Goal: Task Accomplishment & Management: Manage account settings

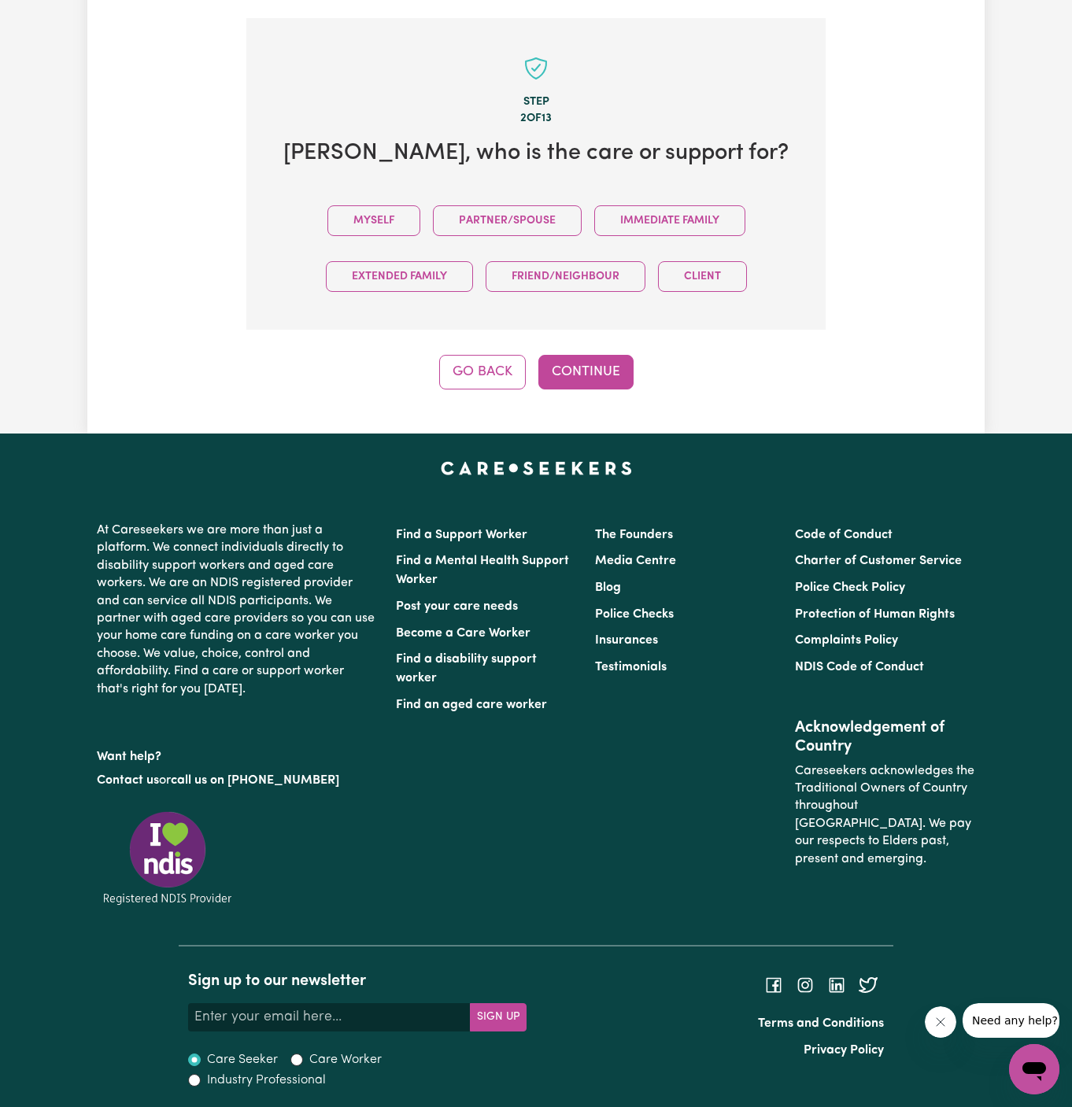
click at [411, 346] on div "Step 2 of 13 [PERSON_NAME] , who is the care or support for? Myself Partner/Spo…" at bounding box center [535, 204] width 579 height 372
click at [388, 216] on button "Myself" at bounding box center [373, 220] width 93 height 31
click at [633, 351] on div "Step 2 of 13 [PERSON_NAME] , who is the care or support for? Myself Partner/Spo…" at bounding box center [535, 204] width 579 height 372
click at [604, 355] on button "Continue" at bounding box center [585, 372] width 95 height 35
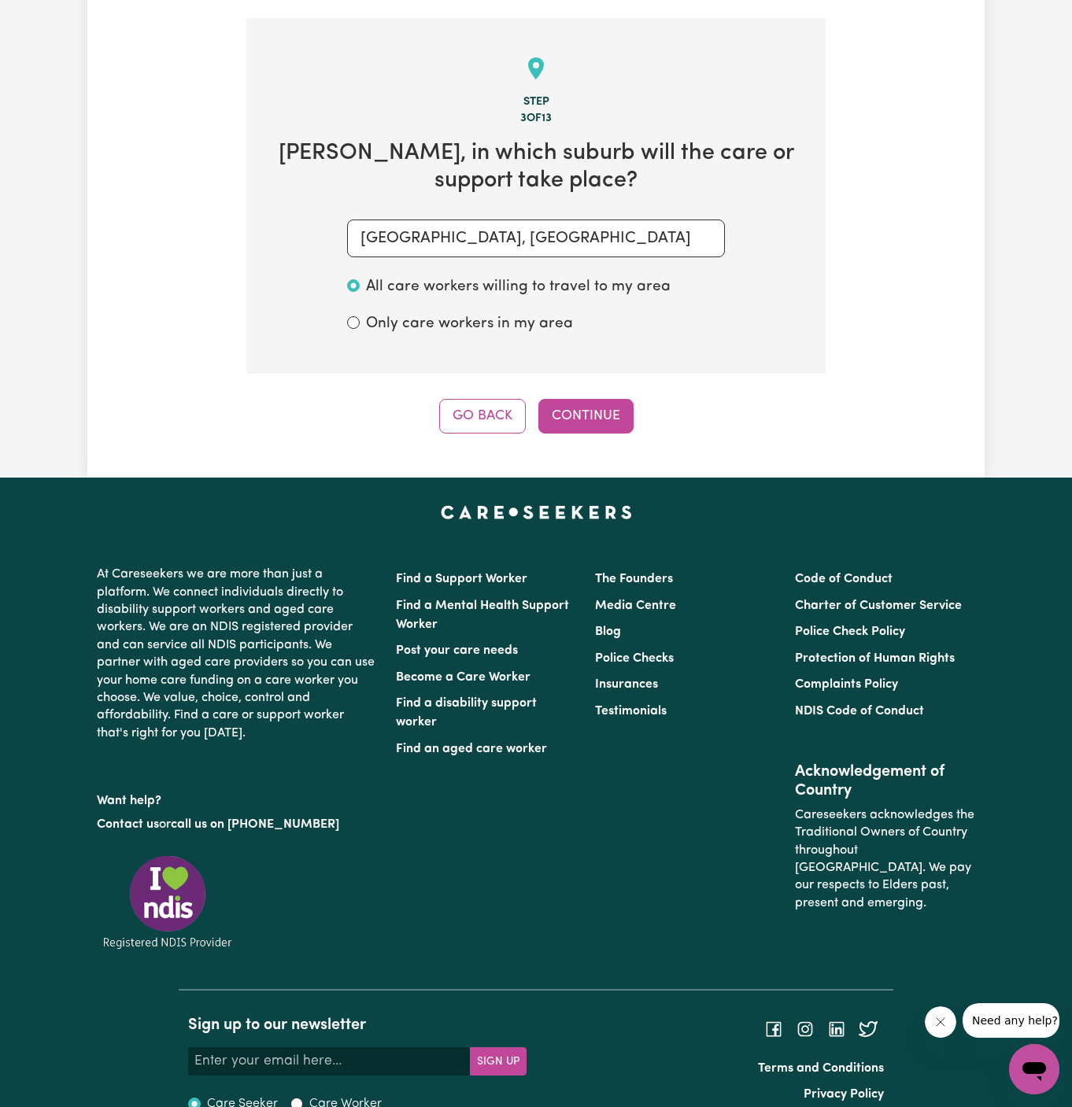
scroll to position [558, 0]
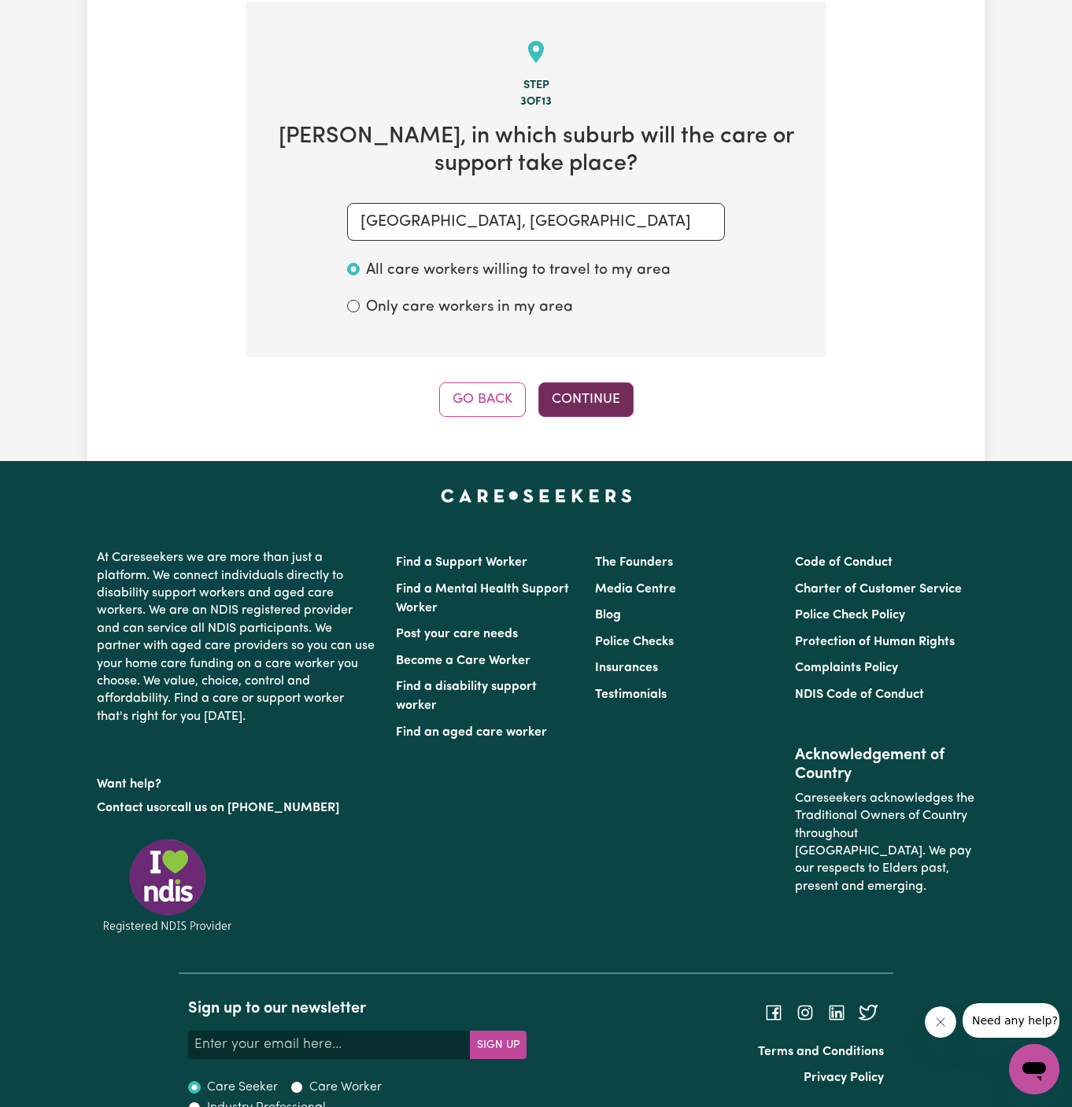
click at [593, 391] on button "Continue" at bounding box center [585, 400] width 95 height 35
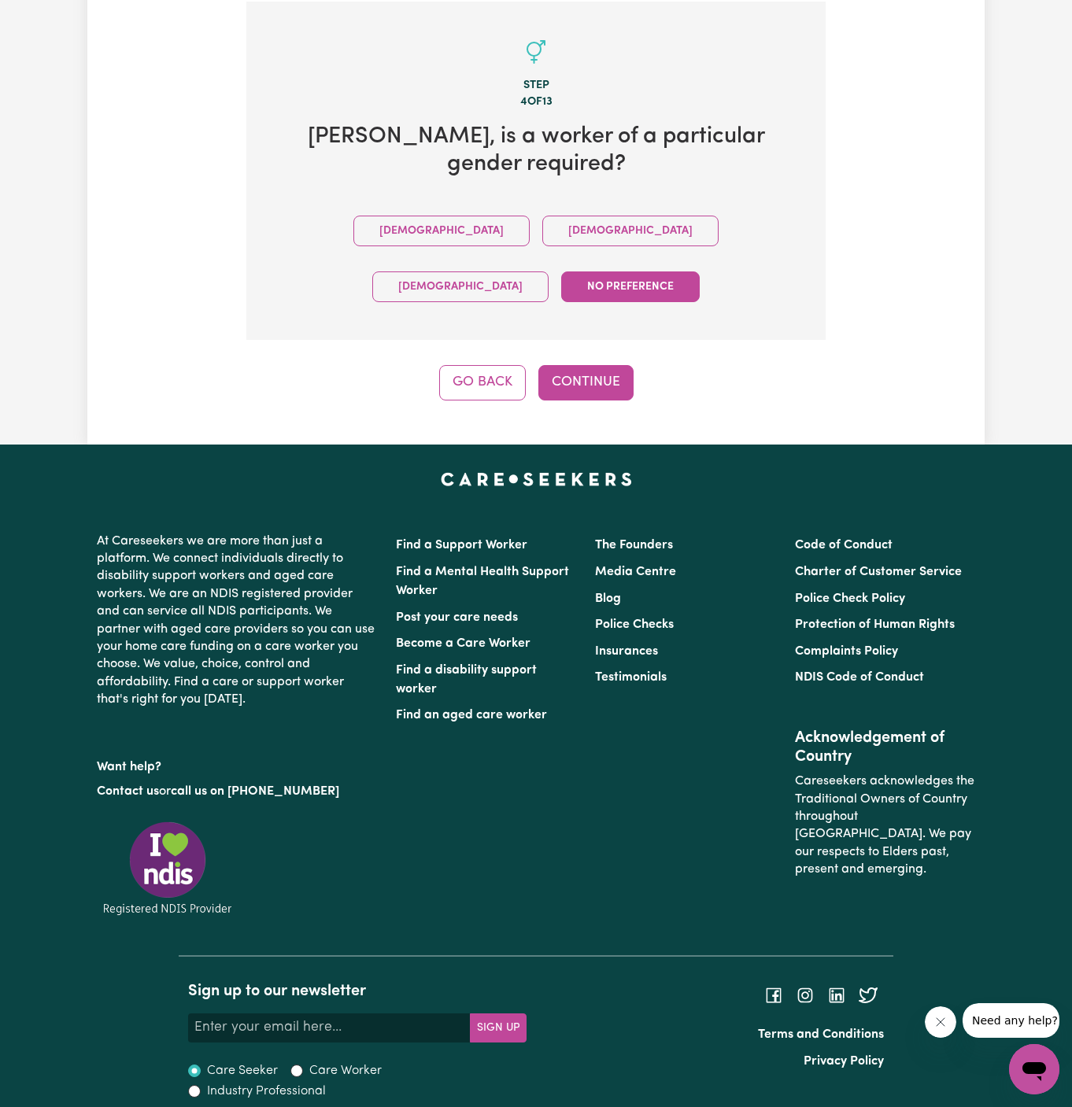
scroll to position [486, 0]
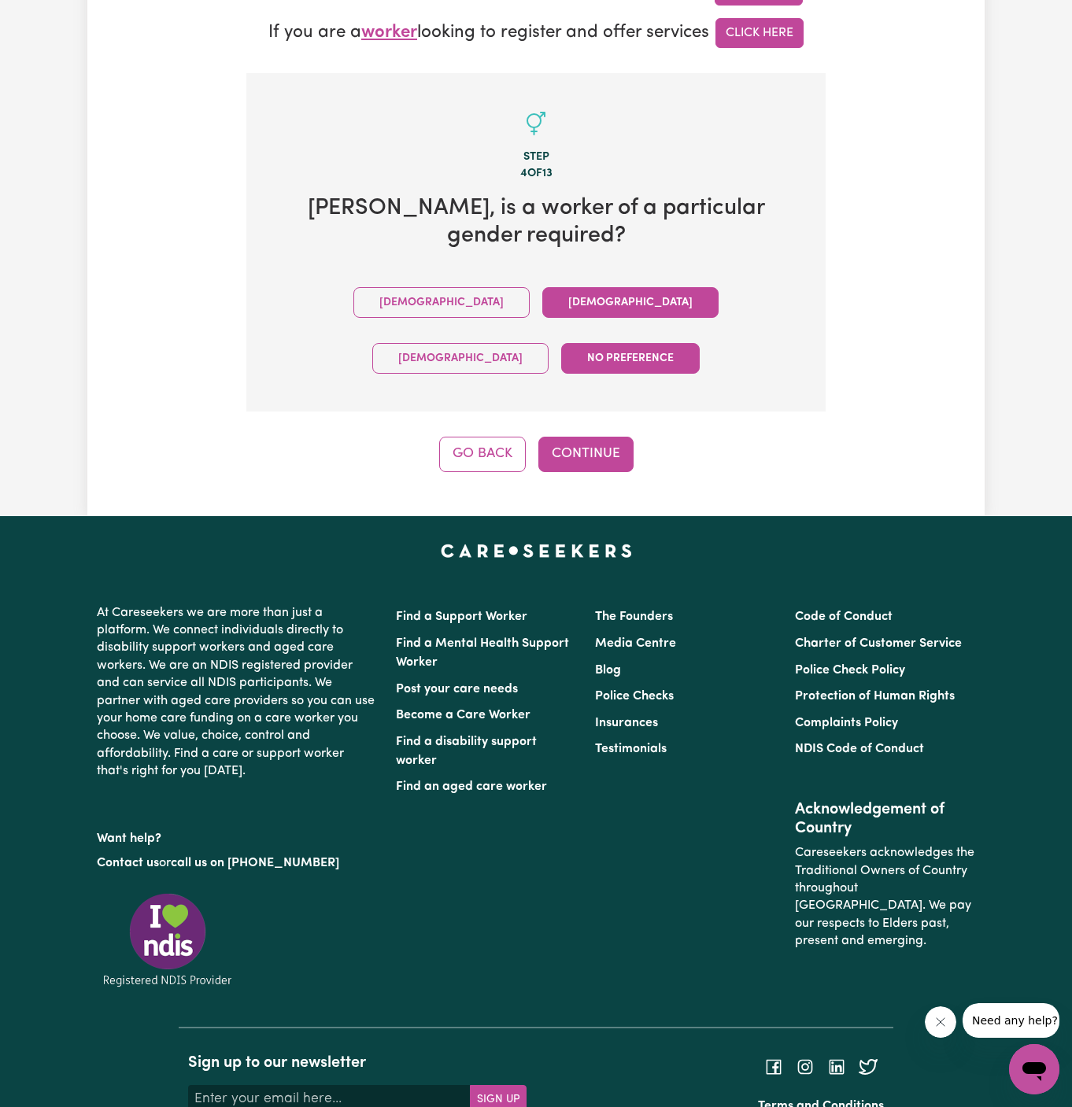
click at [542, 287] on button "[DEMOGRAPHIC_DATA]" at bounding box center [630, 302] width 176 height 31
click at [571, 437] on button "Continue" at bounding box center [585, 454] width 95 height 35
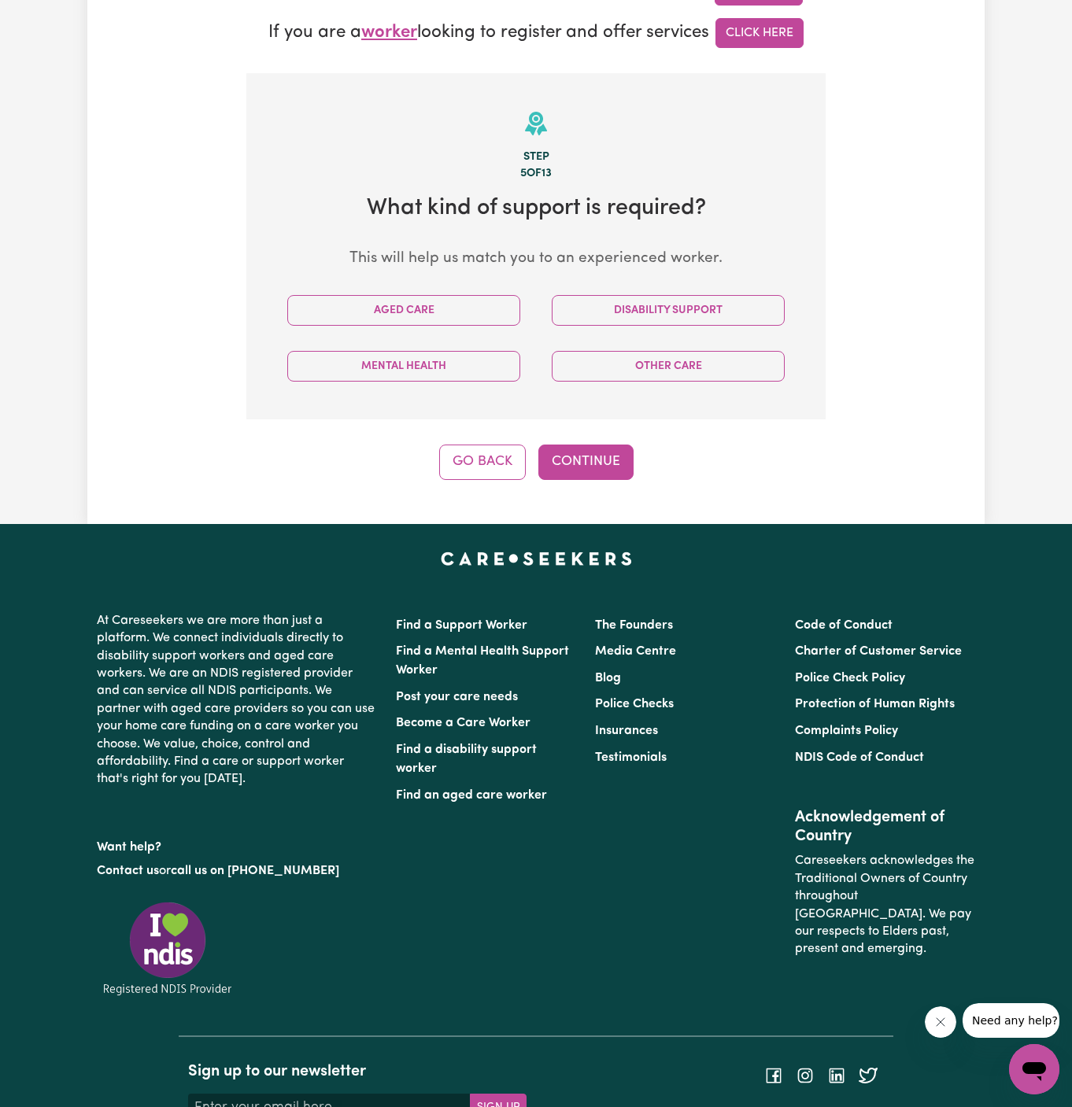
scroll to position [558, 0]
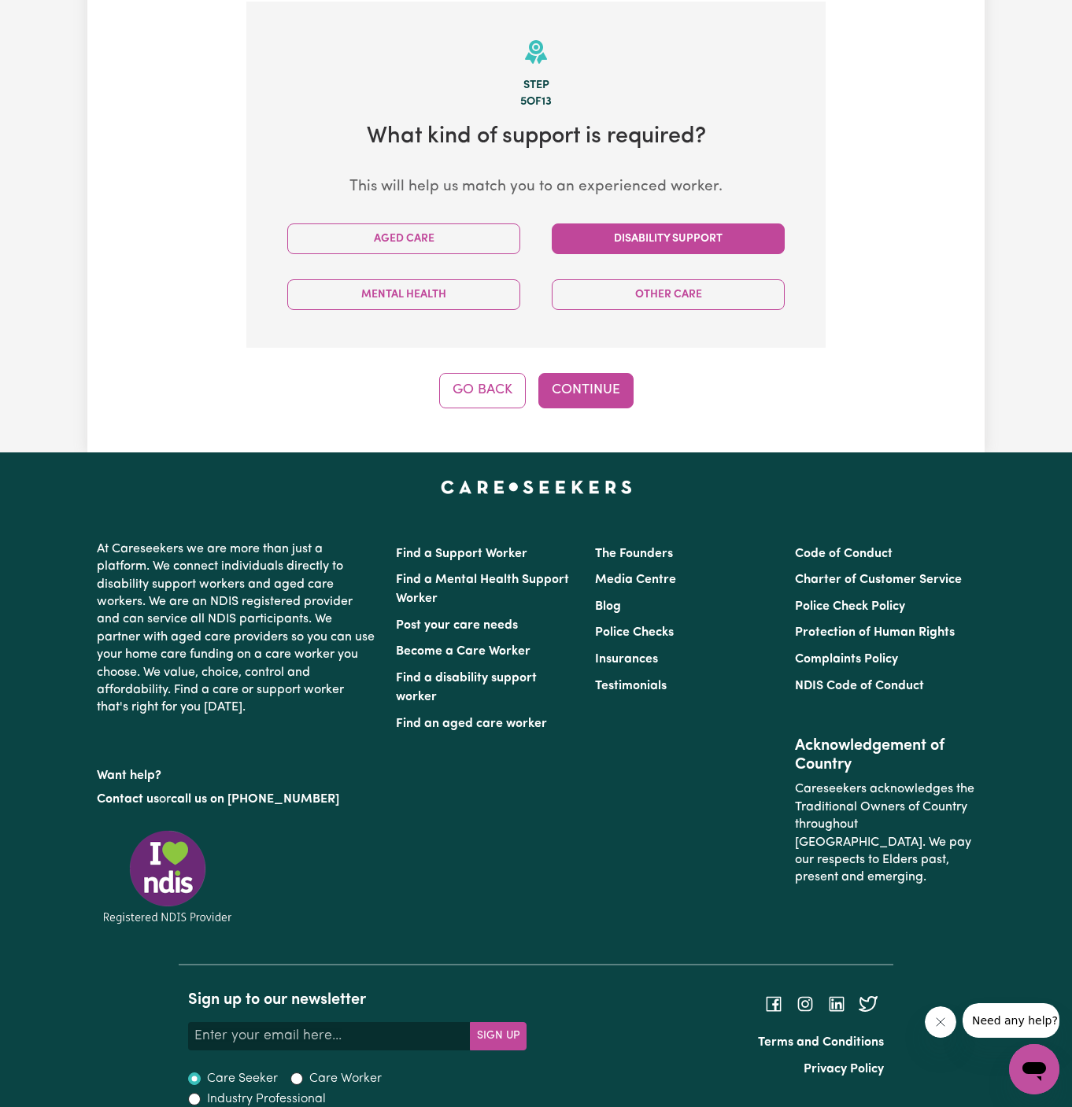
click at [625, 236] on button "Disability Support" at bounding box center [668, 239] width 233 height 31
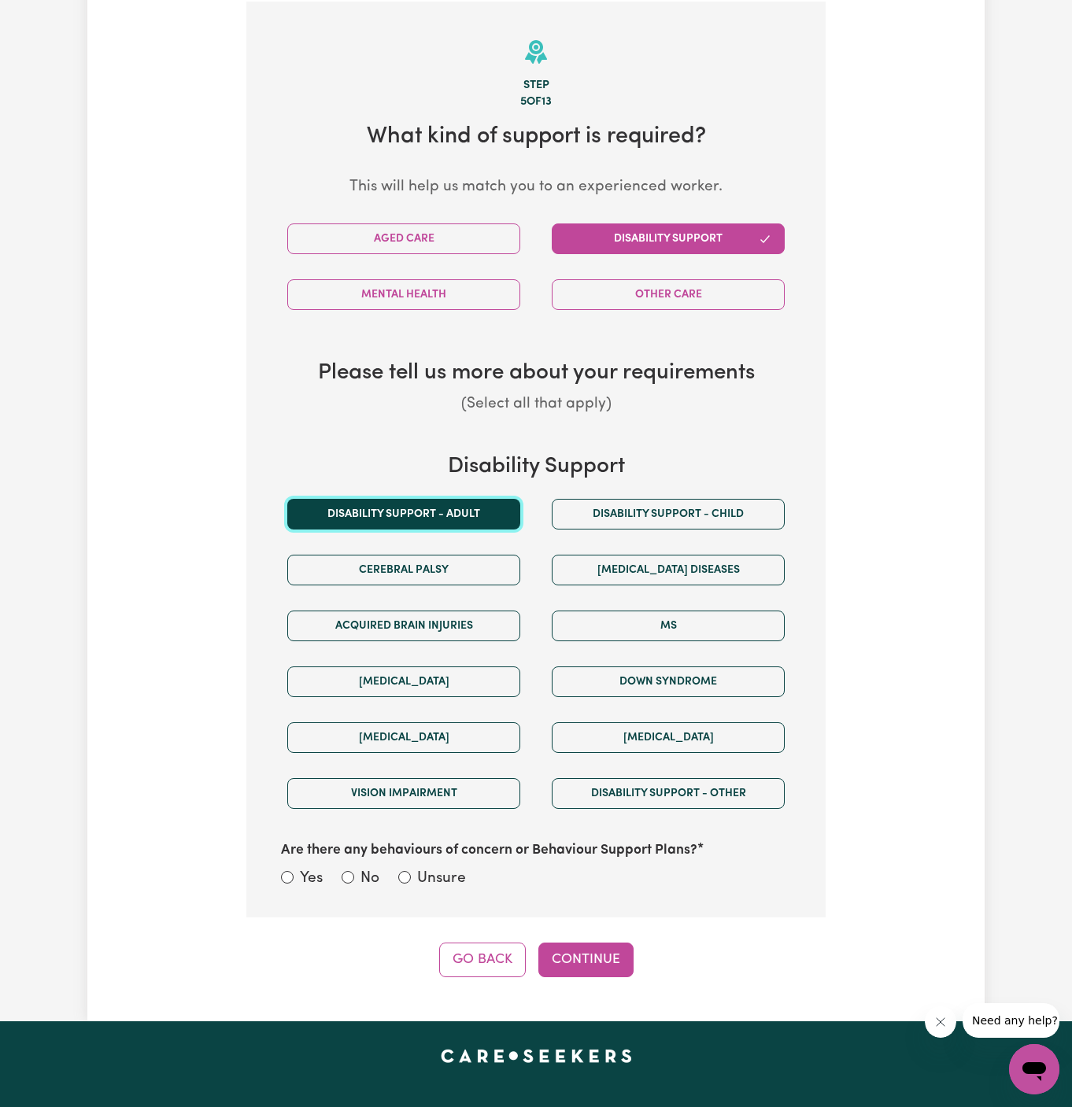
click at [468, 519] on button "Disability support - Adult" at bounding box center [403, 514] width 233 height 31
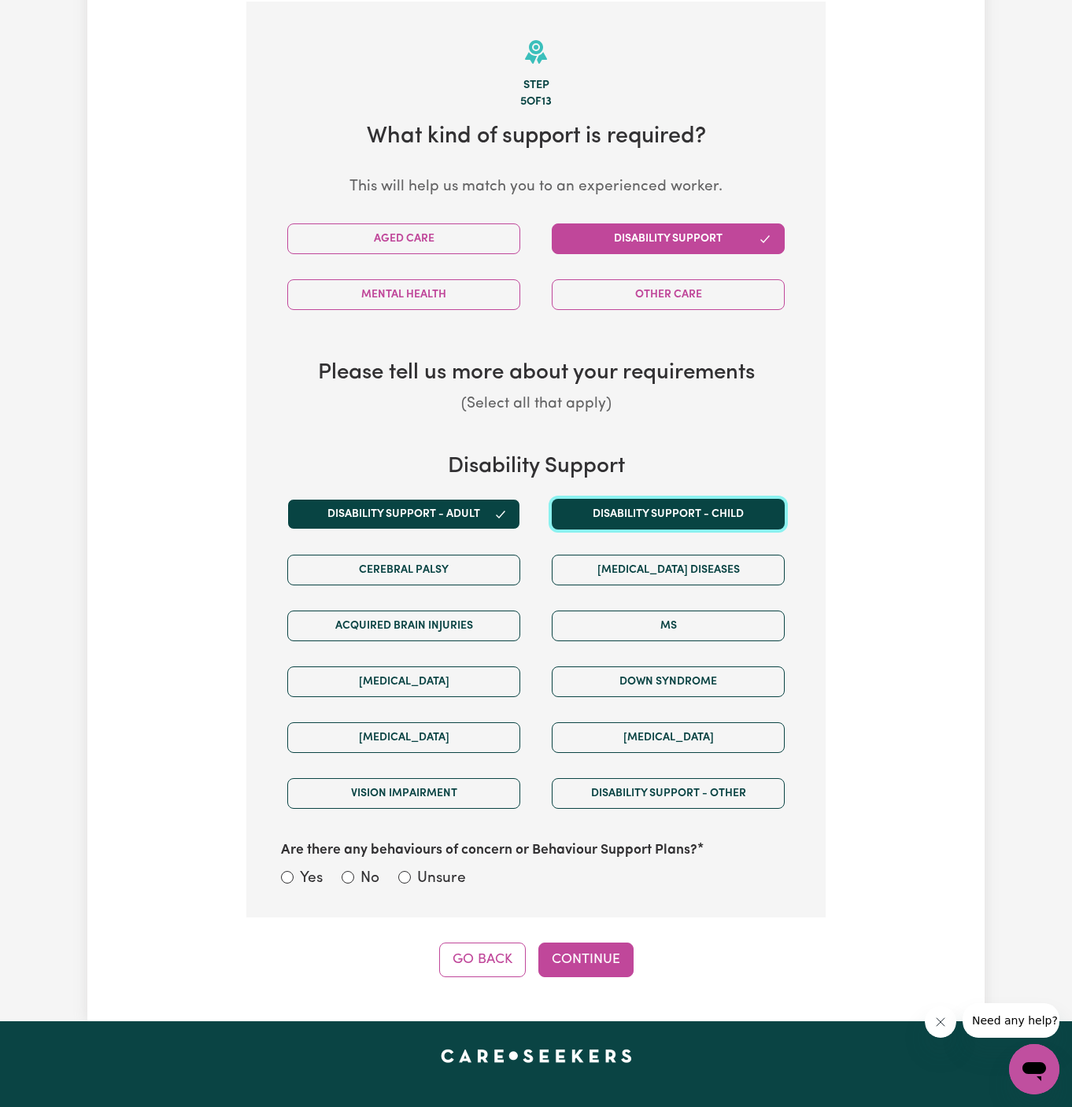
click at [633, 519] on button "Disability support - Child" at bounding box center [668, 514] width 233 height 31
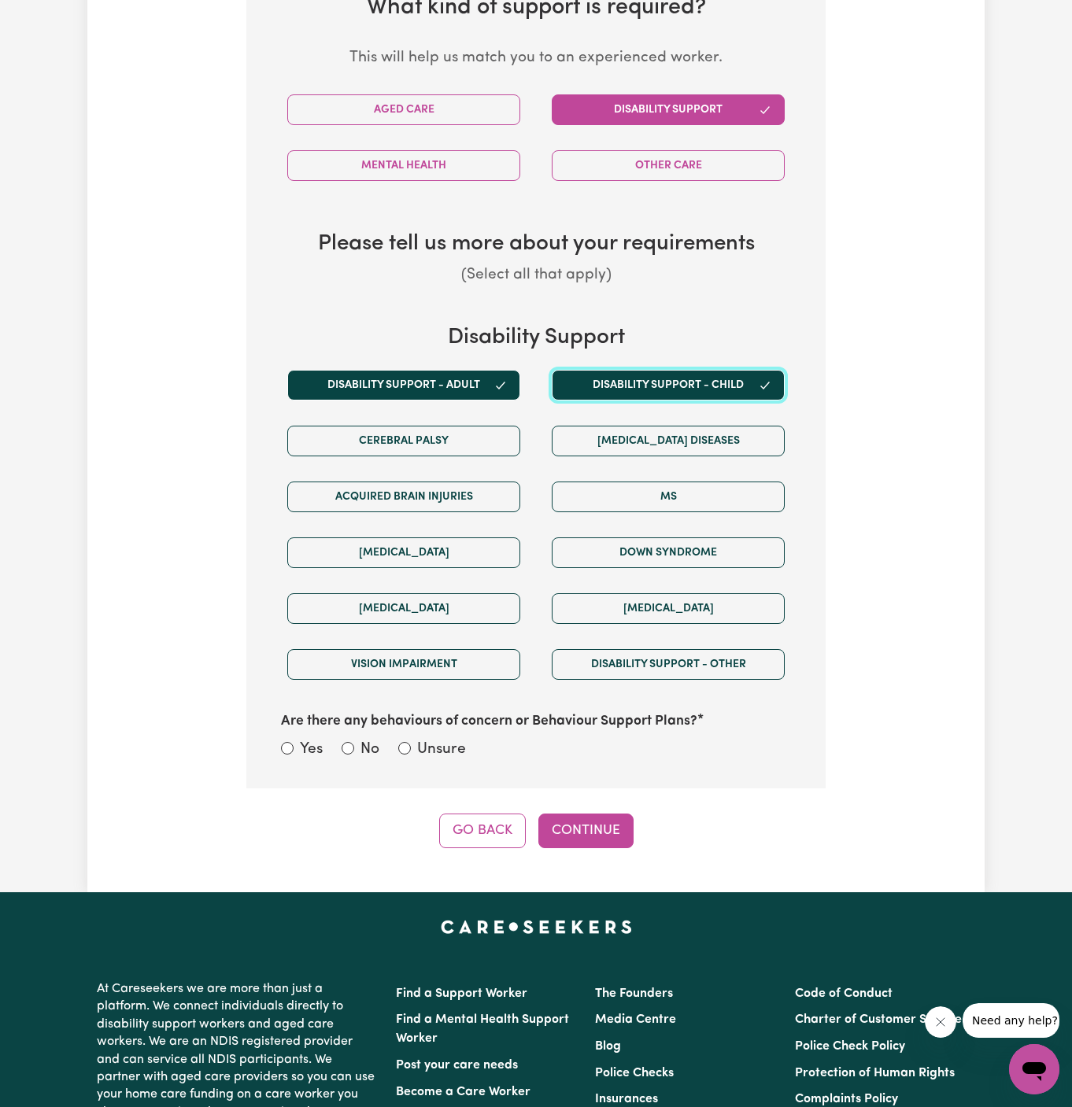
scroll to position [756, 0]
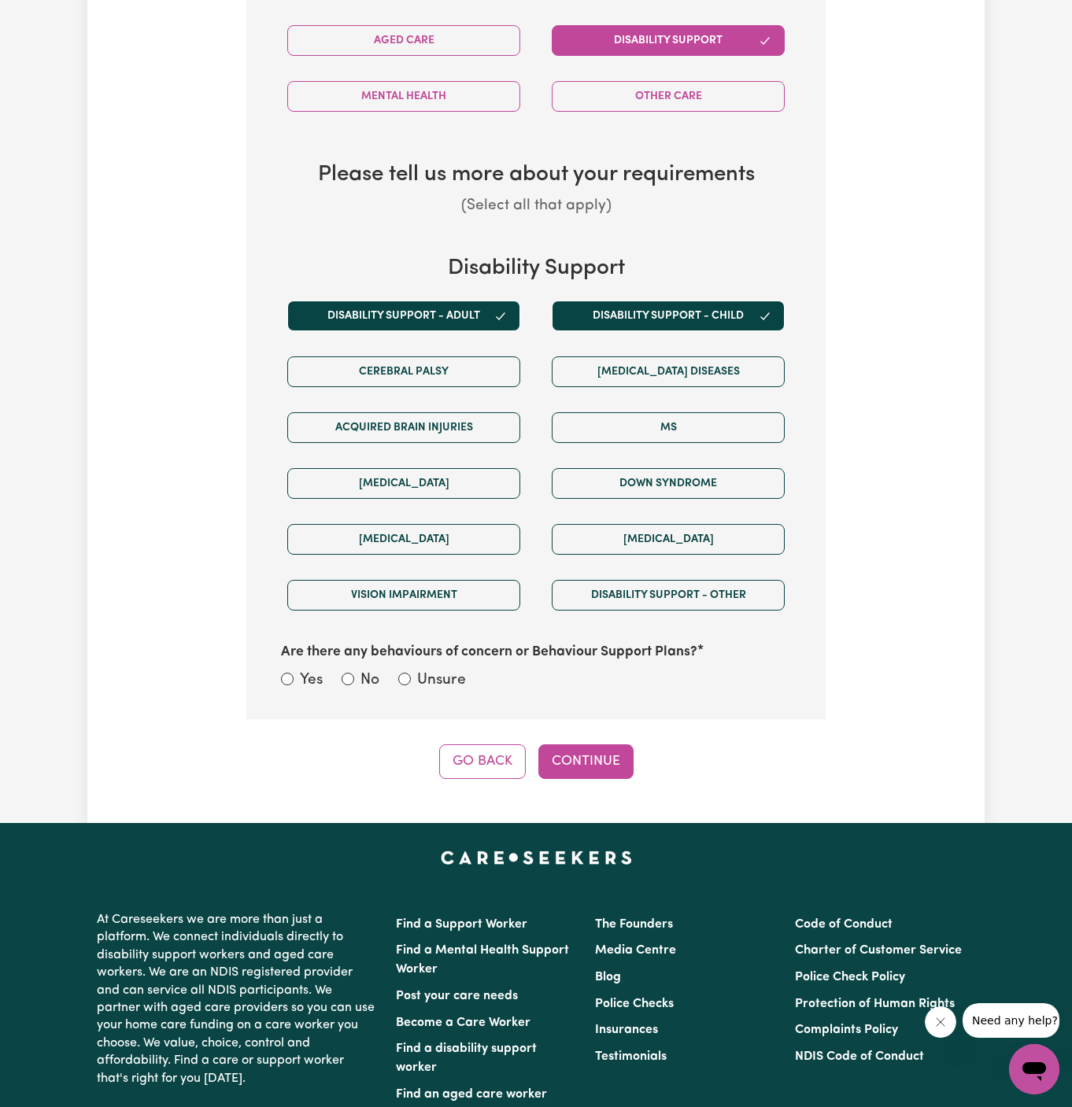
click at [441, 672] on label "Unsure" at bounding box center [441, 681] width 49 height 23
click at [411, 673] on input "Unsure" at bounding box center [404, 679] width 13 height 13
radio input "true"
click at [571, 760] on button "Continue" at bounding box center [585, 762] width 95 height 35
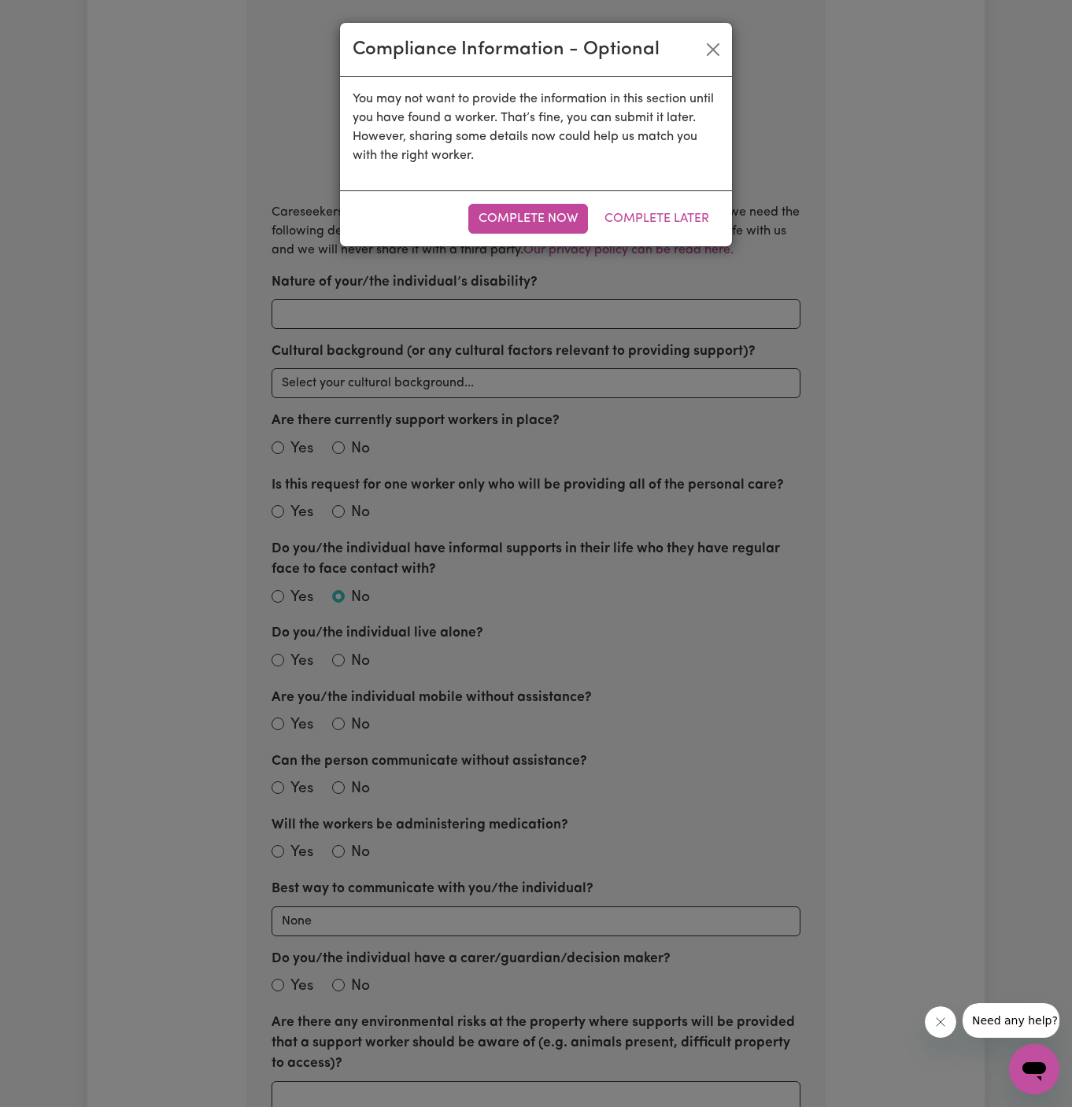
scroll to position [558, 0]
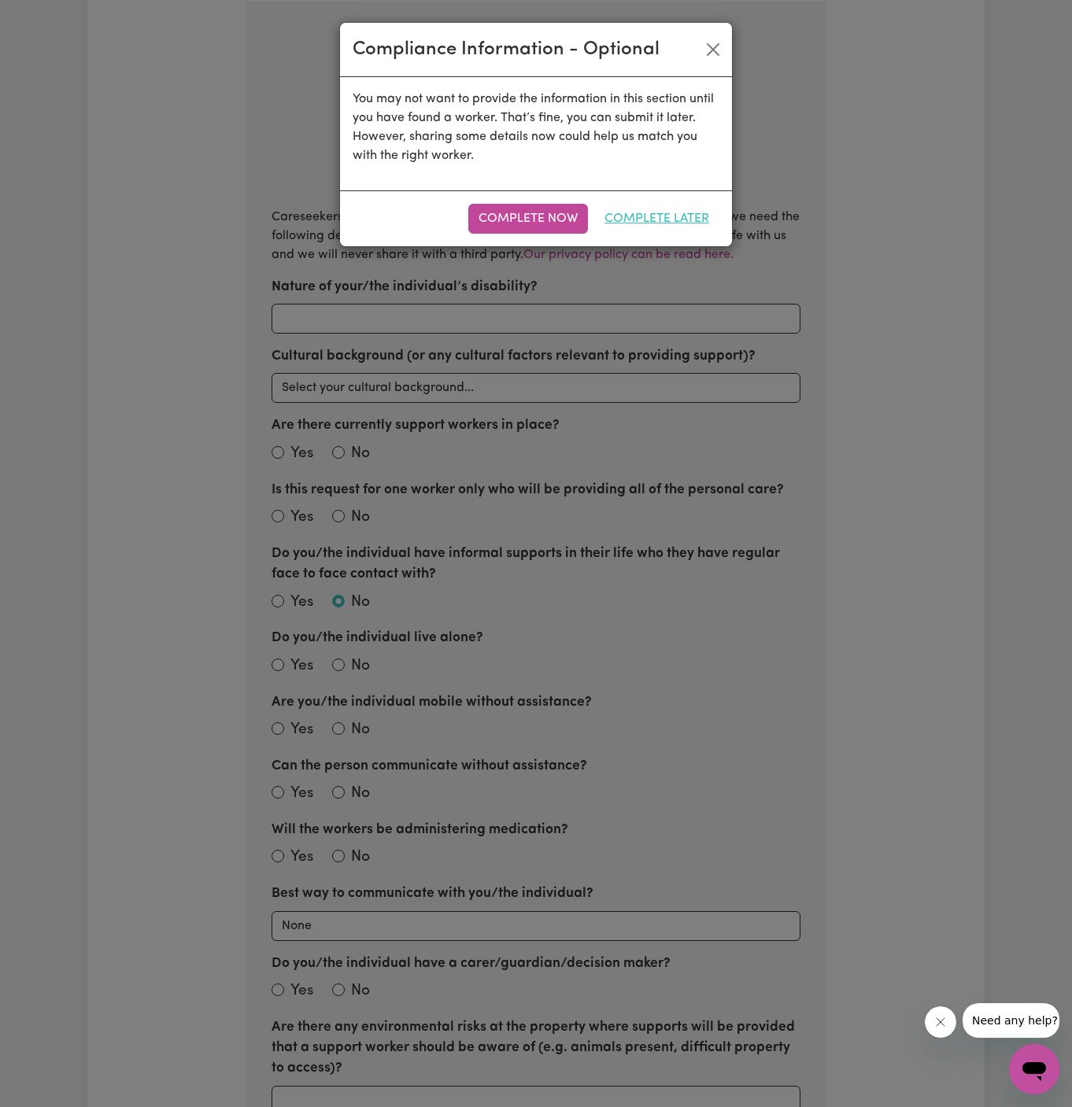
click at [673, 215] on button "Complete Later" at bounding box center [656, 219] width 125 height 30
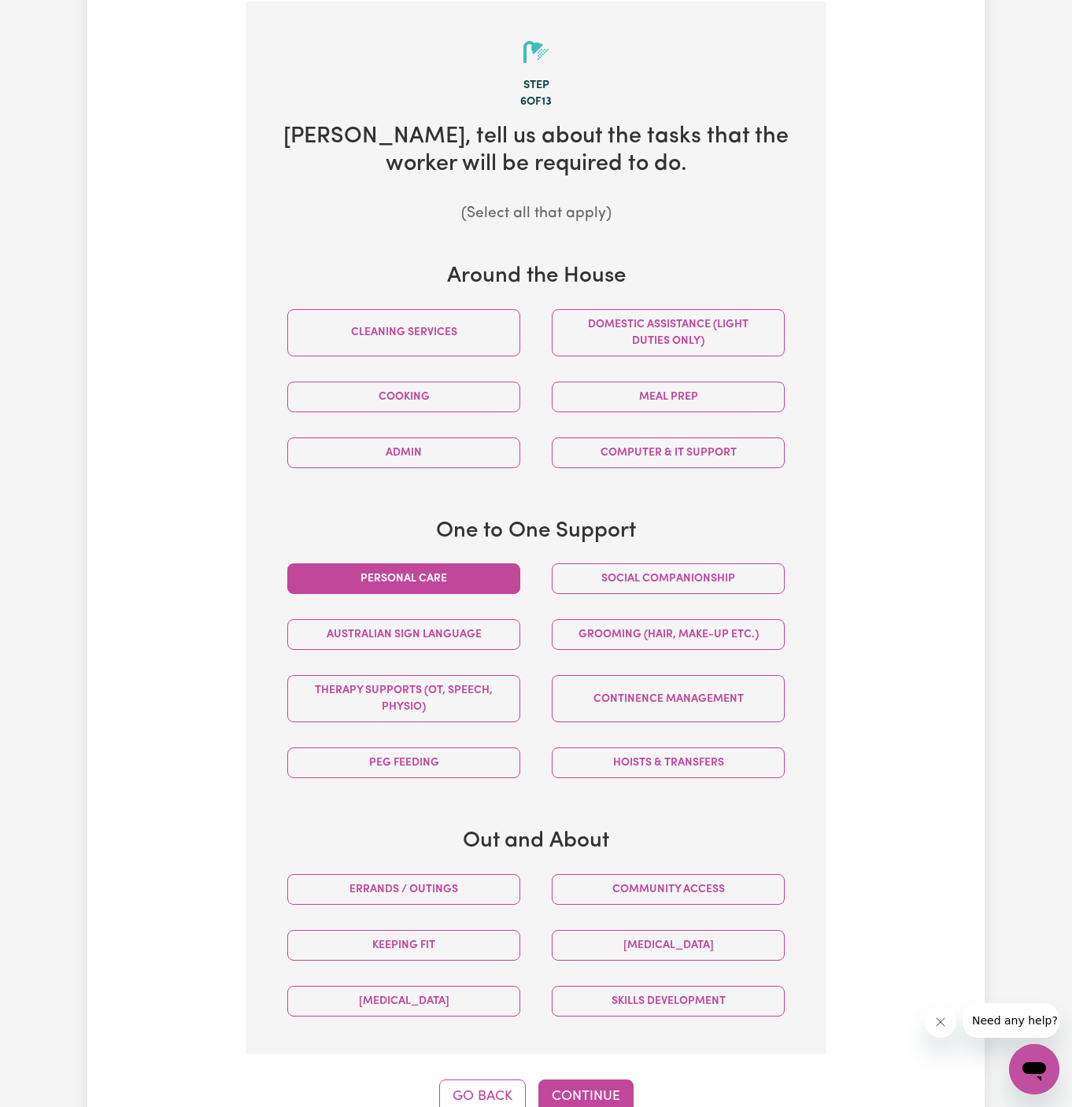
click at [478, 576] on button "Personal care" at bounding box center [403, 579] width 233 height 31
click at [695, 572] on button "Social companionship" at bounding box center [668, 579] width 233 height 31
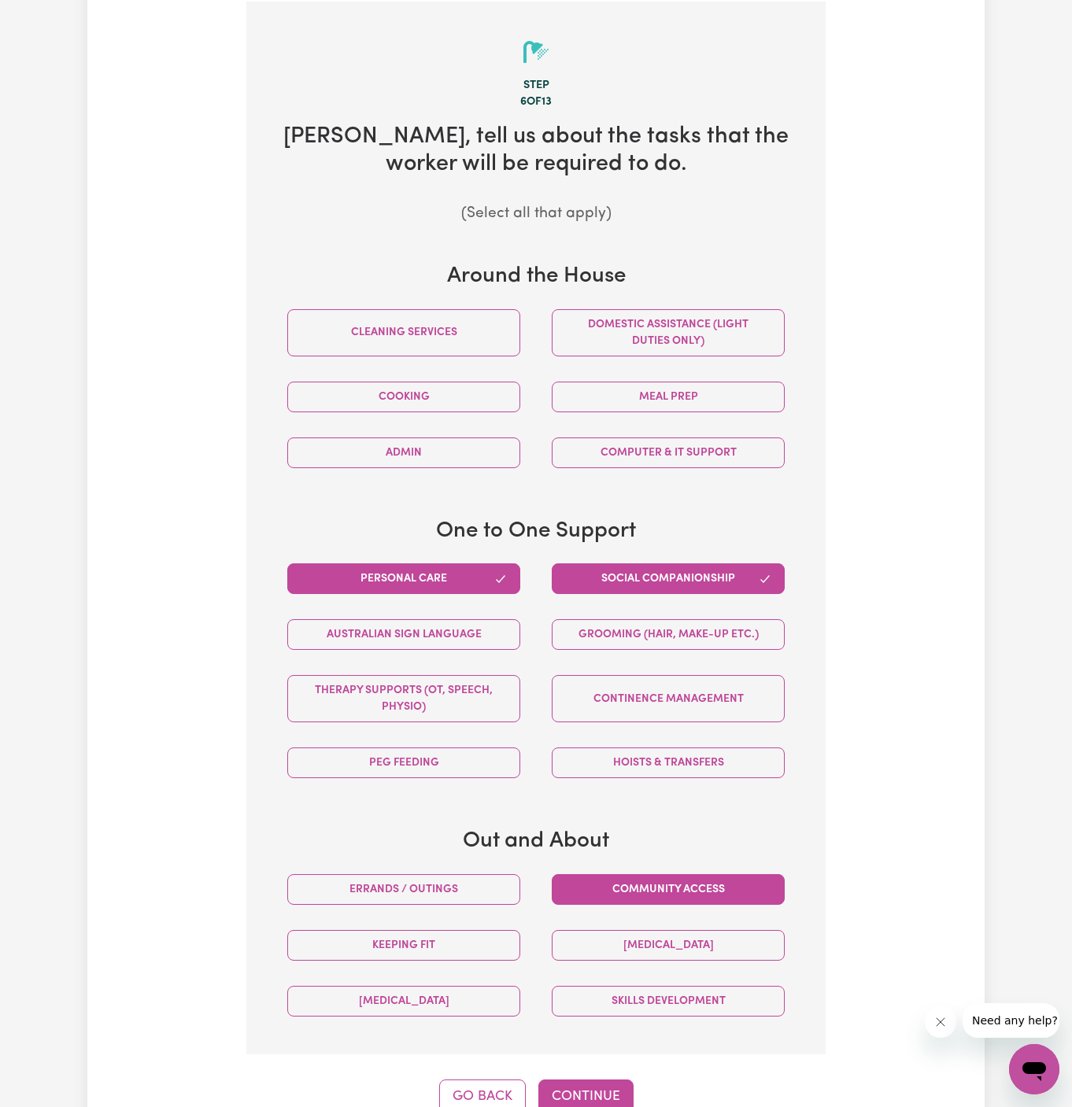
click at [691, 879] on button "Community access" at bounding box center [668, 889] width 233 height 31
click at [494, 874] on button "Errands / Outings" at bounding box center [403, 889] width 233 height 31
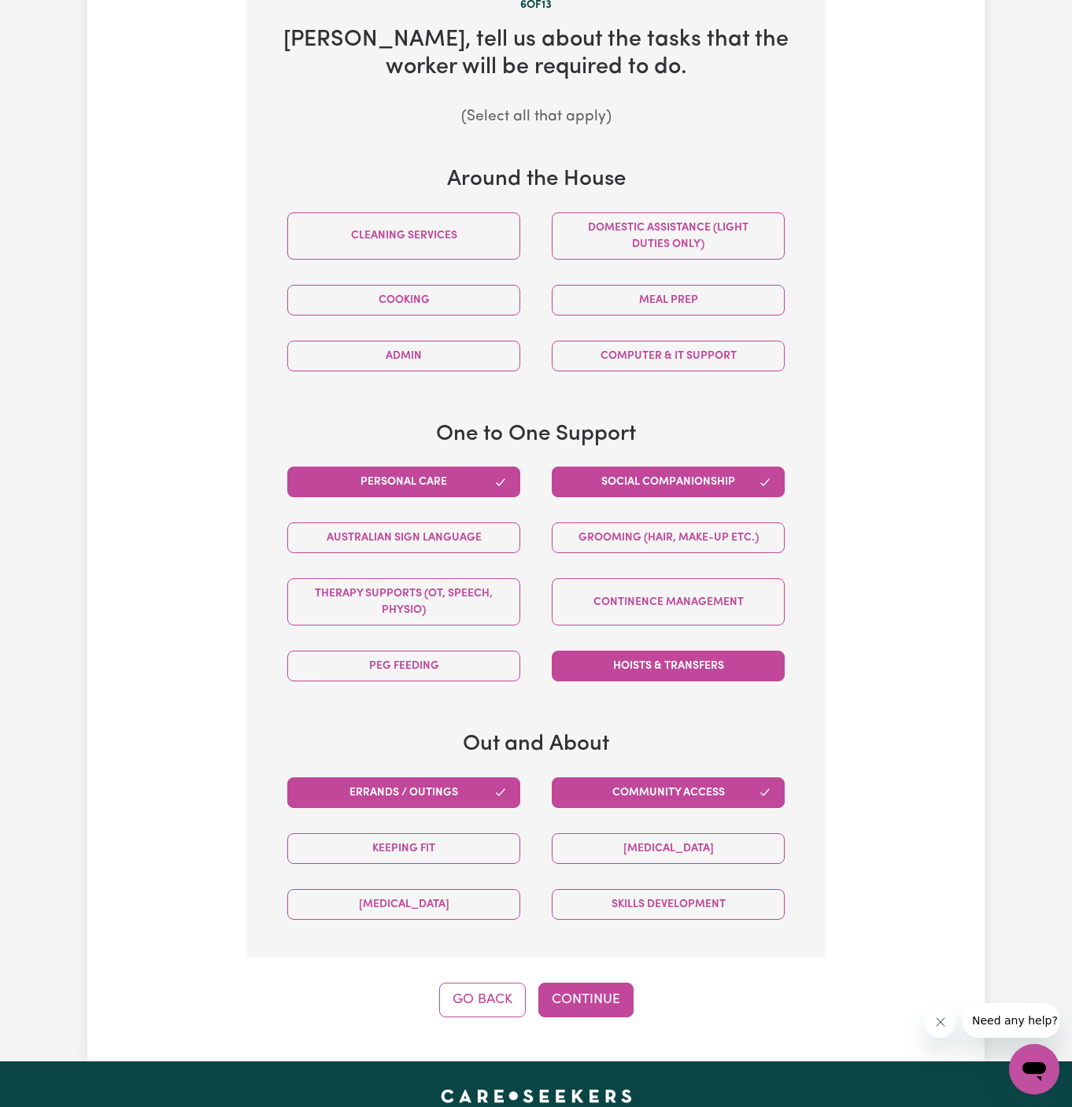
scroll to position [660, 0]
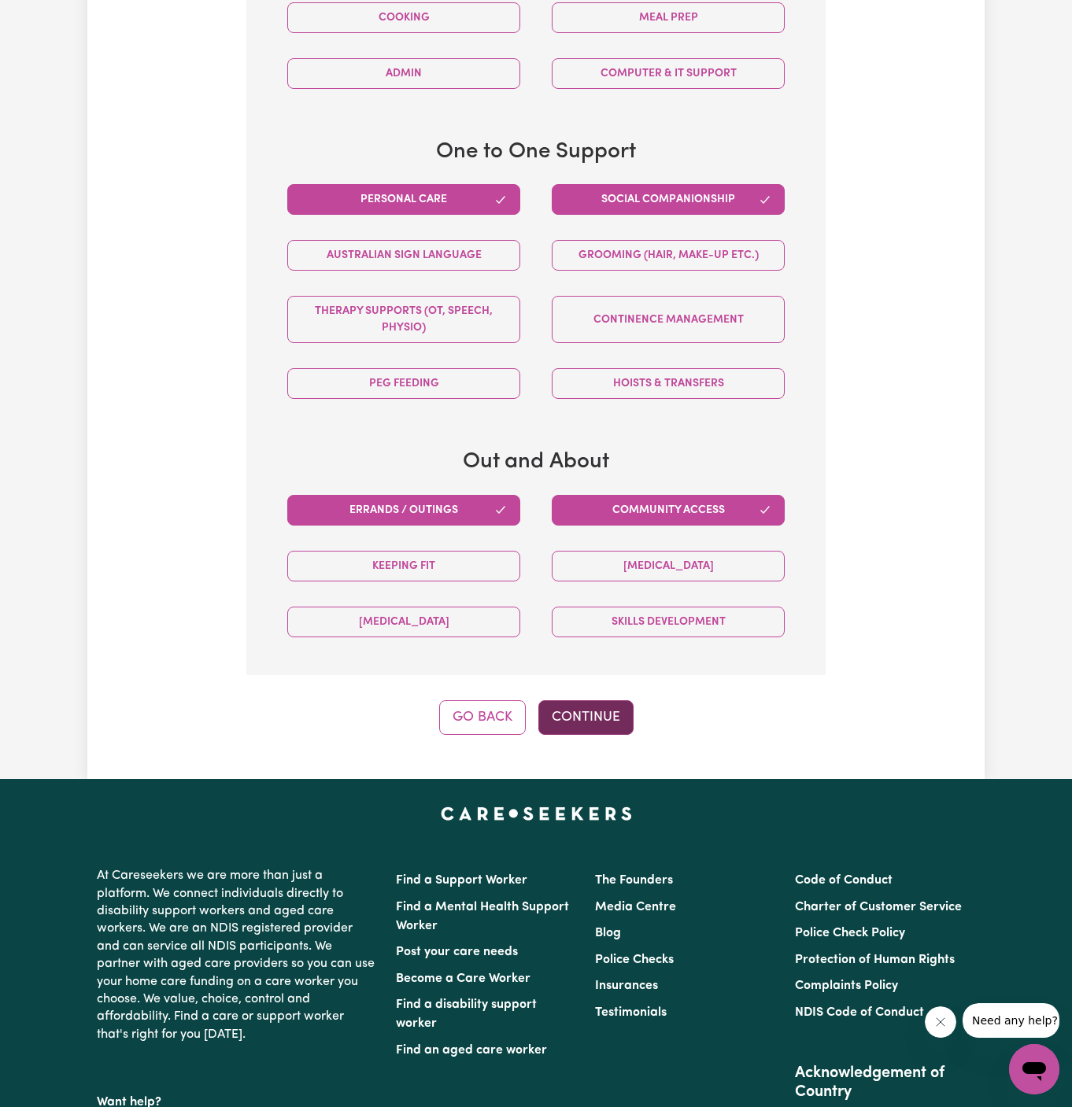
click at [609, 719] on button "Continue" at bounding box center [585, 718] width 95 height 35
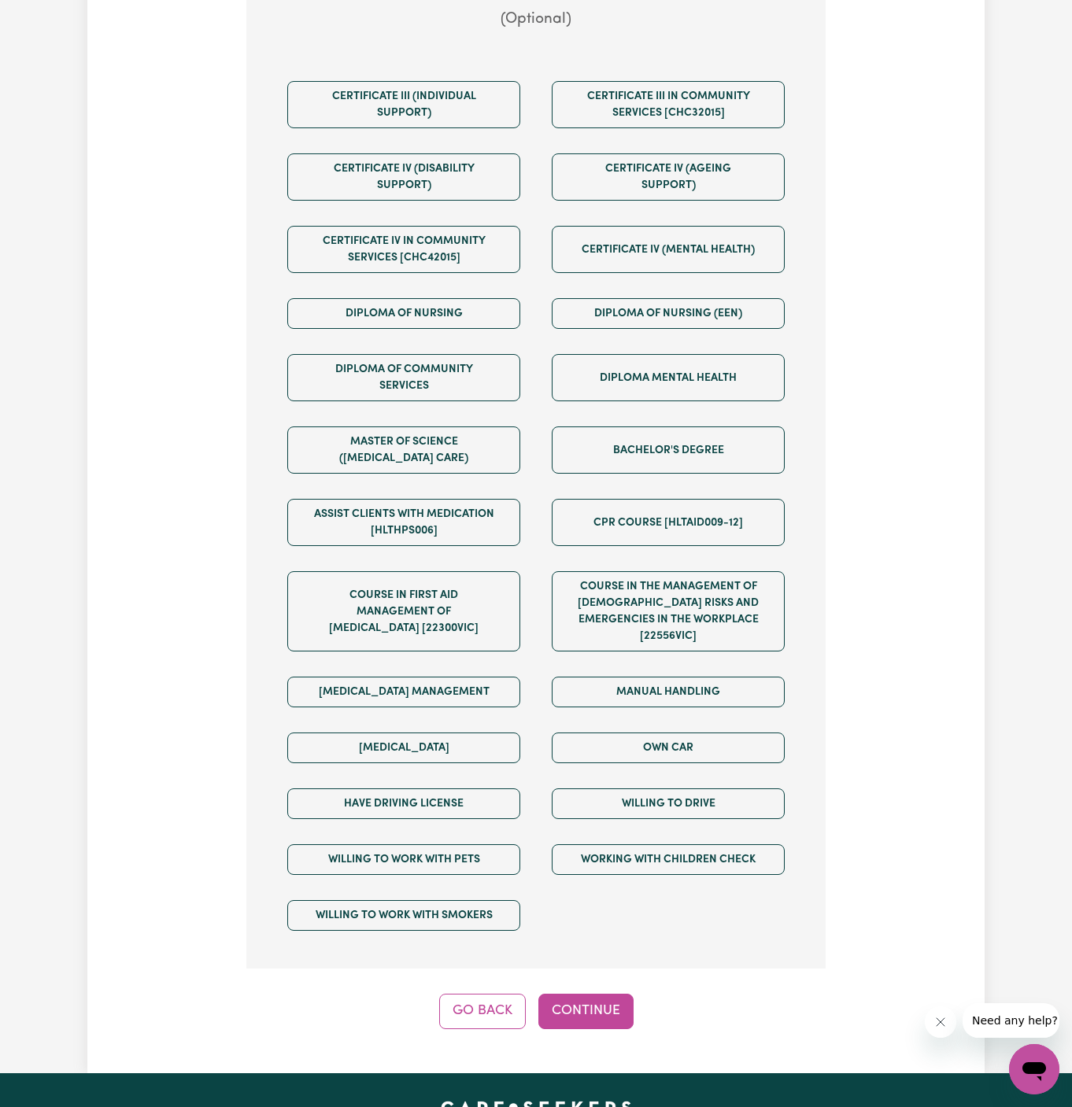
scroll to position [800, 0]
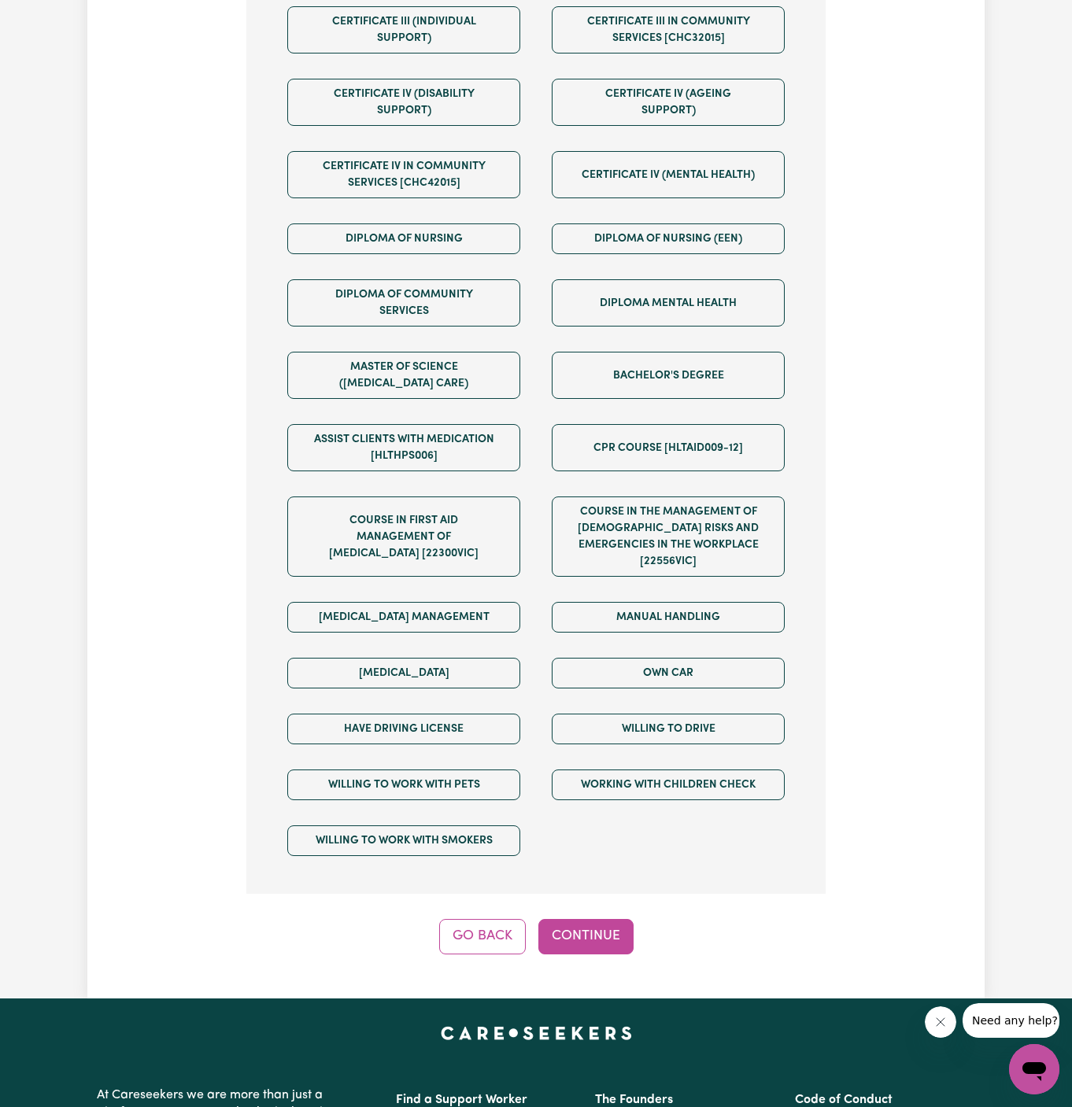
click at [630, 645] on div "Own Car" at bounding box center [668, 673] width 264 height 56
click at [638, 714] on button "Willing to drive" at bounding box center [668, 729] width 233 height 31
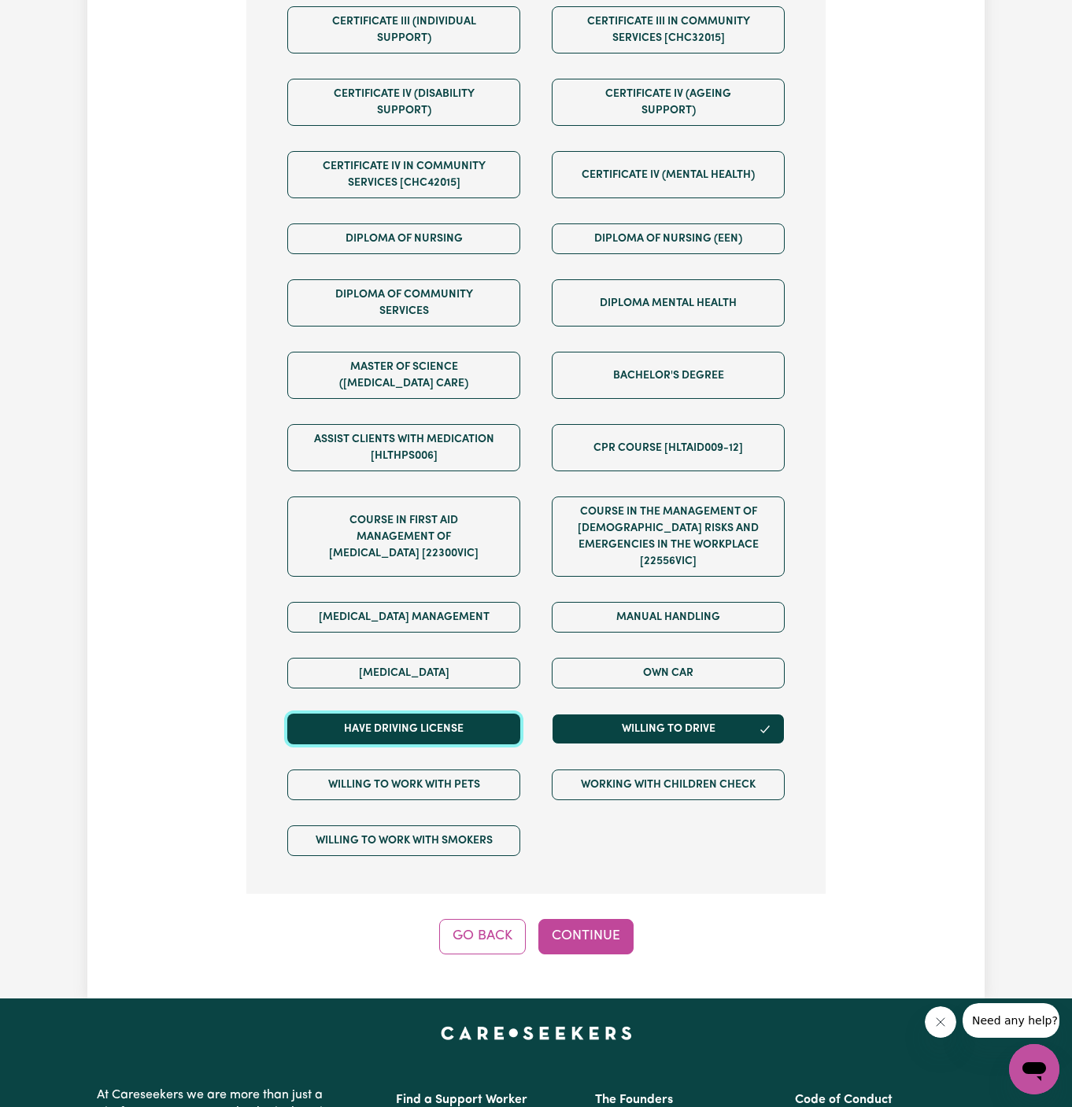
click at [498, 714] on button "Have driving license" at bounding box center [403, 729] width 233 height 31
click at [588, 672] on div "Own Car" at bounding box center [668, 673] width 264 height 56
click at [628, 645] on div "Own Car" at bounding box center [668, 673] width 264 height 56
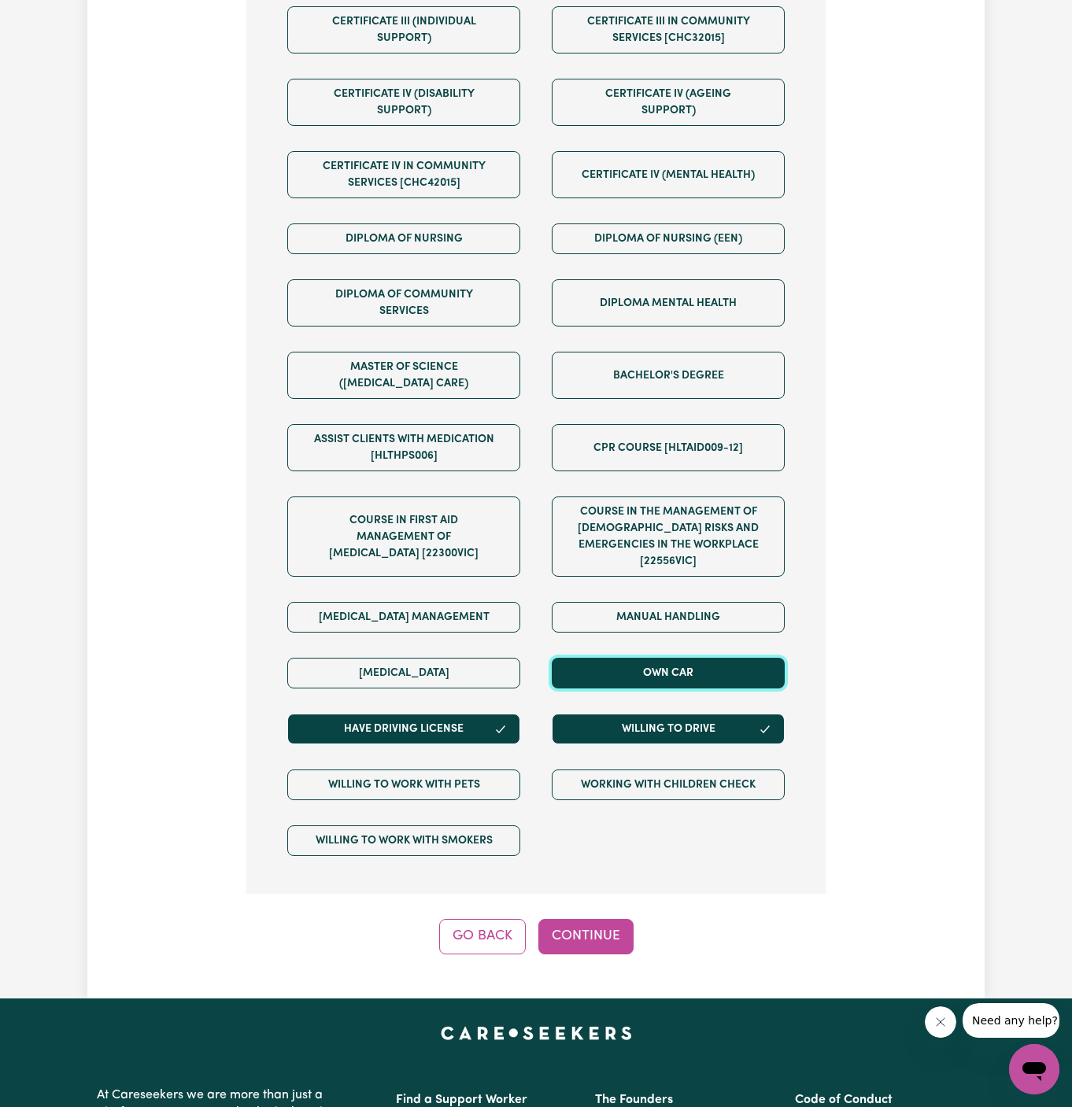
click at [630, 658] on button "Own Car" at bounding box center [668, 673] width 233 height 31
click at [581, 936] on div "Tell us your care and support requirements Welcome to Careseekers. We are excit…" at bounding box center [535, 127] width 897 height 1744
click at [581, 919] on button "Continue" at bounding box center [585, 936] width 95 height 35
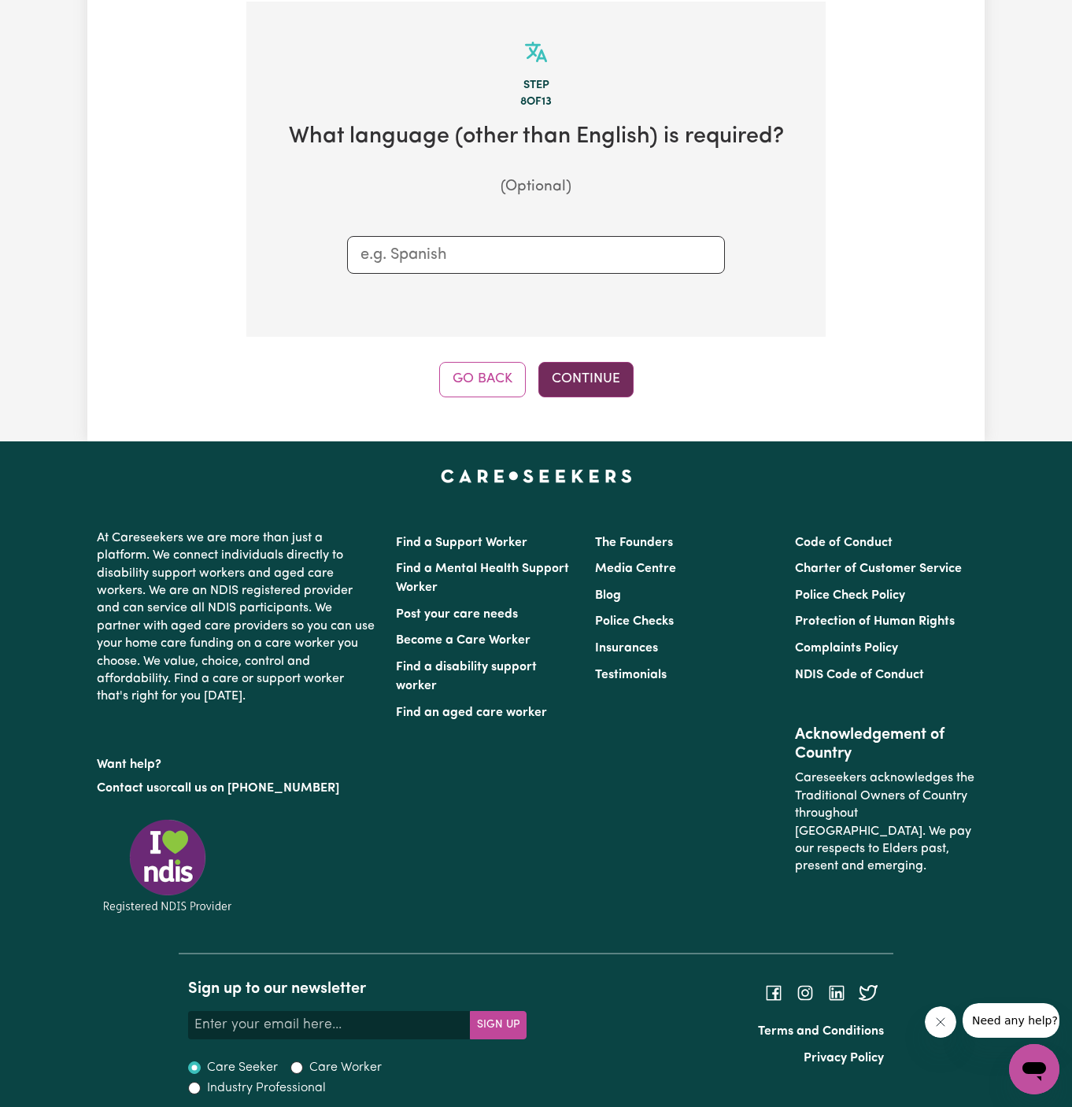
click at [566, 387] on button "Continue" at bounding box center [585, 379] width 95 height 35
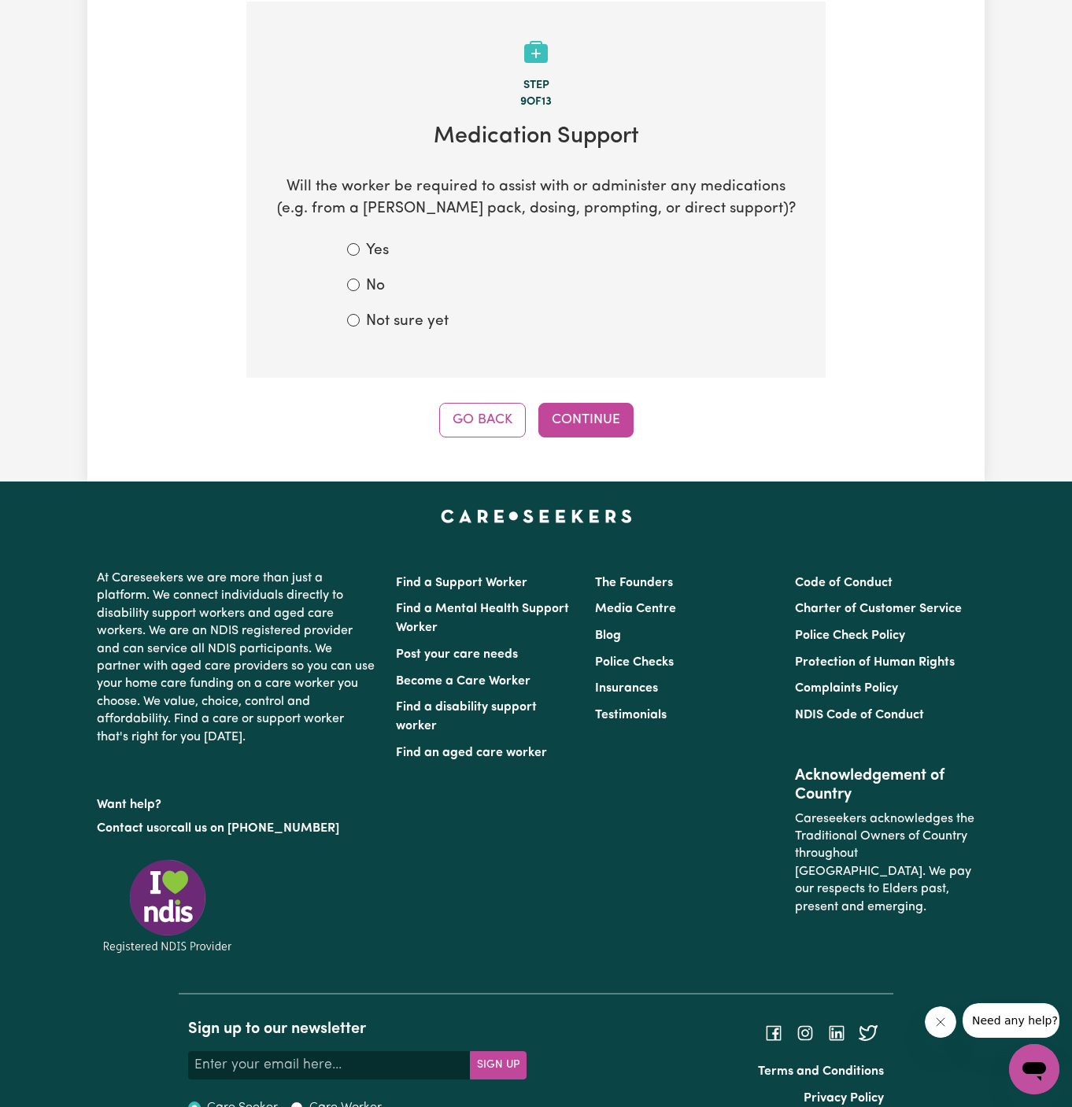
click at [386, 284] on div "No" at bounding box center [536, 286] width 378 height 23
drag, startPoint x: 461, startPoint y: 352, endPoint x: 366, endPoint y: 279, distance: 120.1
click at [366, 279] on section "Step 9 of 13 Medication Support Will the worker be required to assist with or a…" at bounding box center [535, 190] width 579 height 376
click at [366, 279] on label "No" at bounding box center [375, 286] width 19 height 23
click at [360, 279] on input "No" at bounding box center [353, 285] width 13 height 13
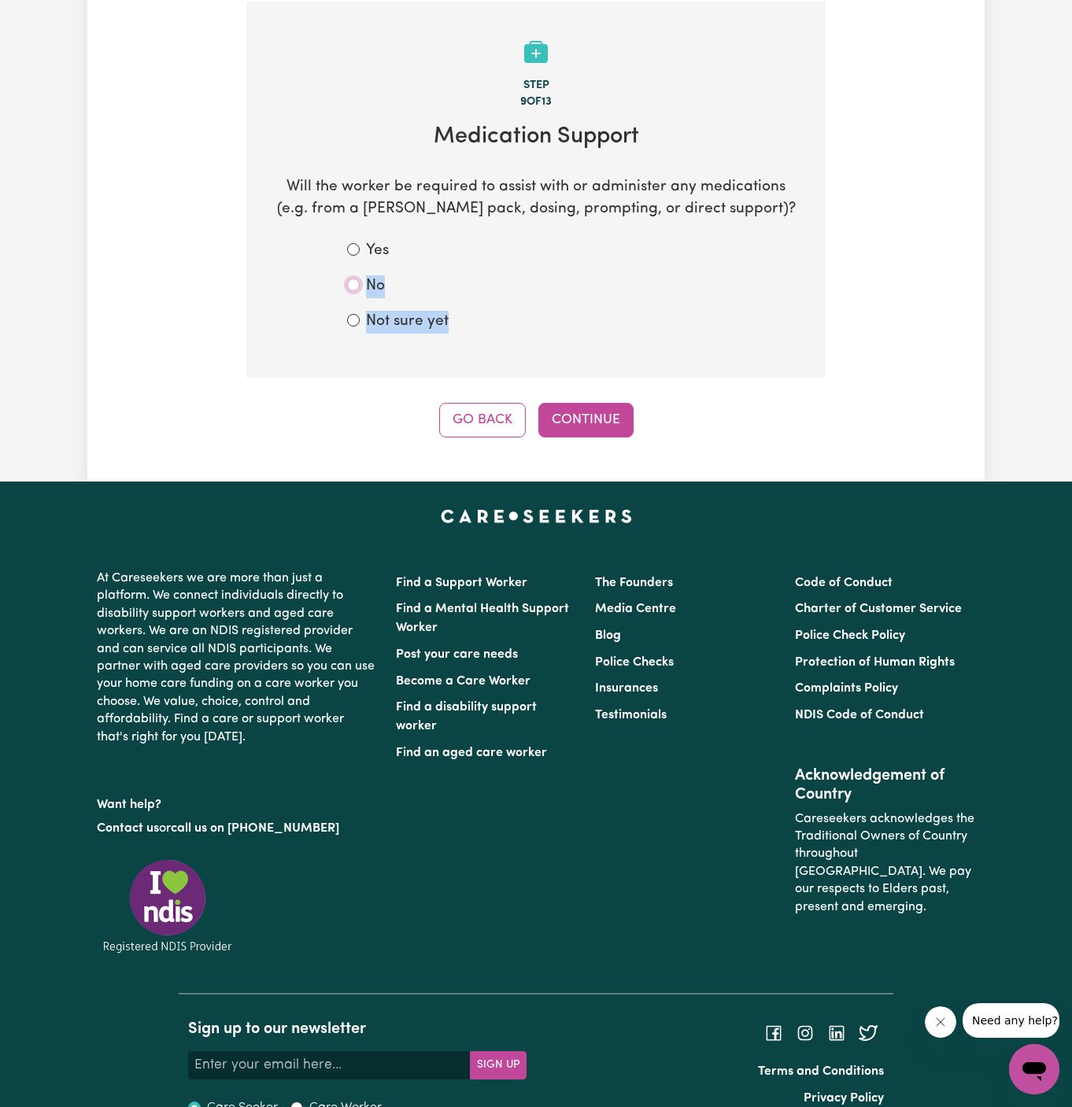
radio input "true"
click at [366, 279] on label "No" at bounding box center [375, 286] width 19 height 23
click at [360, 279] on input "No" at bounding box center [353, 285] width 13 height 13
click at [394, 312] on label "Not sure yet" at bounding box center [407, 322] width 83 height 23
click at [360, 314] on input "Not sure yet" at bounding box center [353, 320] width 13 height 13
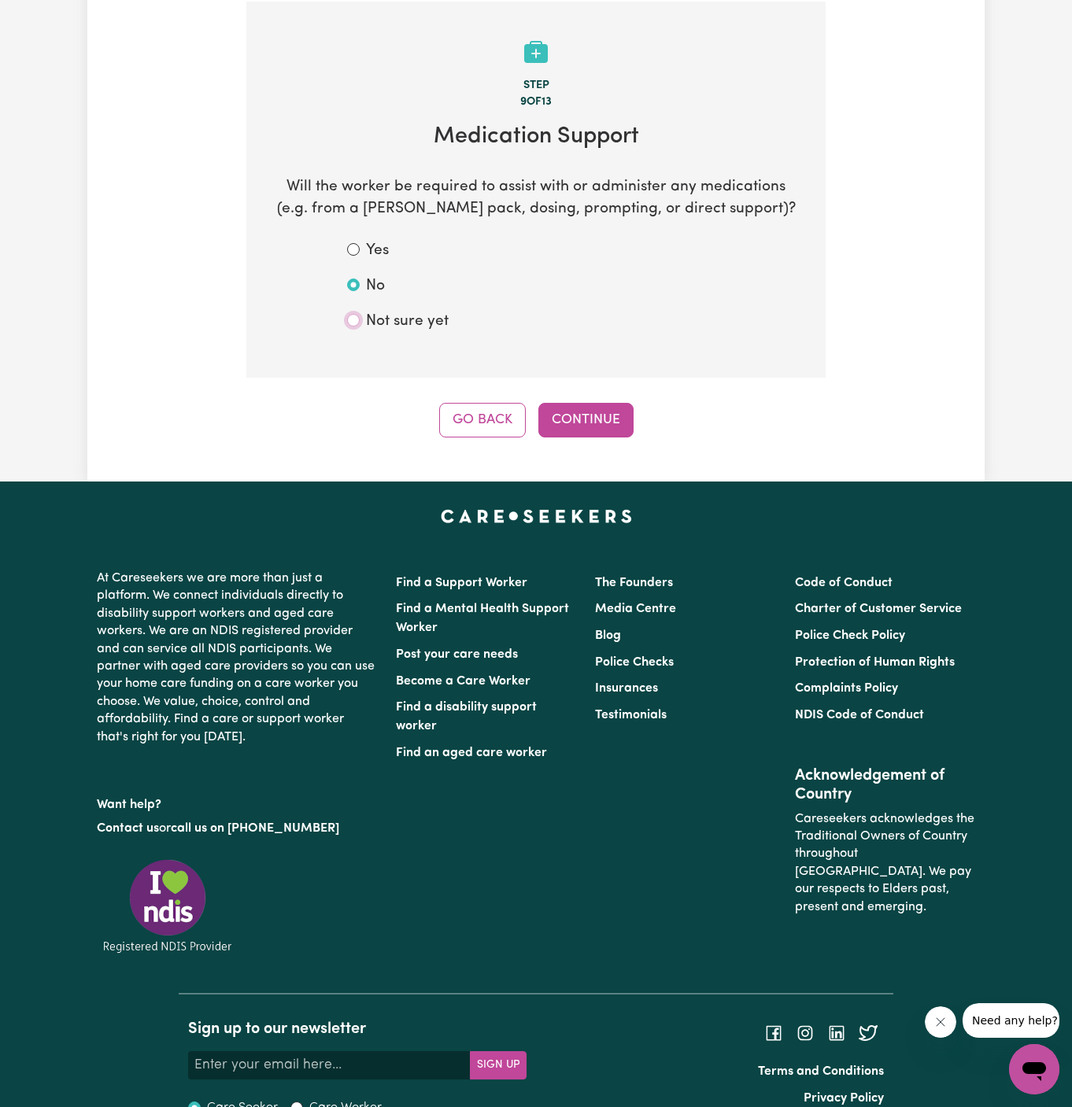
radio input "true"
click at [600, 426] on button "Continue" at bounding box center [585, 420] width 95 height 35
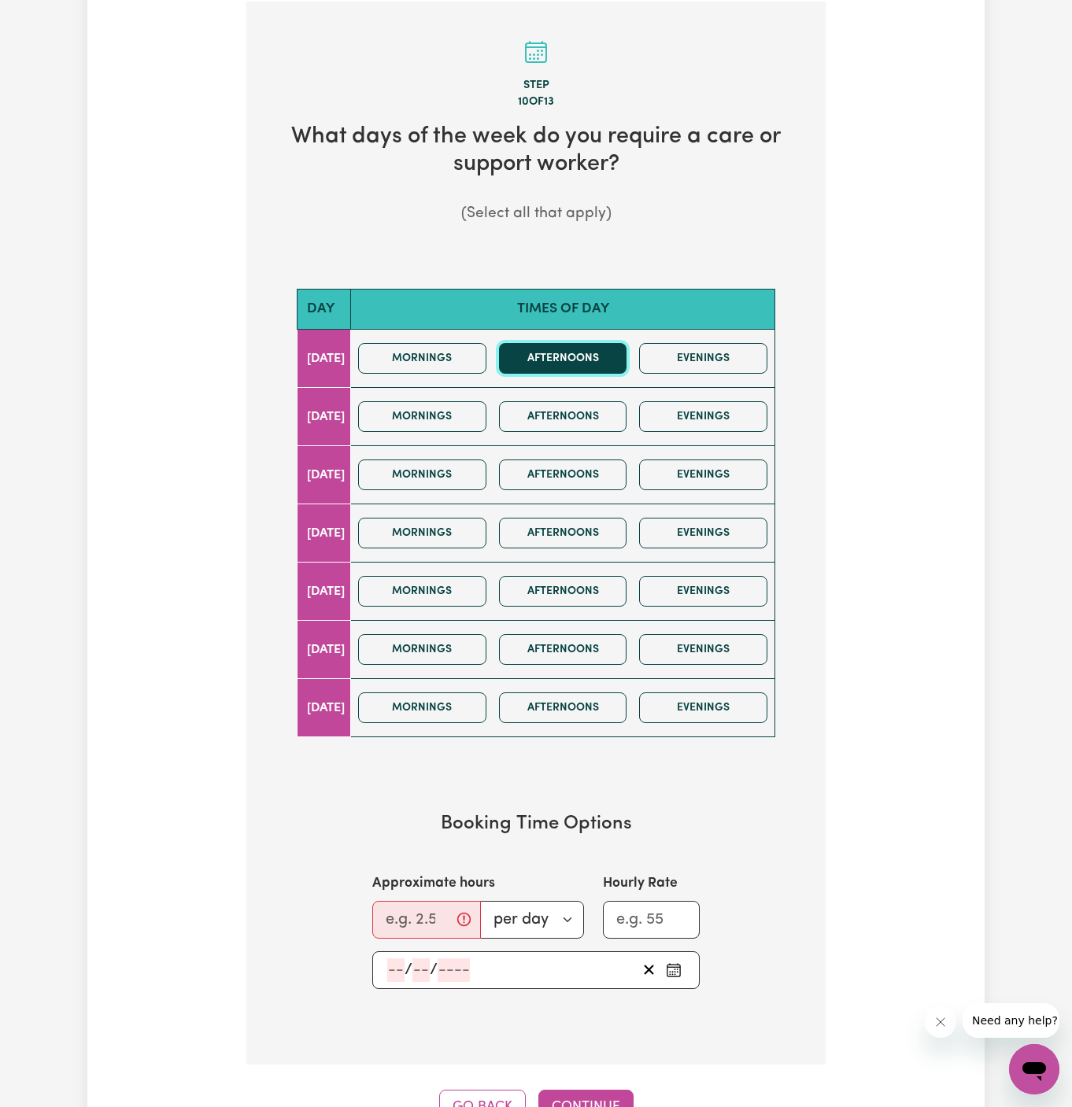
click at [553, 359] on button "Afternoons" at bounding box center [563, 358] width 128 height 31
click at [722, 360] on button "Evenings" at bounding box center [703, 358] width 128 height 31
click at [416, 910] on input "Approximate hours" at bounding box center [426, 920] width 109 height 38
type input "2"
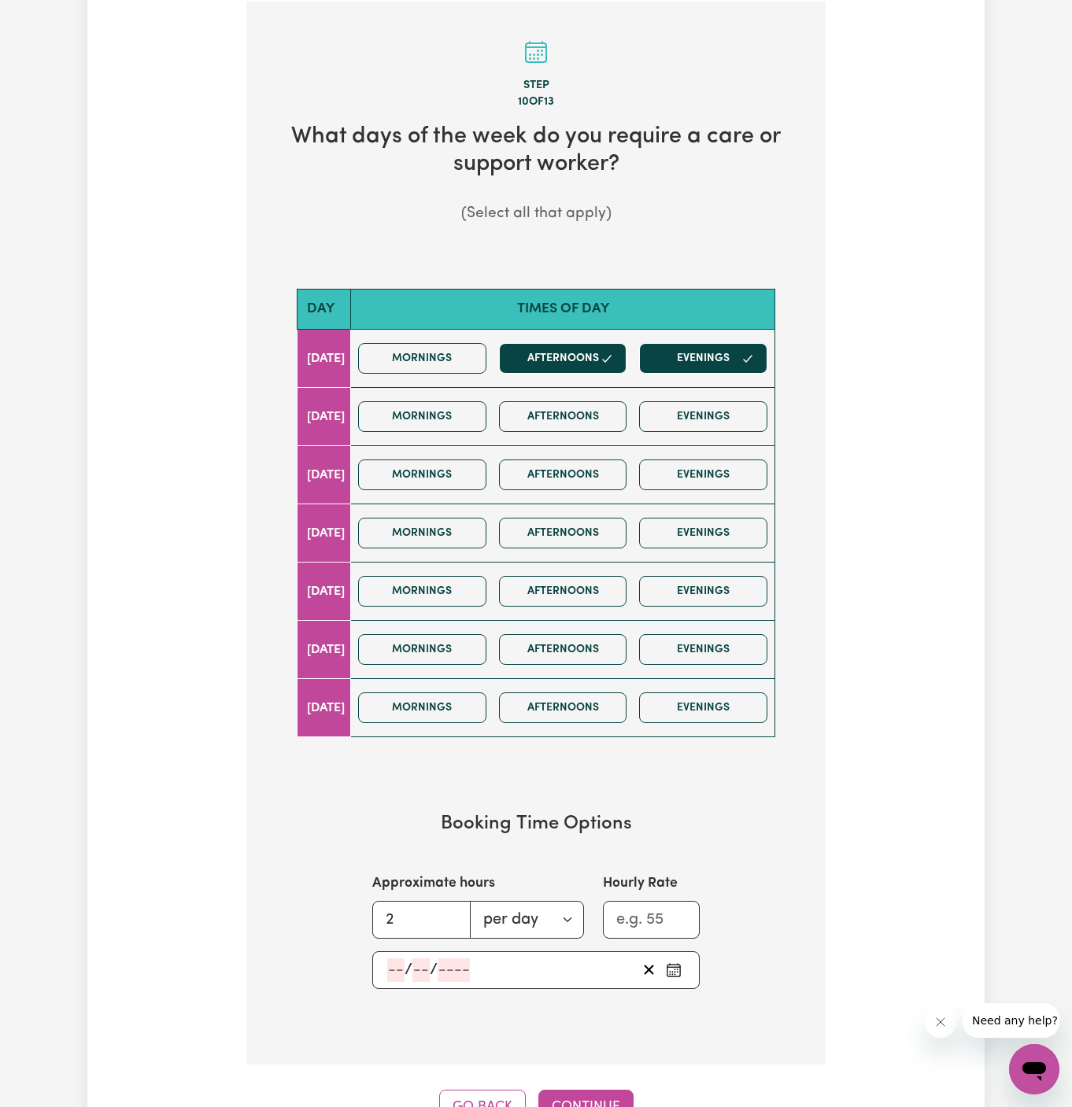
click at [397, 961] on input "number" at bounding box center [395, 971] width 17 height 24
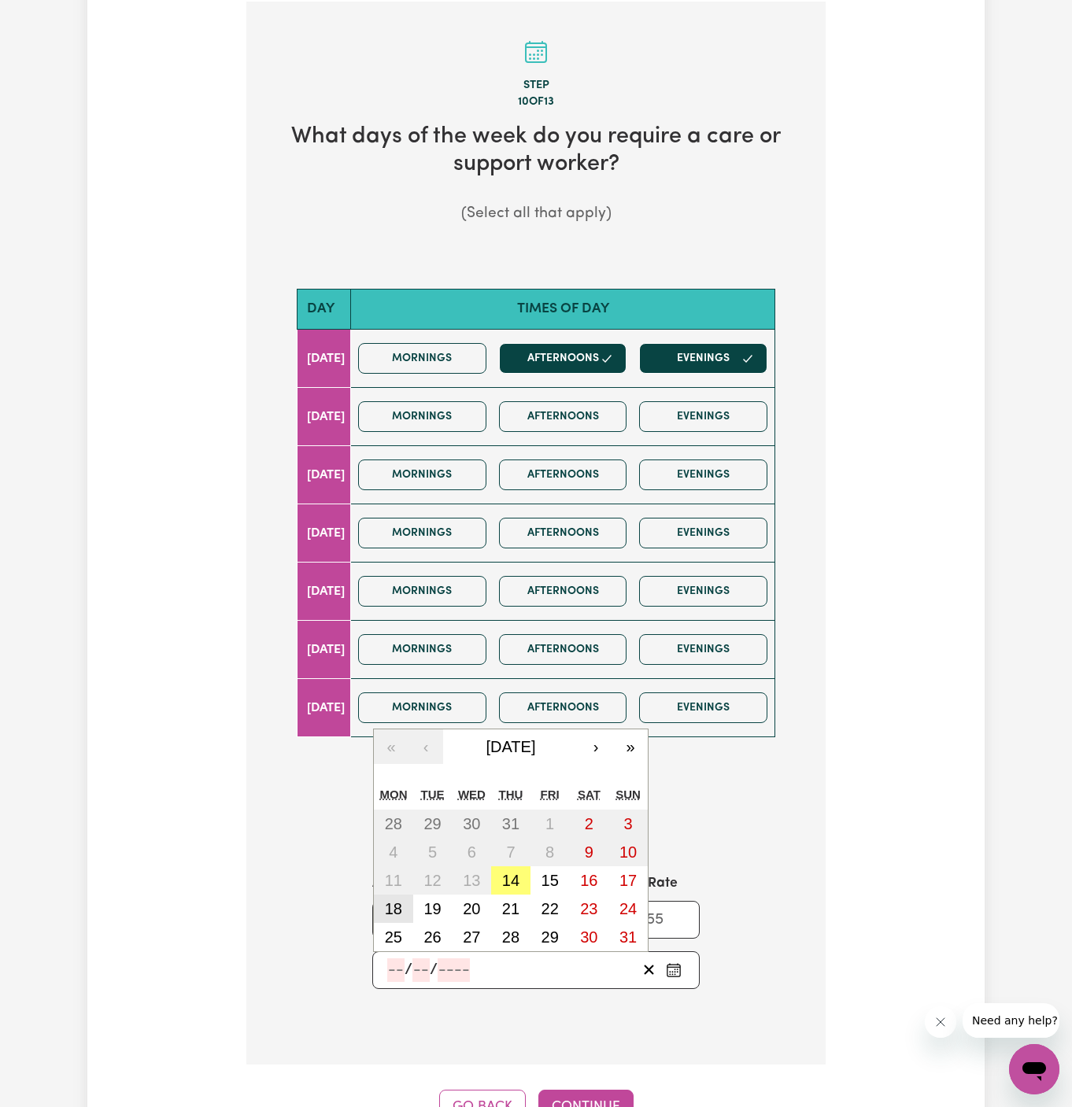
click at [397, 900] on abbr "18" at bounding box center [393, 908] width 17 height 17
type input "[DATE]"
type input "18"
type input "8"
type input "2025"
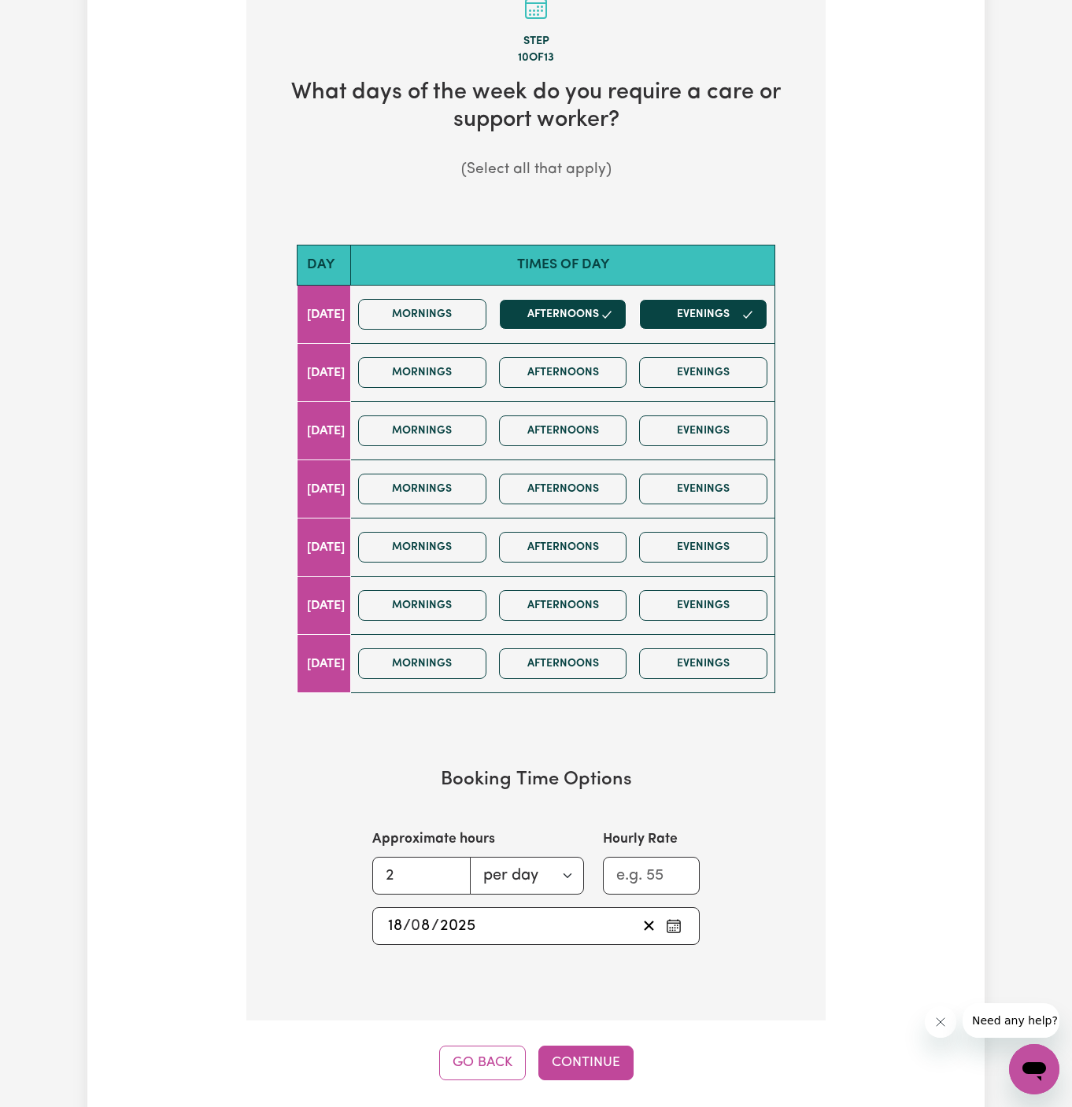
scroll to position [604, 0]
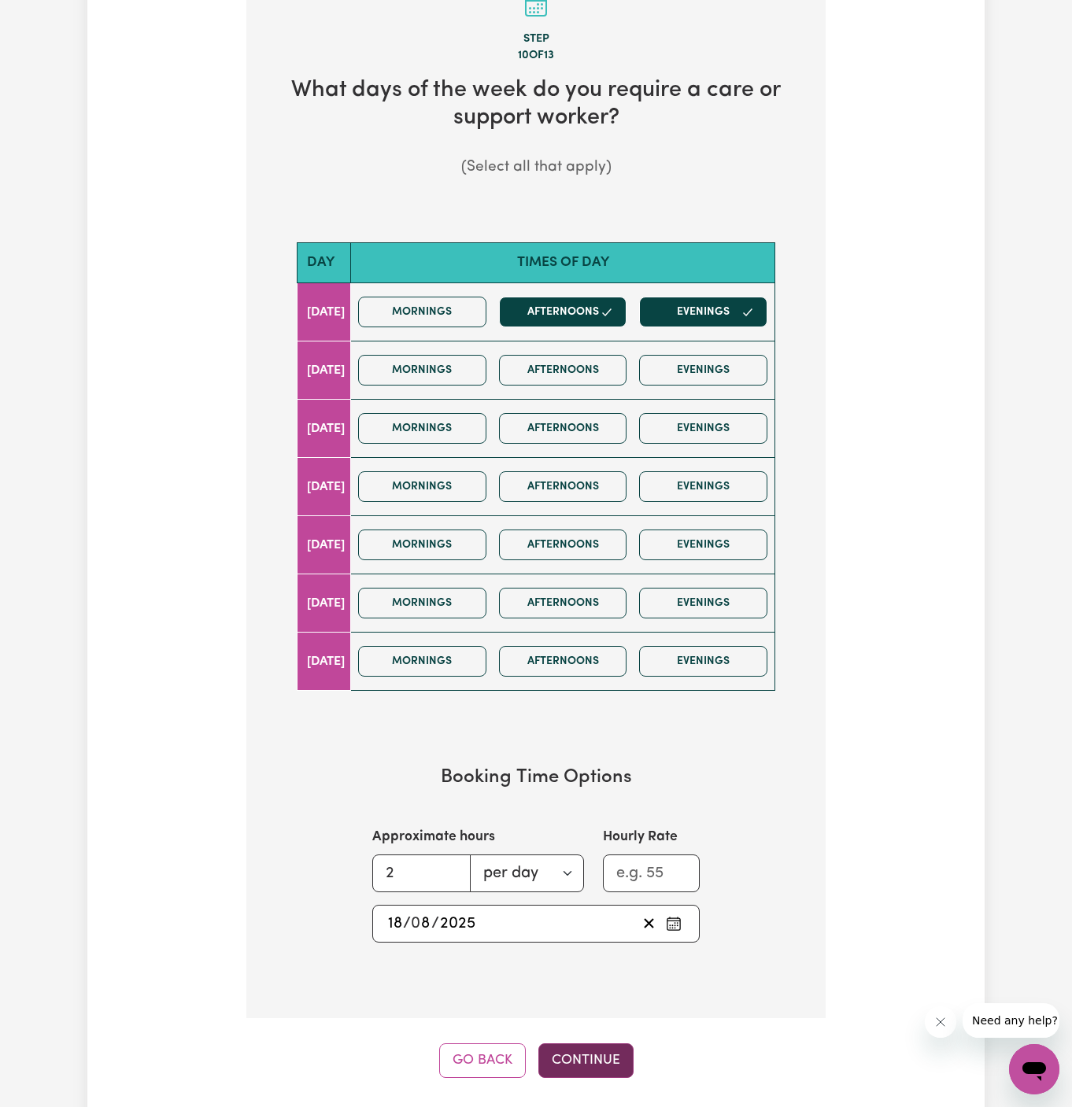
click at [574, 1044] on button "Continue" at bounding box center [585, 1061] width 95 height 35
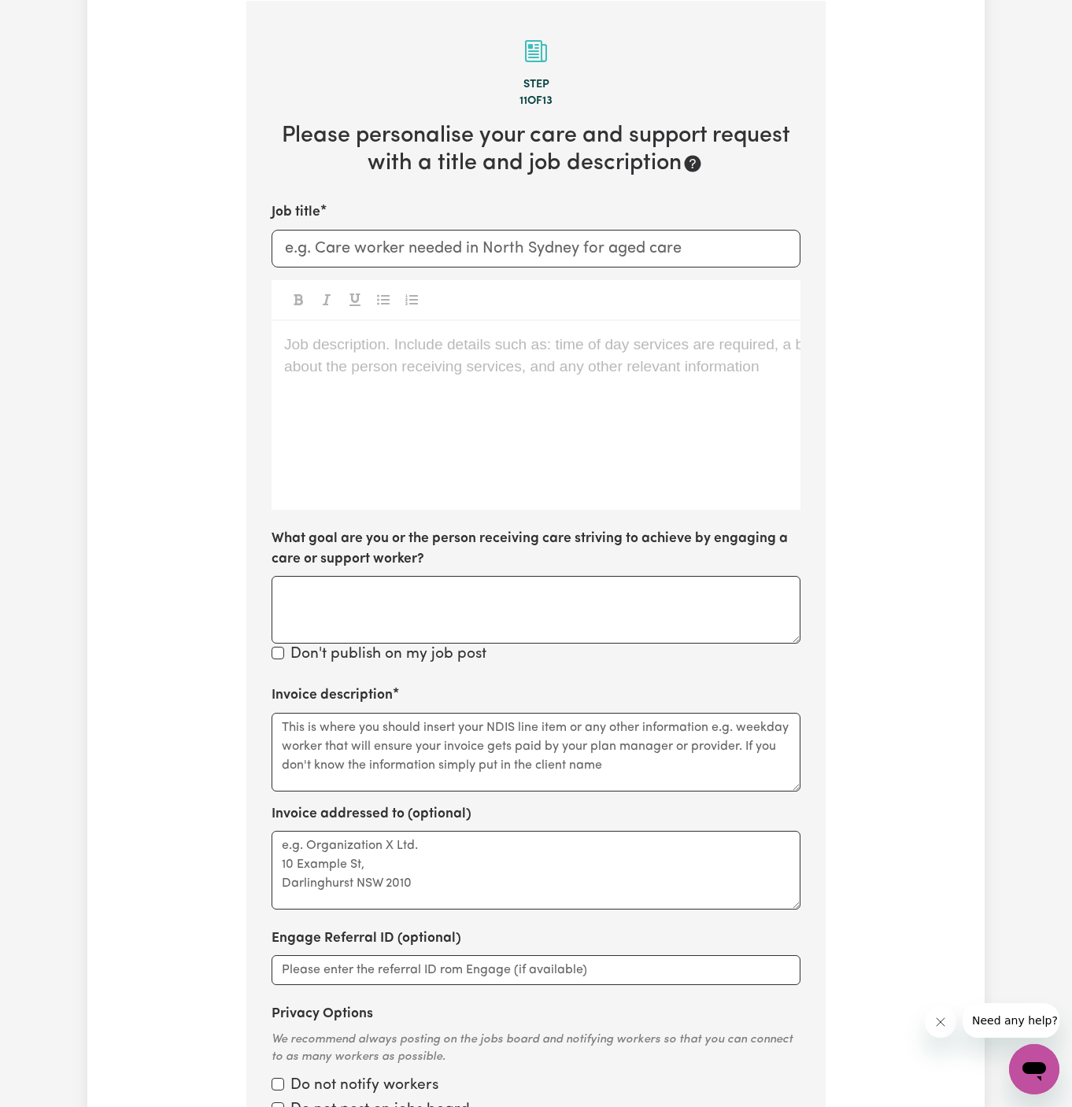
scroll to position [558, 0]
click at [322, 358] on div "Job description. Include details such as: time of day services are required, a …" at bounding box center [536, 416] width 529 height 189
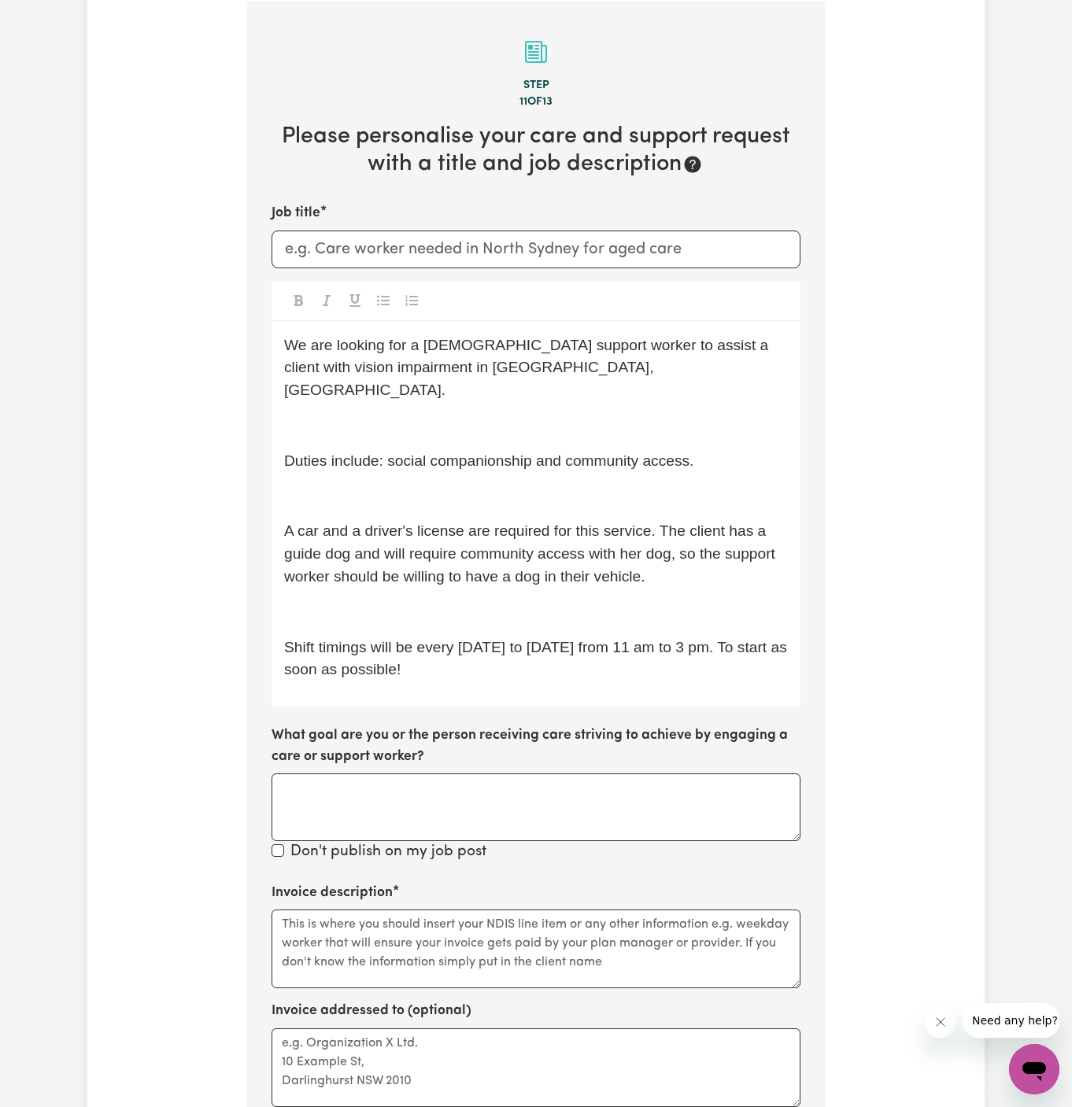
click at [344, 415] on p "﻿" at bounding box center [536, 426] width 504 height 23
click at [347, 486] on p "﻿" at bounding box center [536, 497] width 504 height 23
click at [341, 450] on p "Duties include: social companionship and community access." at bounding box center [536, 461] width 504 height 23
click at [329, 483] on div "We are looking for a [DEMOGRAPHIC_DATA] support worker to assist a client with …" at bounding box center [536, 515] width 529 height 386
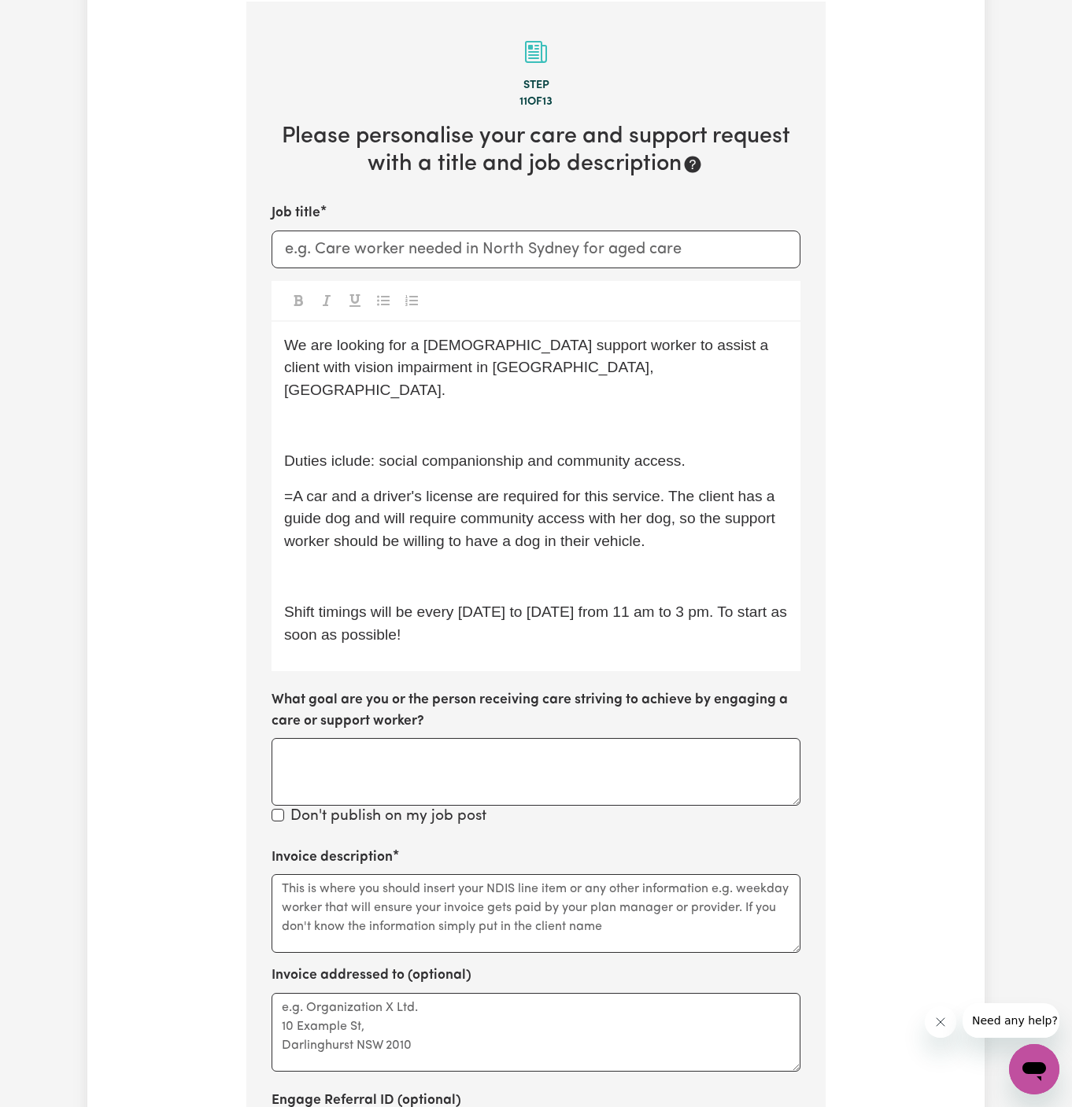
click at [323, 415] on p "﻿" at bounding box center [536, 426] width 504 height 23
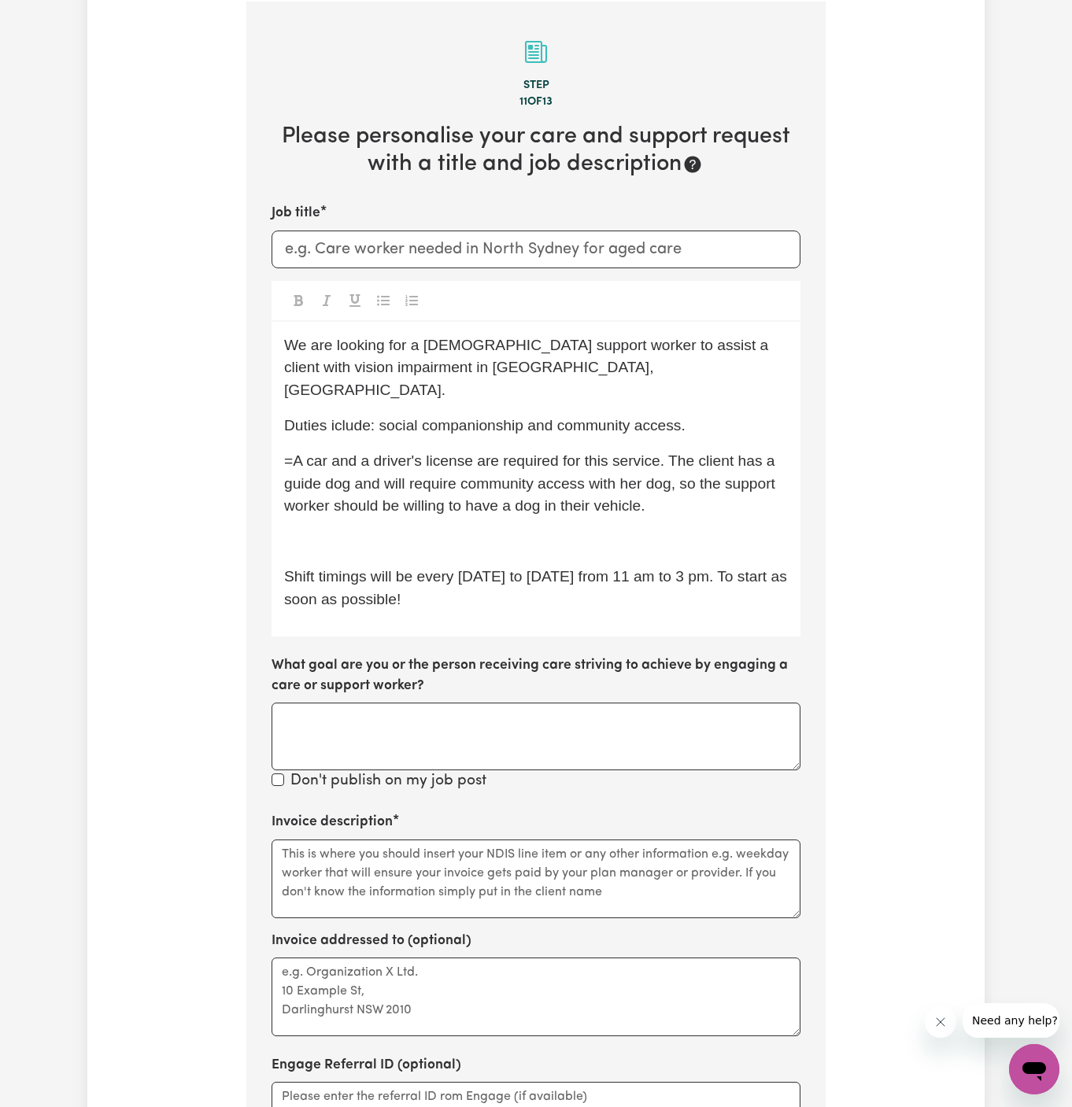
click at [292, 453] on span "=A car and a driver's license are required for this service. The client has a g…" at bounding box center [531, 484] width 495 height 62
click at [325, 420] on div "We are looking for a [DEMOGRAPHIC_DATA] support worker to assist a client with …" at bounding box center [536, 479] width 529 height 315
click at [328, 412] on div "We are looking for a [DEMOGRAPHIC_DATA] support worker to assist a client with …" at bounding box center [536, 479] width 529 height 315
click at [338, 417] on span "Duties iclude: social companionship and community access." at bounding box center [484, 425] width 401 height 17
click at [441, 568] on span "Shift timings will be every [DATE] to [DATE] from 11 am to 3 pm. To start as so…" at bounding box center [537, 587] width 507 height 39
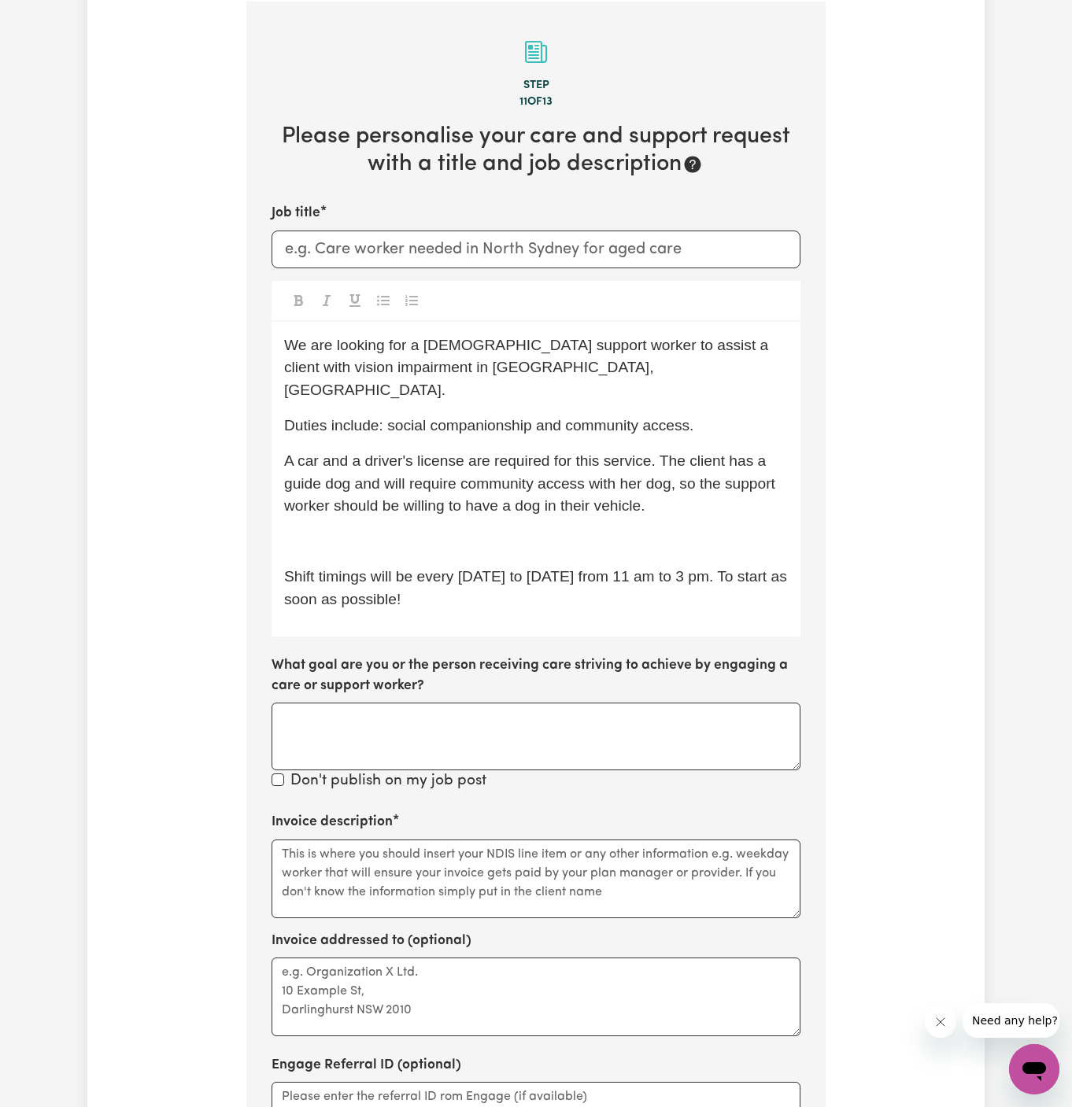
click at [442, 531] on p "﻿" at bounding box center [536, 542] width 504 height 23
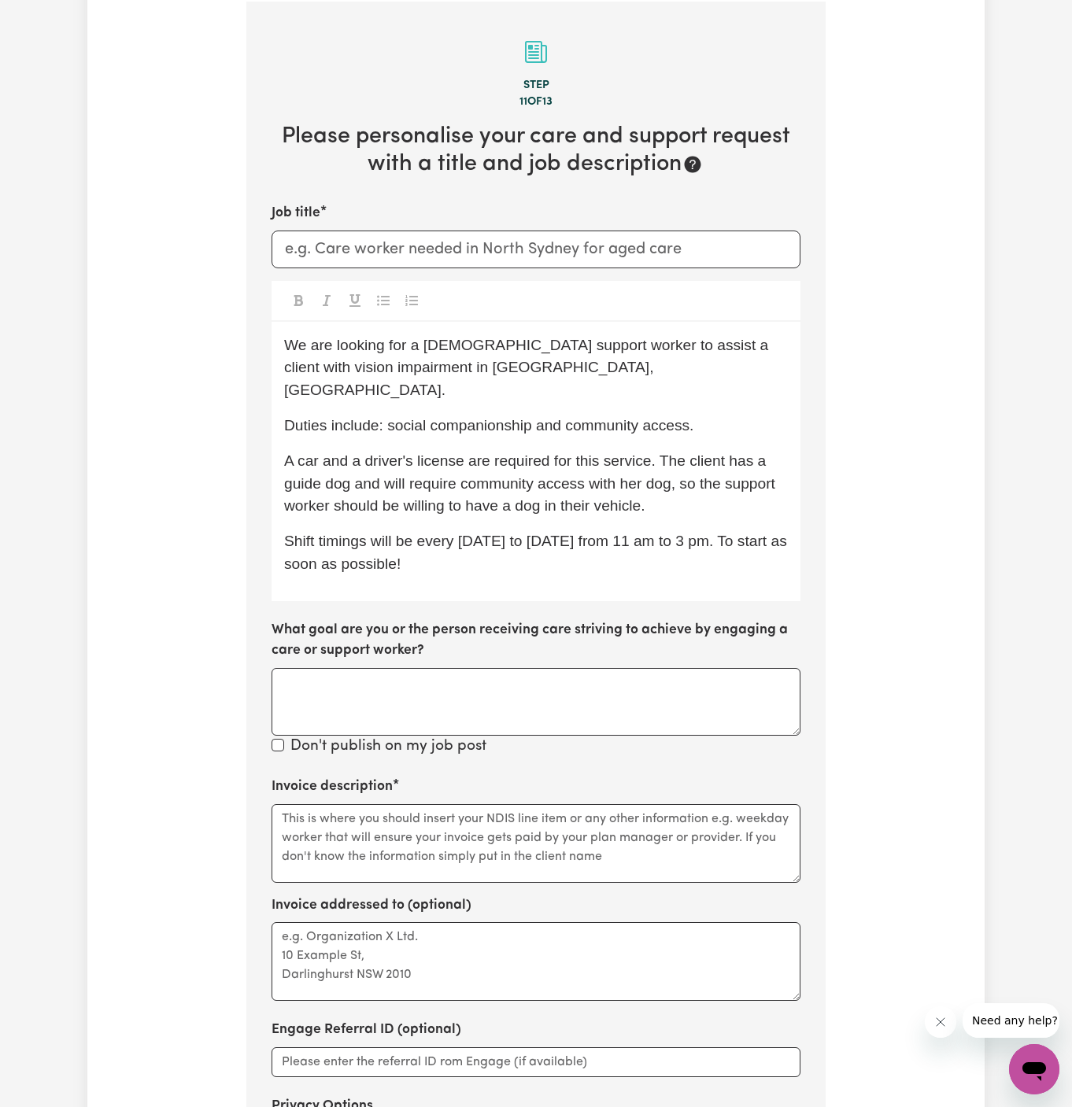
click at [537, 561] on div "We are looking for a [DEMOGRAPHIC_DATA] support worker to assist a client with …" at bounding box center [536, 461] width 529 height 279
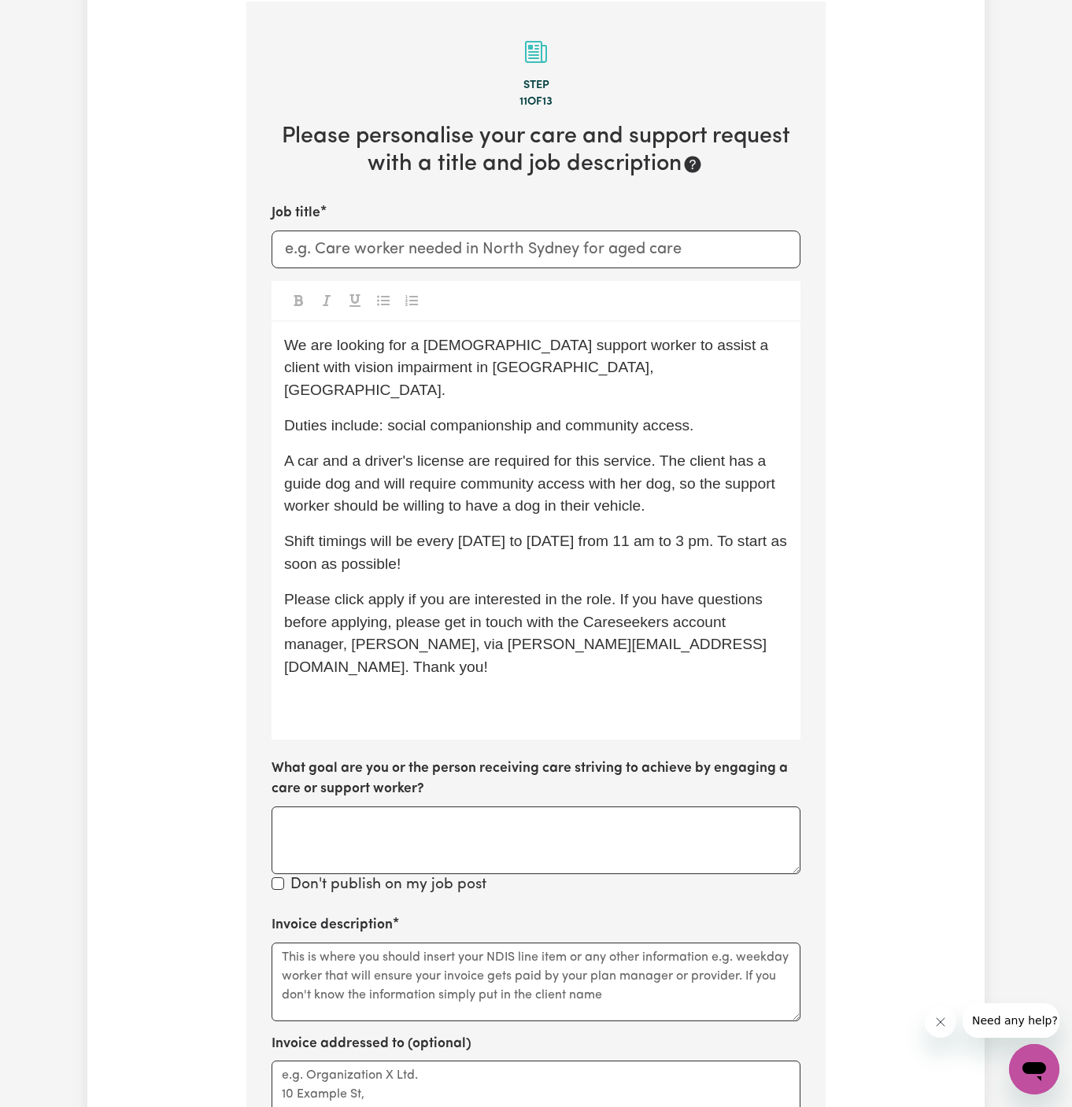
click at [621, 552] on div "We are looking for a [DEMOGRAPHIC_DATA] support worker to assist a client with …" at bounding box center [536, 531] width 529 height 418
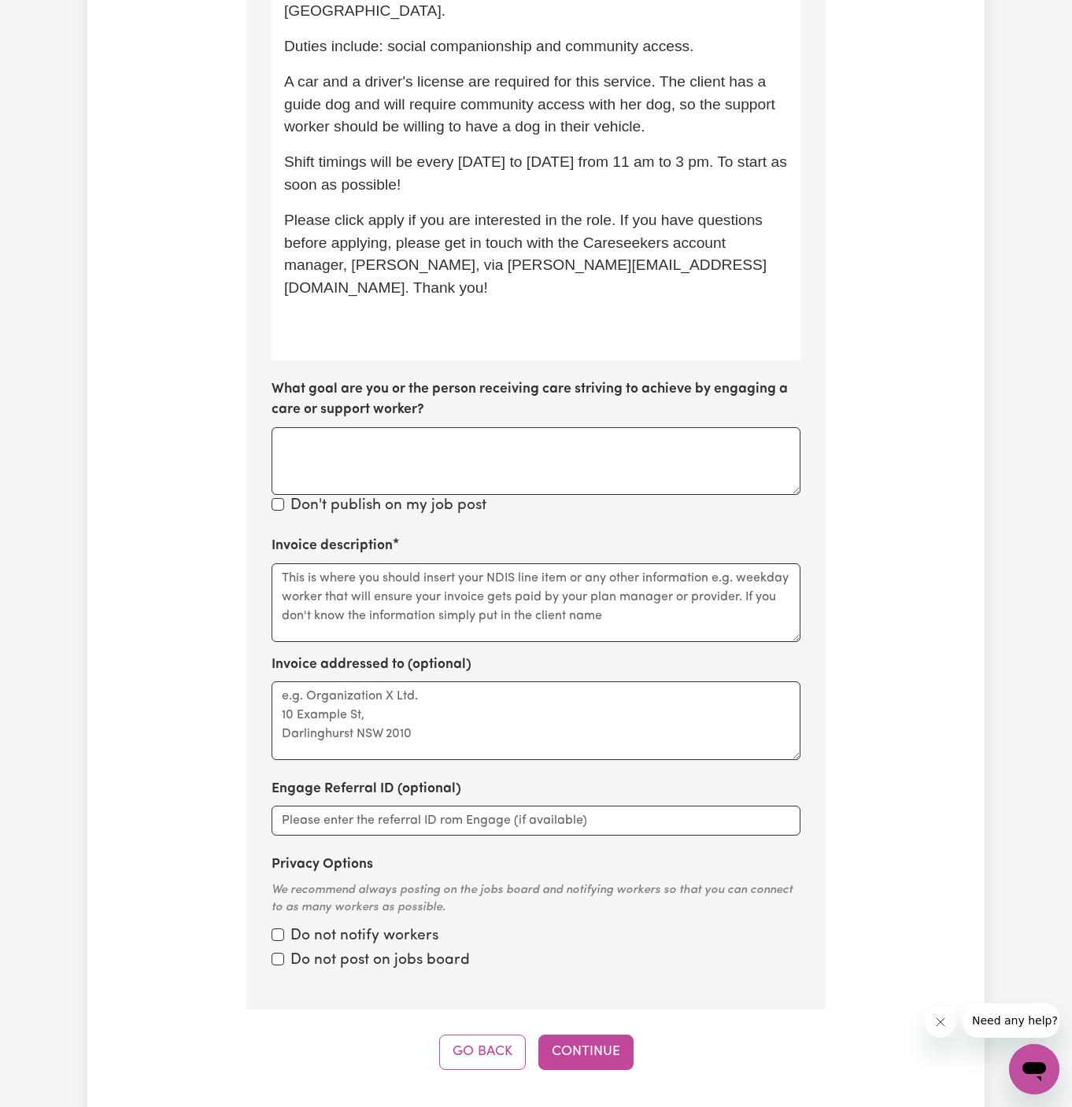
scroll to position [766, 0]
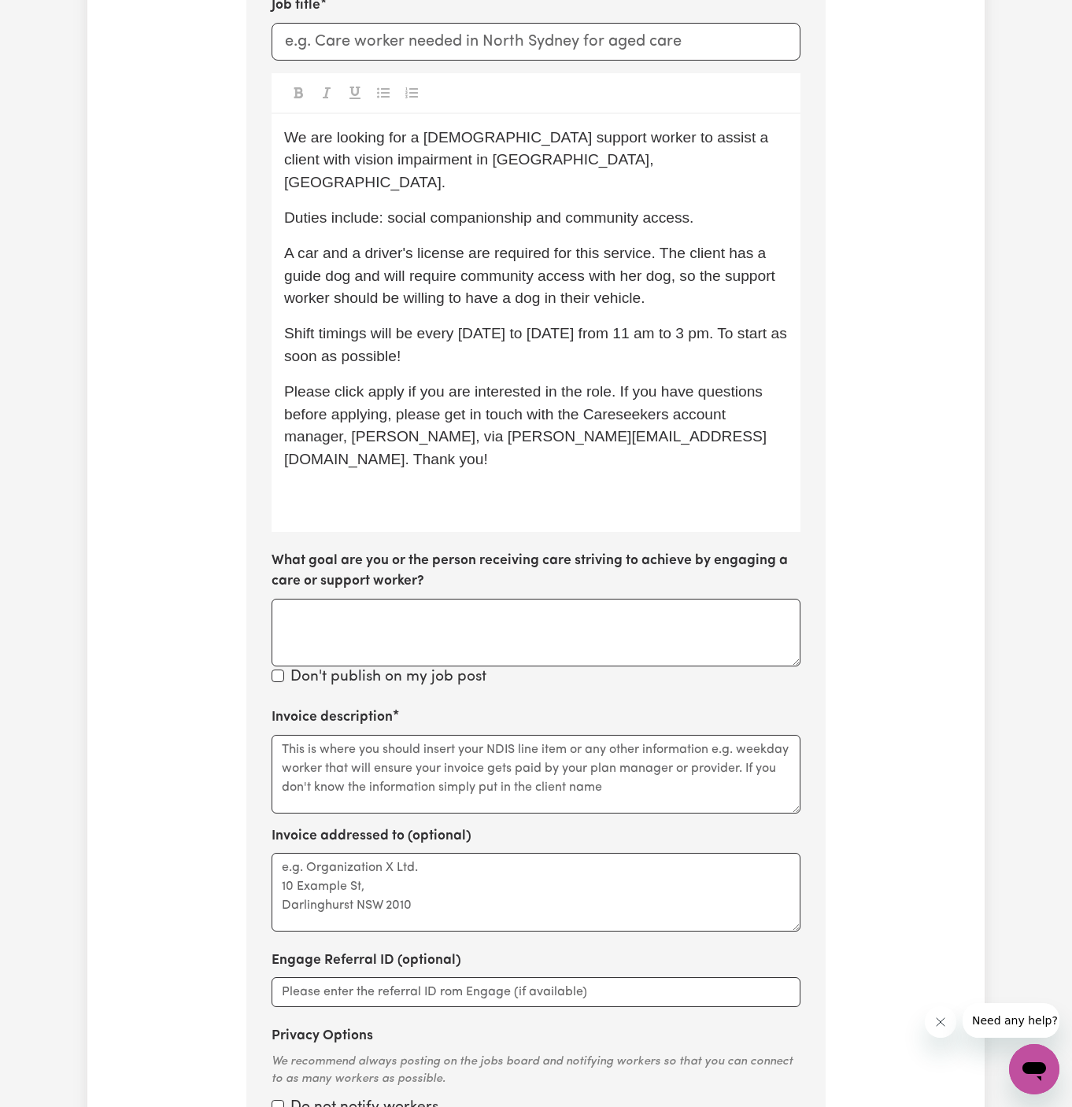
click at [386, 383] on span "Please click apply if you are interested in the role. If you have questions bef…" at bounding box center [525, 425] width 482 height 84
click at [516, 460] on div "We are looking for a [DEMOGRAPHIC_DATA] support worker to assist a client with …" at bounding box center [536, 323] width 529 height 418
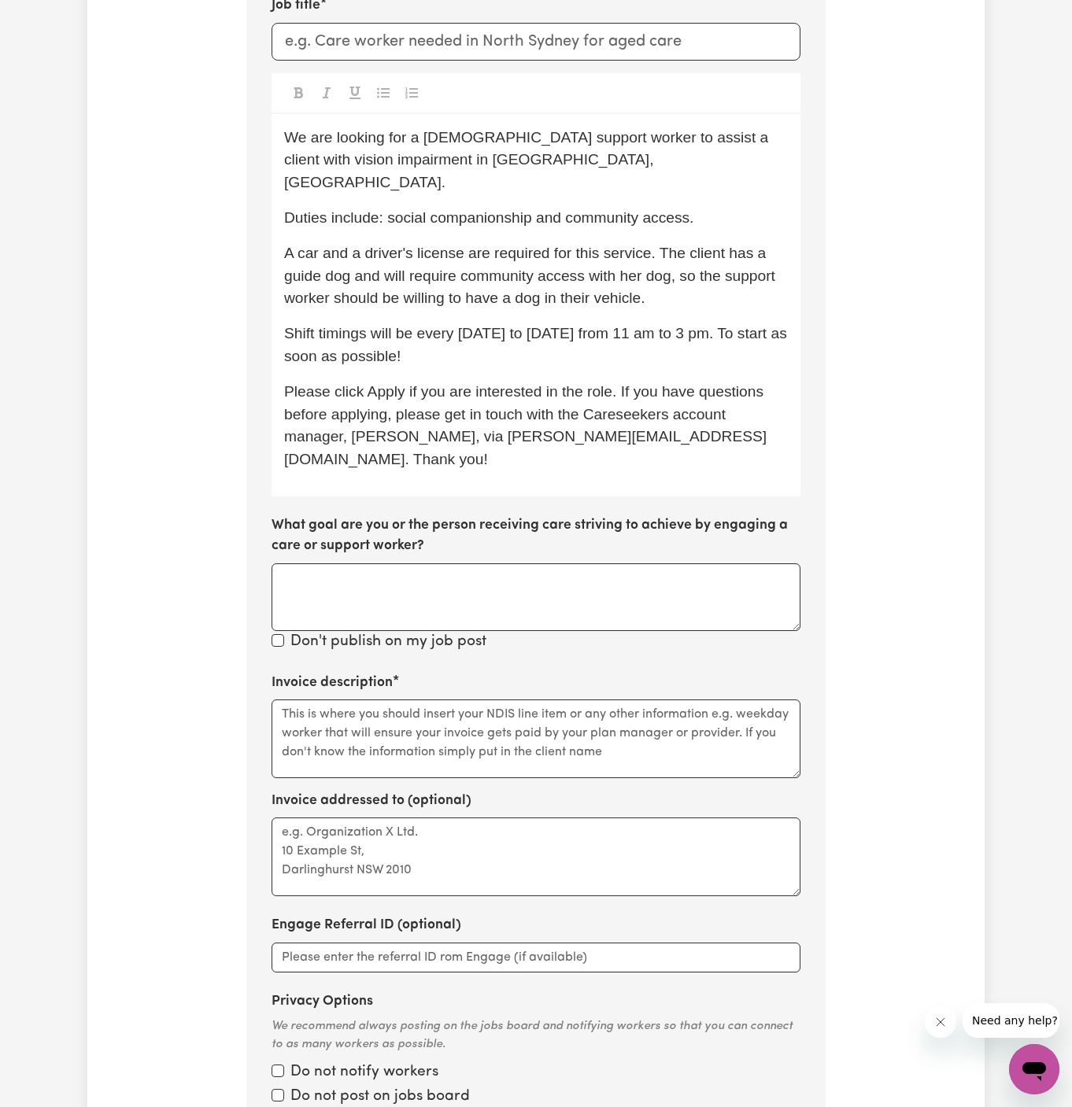
click at [634, 336] on p "Shift timings will be every [DATE] to [DATE] from 11 am to 3 pm. To start as so…" at bounding box center [536, 346] width 504 height 46
drag, startPoint x: 508, startPoint y: 162, endPoint x: 379, endPoint y: 163, distance: 128.3
click at [379, 163] on p "We are looking for a [DEMOGRAPHIC_DATA] support worker to assist a client with …" at bounding box center [536, 161] width 504 height 68
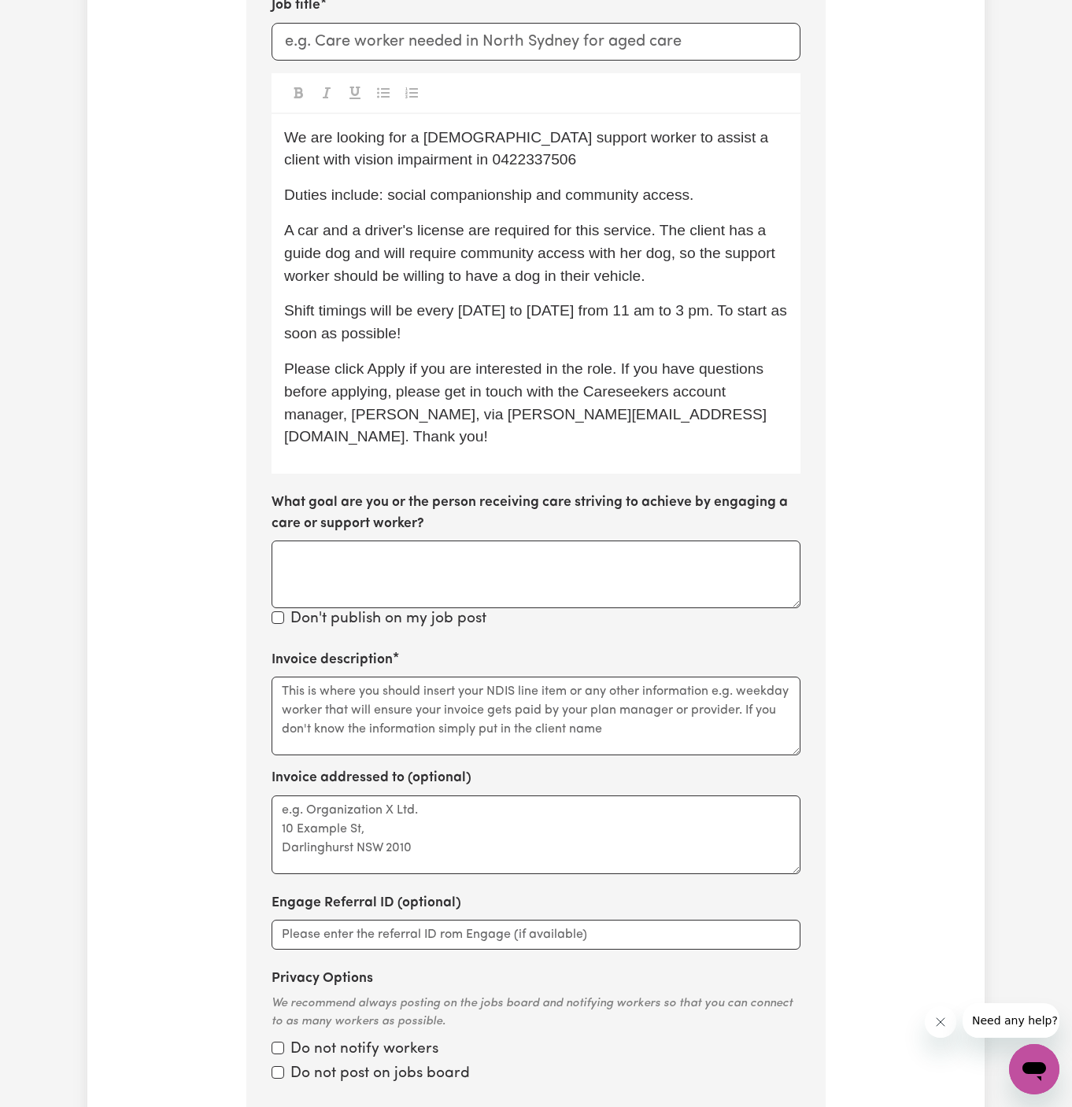
click at [411, 155] on span "We are looking for a [DEMOGRAPHIC_DATA] support worker to assist a client with …" at bounding box center [528, 148] width 489 height 39
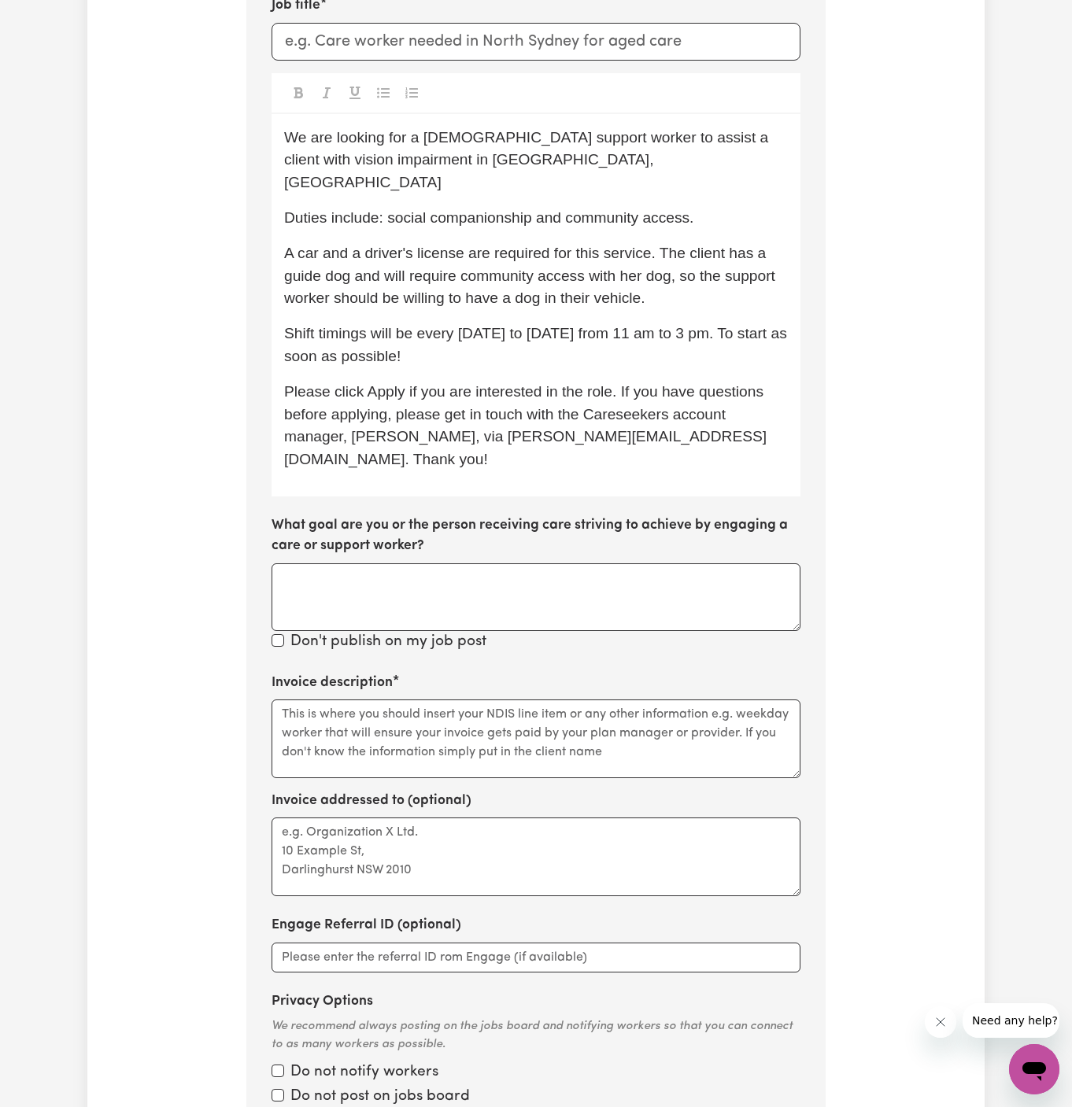
click at [411, 155] on span "We are looking for a [DEMOGRAPHIC_DATA] support worker to assist a client with …" at bounding box center [528, 160] width 489 height 62
click at [532, 153] on p "We are looking for a [DEMOGRAPHIC_DATA] support worker to assist a client with …" at bounding box center [536, 161] width 504 height 68
click at [312, 207] on p "Duties include: social companionship and community access." at bounding box center [536, 218] width 504 height 23
drag, startPoint x: 360, startPoint y: 159, endPoint x: 676, endPoint y: 142, distance: 316.8
click at [676, 142] on span "We are looking for a [DEMOGRAPHIC_DATA] support worker to assist a client with …" at bounding box center [528, 160] width 489 height 62
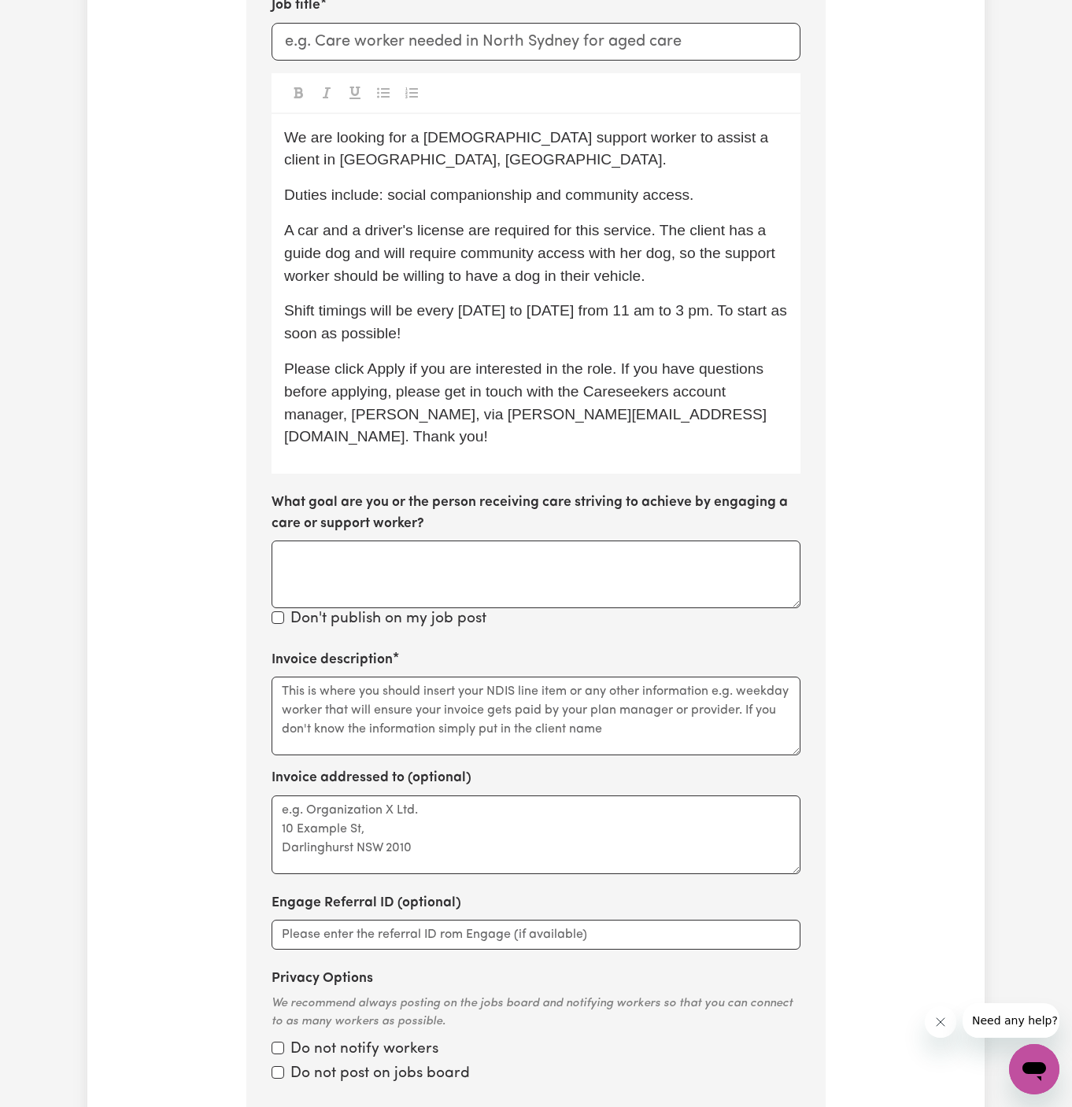
click at [642, 140] on span "We are looking for a [DEMOGRAPHIC_DATA] support worker to assist a client in [G…" at bounding box center [528, 148] width 489 height 39
click at [551, 212] on div "We are looking for a [DEMOGRAPHIC_DATA] support worker to assist a young client…" at bounding box center [536, 294] width 529 height 360
drag, startPoint x: 386, startPoint y: 194, endPoint x: 449, endPoint y: 192, distance: 63.0
click at [449, 192] on span "Duties include: social companionship and community access." at bounding box center [488, 195] width 409 height 17
click at [435, 187] on span "Duties include: social companionship and community access." at bounding box center [488, 195] width 409 height 17
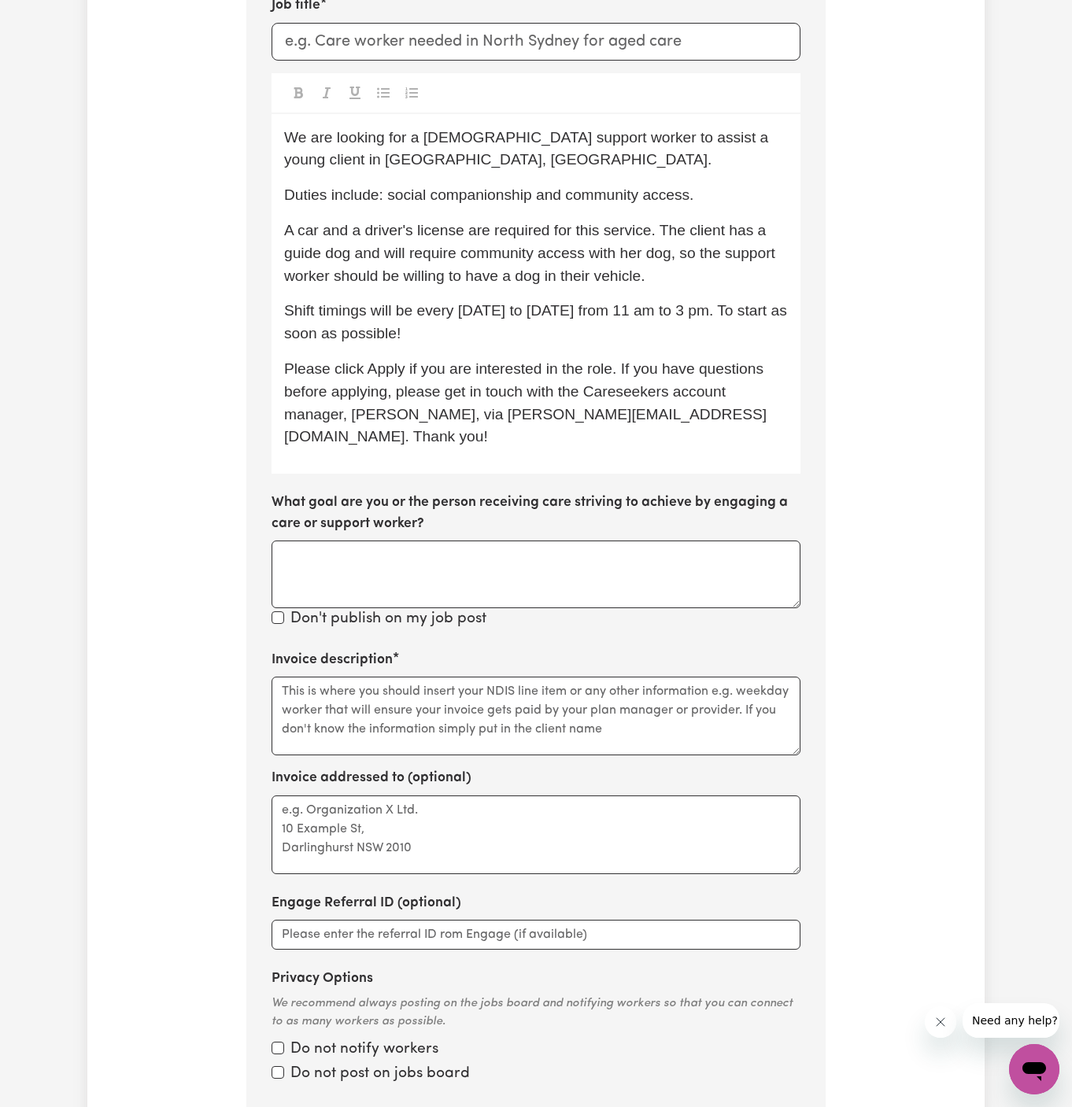
click at [386, 195] on span "Duties include: social companionship and community access." at bounding box center [488, 195] width 409 height 17
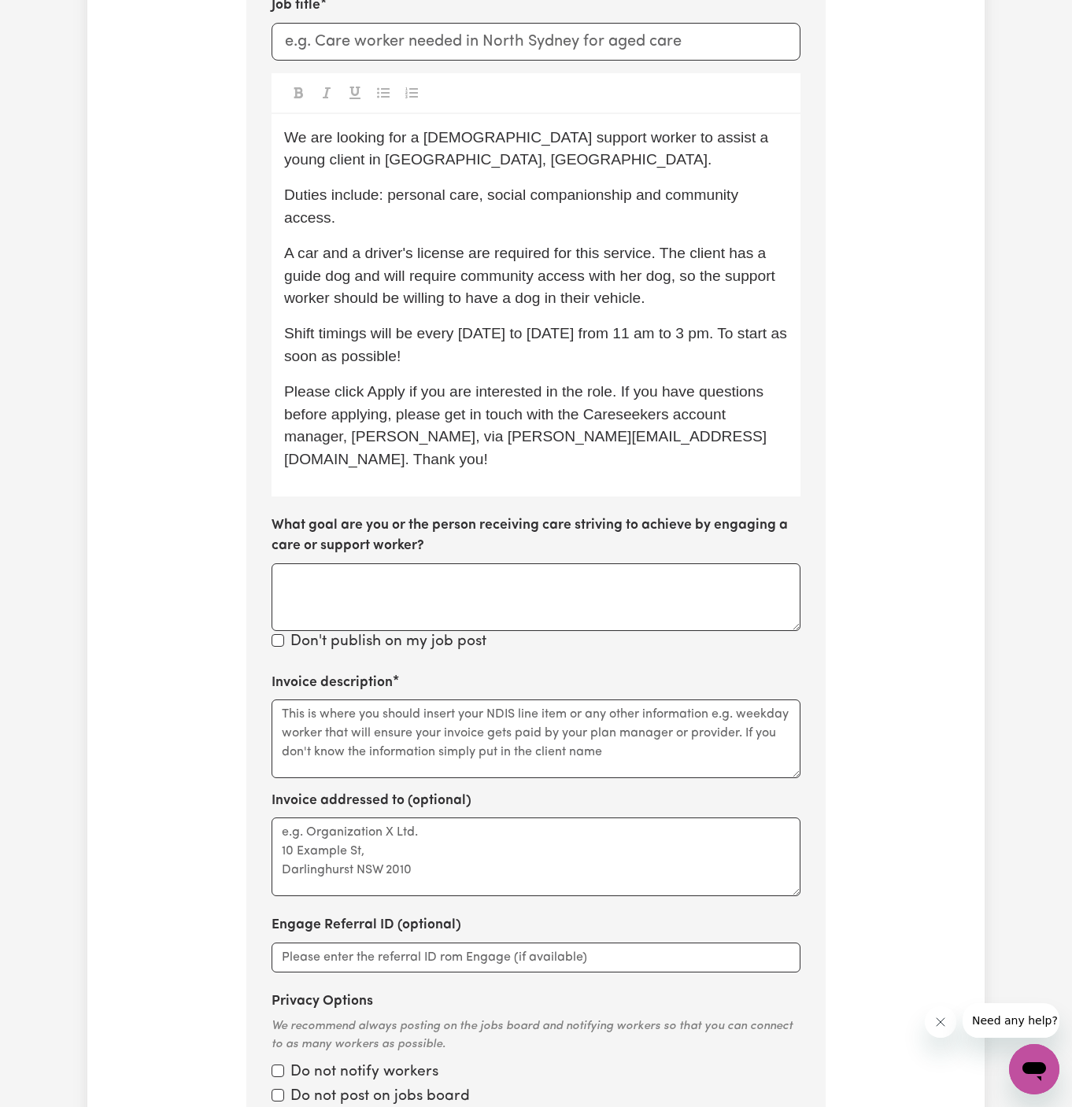
click at [629, 195] on span "Duties include: personal care, social companionship and community access." at bounding box center [513, 206] width 458 height 39
click at [651, 195] on span "Duties include: personal care, social companionship ()activities and engaging p…" at bounding box center [510, 206] width 453 height 39
click at [644, 195] on span "Duties include: personal care, social companionship ()activities and engaging p…" at bounding box center [510, 206] width 453 height 39
click at [397, 213] on span "Duties include: personal care, social companionship (activities and engaging pl…" at bounding box center [508, 206] width 449 height 39
click at [409, 227] on p "Duties include: personal care, social companionship (activities and engaging pl…" at bounding box center [536, 207] width 504 height 46
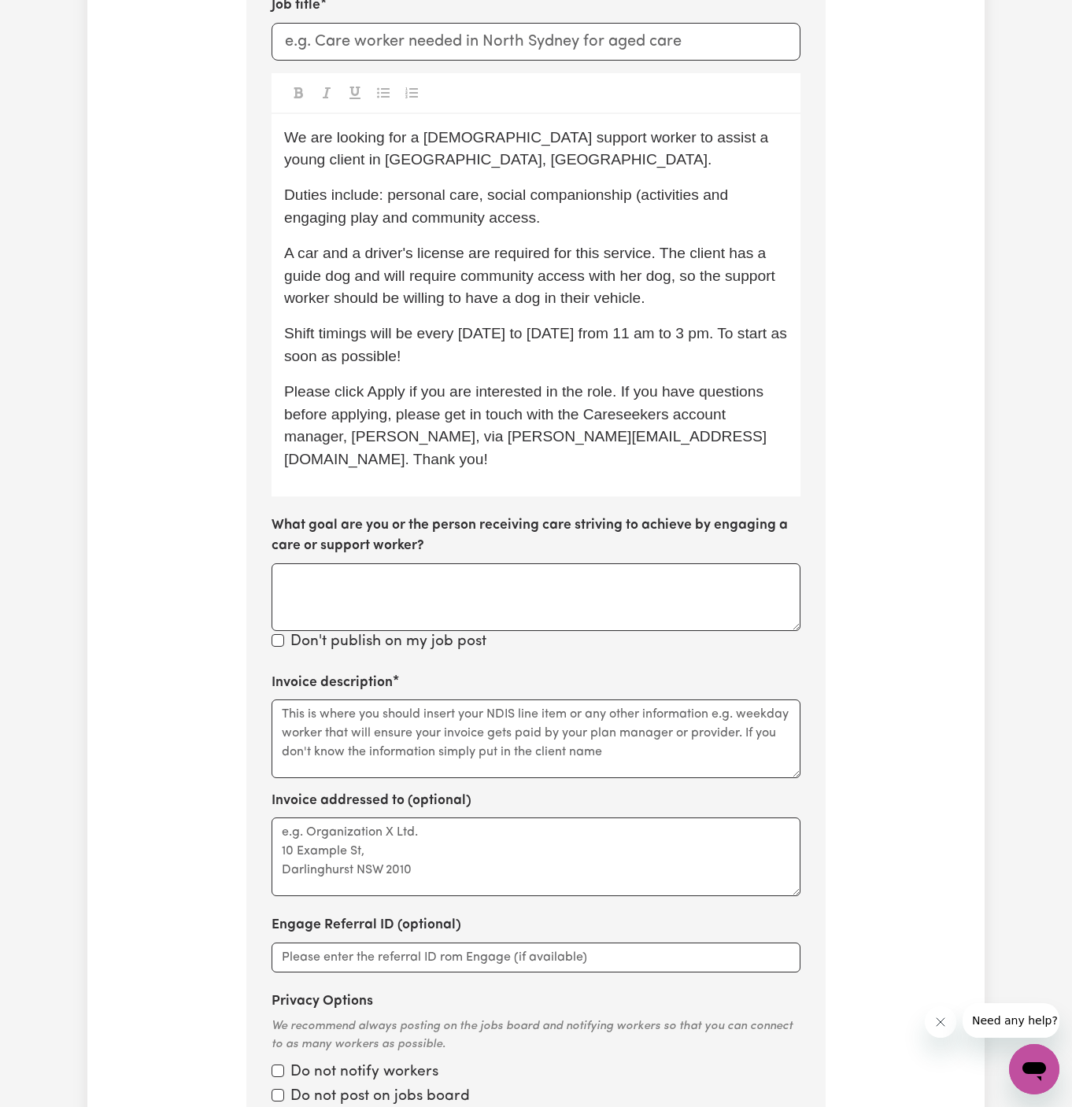
click at [399, 224] on span "Duties include: personal care, social companionship (activities and engaging pl…" at bounding box center [508, 206] width 449 height 39
click at [573, 210] on p "Duties include: personal care, social companionship (activities and engaging pl…" at bounding box center [536, 207] width 504 height 46
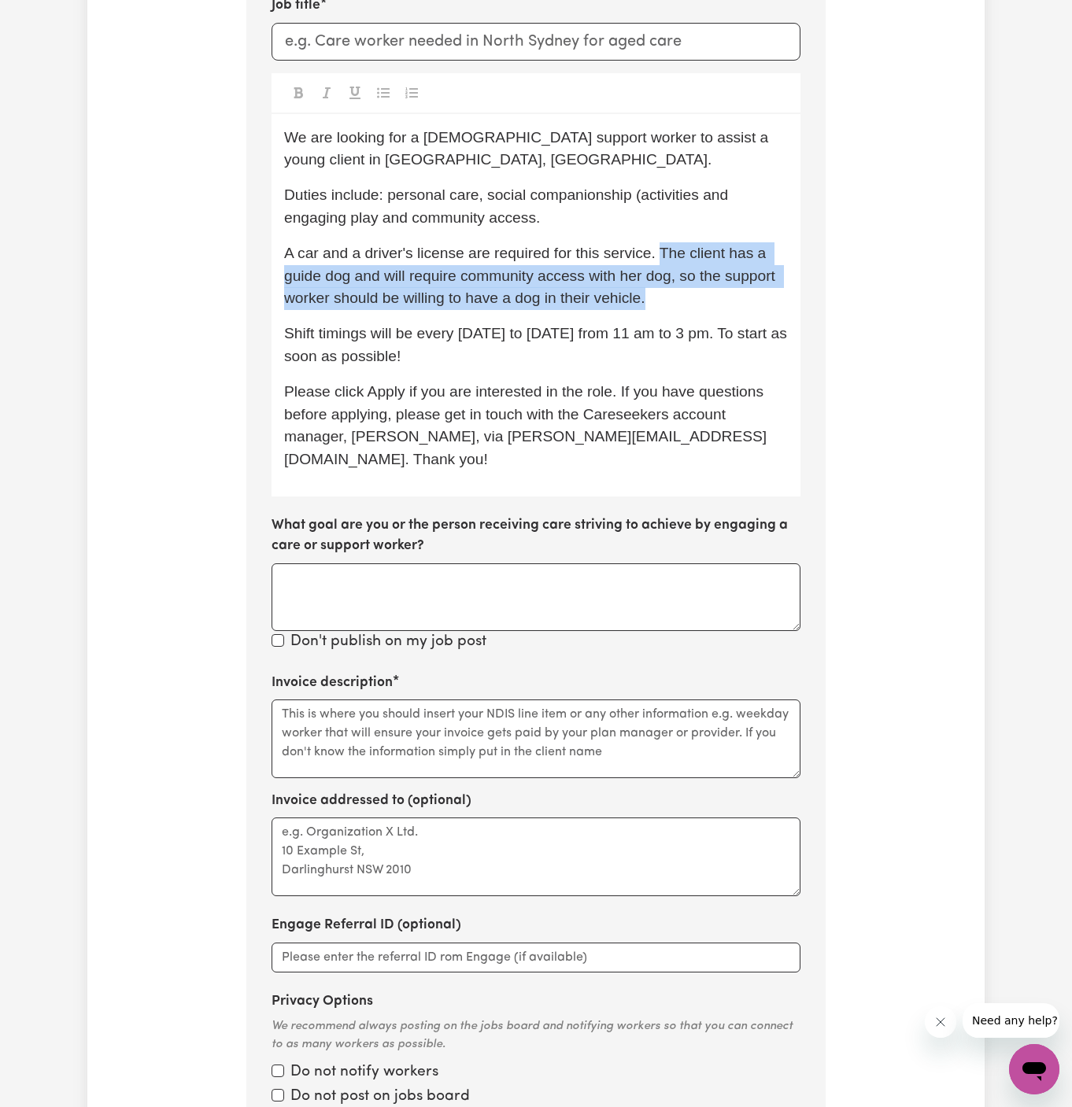
drag, startPoint x: 660, startPoint y: 254, endPoint x: 673, endPoint y: 296, distance: 43.8
click at [673, 296] on p "A car and a driver's license are required for this service. The client has a gu…" at bounding box center [536, 276] width 504 height 68
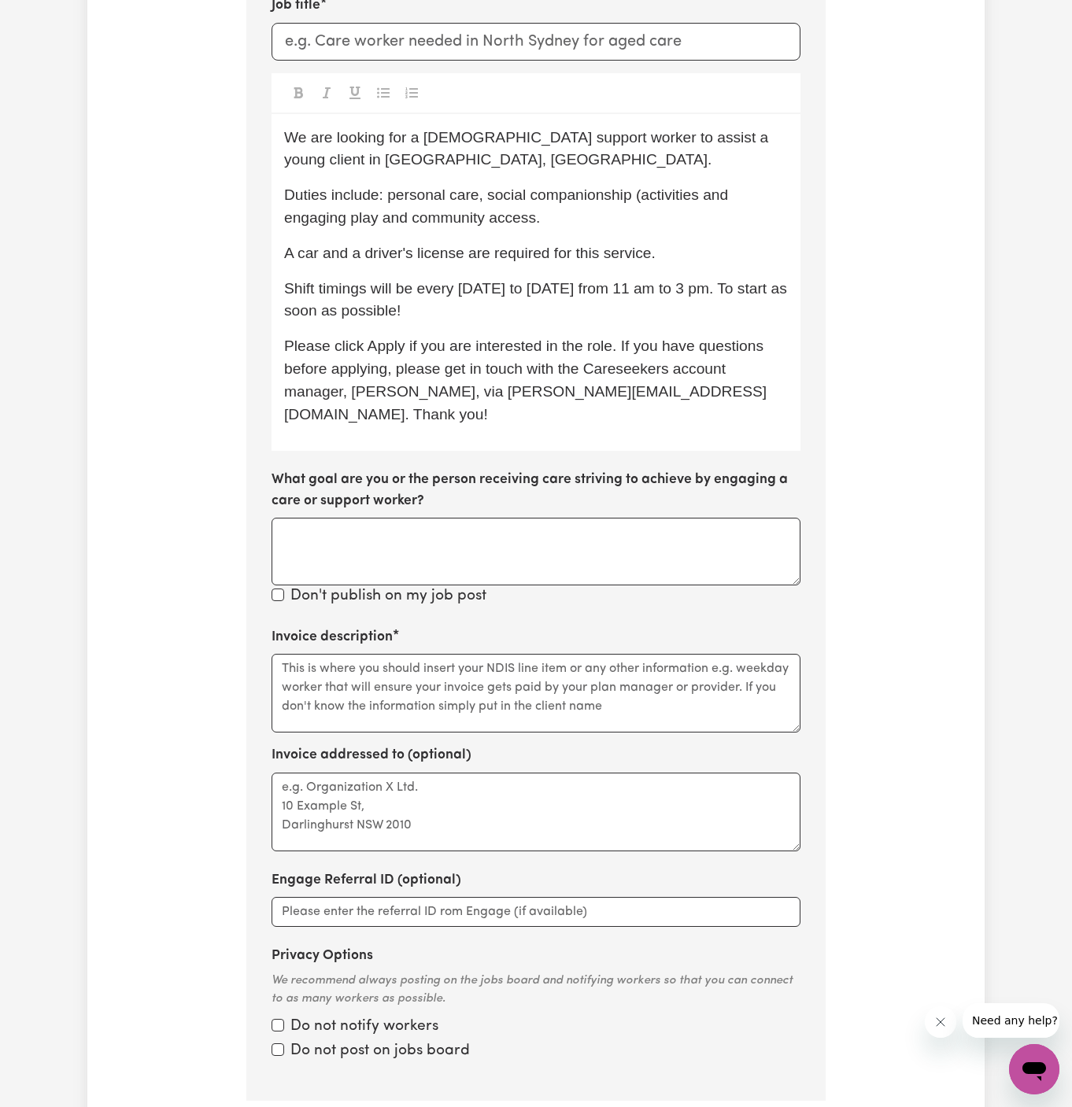
click at [299, 260] on span "A car and a driver's license are required for this service." at bounding box center [470, 253] width 372 height 17
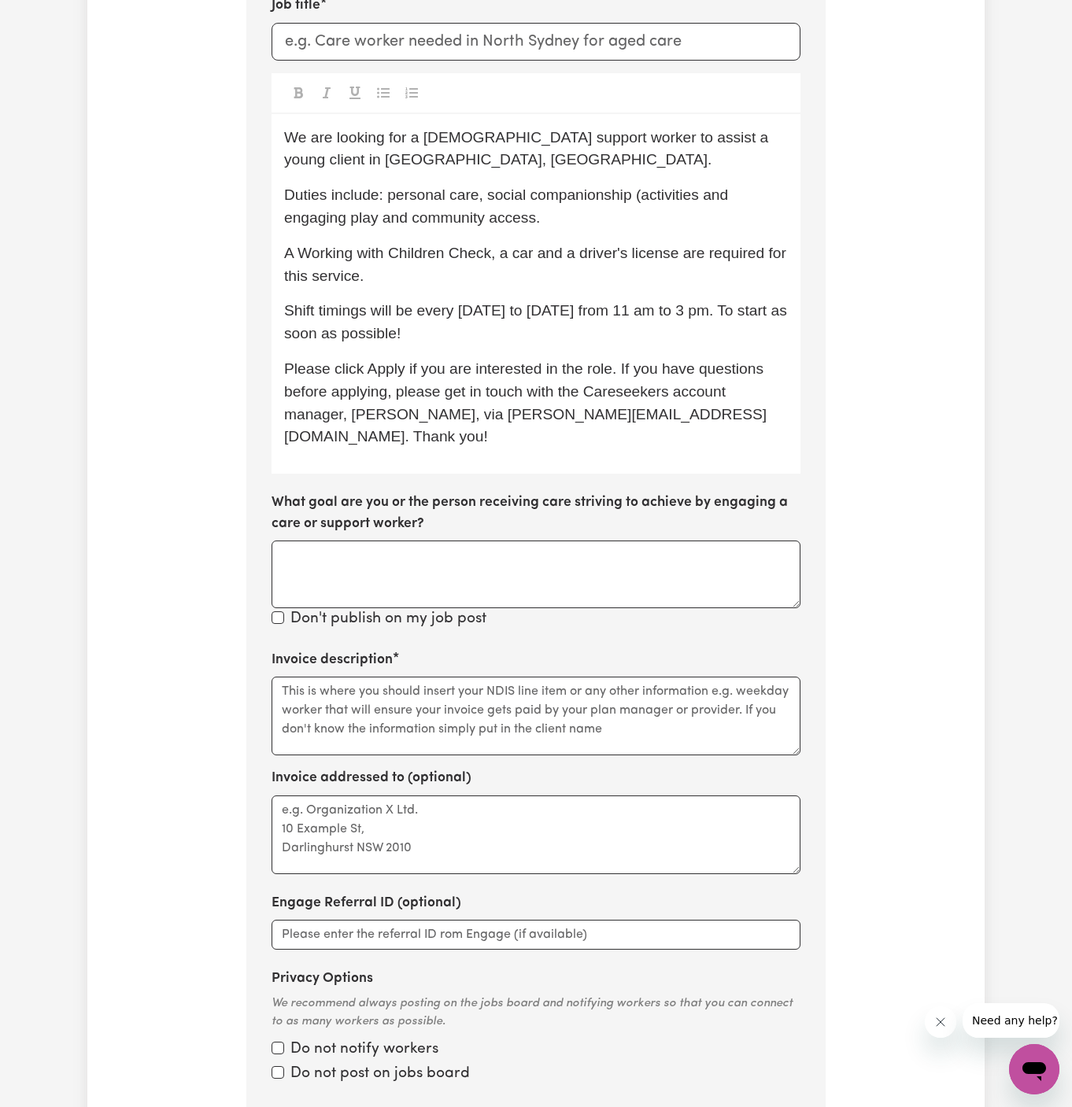
click at [547, 248] on span "A Working with Children Check, a car and a driver's license are required for th…" at bounding box center [537, 264] width 506 height 39
click at [421, 136] on span "We are looking for a [DEMOGRAPHIC_DATA] support worker to assist a young client…" at bounding box center [528, 148] width 489 height 39
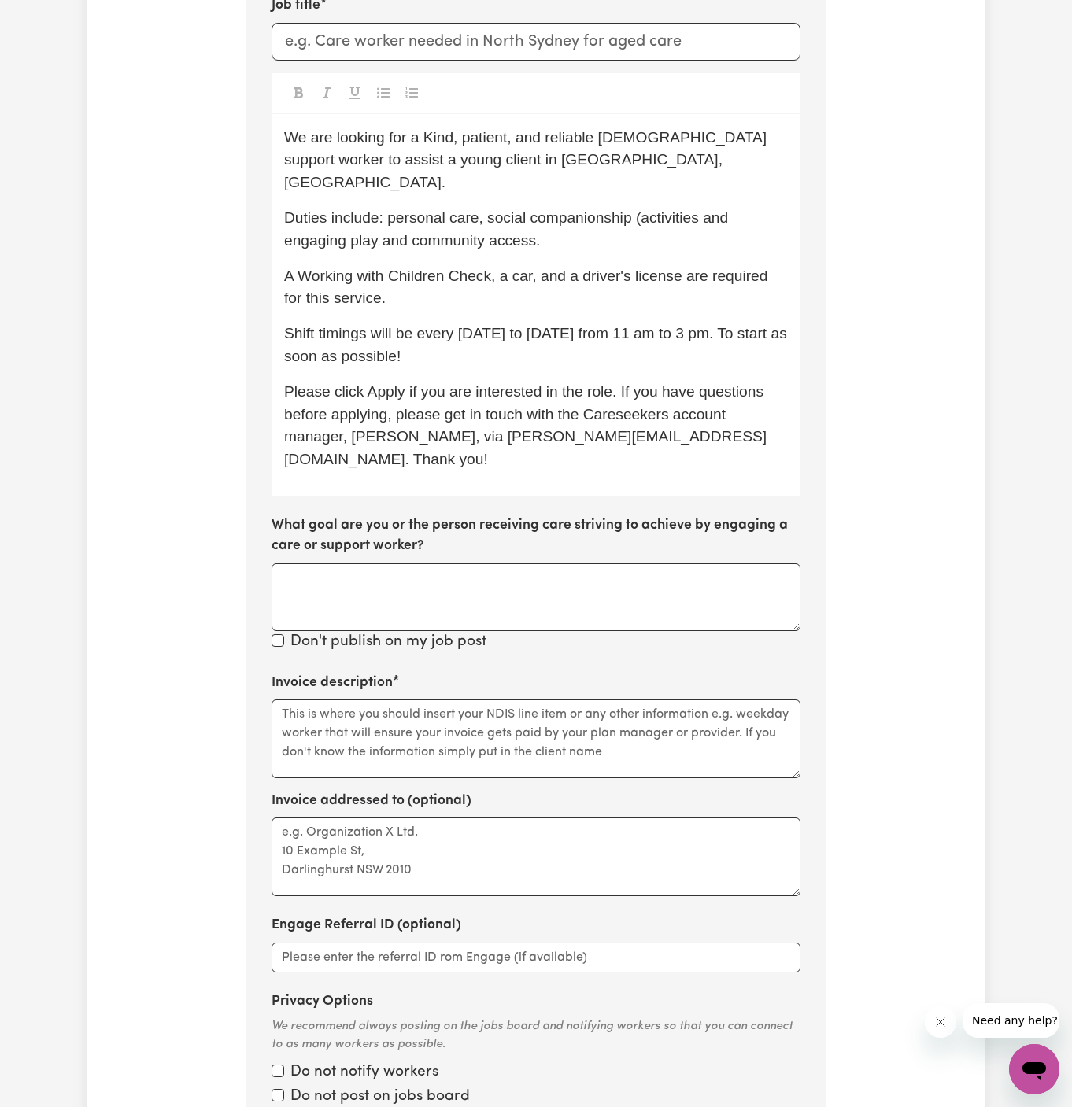
click at [431, 135] on span "We are looking for a Kind, patient, and reliable [DEMOGRAPHIC_DATA] support wor…" at bounding box center [527, 160] width 487 height 62
click at [567, 235] on div "We are looking for a kind, patient, and reliable [DEMOGRAPHIC_DATA] support wor…" at bounding box center [536, 305] width 529 height 383
click at [476, 142] on span "We are looking for a kind, patient, and reliable [DEMOGRAPHIC_DATA] support wor…" at bounding box center [526, 160] width 484 height 62
click at [539, 325] on span "Shift timings will be every [DATE] to [DATE] from 11 am to 3 pm. To start as so…" at bounding box center [537, 344] width 507 height 39
drag, startPoint x: 508, startPoint y: 314, endPoint x: 548, endPoint y: 327, distance: 42.3
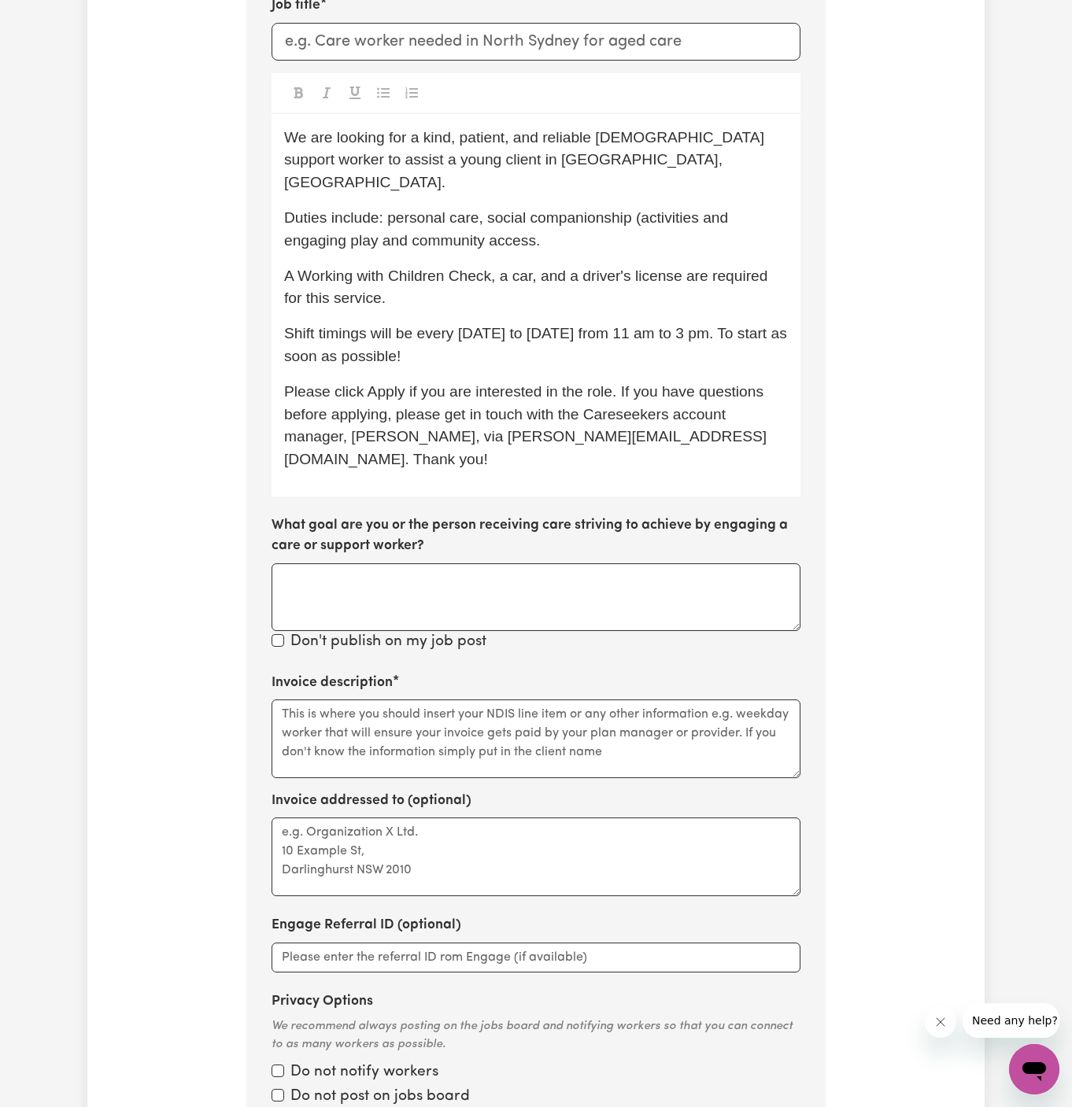
click at [548, 328] on p "Shift timings will be every [DATE] to [DATE] from 11 am to 3 pm. To start as so…" at bounding box center [536, 346] width 504 height 46
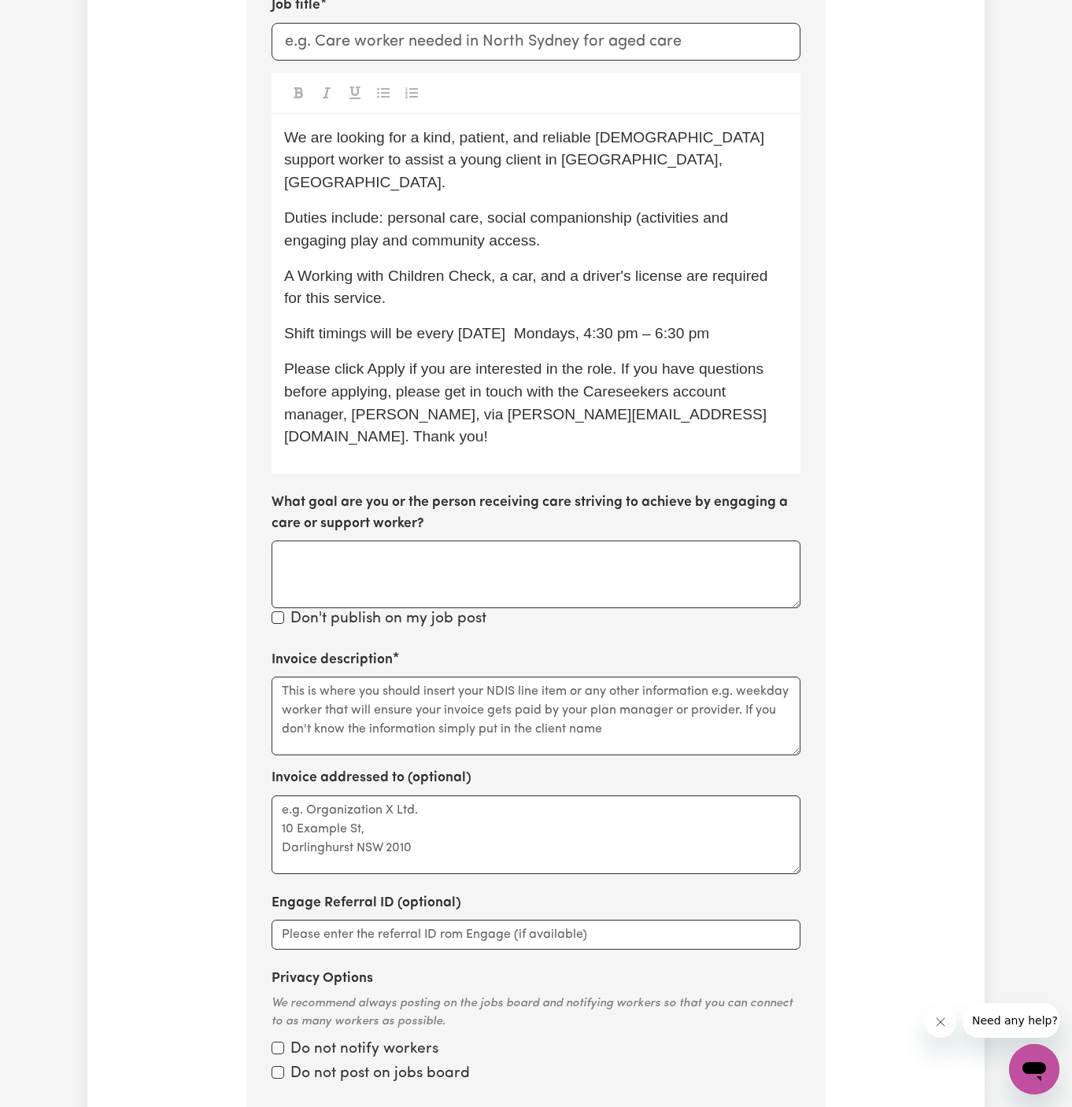
click at [538, 325] on span "Shift timings will be every [DATE] Mondays, 4:30 pm – 6:30 pm" at bounding box center [496, 333] width 425 height 17
click at [726, 324] on div "We are looking for a kind, patient, and reliable [DEMOGRAPHIC_DATA] support wor…" at bounding box center [536, 294] width 529 height 360
click at [622, 325] on span "Shift timings will be every [DATE] from 4:30 pm – 6:30 pm" at bounding box center [479, 333] width 390 height 17
click at [715, 323] on p "Shift timings will be every [DATE] from 4:30 pm to 6:30 pm" at bounding box center [536, 334] width 504 height 23
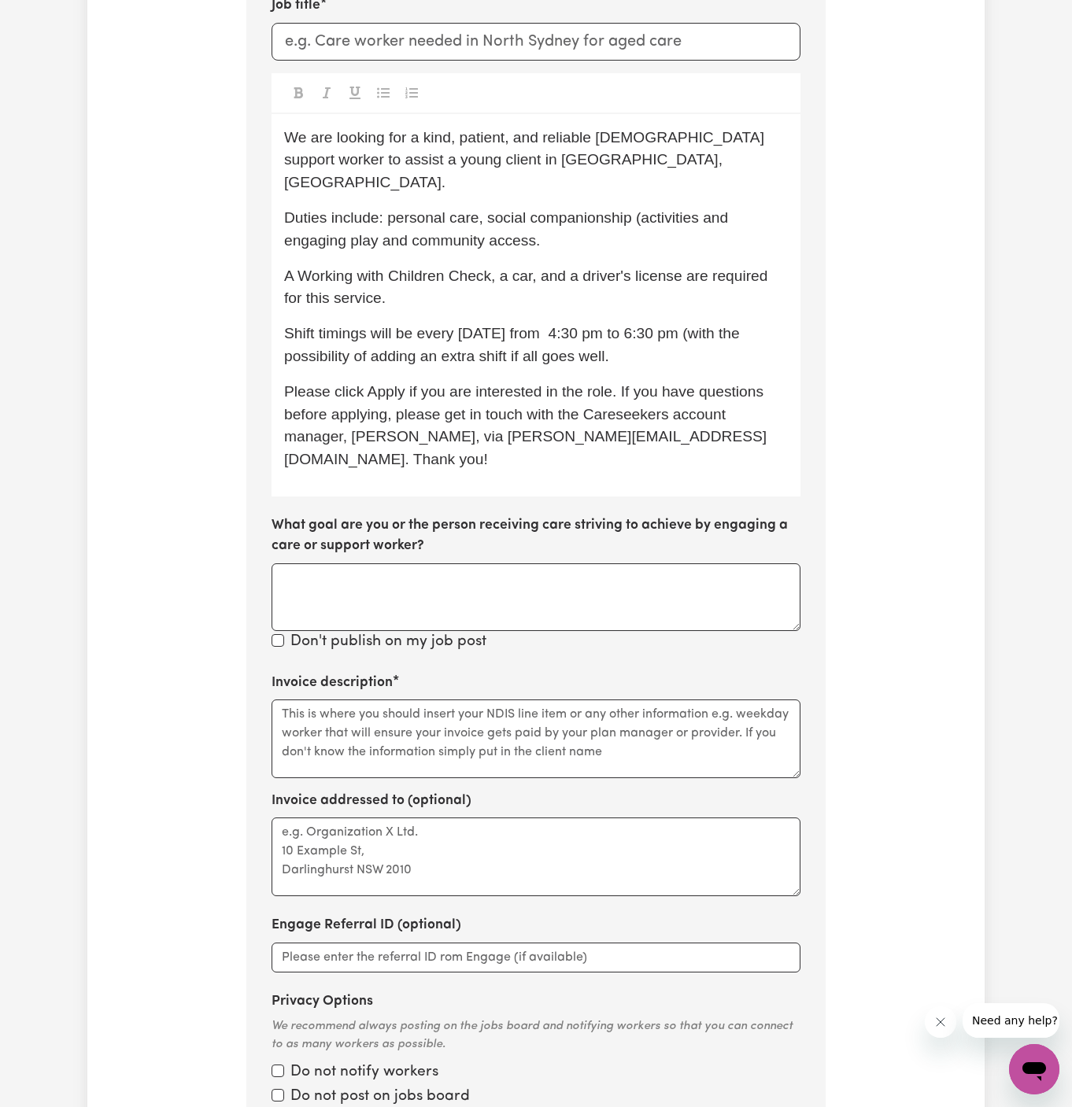
click at [696, 325] on span "Shift timings will be every [DATE] from 4:30 pm to 6:30 pm (with the possibilit…" at bounding box center [514, 344] width 460 height 39
click at [715, 326] on p "Shift timings will be every [DATE] from 4:30 pm to 6:30 pm - with the possibili…" at bounding box center [536, 346] width 504 height 46
click at [704, 332] on p "Shift timings will be every [DATE] from 4:30 pm to 6:30 pm - with the possibili…" at bounding box center [536, 346] width 504 height 46
click at [536, 393] on span "Please click Apply if you are interested in the role. If you have questions bef…" at bounding box center [525, 425] width 483 height 84
click at [422, 57] on input "Job title" at bounding box center [536, 42] width 529 height 38
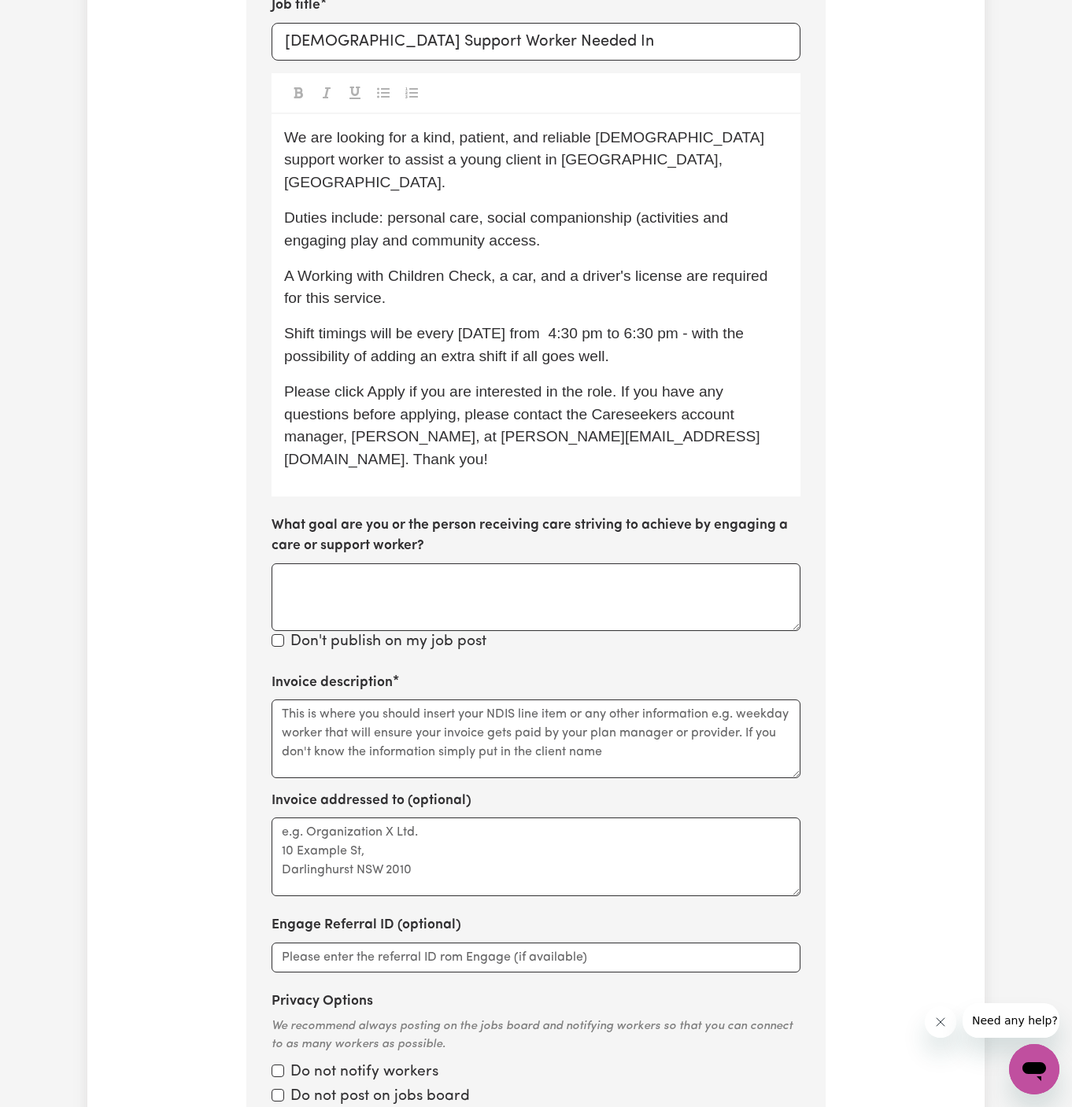
click at [518, 170] on div "We are looking for a kind, patient, and reliable [DEMOGRAPHIC_DATA] support wor…" at bounding box center [536, 305] width 529 height 383
drag, startPoint x: 440, startPoint y: 160, endPoint x: 542, endPoint y: 160, distance: 102.3
click at [542, 161] on p "We are looking for a kind, patient, and reliable [DEMOGRAPHIC_DATA] support wor…" at bounding box center [536, 161] width 504 height 68
copy span "[GEOGRAPHIC_DATA], [GEOGRAPHIC_DATA]."
click at [604, 32] on input "[DEMOGRAPHIC_DATA] Support Worker Needed In" at bounding box center [536, 42] width 529 height 38
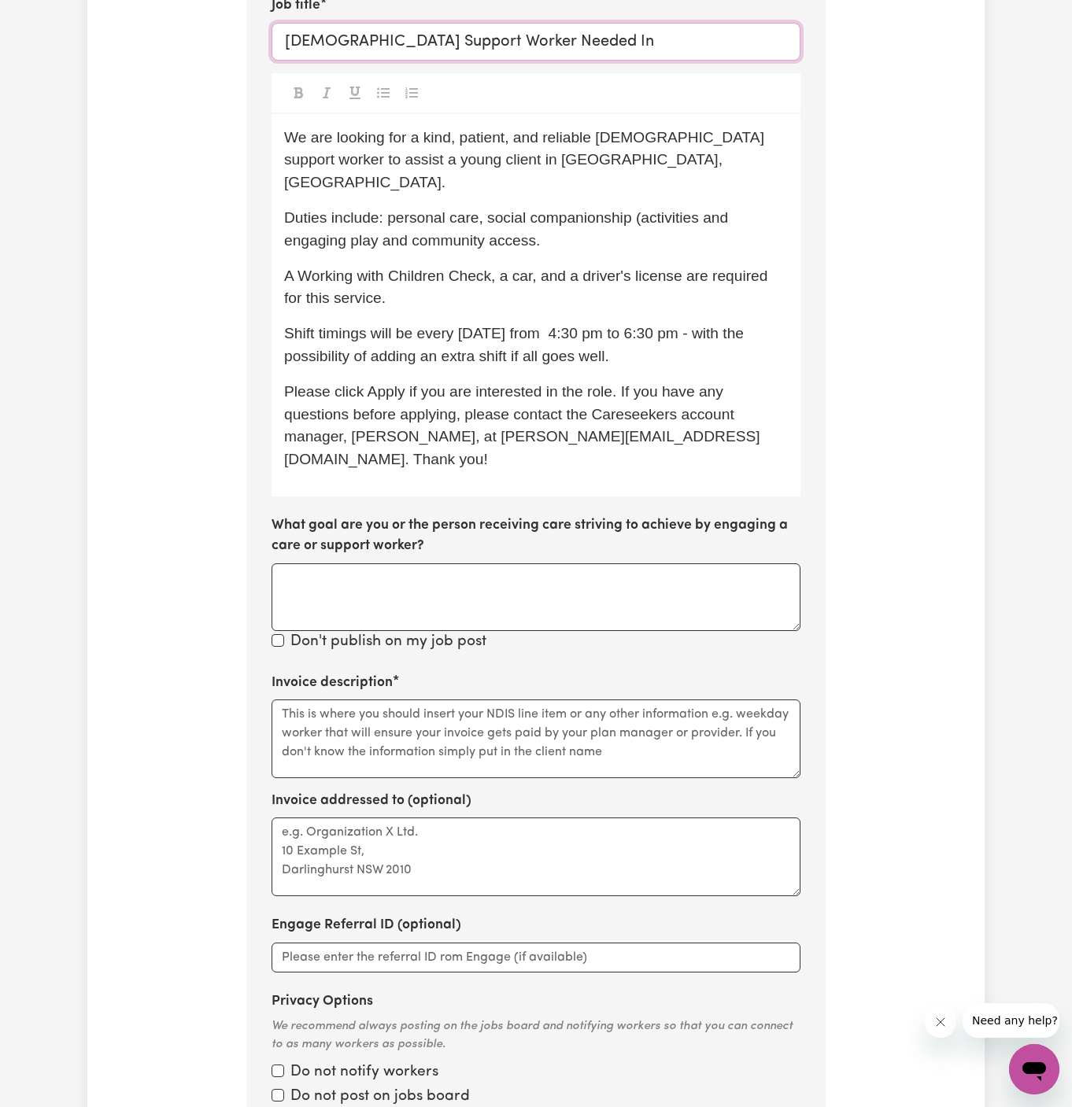
paste input "[GEOGRAPHIC_DATA], [GEOGRAPHIC_DATA]."
type input "[DEMOGRAPHIC_DATA] Support Worker Needed In [GEOGRAPHIC_DATA], [GEOGRAPHIC_DATA]"
click at [471, 700] on textarea "Invoice description" at bounding box center [536, 739] width 529 height 79
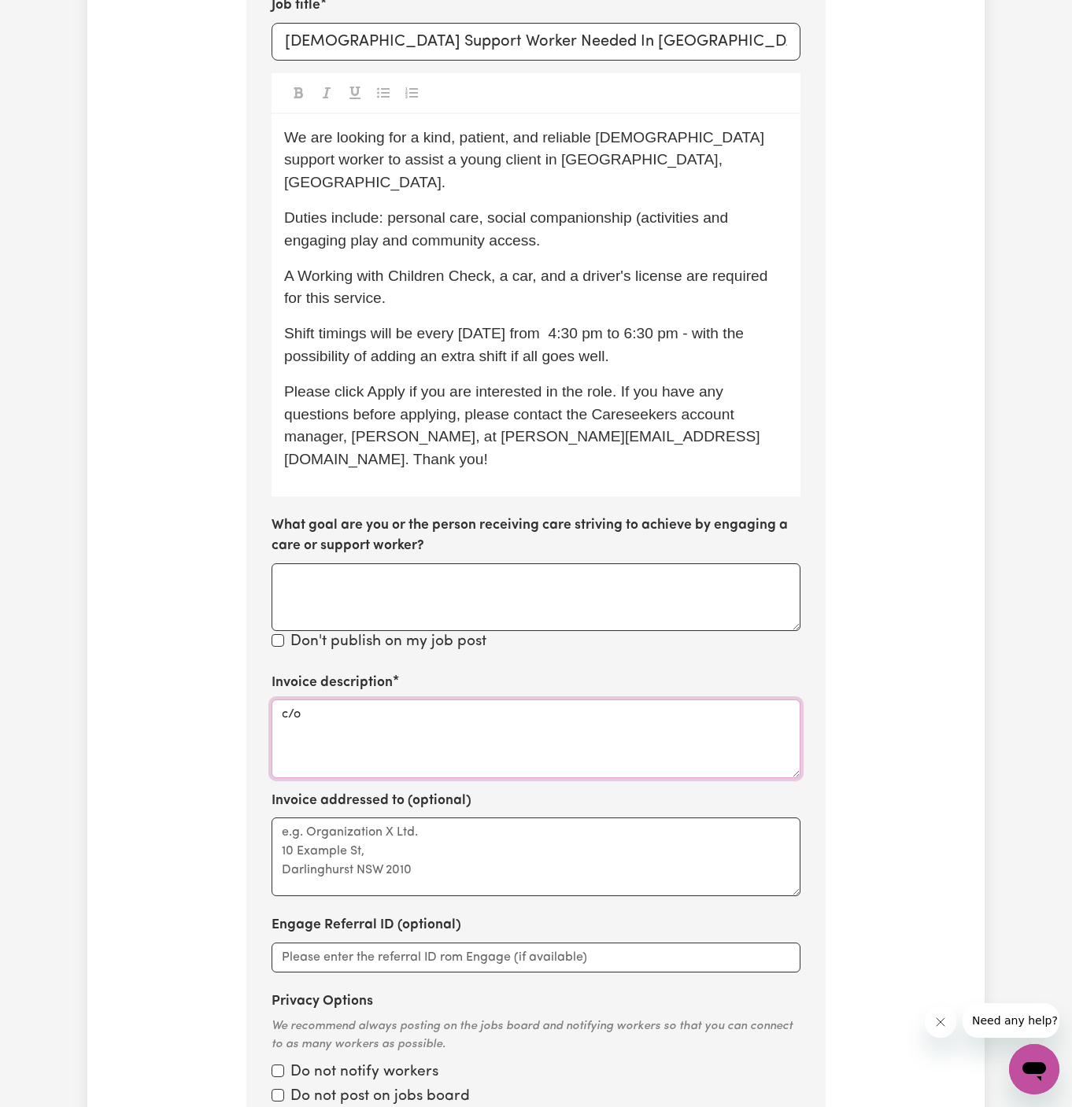
paste textarea "Chosen Family"
click at [333, 700] on textarea "c/o Chosen Family" at bounding box center [536, 739] width 529 height 79
type textarea "c/o Chosen Family"
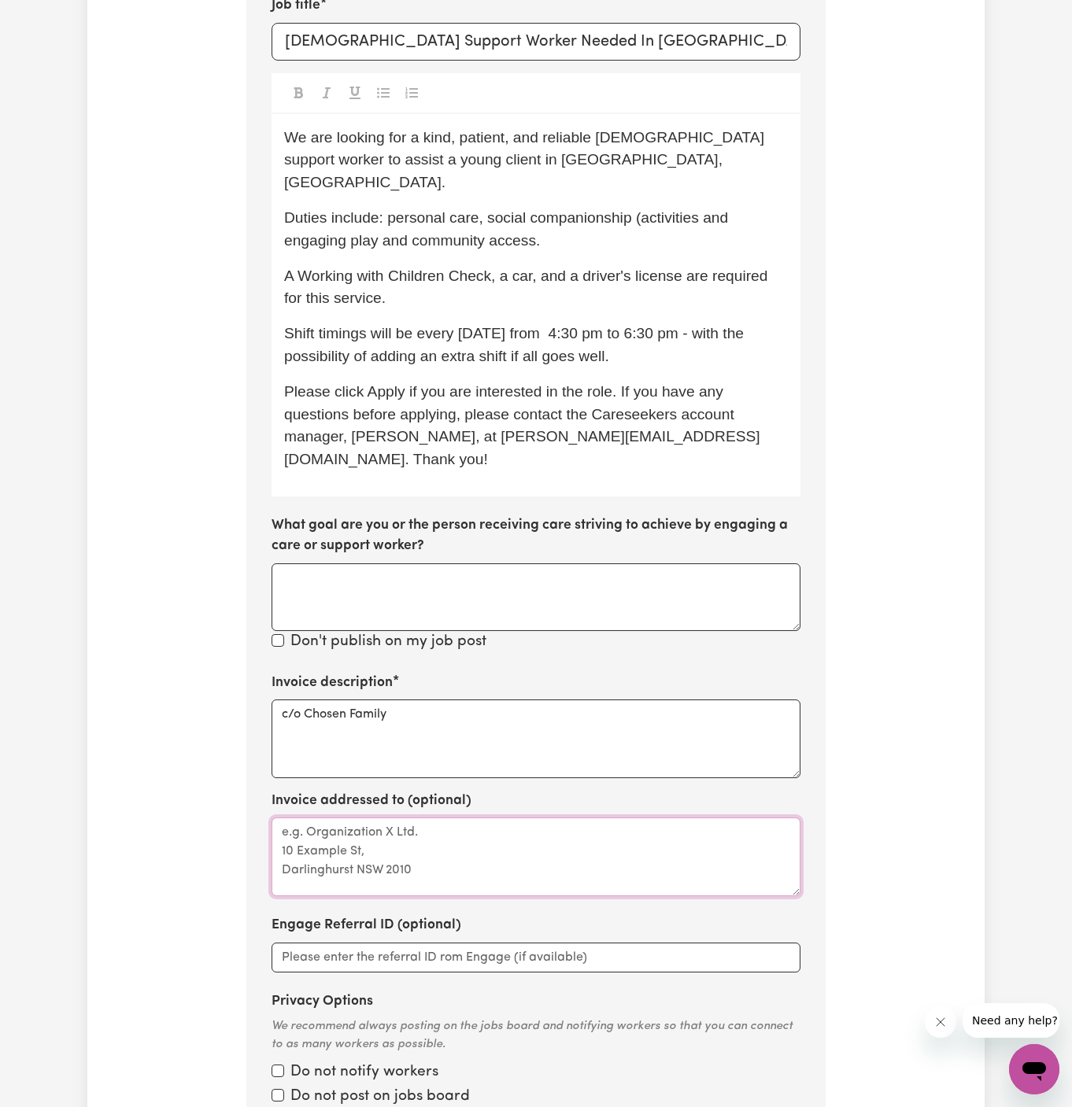
click at [357, 818] on textarea "Invoice addressed to (optional)" at bounding box center [536, 857] width 529 height 79
paste textarea "c/o Chosen Family"
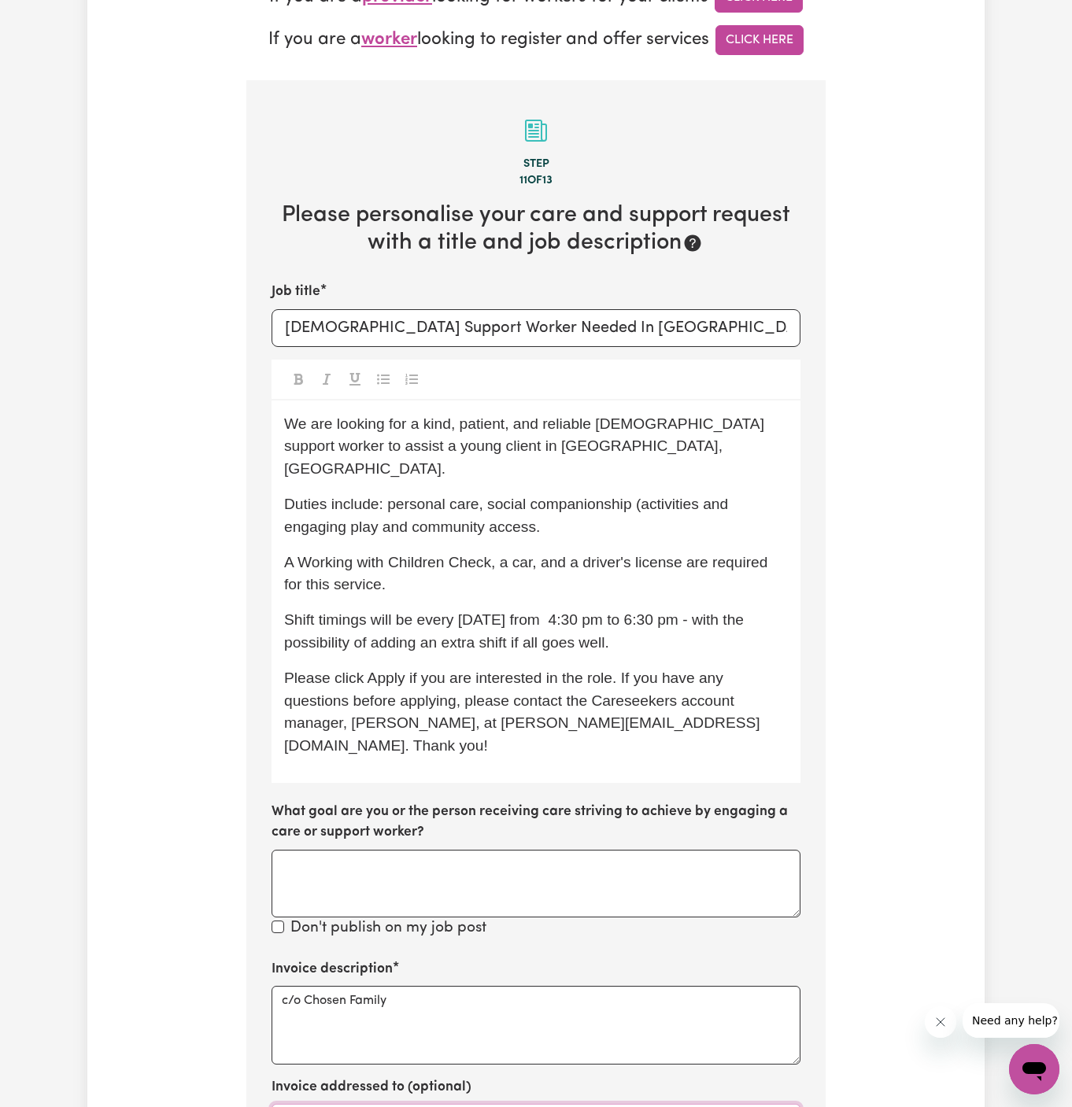
scroll to position [468, 0]
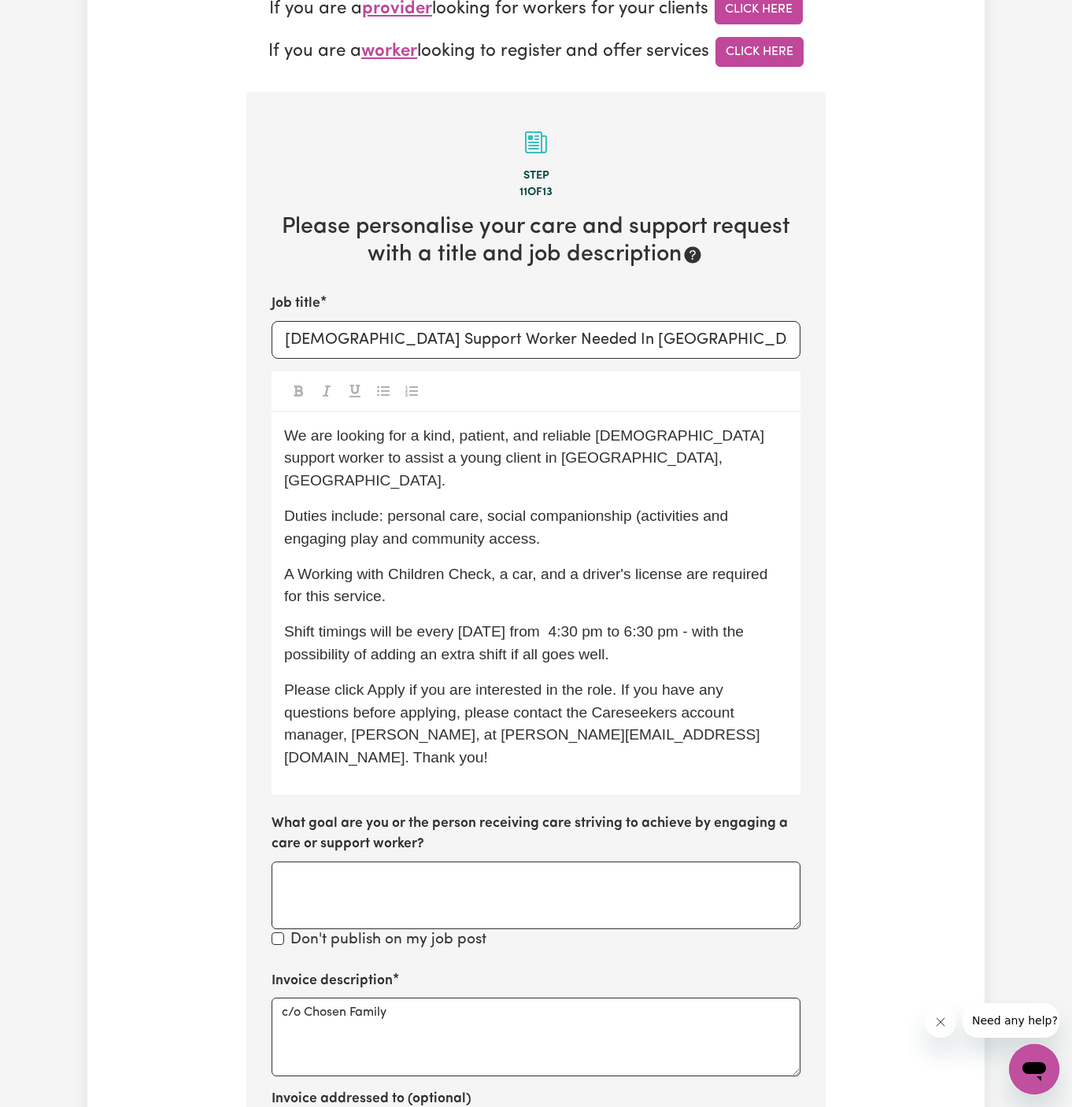
type textarea "c/o Chosen Family"
click at [333, 436] on span "We are looking for a kind, patient, and reliable [DEMOGRAPHIC_DATA] support wor…" at bounding box center [526, 458] width 484 height 62
click at [627, 621] on p "Shift timings will be every [DATE] from 4:30 pm to 6:30 pm - with the possibili…" at bounding box center [536, 644] width 504 height 46
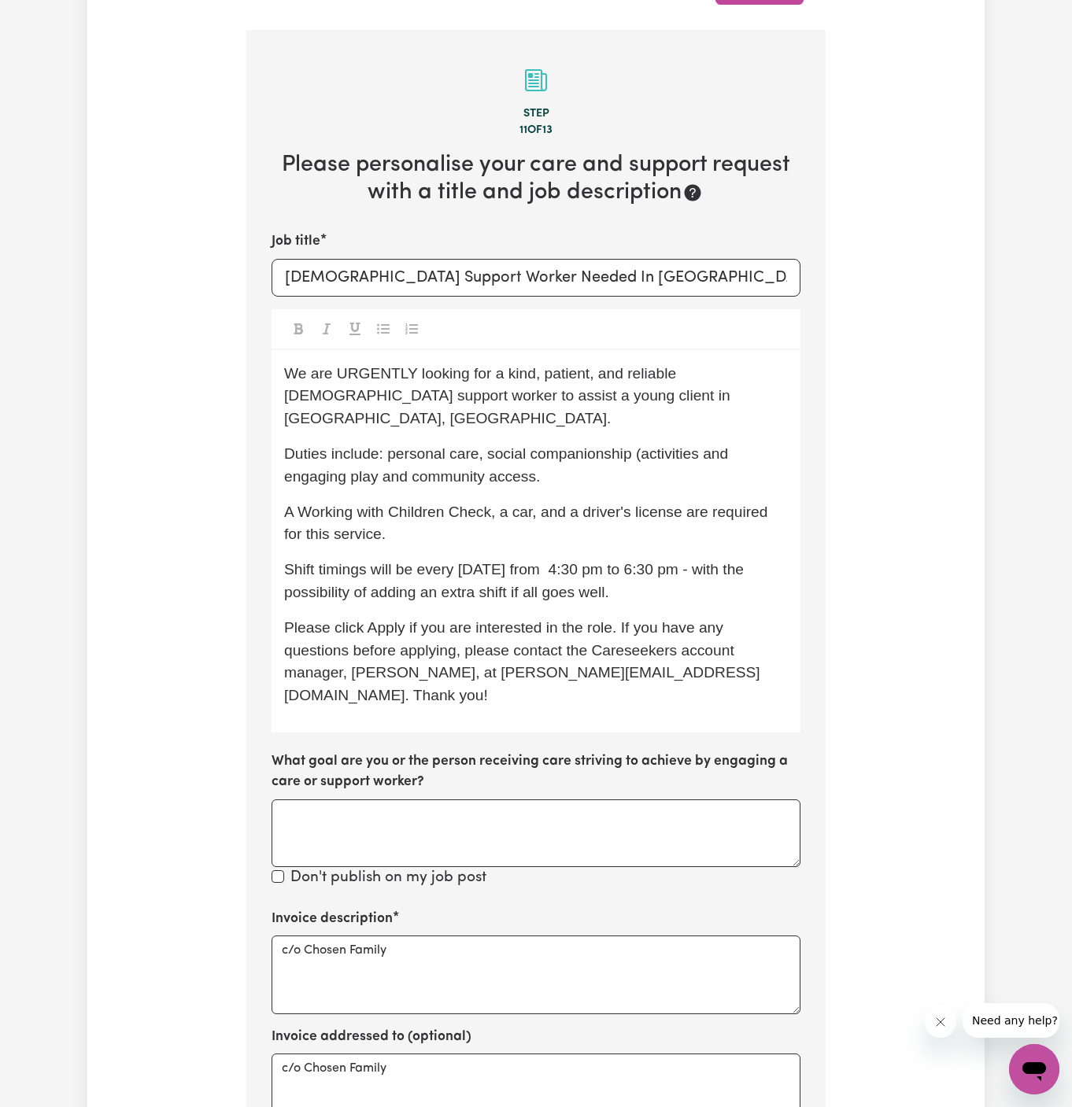
scroll to position [609, 0]
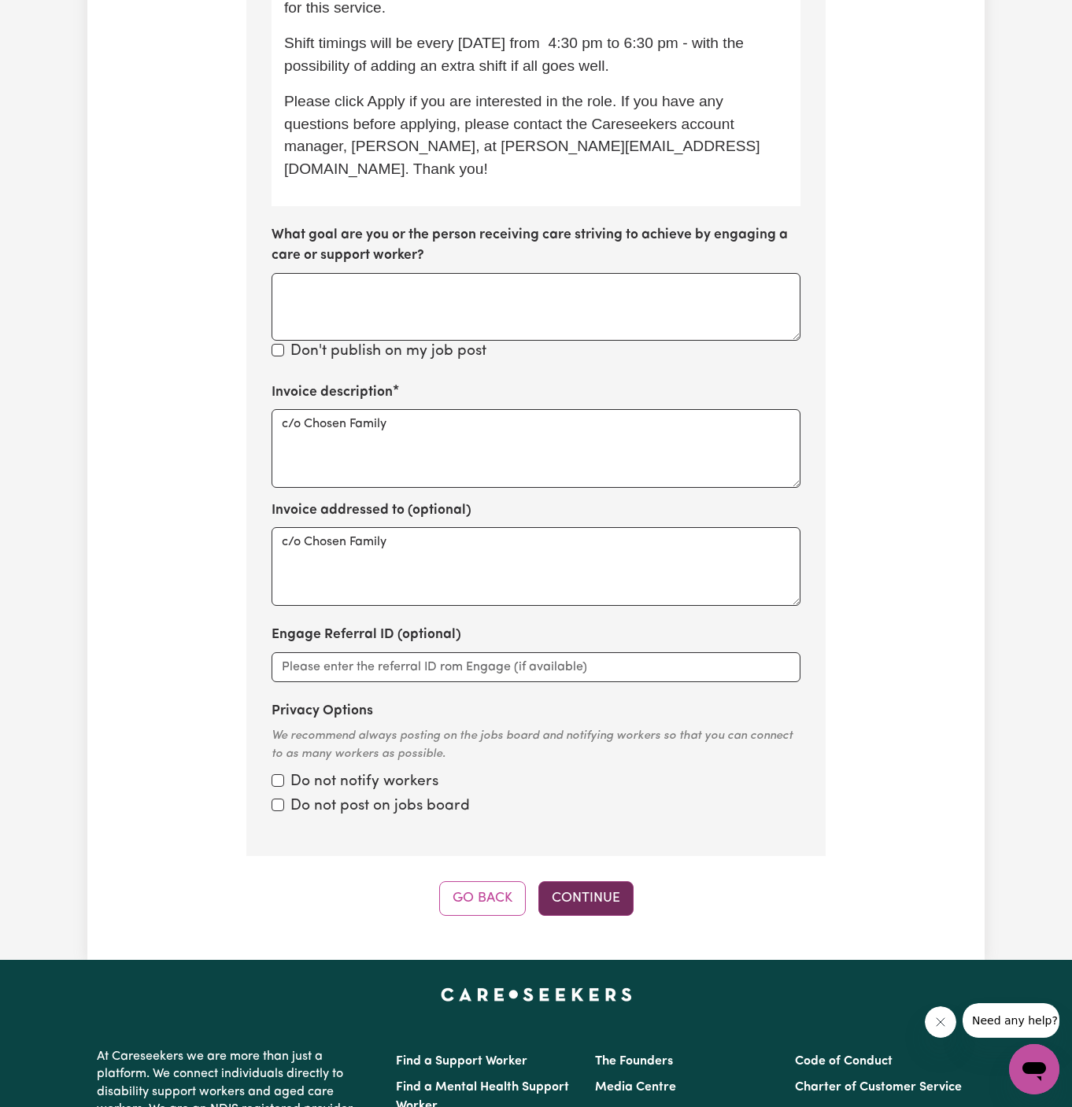
click at [584, 882] on button "Continue" at bounding box center [585, 899] width 95 height 35
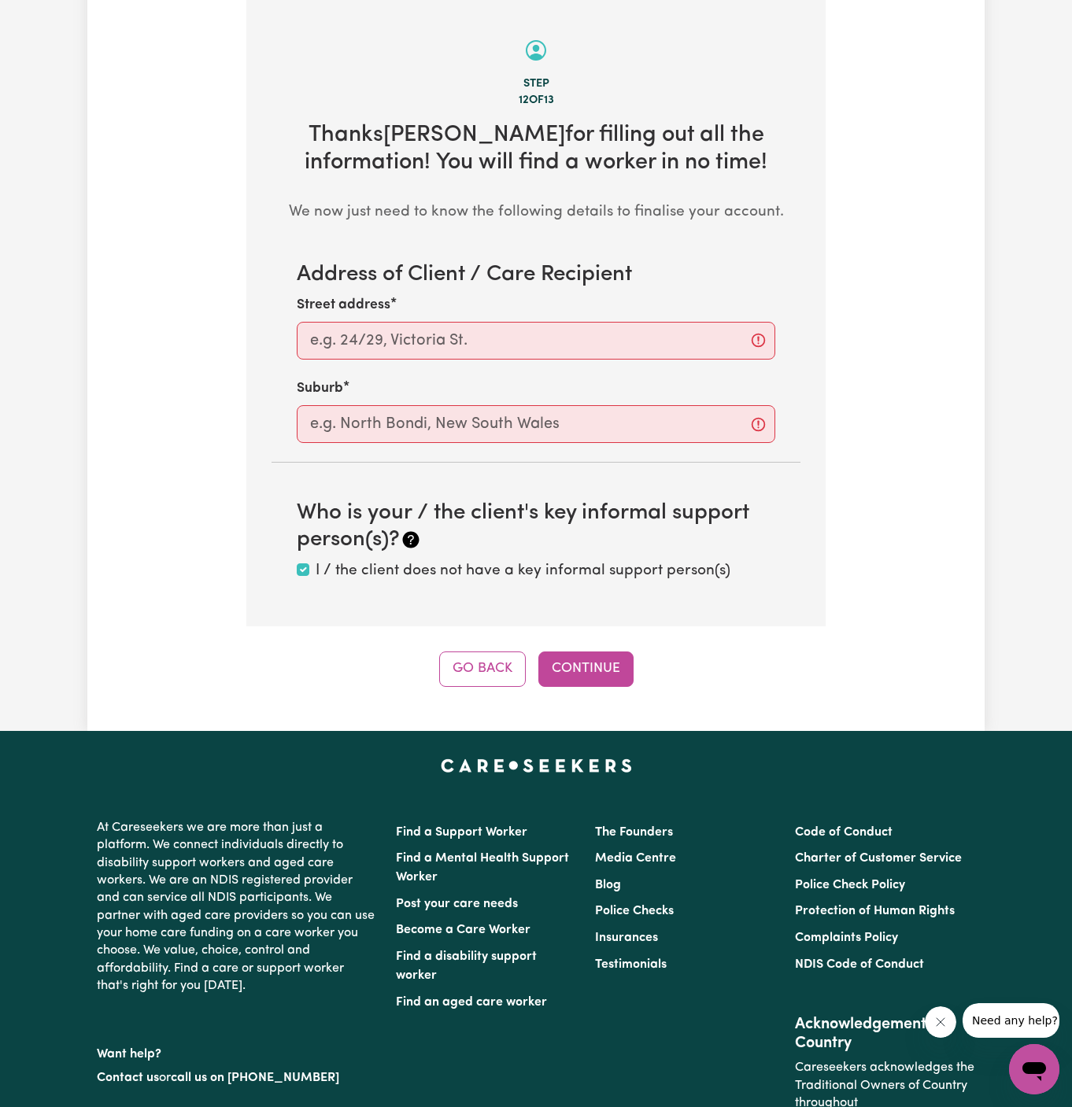
scroll to position [558, 0]
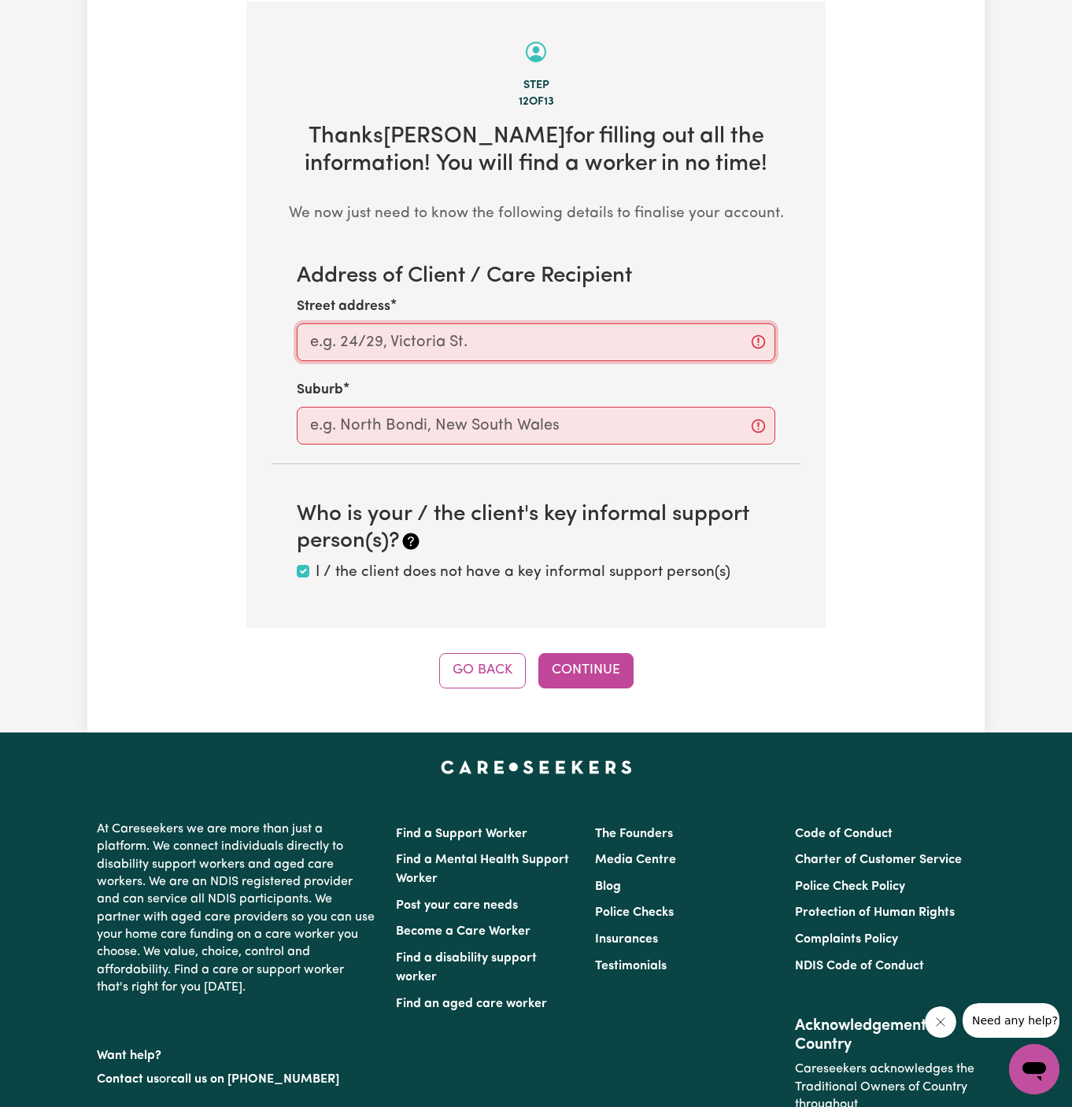
click at [475, 346] on input "Street address" at bounding box center [536, 343] width 479 height 38
paste input "Colyton"
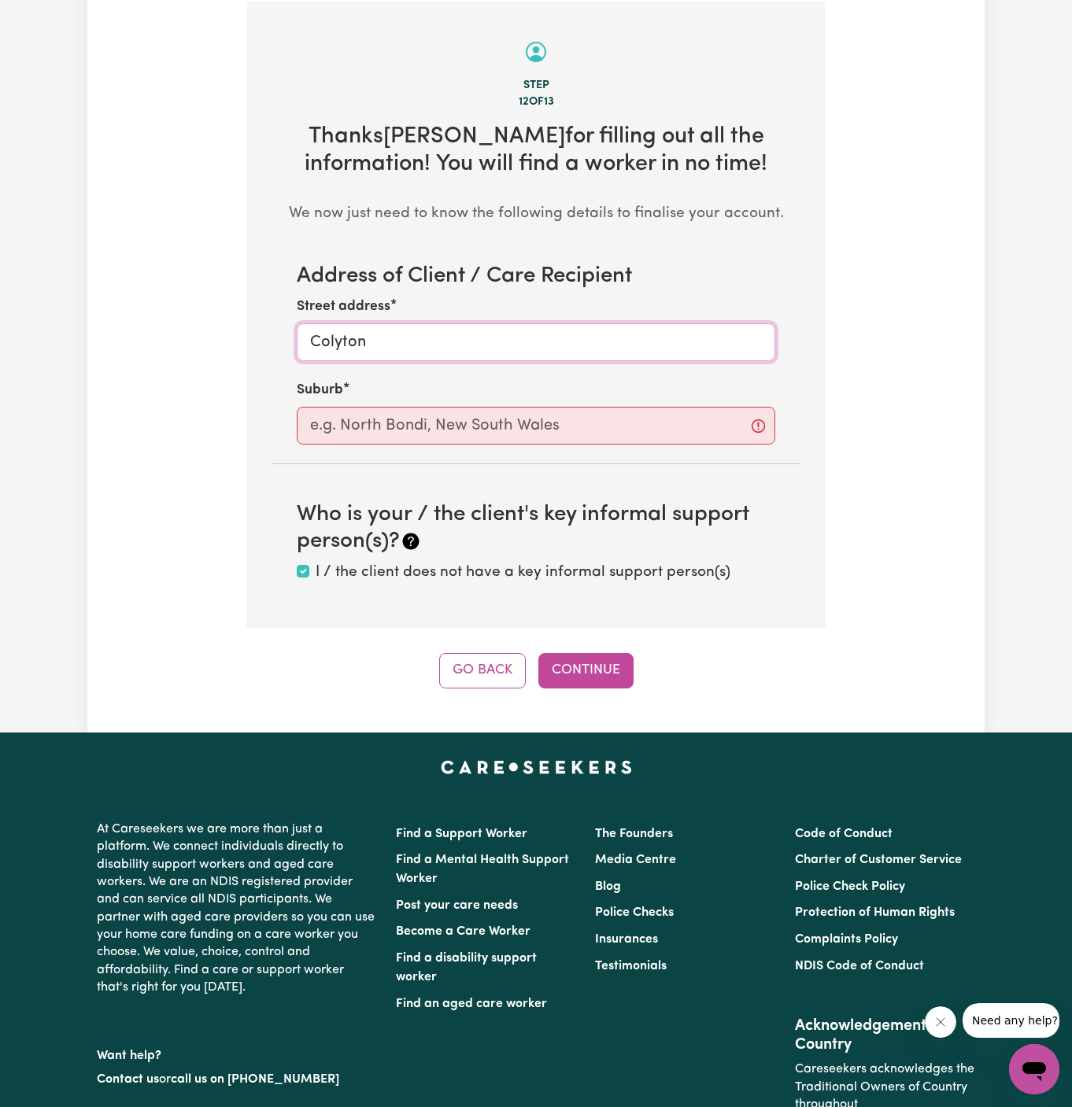
type input "Colyton"
click at [453, 414] on input "text" at bounding box center [536, 426] width 479 height 38
paste input "Colyton"
type input "Colyton"
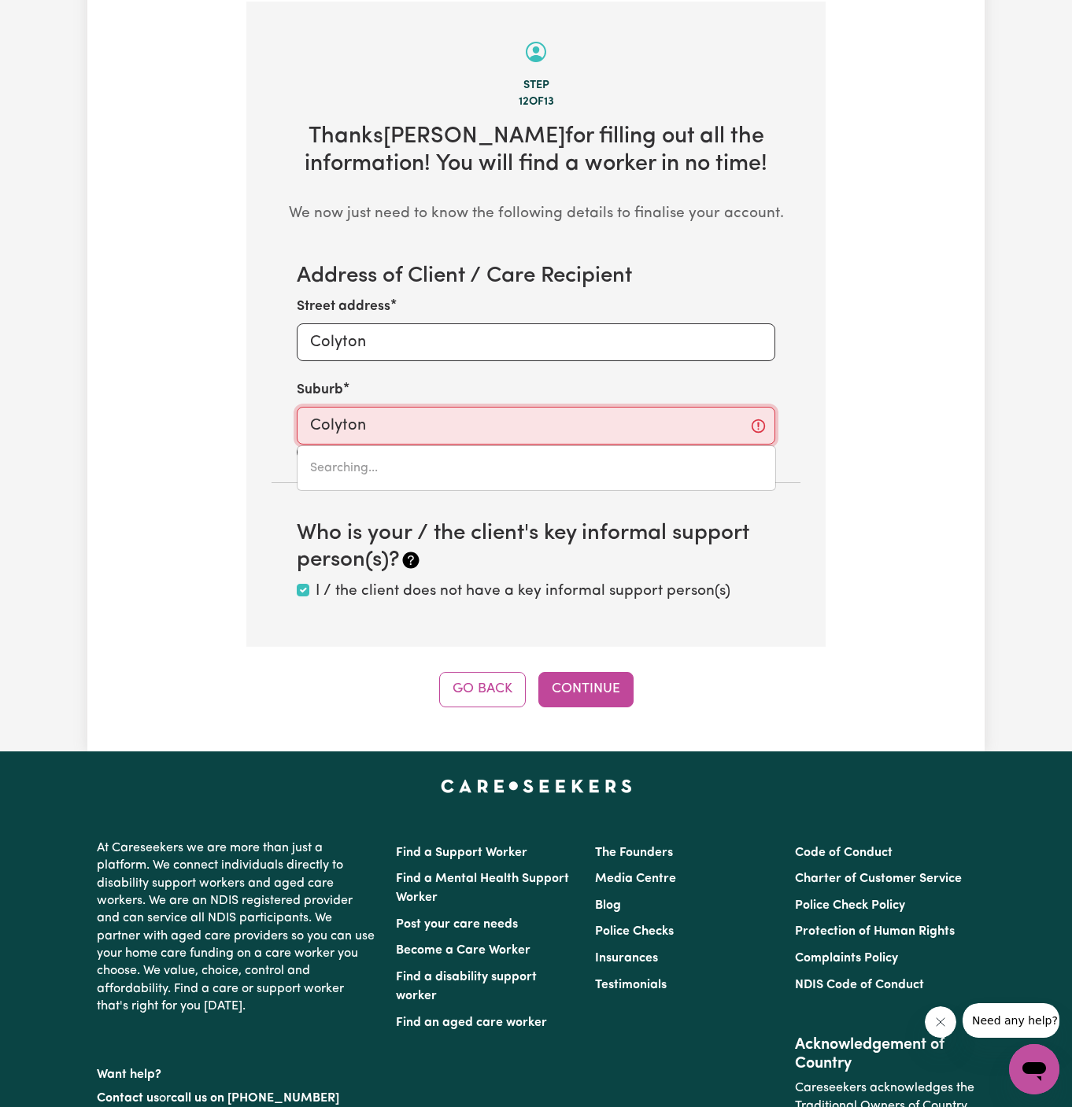
type input "Colyton, [GEOGRAPHIC_DATA], 2760"
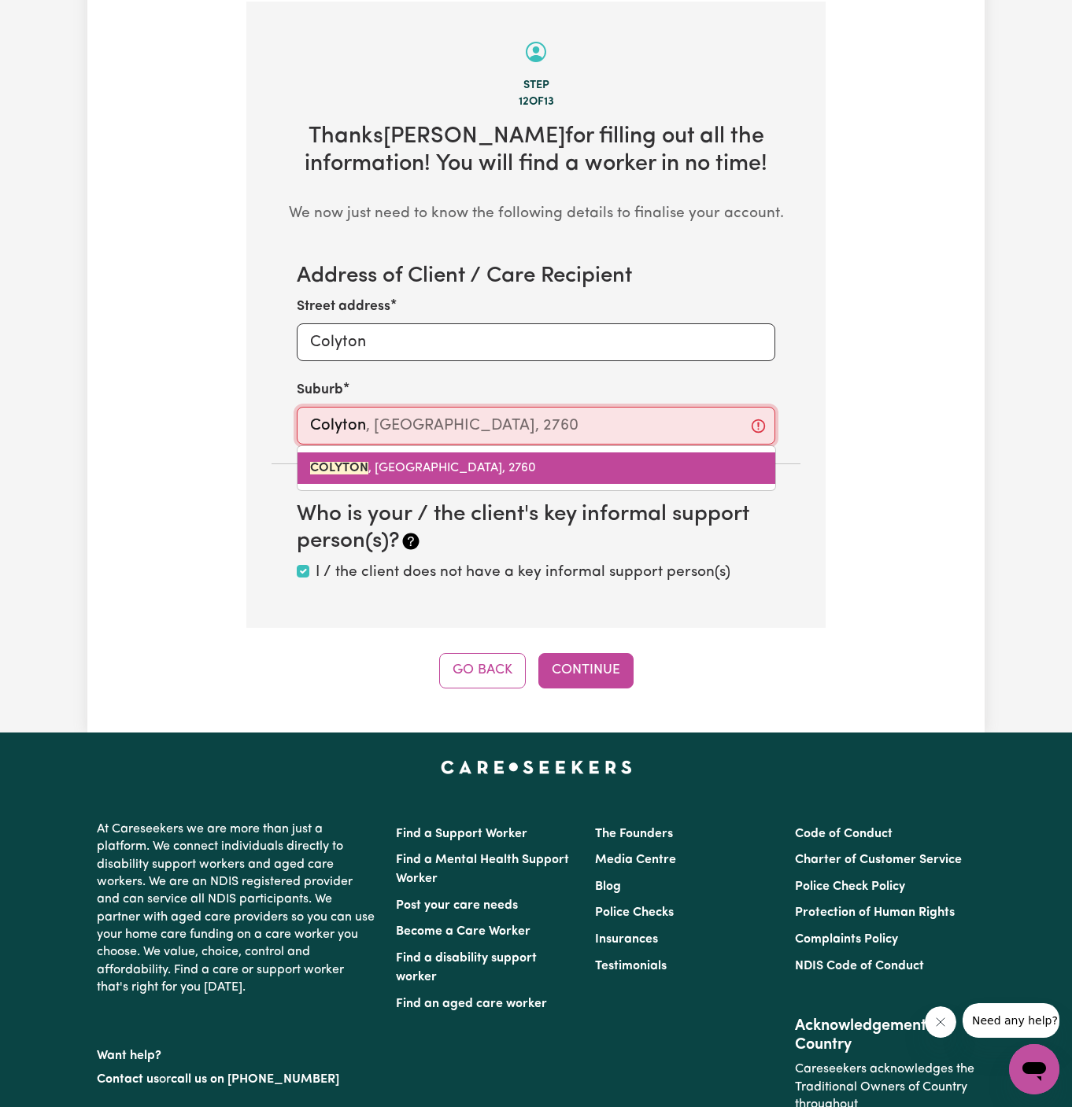
click at [482, 464] on span "COLYTON , [GEOGRAPHIC_DATA], 2760" at bounding box center [423, 468] width 226 height 13
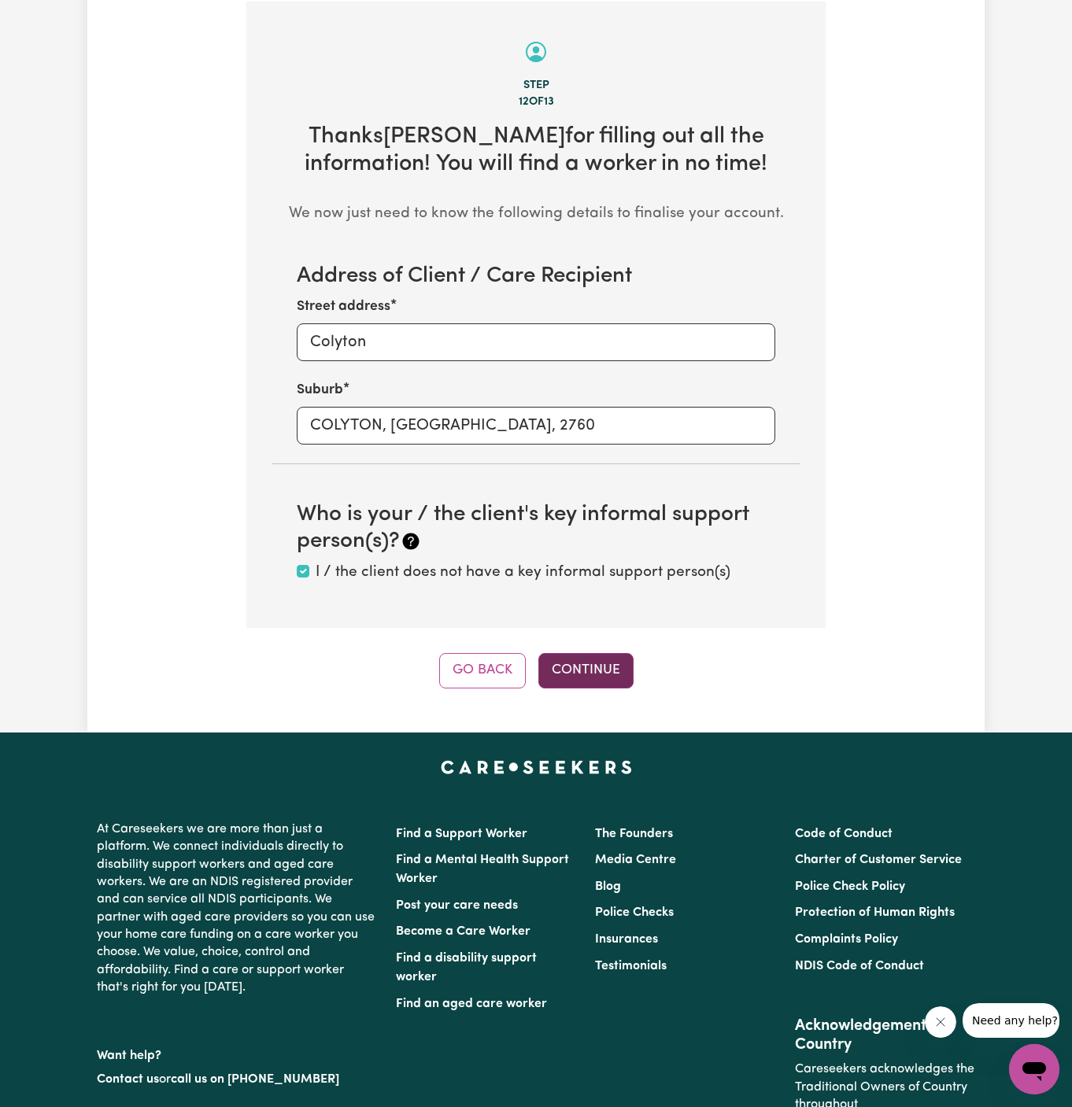
click at [582, 667] on button "Continue" at bounding box center [585, 670] width 95 height 35
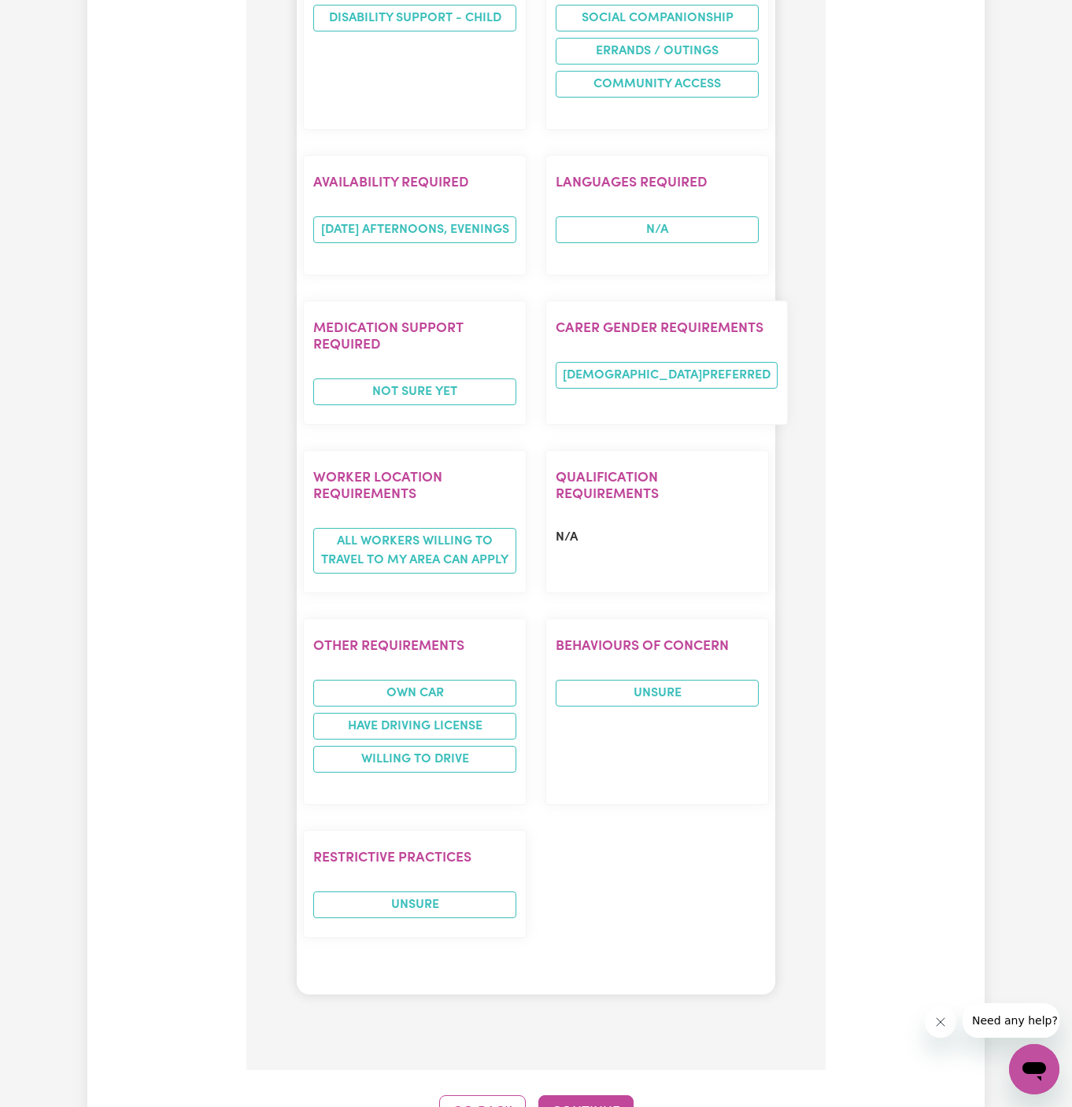
scroll to position [1987, 0]
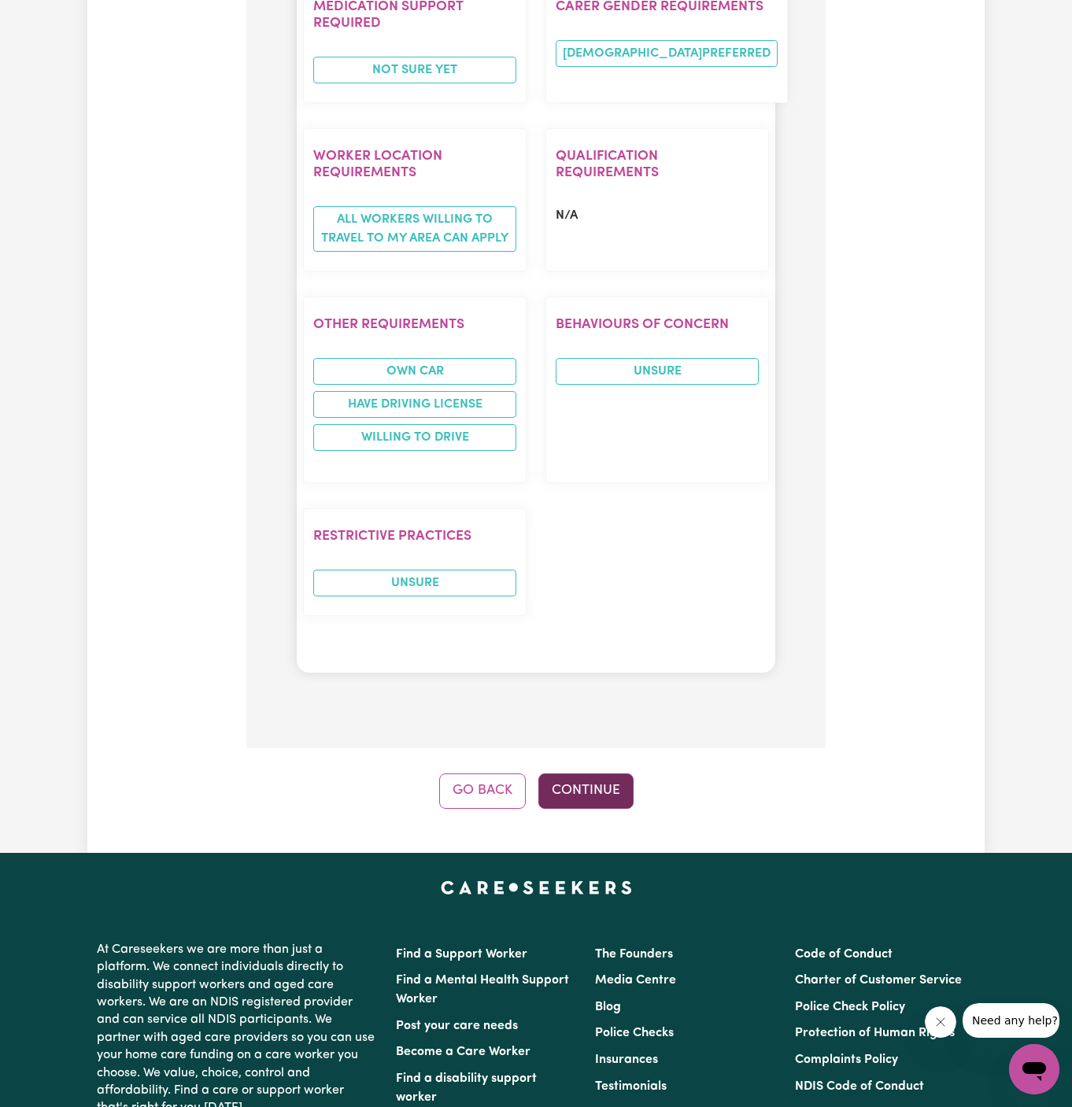
click at [592, 774] on button "Continue" at bounding box center [585, 791] width 95 height 35
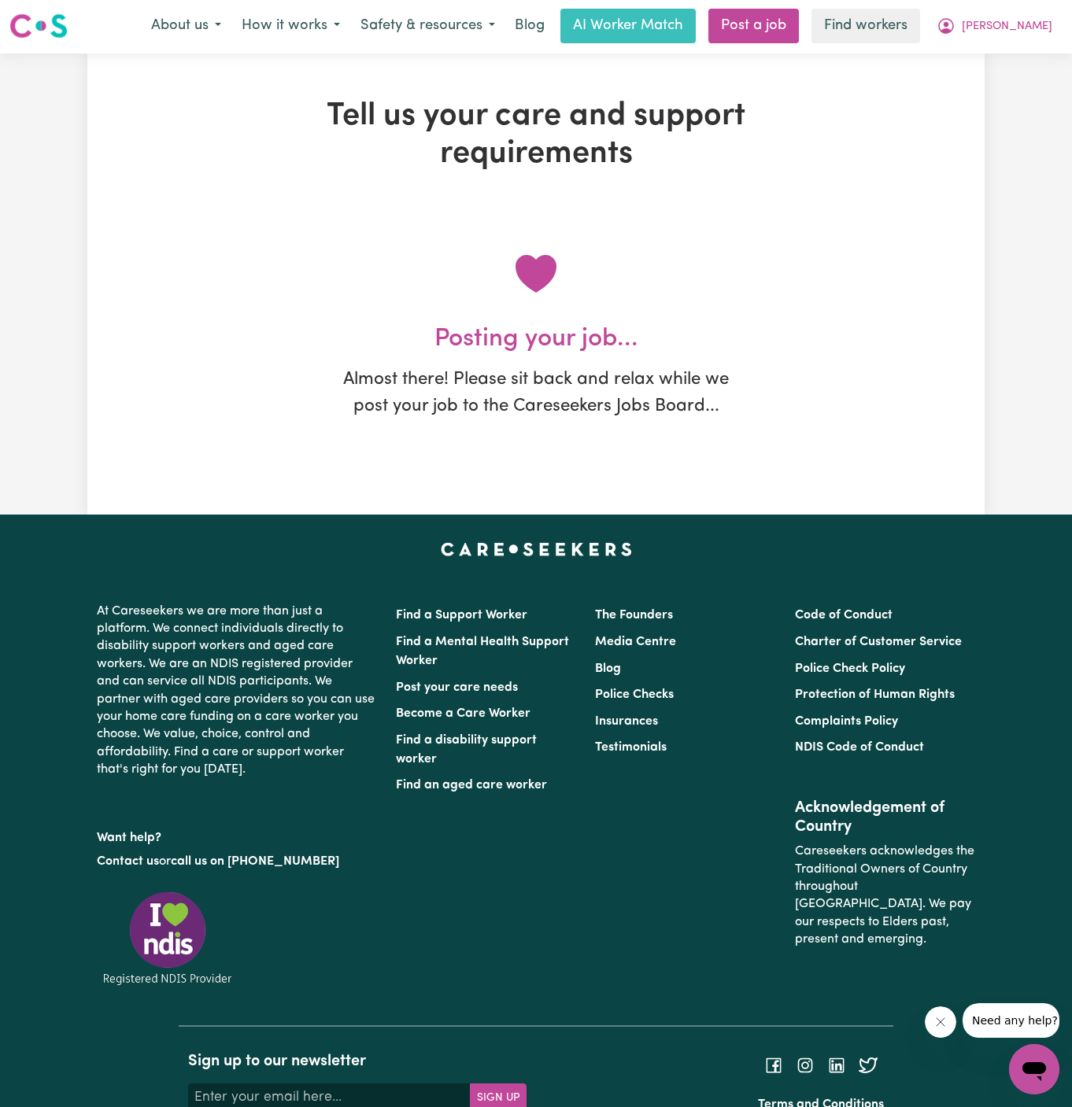
scroll to position [0, 0]
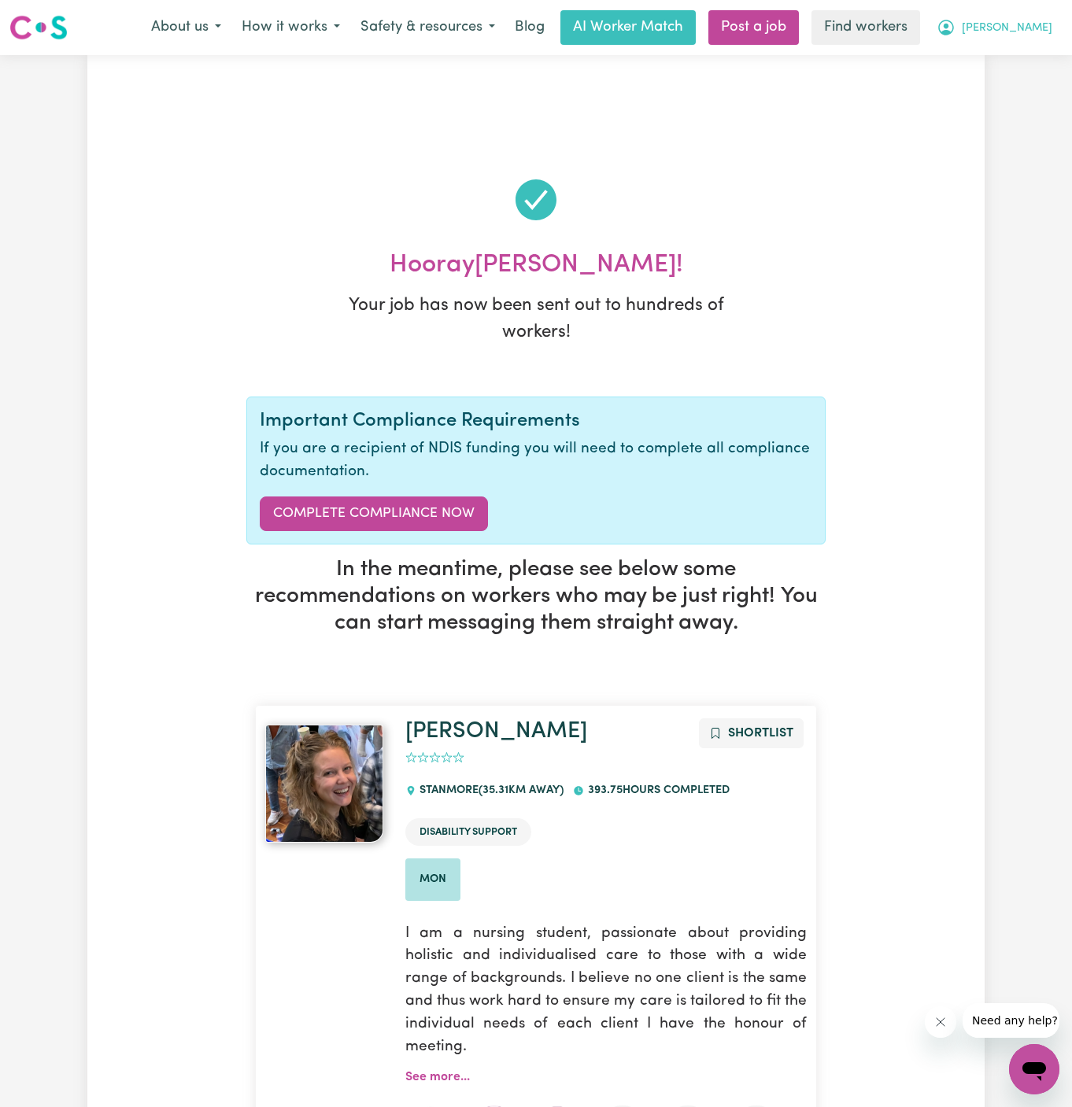
click at [1041, 25] on span "[PERSON_NAME]" at bounding box center [1007, 28] width 91 height 17
click at [1036, 60] on link "My Dashboard" at bounding box center [999, 61] width 124 height 30
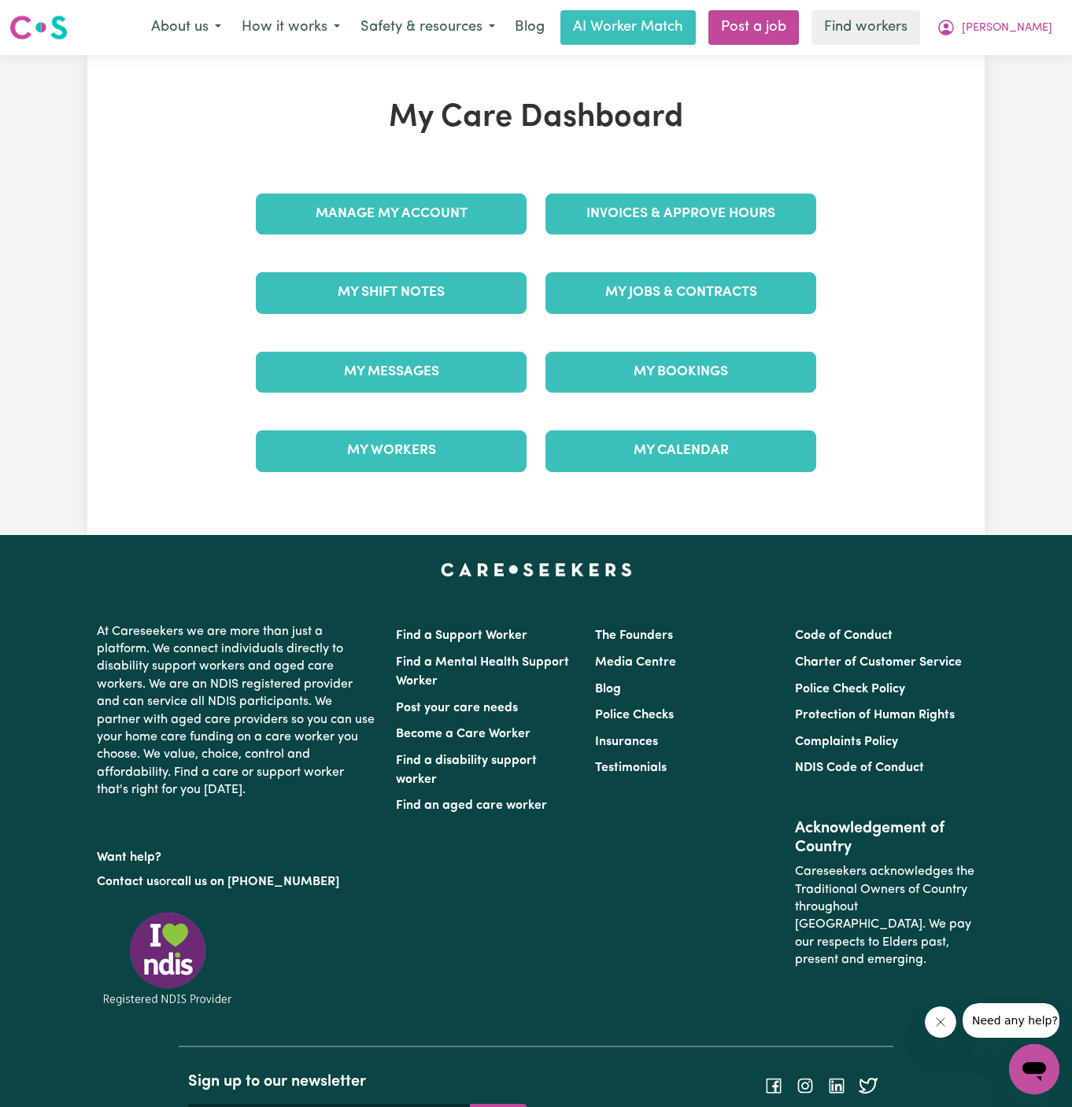
click at [474, 203] on div "My Care Dashboard Manage My Account Invoices & Approve Hours My Shift Notes My …" at bounding box center [536, 295] width 598 height 392
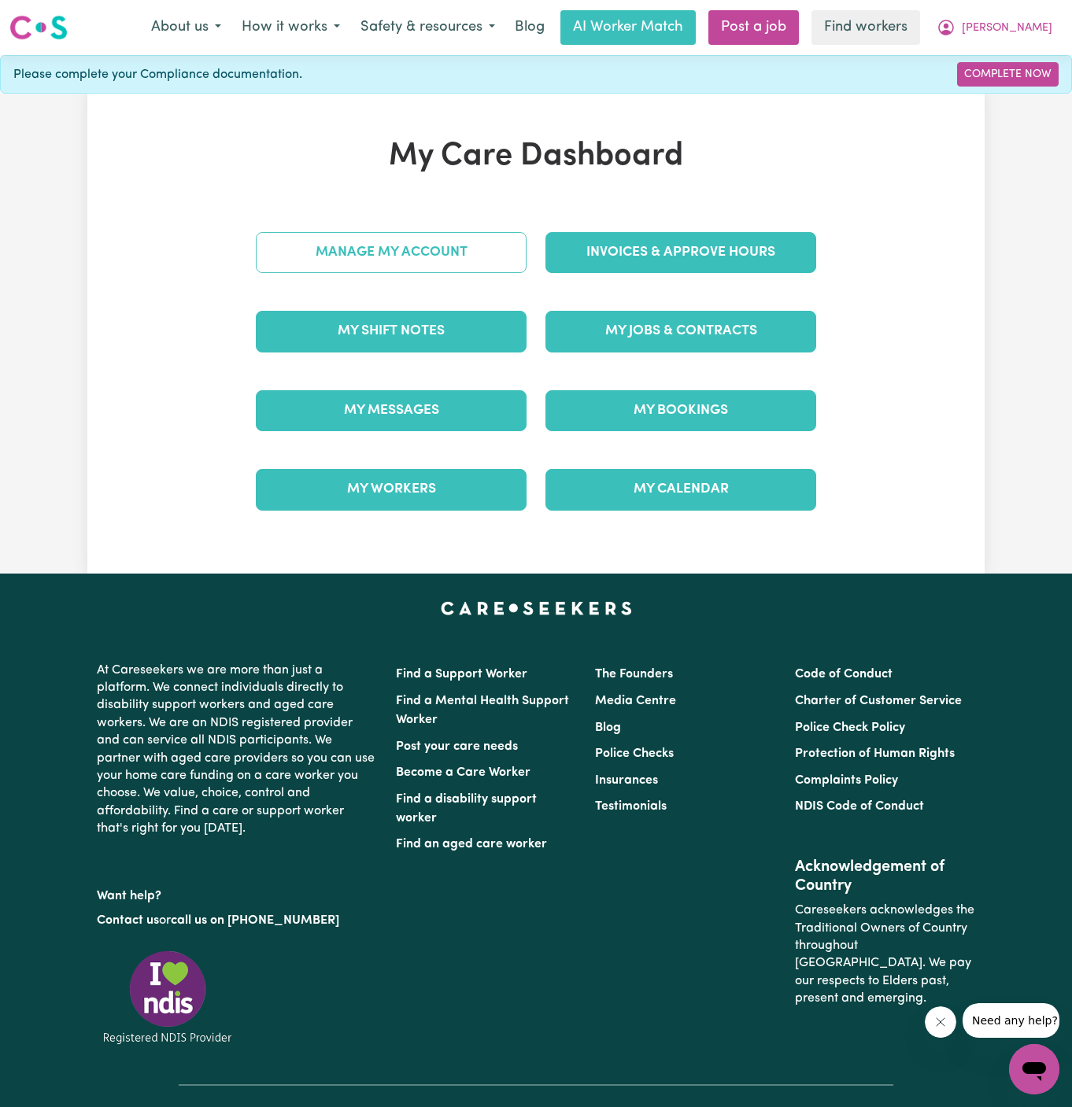
click at [441, 248] on link "Manage My Account" at bounding box center [391, 252] width 271 height 41
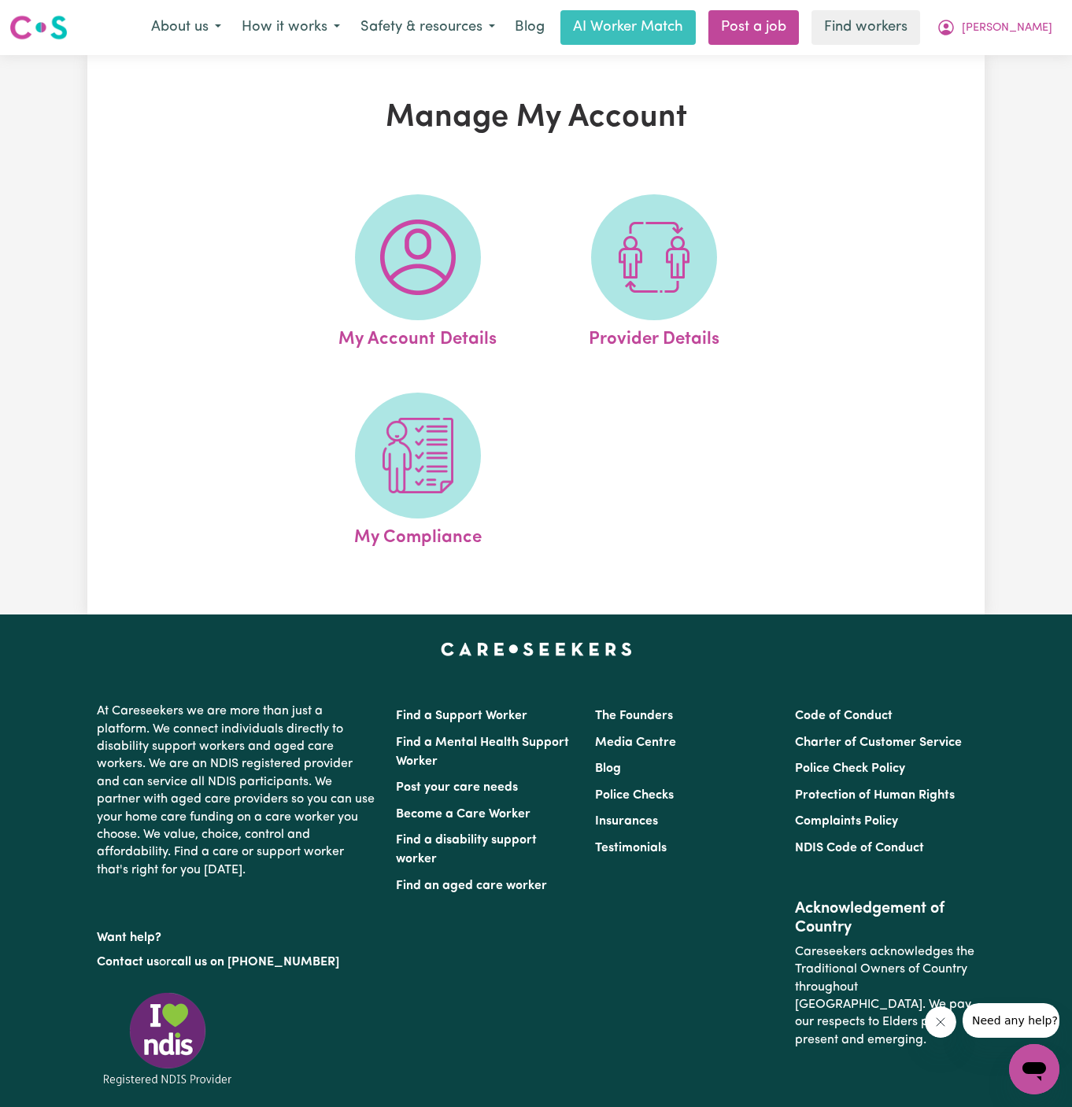
click at [441, 248] on img at bounding box center [418, 258] width 76 height 76
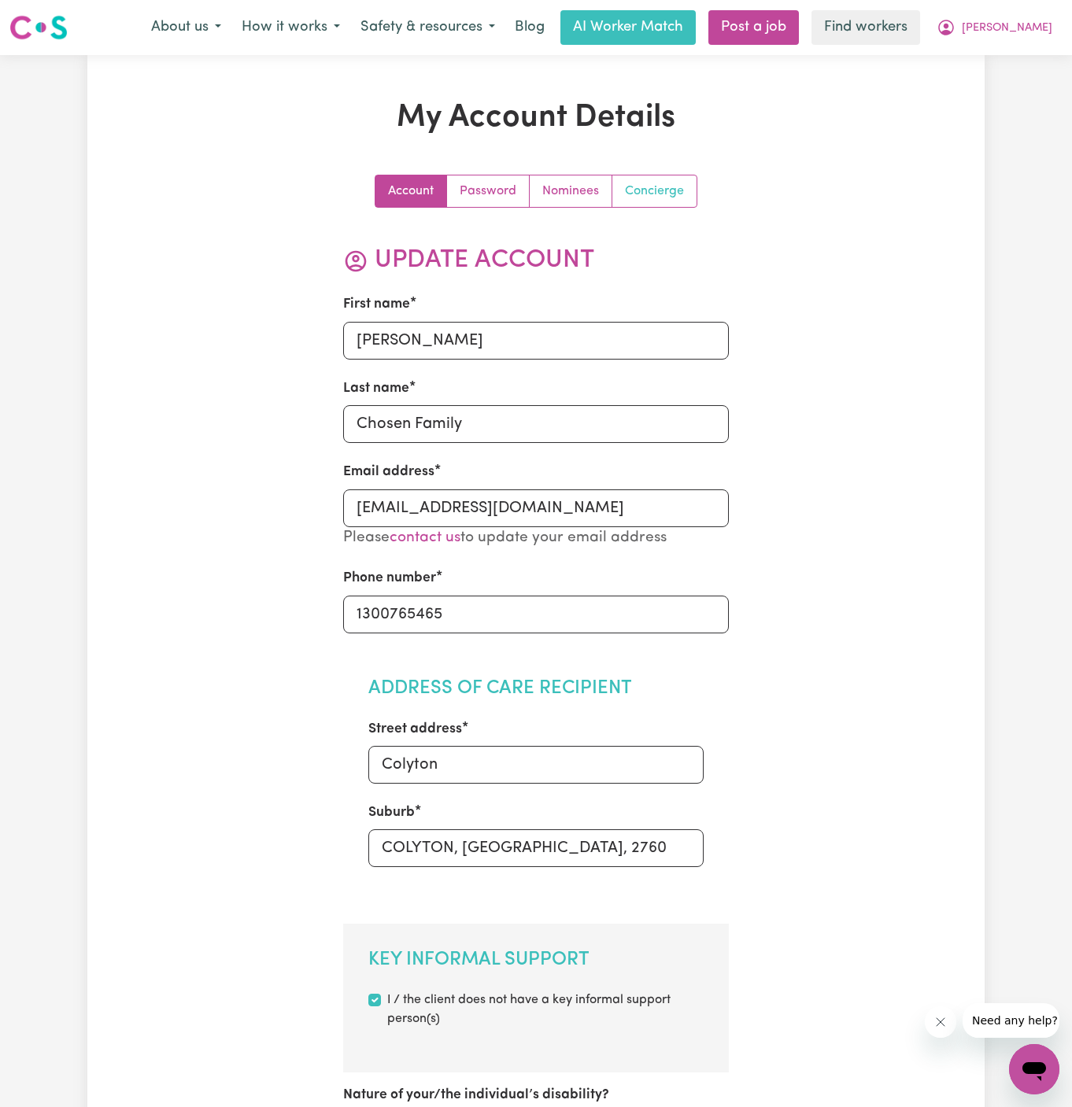
click at [636, 198] on link "Concierge" at bounding box center [654, 191] width 84 height 31
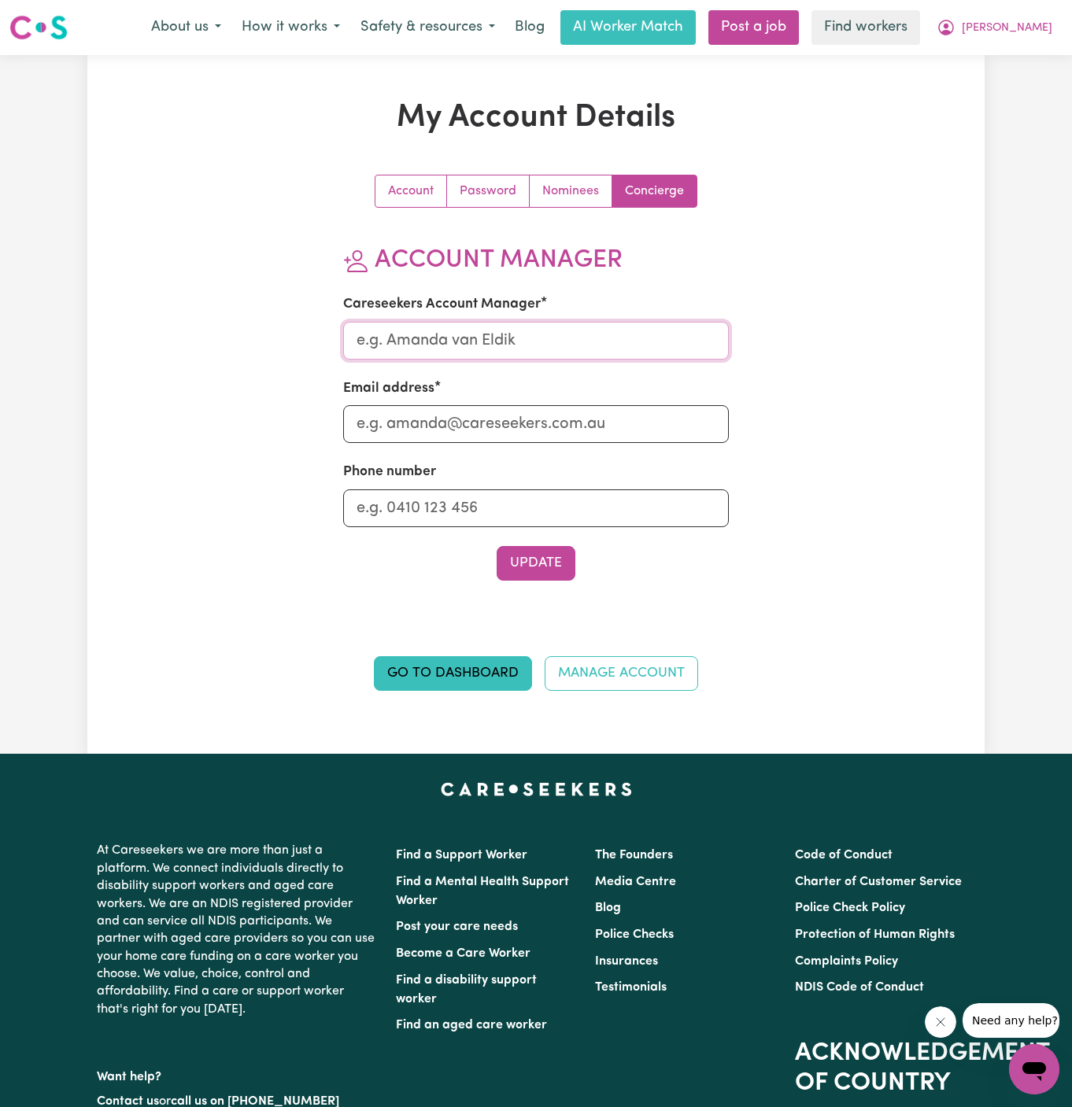
click at [552, 344] on input "Careseekers Account Manager" at bounding box center [536, 341] width 386 height 38
type input "[PERSON_NAME]"
click at [542, 422] on input "Email address" at bounding box center [536, 424] width 386 height 38
type input "[PERSON_NAME][EMAIL_ADDRESS][DOMAIN_NAME]"
click at [542, 510] on input "Phone number" at bounding box center [536, 509] width 386 height 38
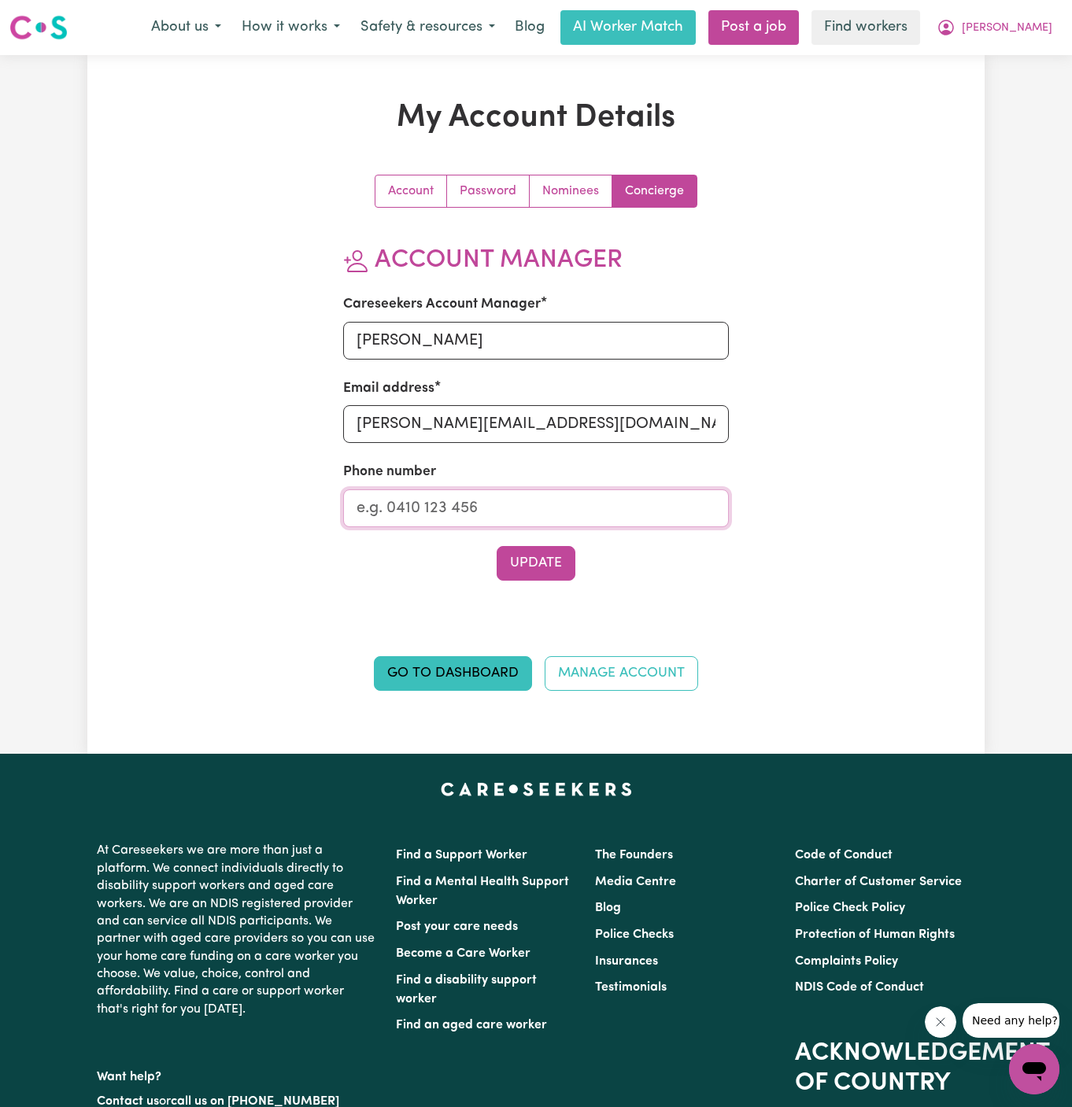
type input "1300765465"
click at [538, 568] on button "Update" at bounding box center [536, 563] width 79 height 35
click at [1030, 36] on span "[PERSON_NAME]" at bounding box center [1007, 28] width 91 height 17
click at [1030, 69] on link "My Dashboard" at bounding box center [999, 61] width 124 height 30
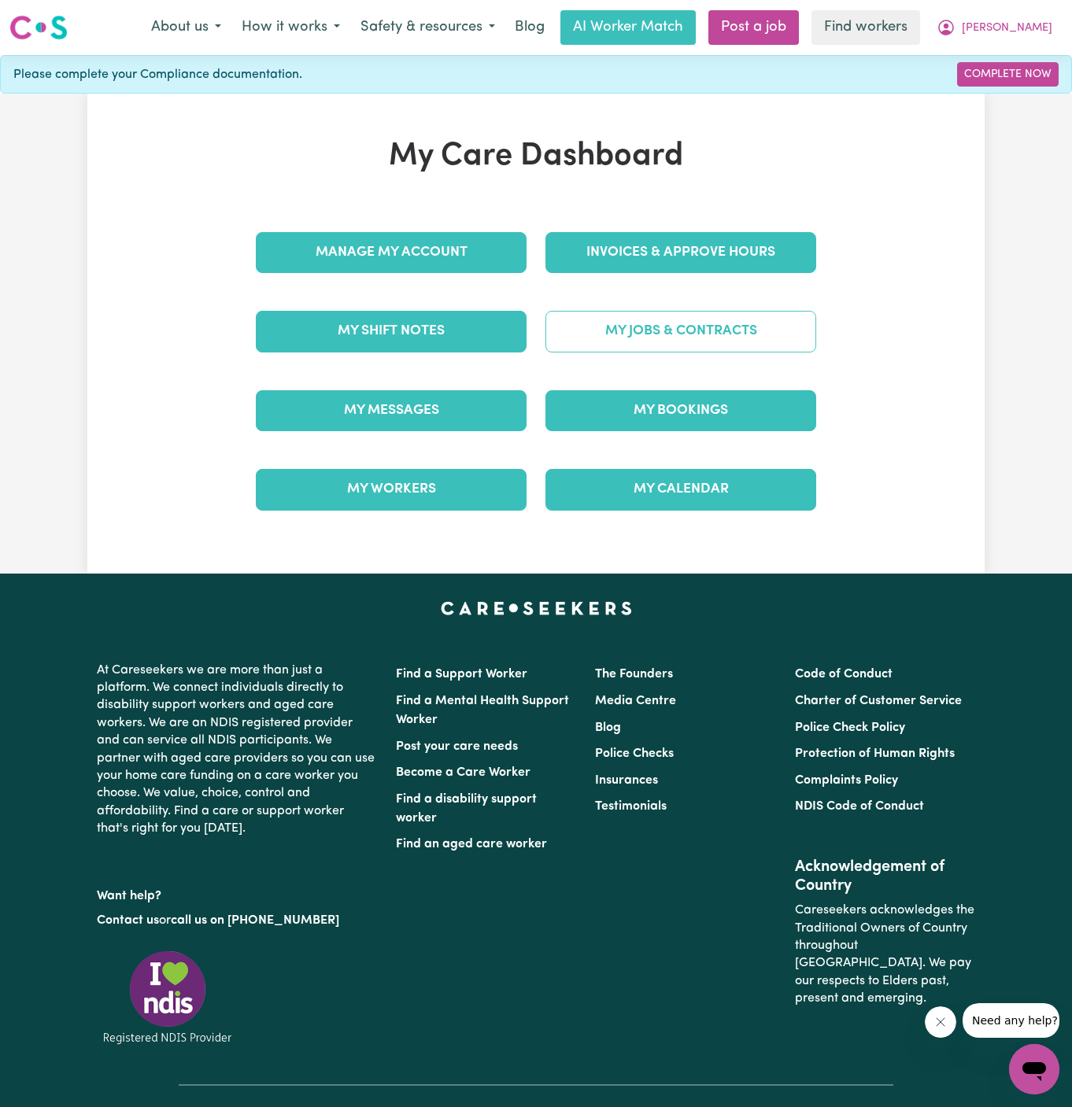
click at [682, 332] on link "My Jobs & Contracts" at bounding box center [680, 331] width 271 height 41
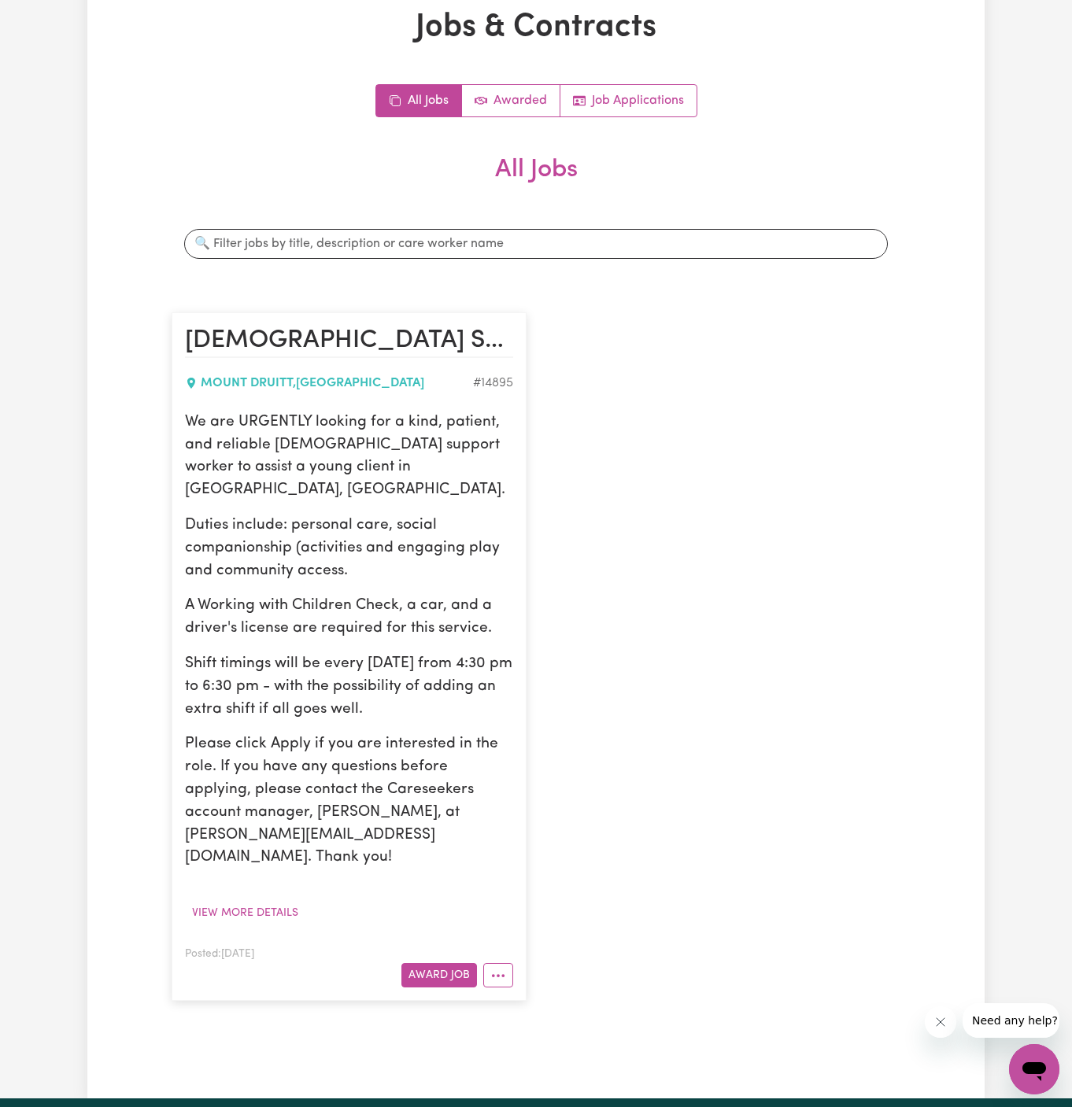
scroll to position [183, 0]
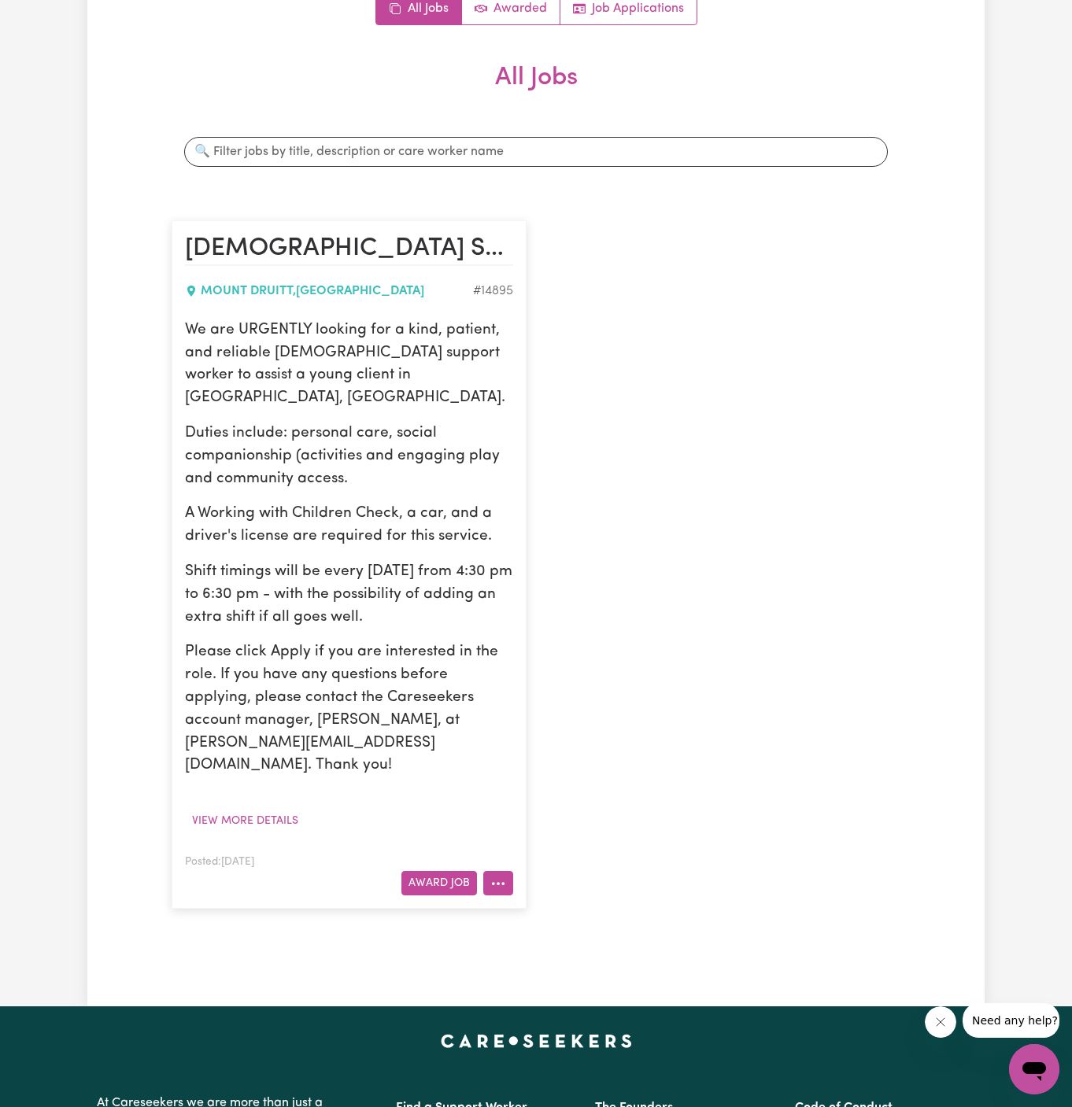
drag, startPoint x: 463, startPoint y: 826, endPoint x: 502, endPoint y: 841, distance: 41.8
click at [502, 871] on button "More options" at bounding box center [498, 883] width 30 height 24
click at [502, 876] on icon "More options" at bounding box center [498, 884] width 16 height 16
click at [544, 935] on link "Job Details" at bounding box center [546, 950] width 124 height 31
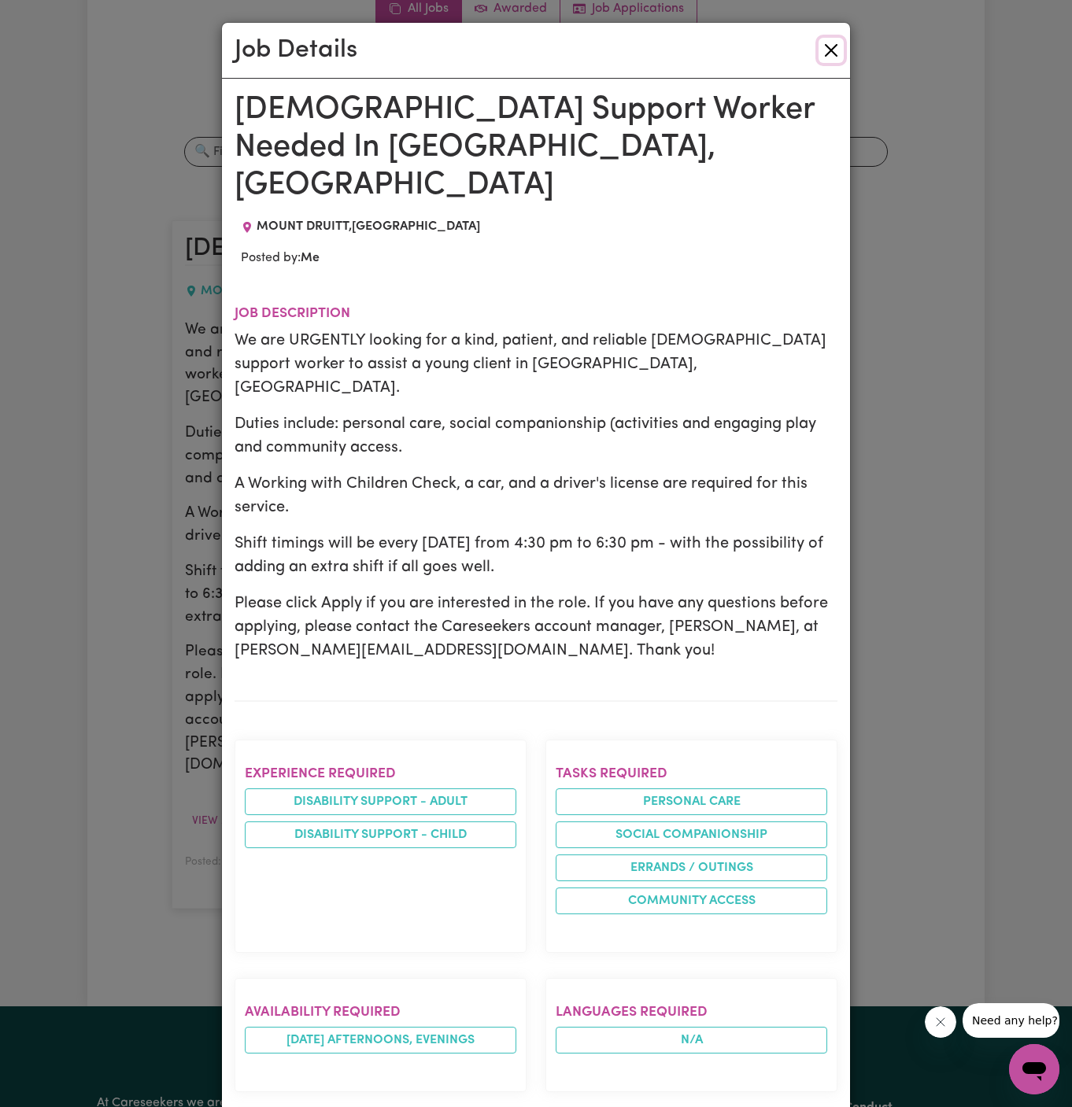
click at [837, 52] on button "Close" at bounding box center [831, 50] width 25 height 25
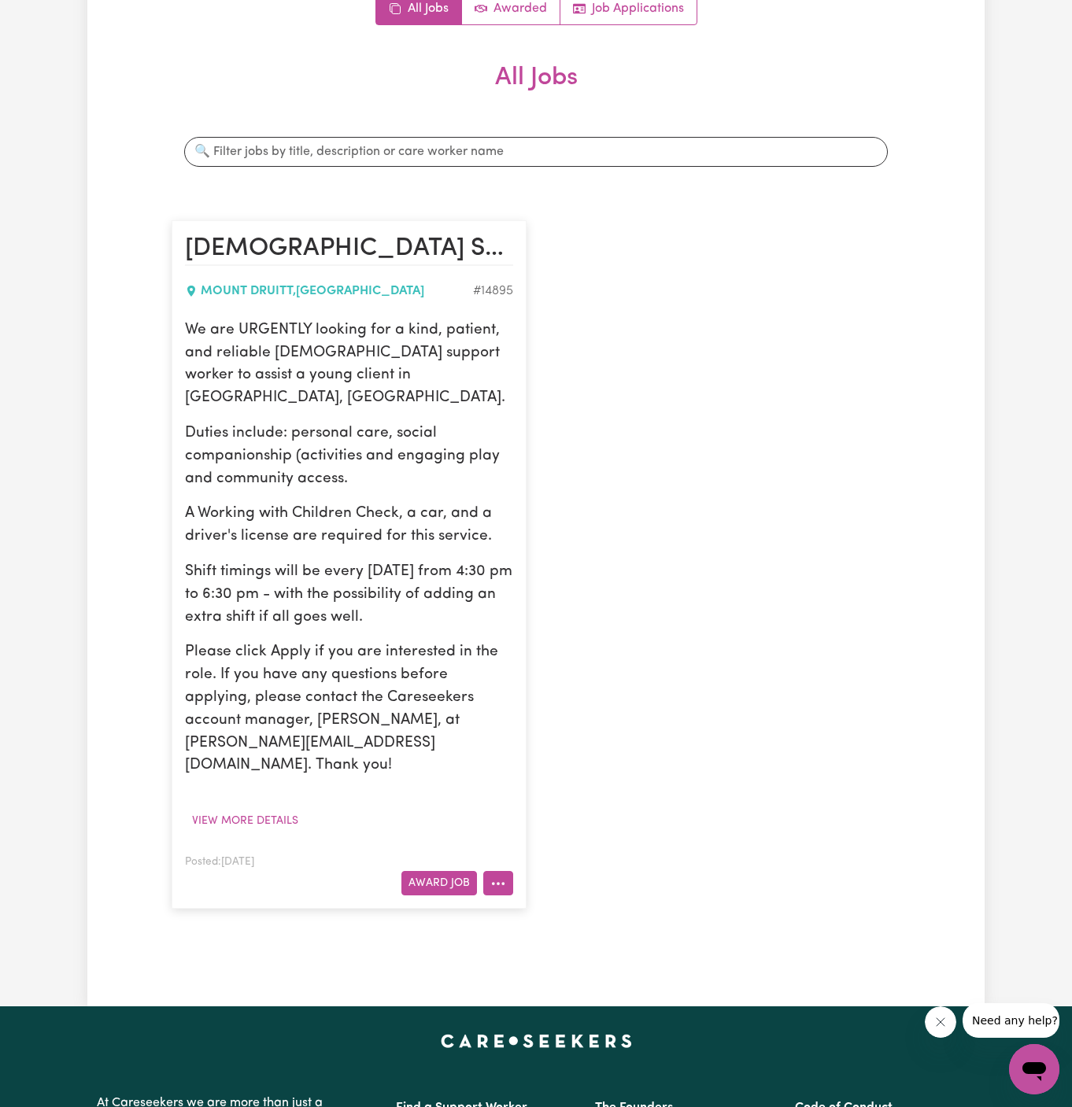
click at [497, 876] on icon "More options" at bounding box center [498, 884] width 16 height 16
click at [547, 967] on link "Edit Job" at bounding box center [546, 982] width 124 height 31
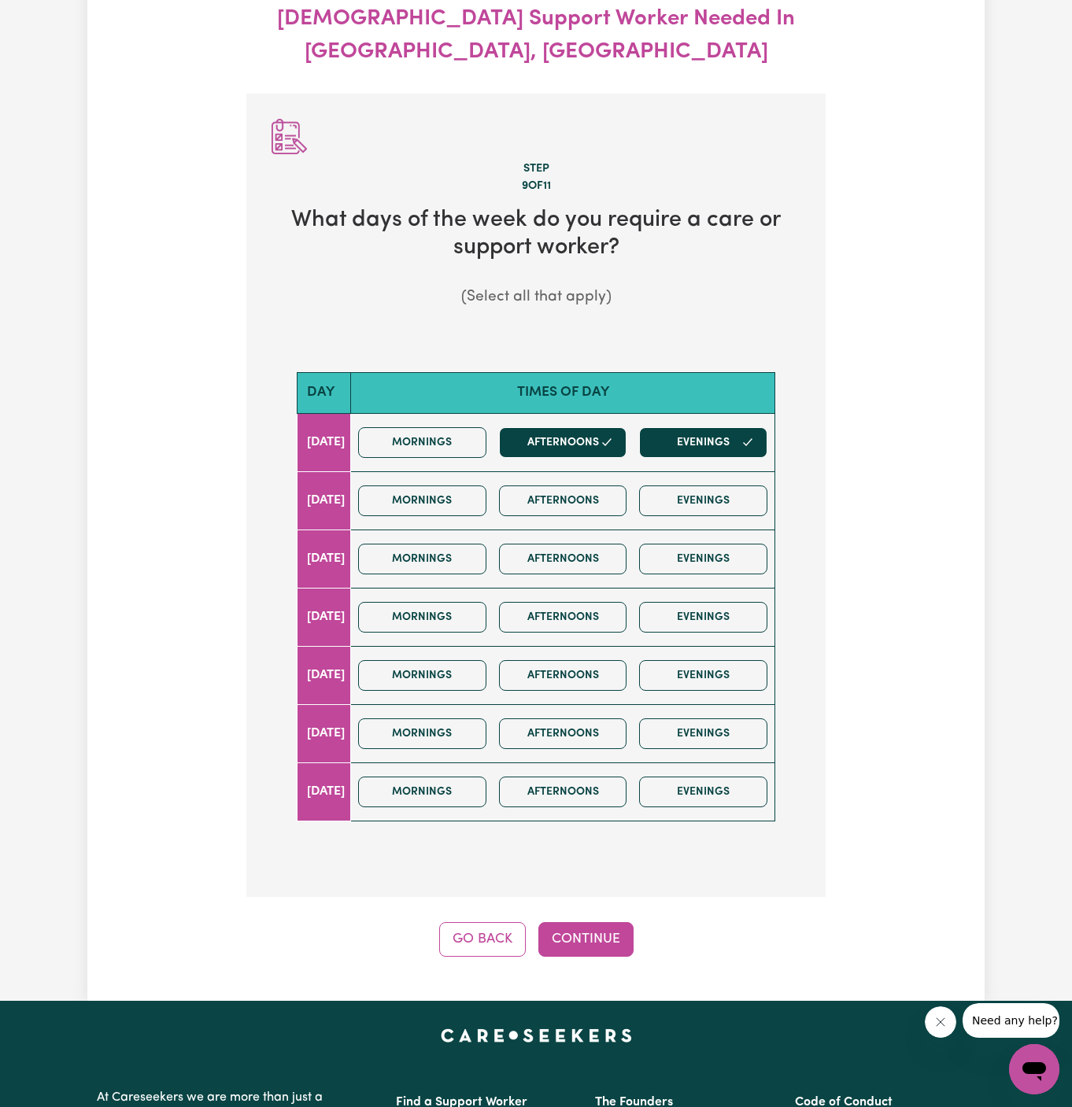
scroll to position [175, 0]
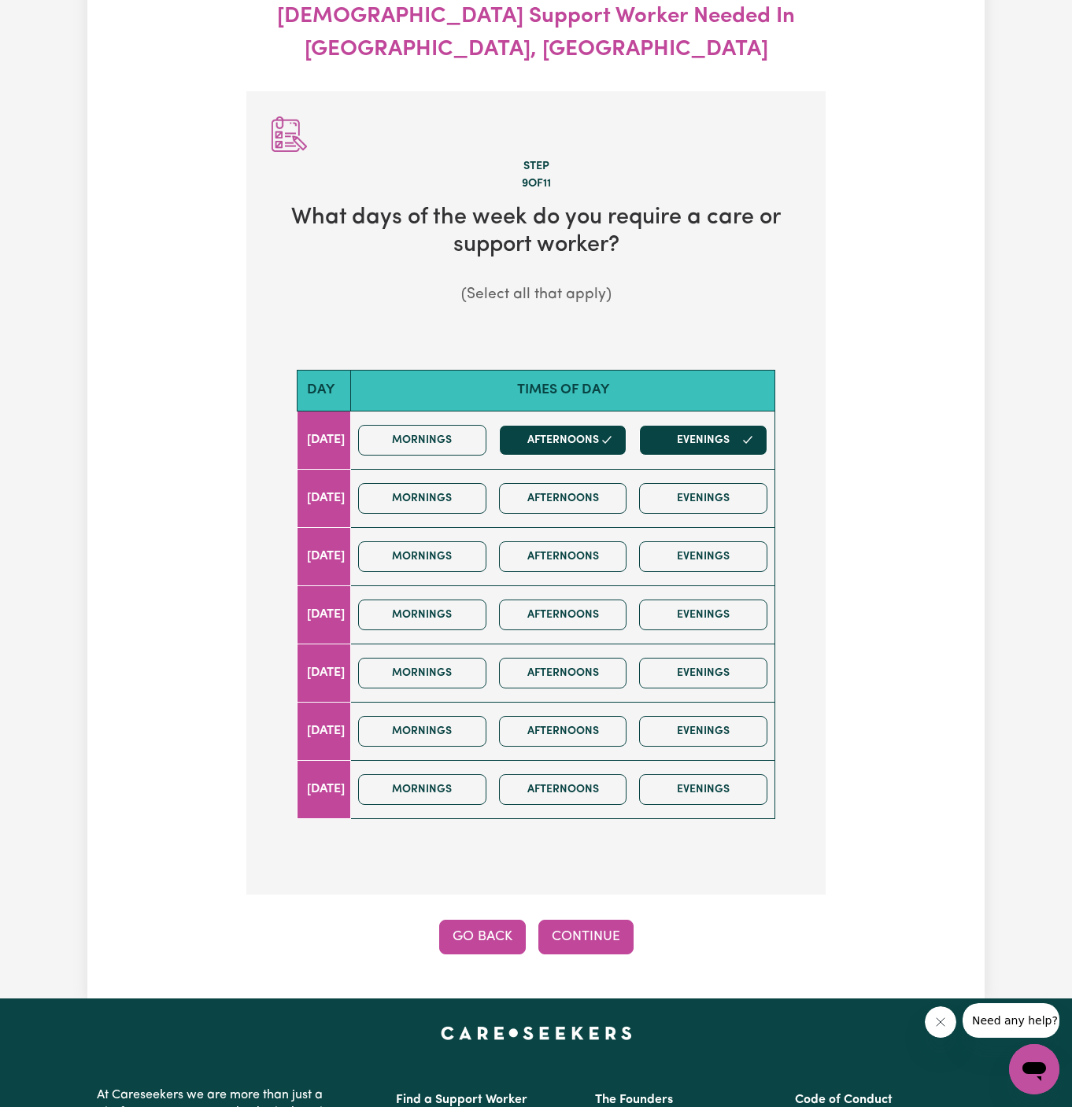
click at [490, 920] on button "Go Back" at bounding box center [482, 937] width 87 height 35
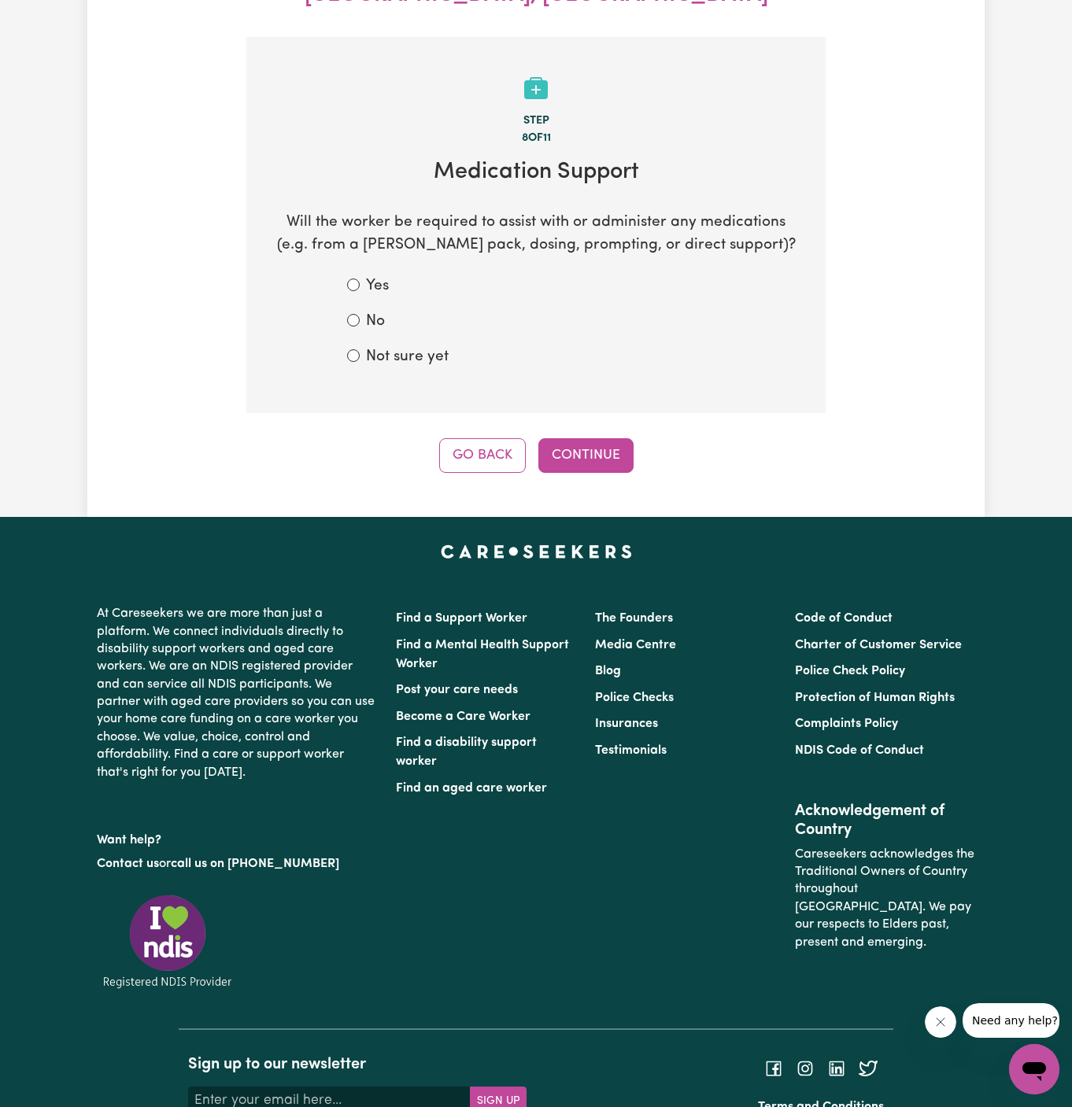
scroll to position [233, 0]
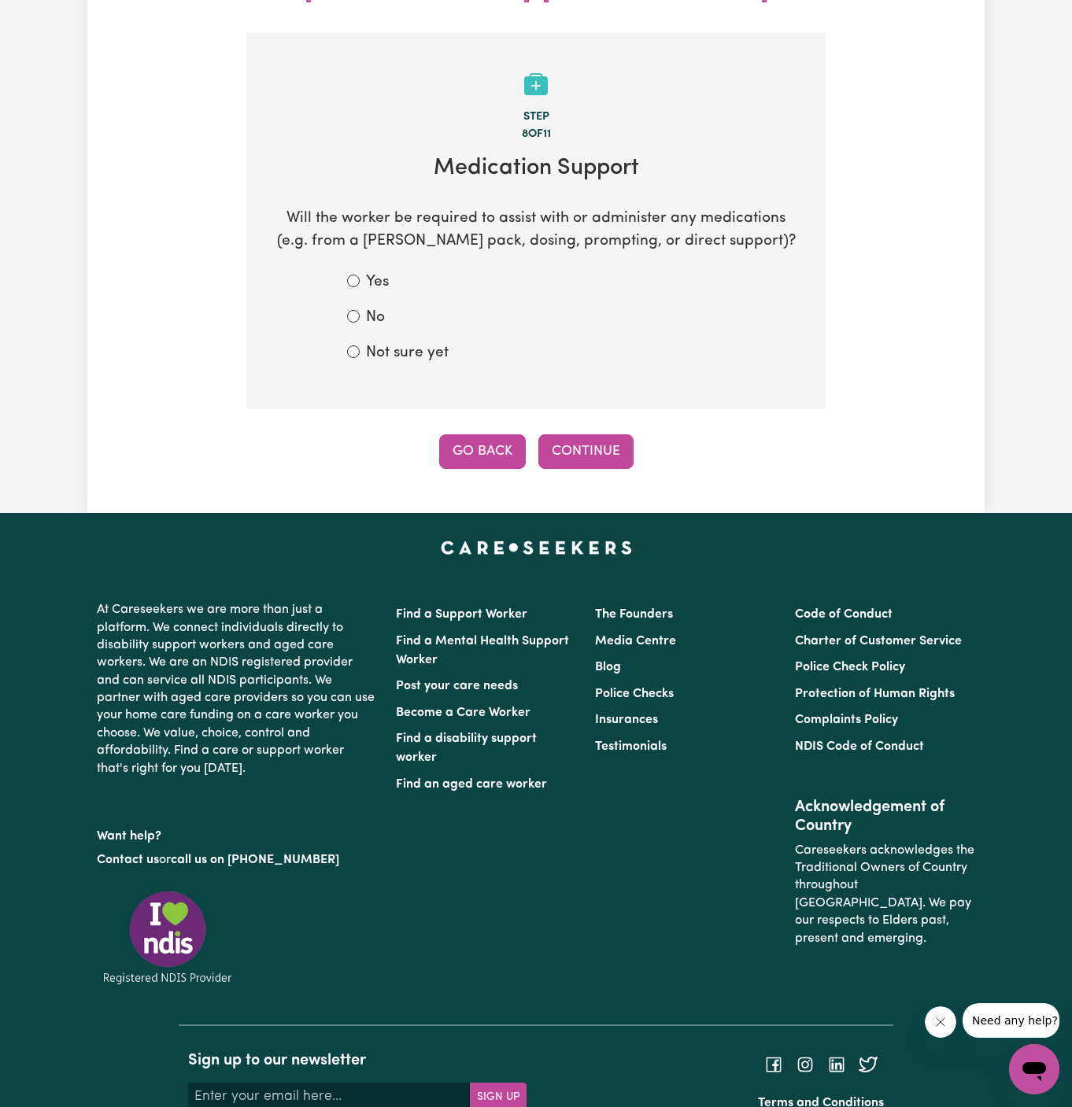
click at [471, 434] on button "Go Back" at bounding box center [482, 451] width 87 height 35
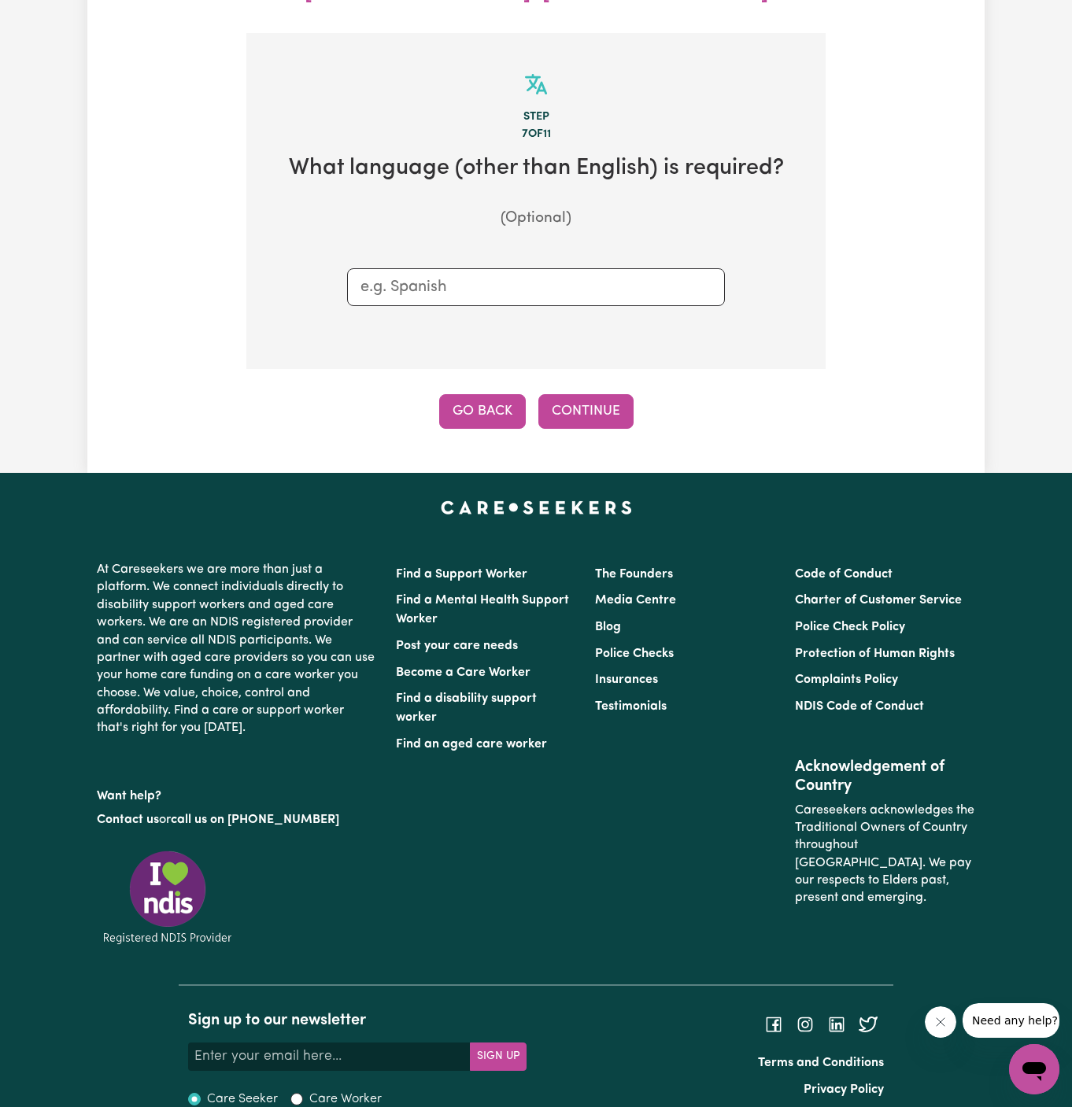
click at [481, 394] on button "Go Back" at bounding box center [482, 411] width 87 height 35
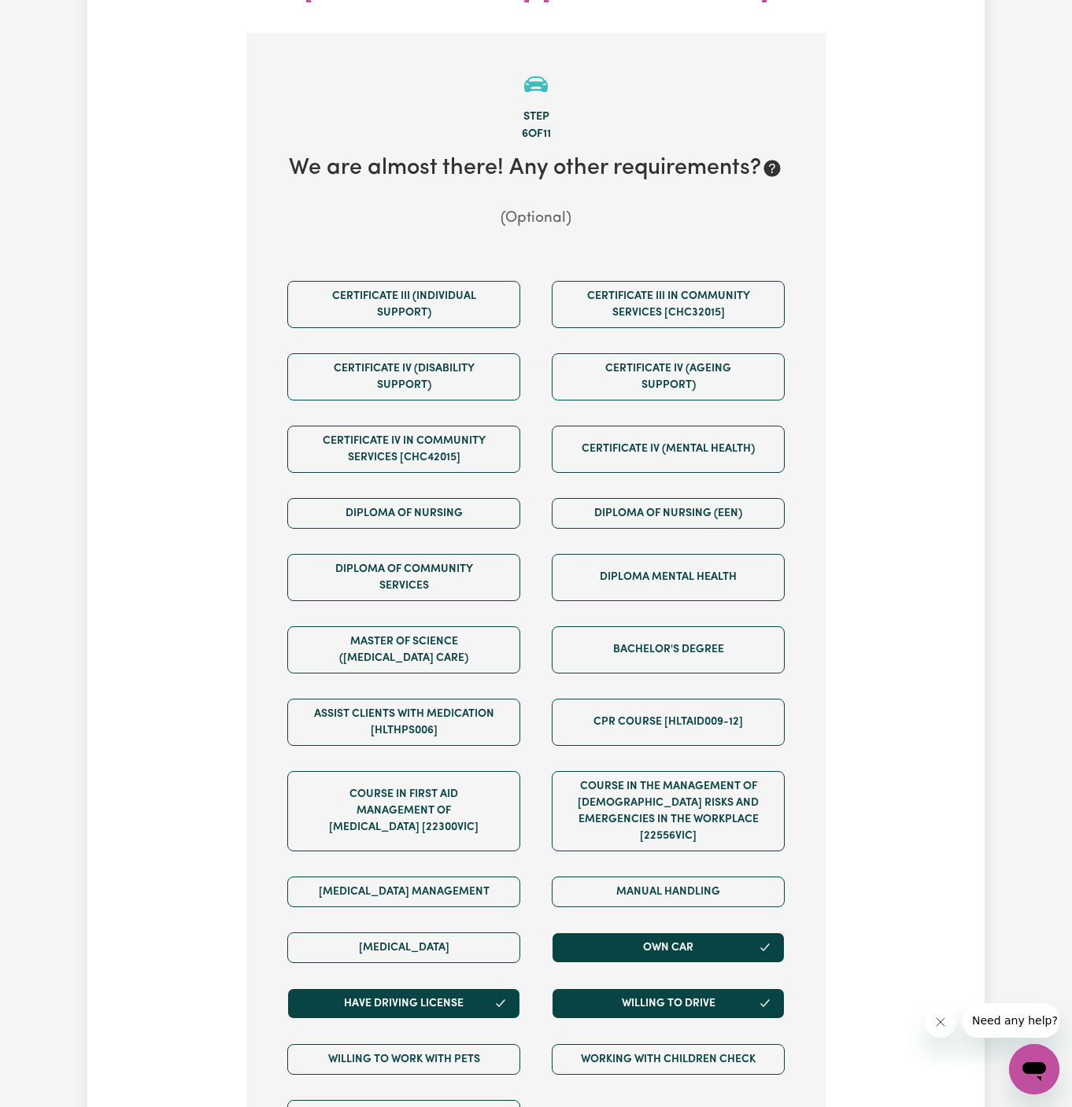
scroll to position [449, 0]
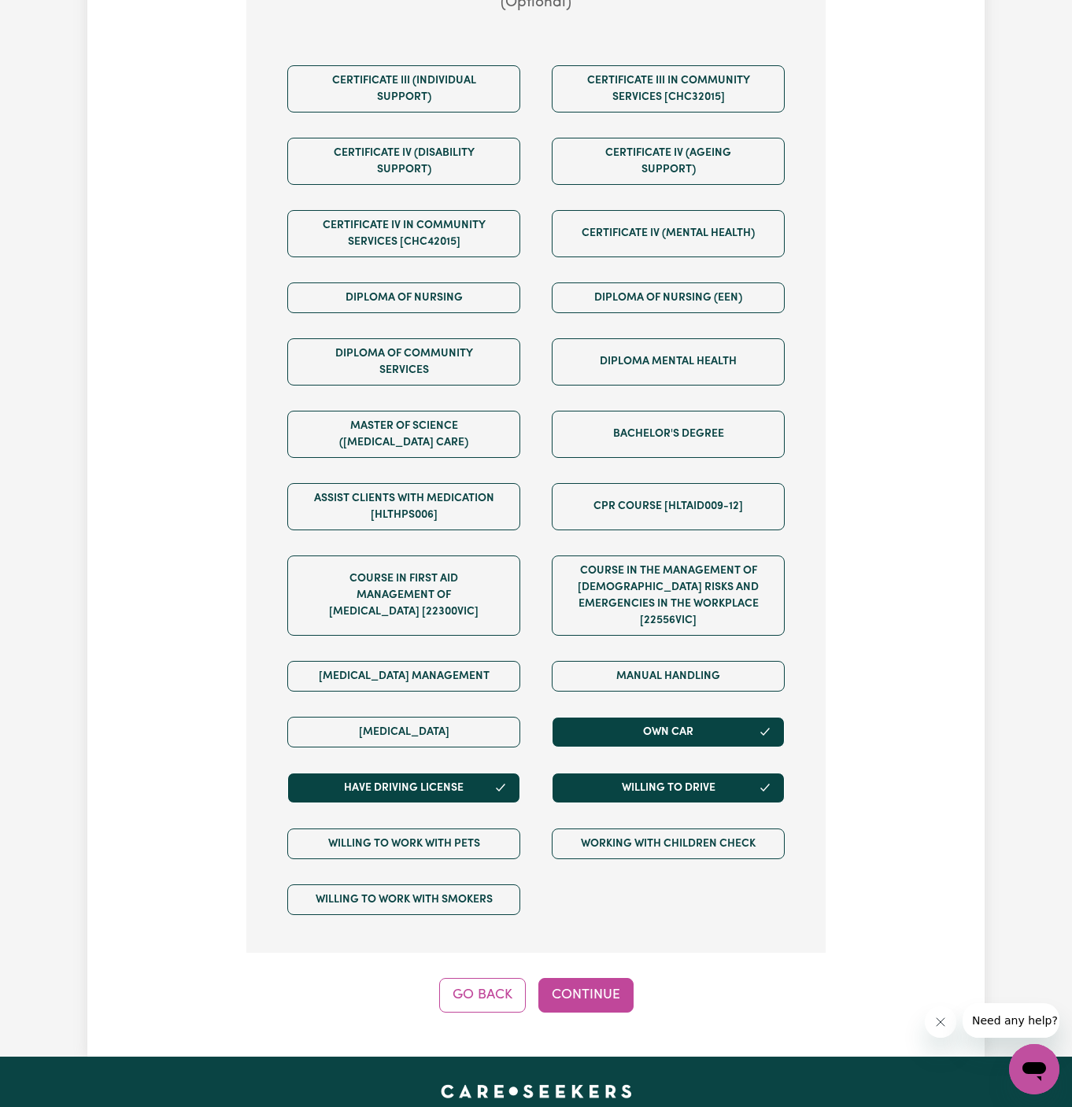
click at [494, 959] on div "Update Job Post [DEMOGRAPHIC_DATA] Support Worker Needed In [GEOGRAPHIC_DATA], …" at bounding box center [535, 331] width 897 height 1451
click at [465, 978] on button "Go Back" at bounding box center [482, 995] width 87 height 35
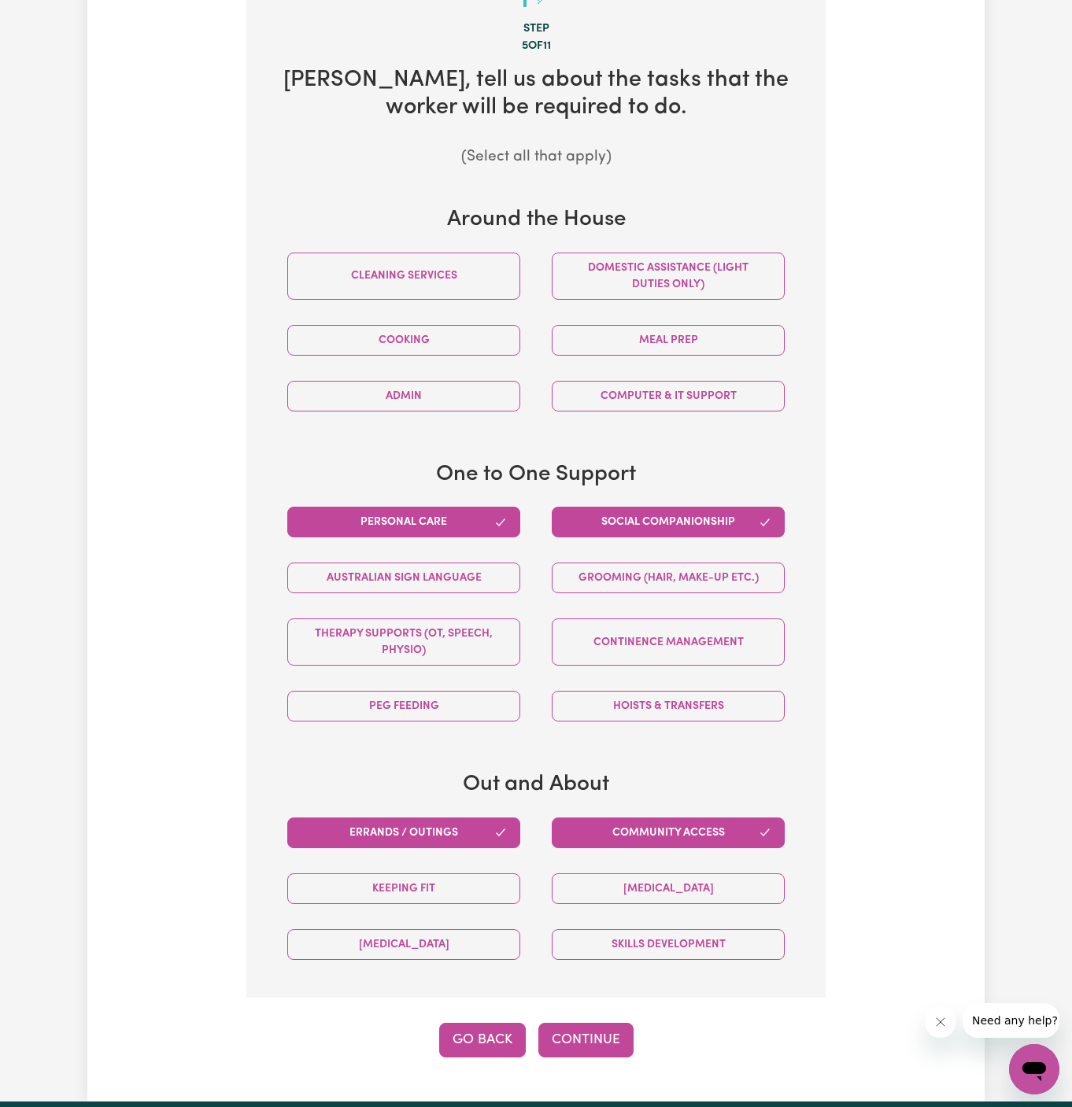
click at [476, 1023] on button "Go Back" at bounding box center [482, 1040] width 87 height 35
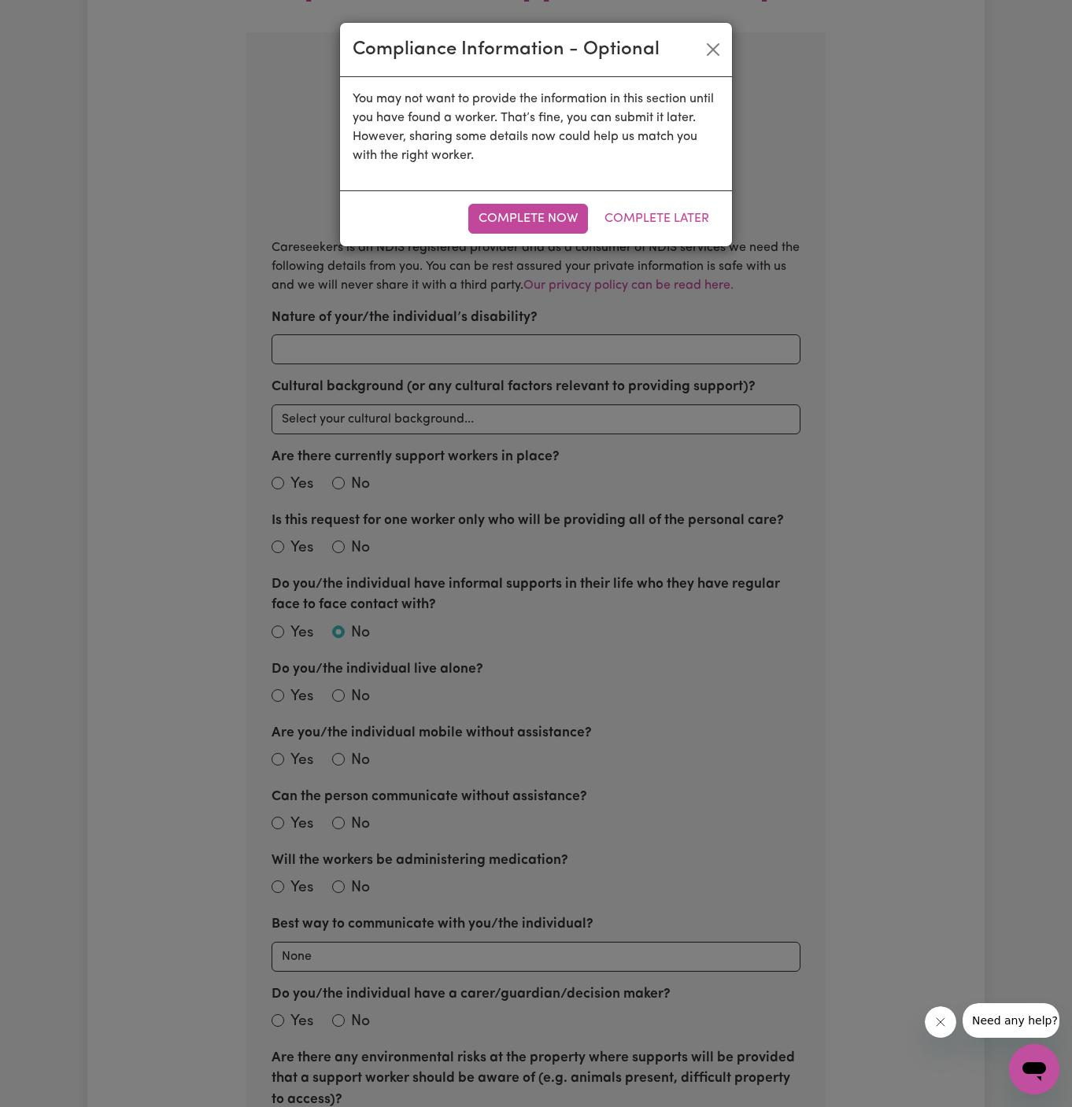
scroll to position [233, 0]
click at [687, 214] on button "Complete Later" at bounding box center [656, 219] width 125 height 30
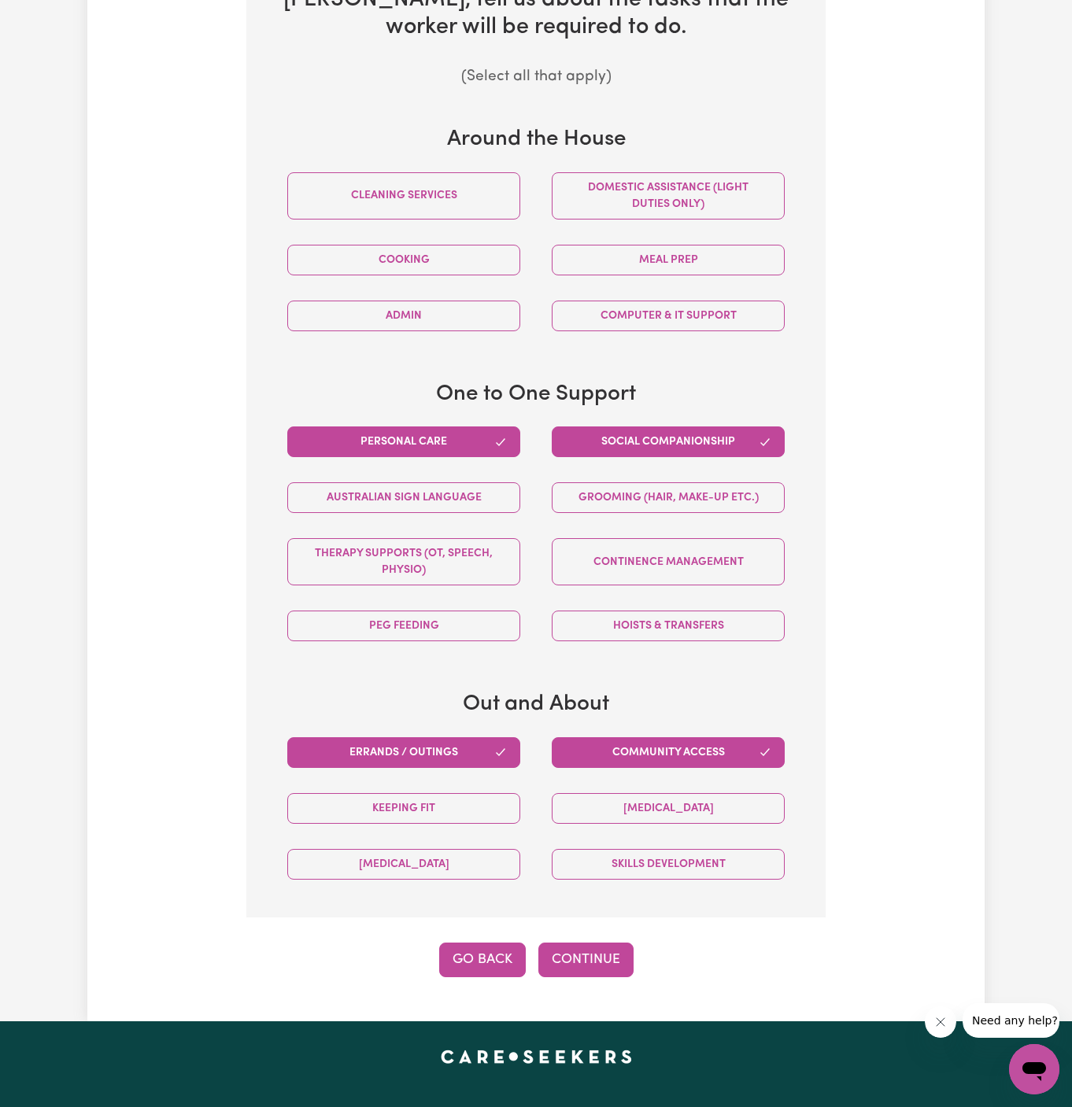
click at [489, 943] on button "Go Back" at bounding box center [482, 960] width 87 height 35
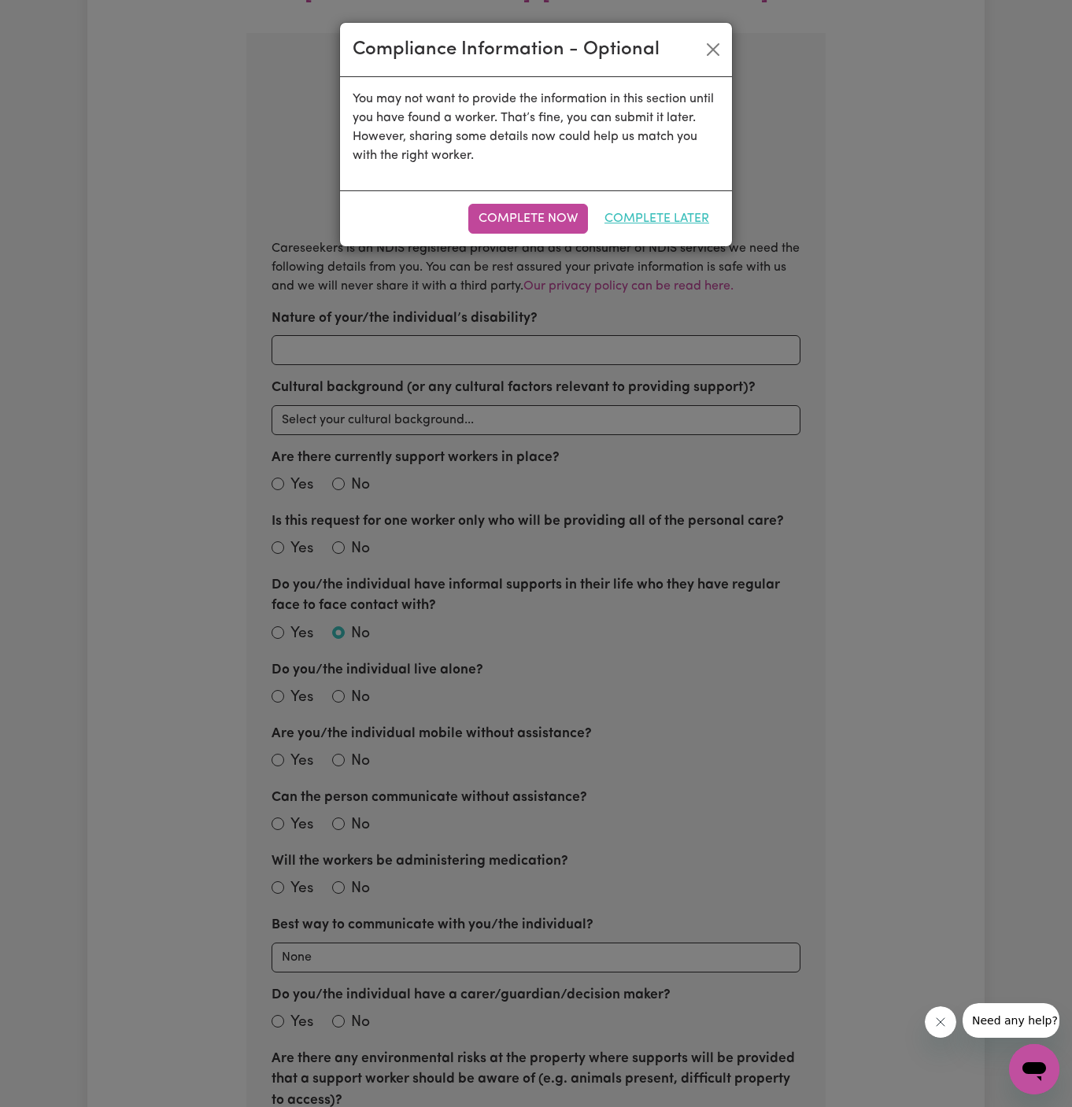
click at [664, 216] on button "Complete Later" at bounding box center [656, 219] width 125 height 30
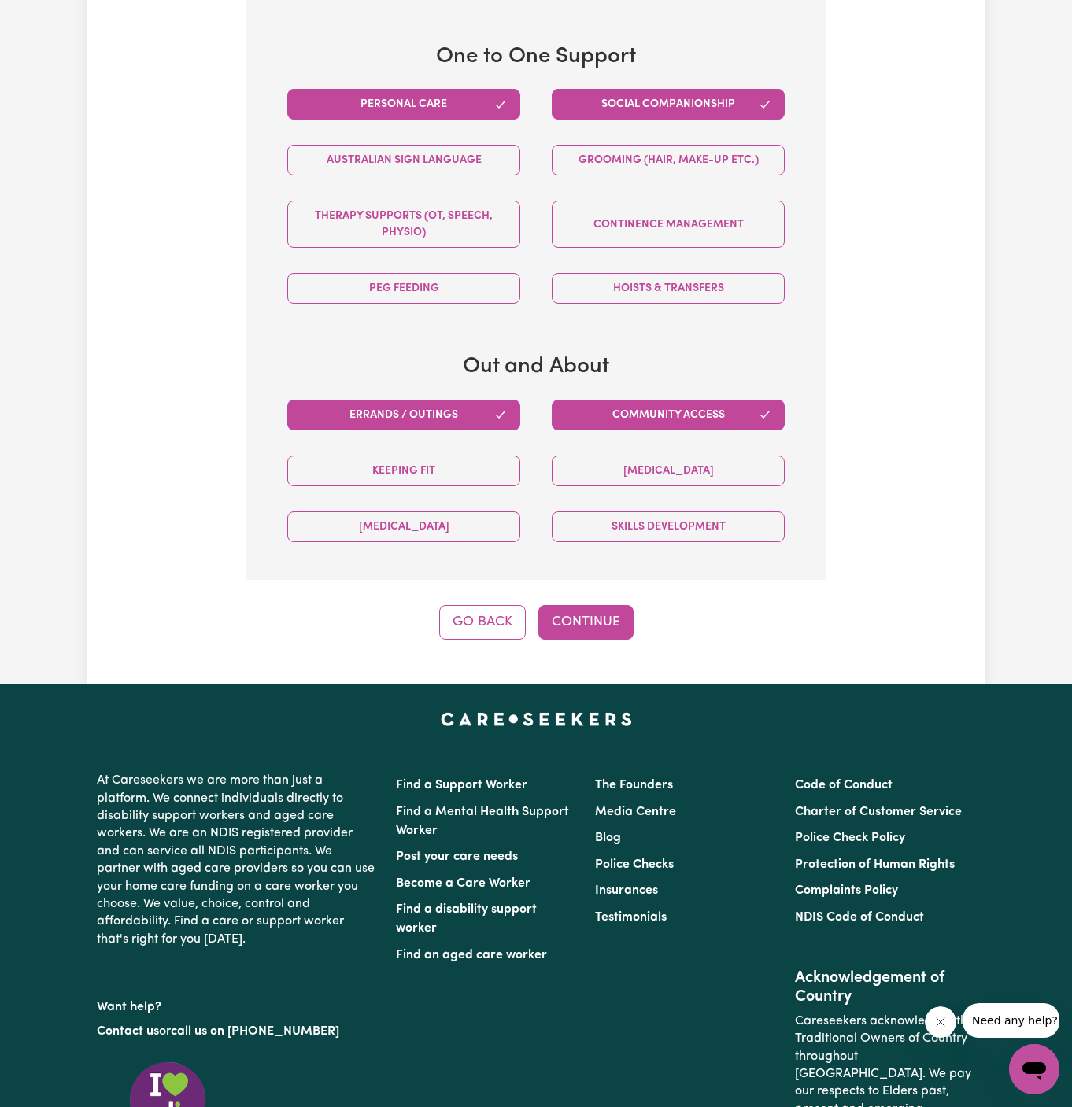
scroll to position [954, 0]
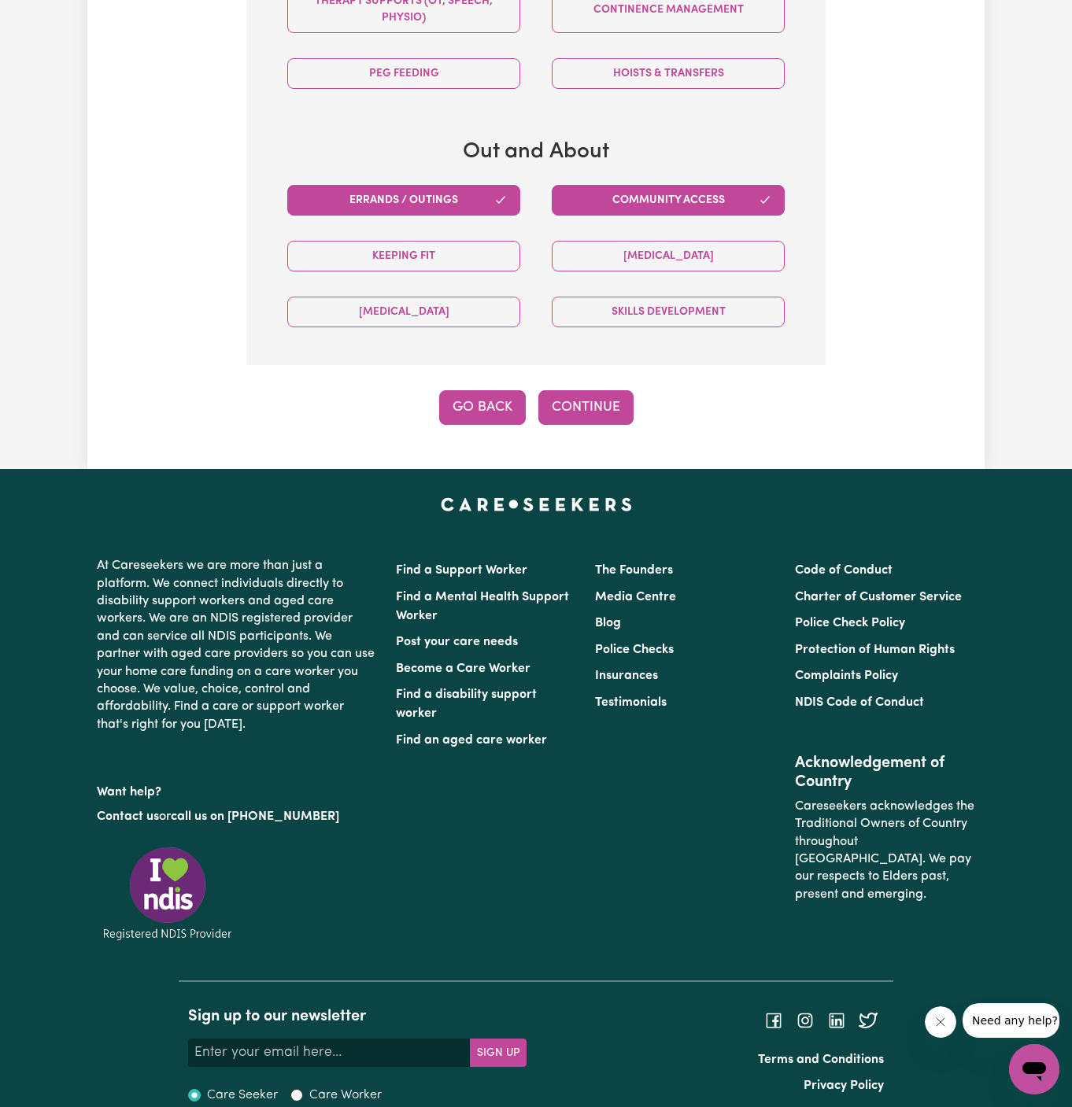
click at [476, 390] on button "Go Back" at bounding box center [482, 407] width 87 height 35
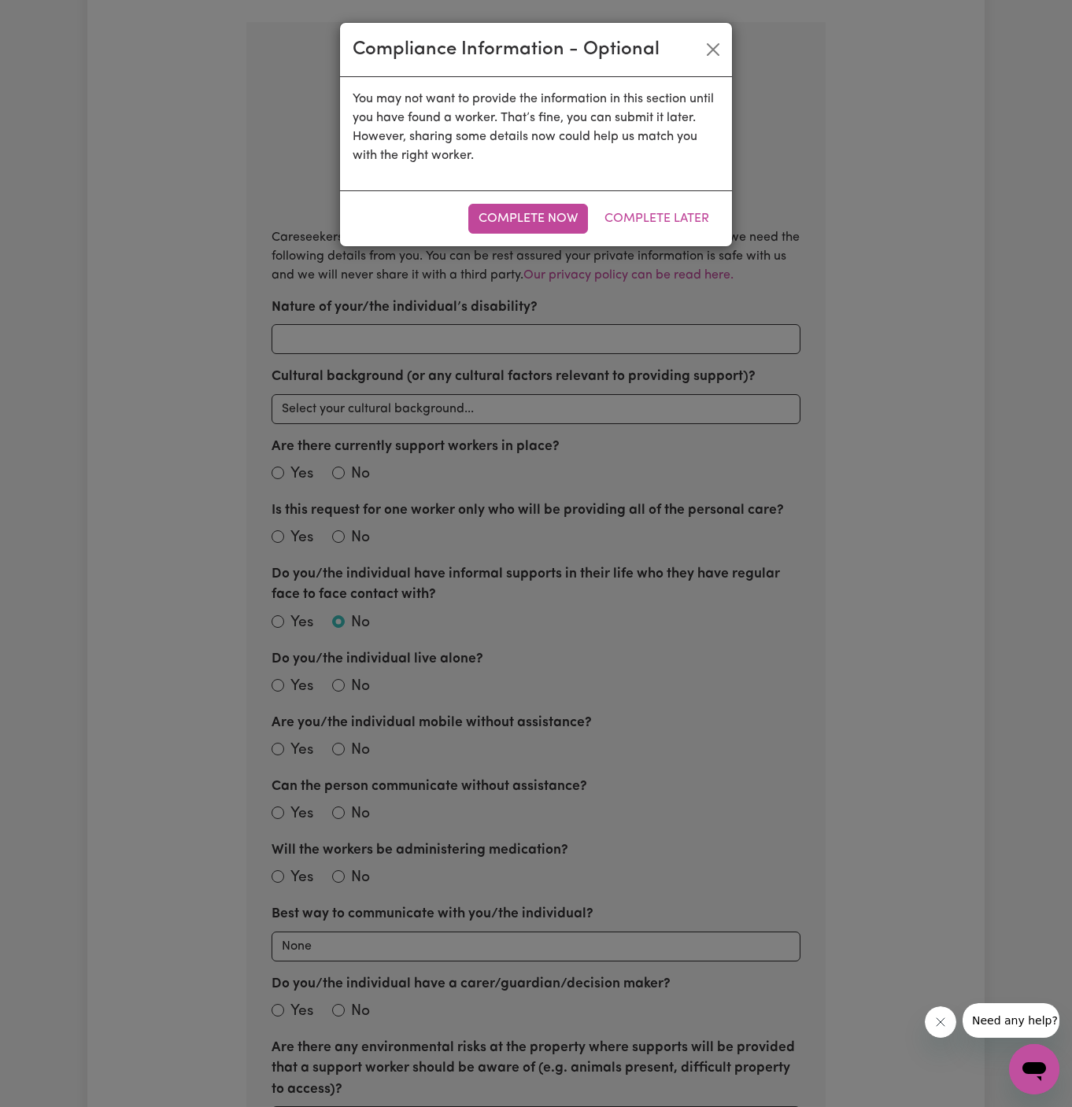
scroll to position [233, 0]
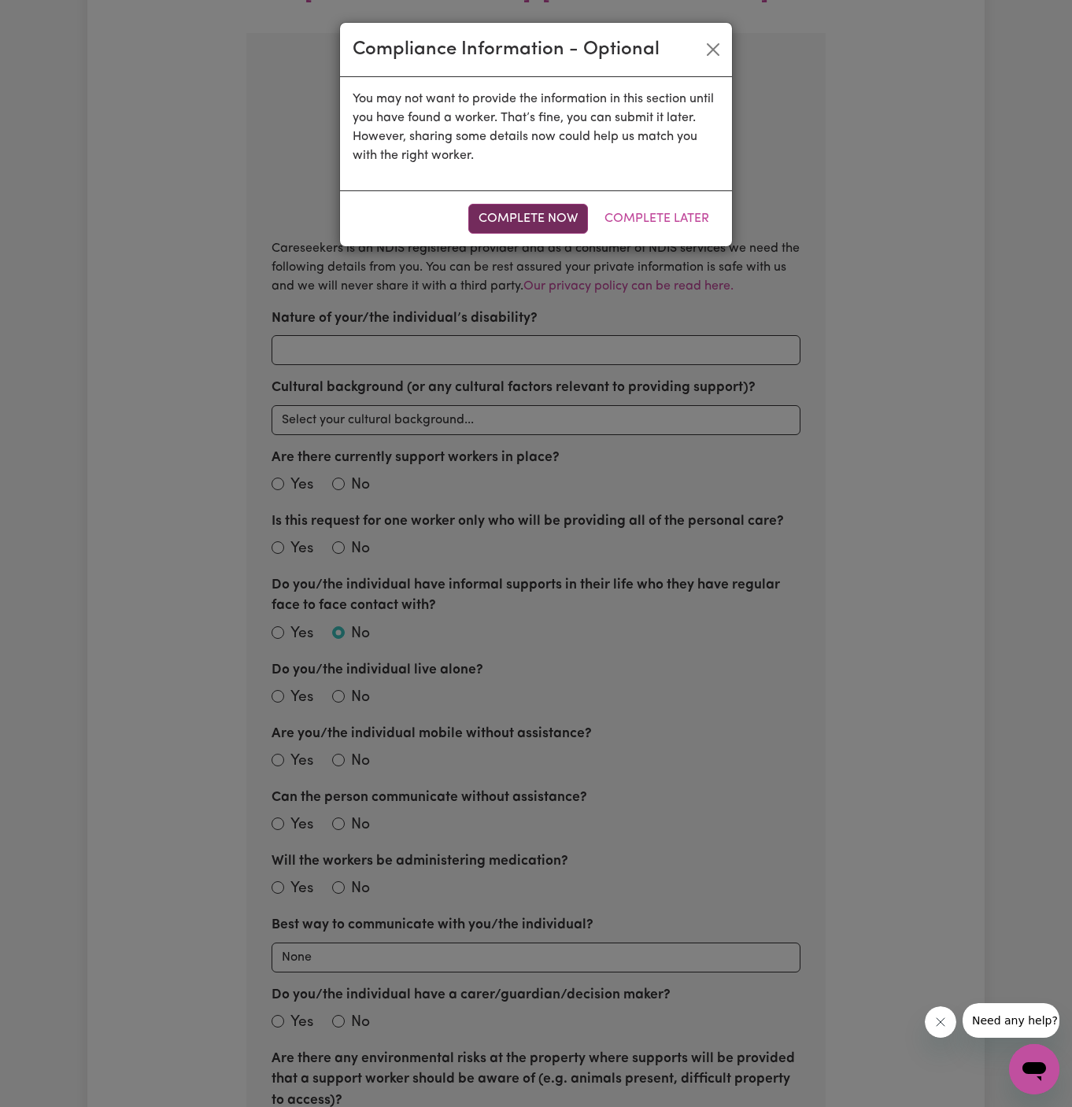
click at [553, 220] on button "Complete Now" at bounding box center [528, 219] width 120 height 30
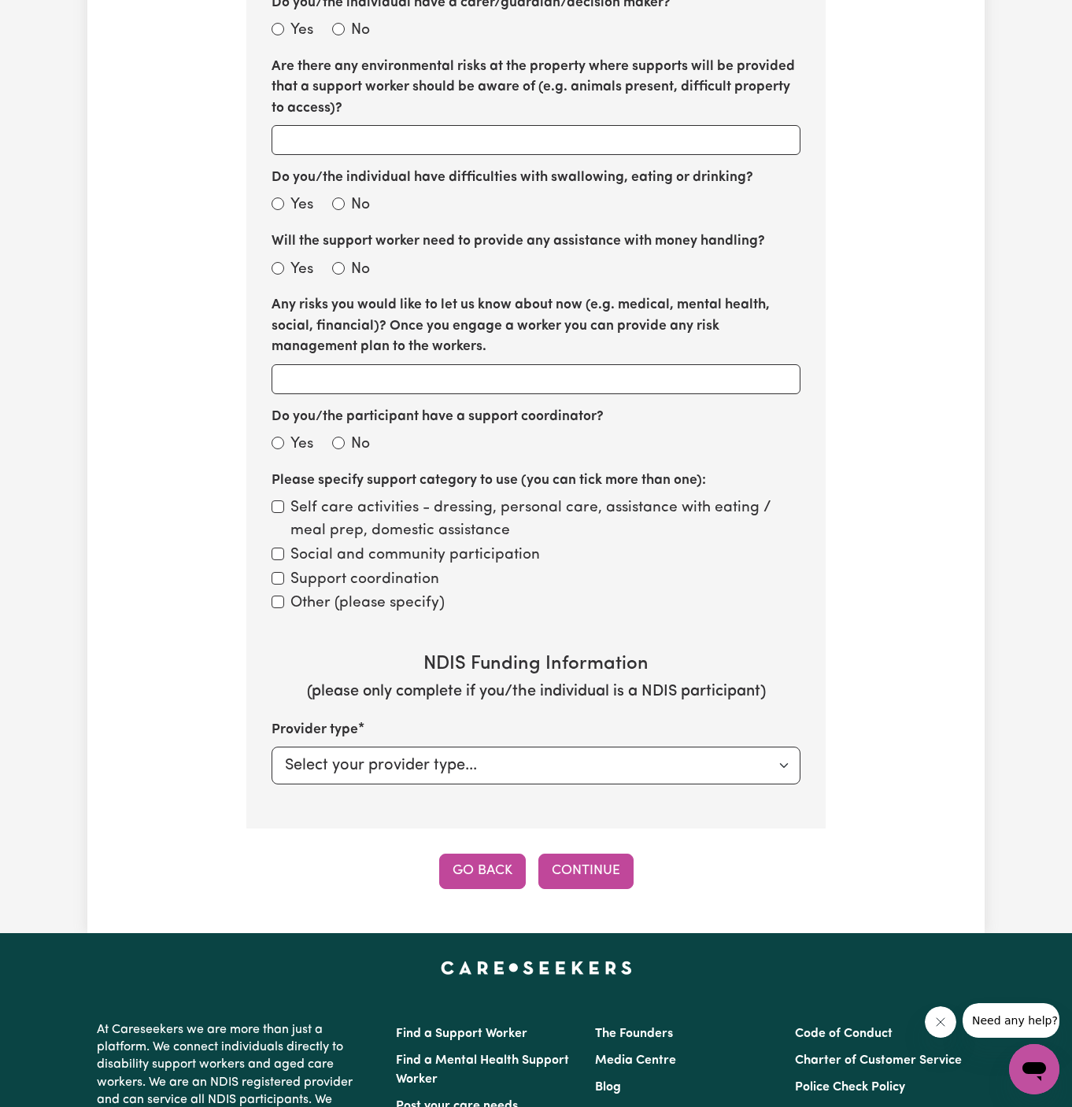
click at [481, 854] on button "Go Back" at bounding box center [482, 871] width 87 height 35
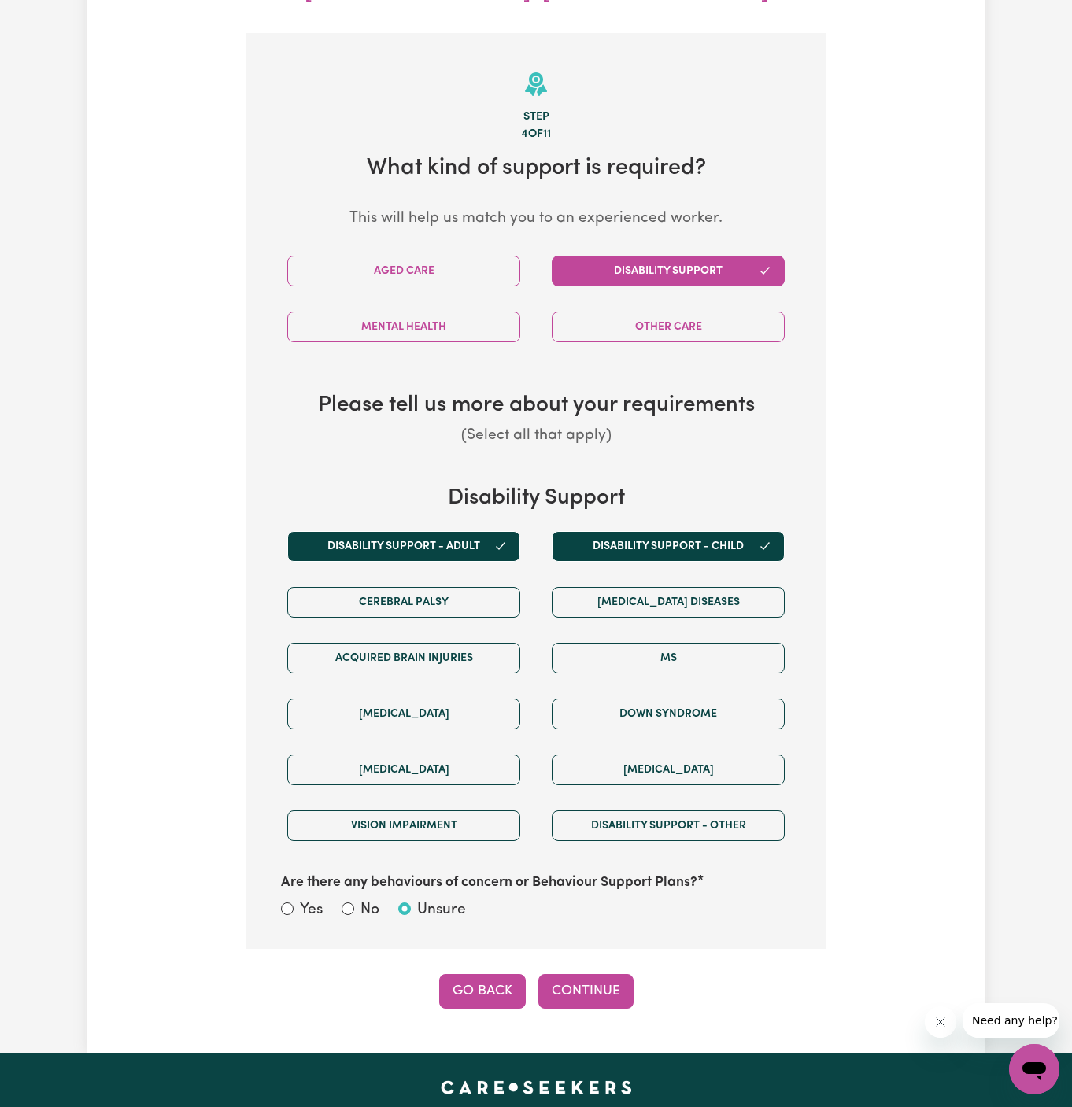
click at [486, 974] on button "Go Back" at bounding box center [482, 991] width 87 height 35
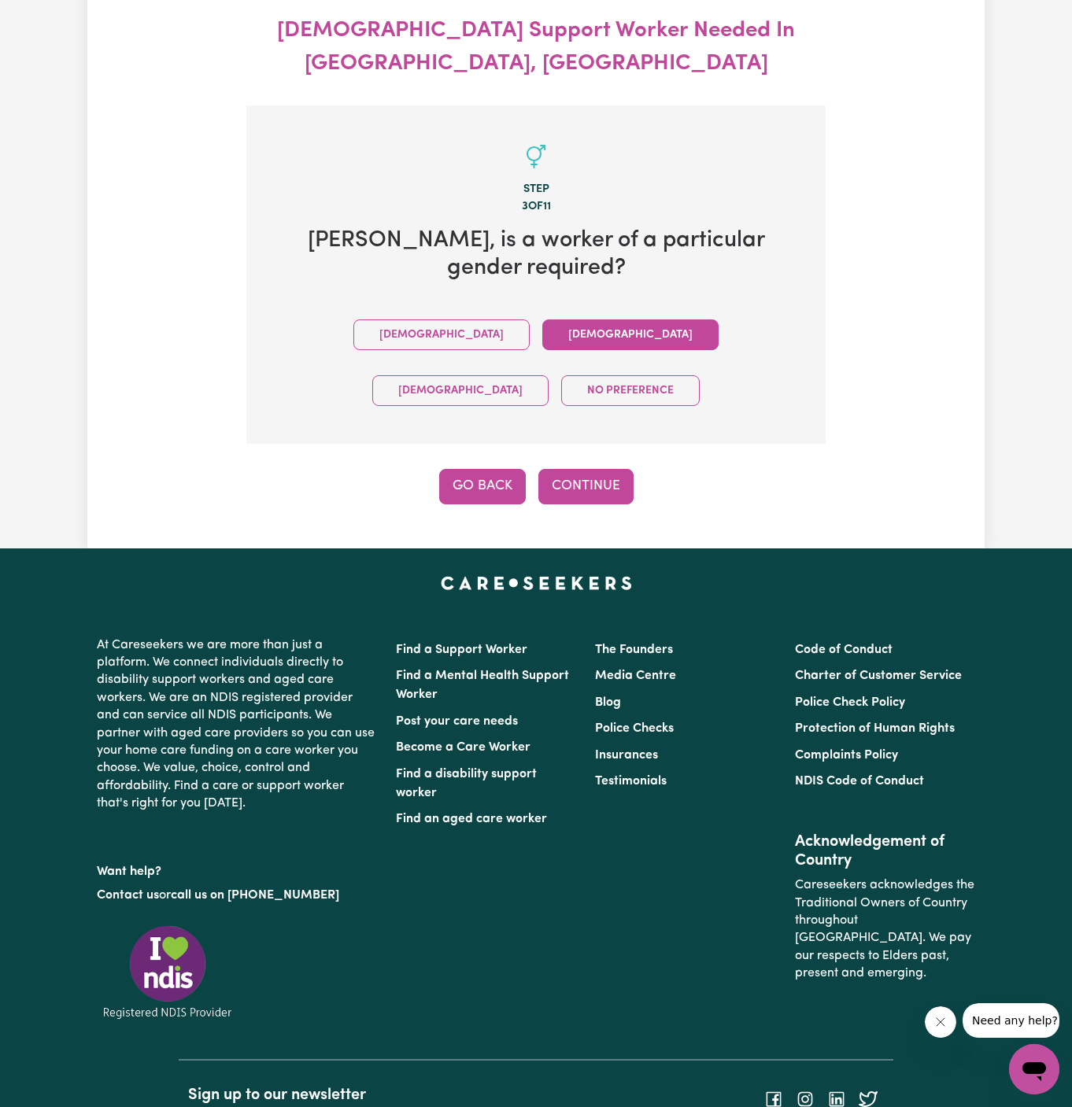
click at [488, 469] on button "Go Back" at bounding box center [482, 486] width 87 height 35
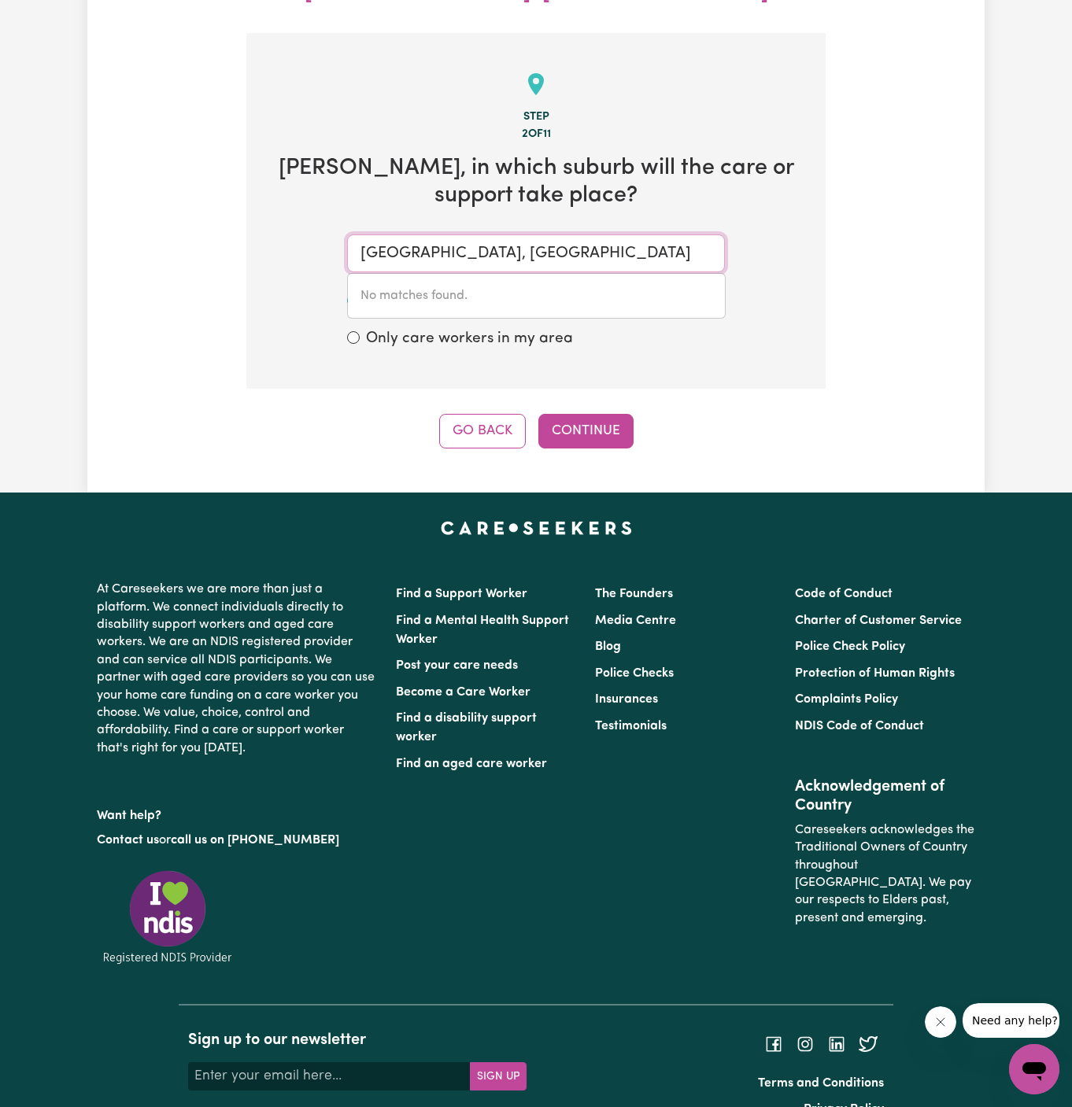
click at [442, 235] on input "[GEOGRAPHIC_DATA], [GEOGRAPHIC_DATA]" at bounding box center [536, 254] width 378 height 38
type input "col"
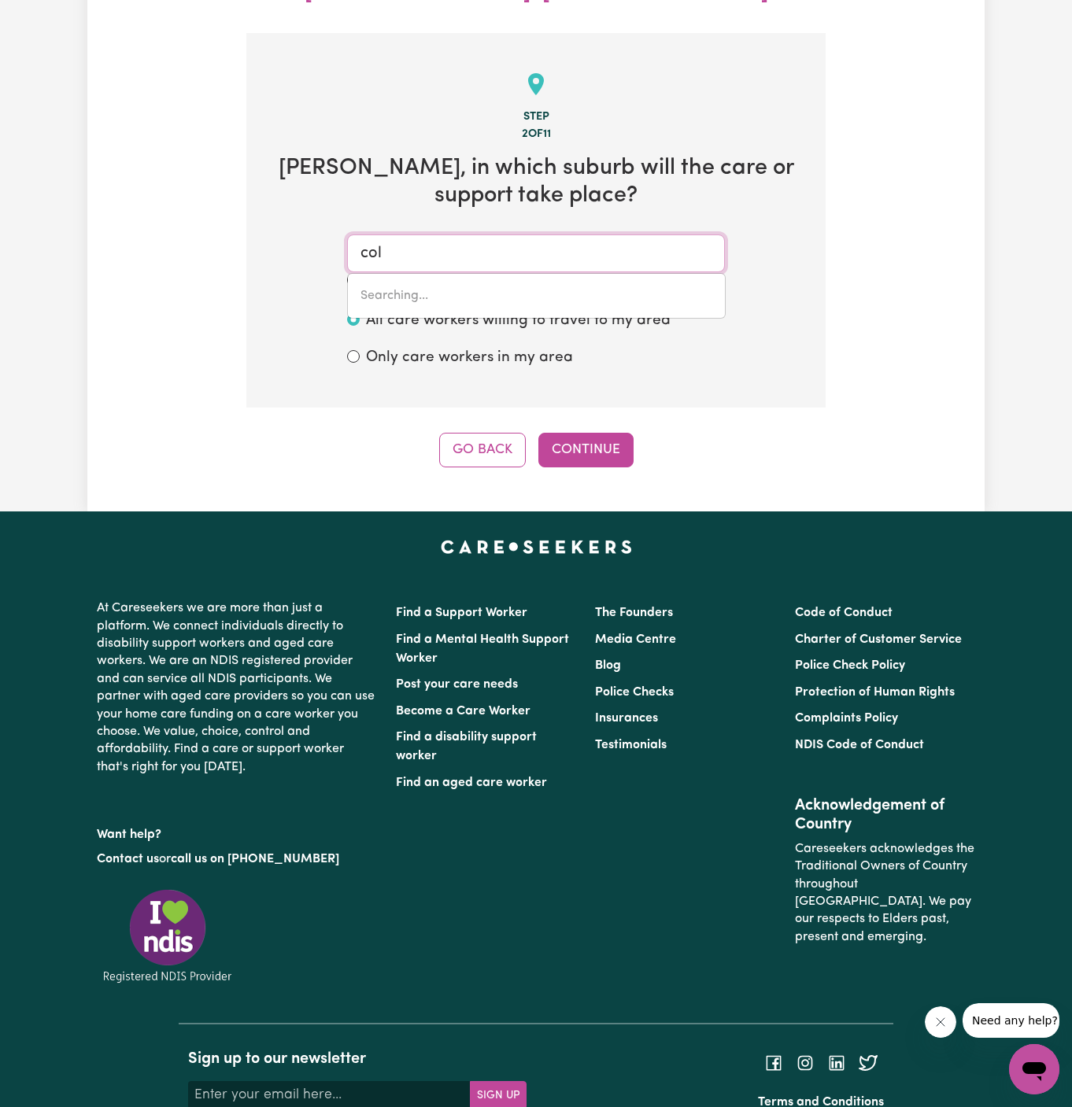
type input "colAC, Victoria, 3250"
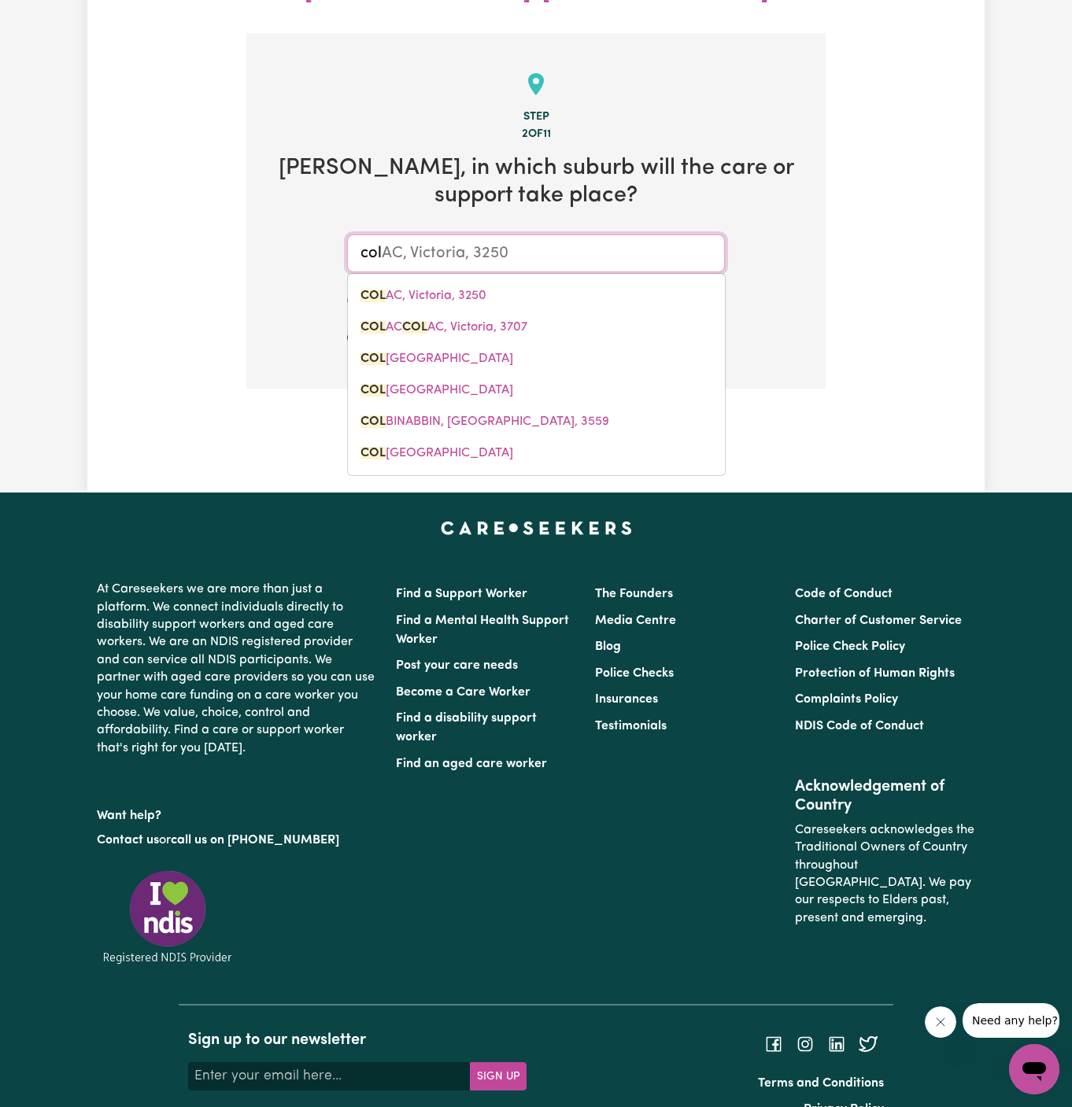
type input "coly"
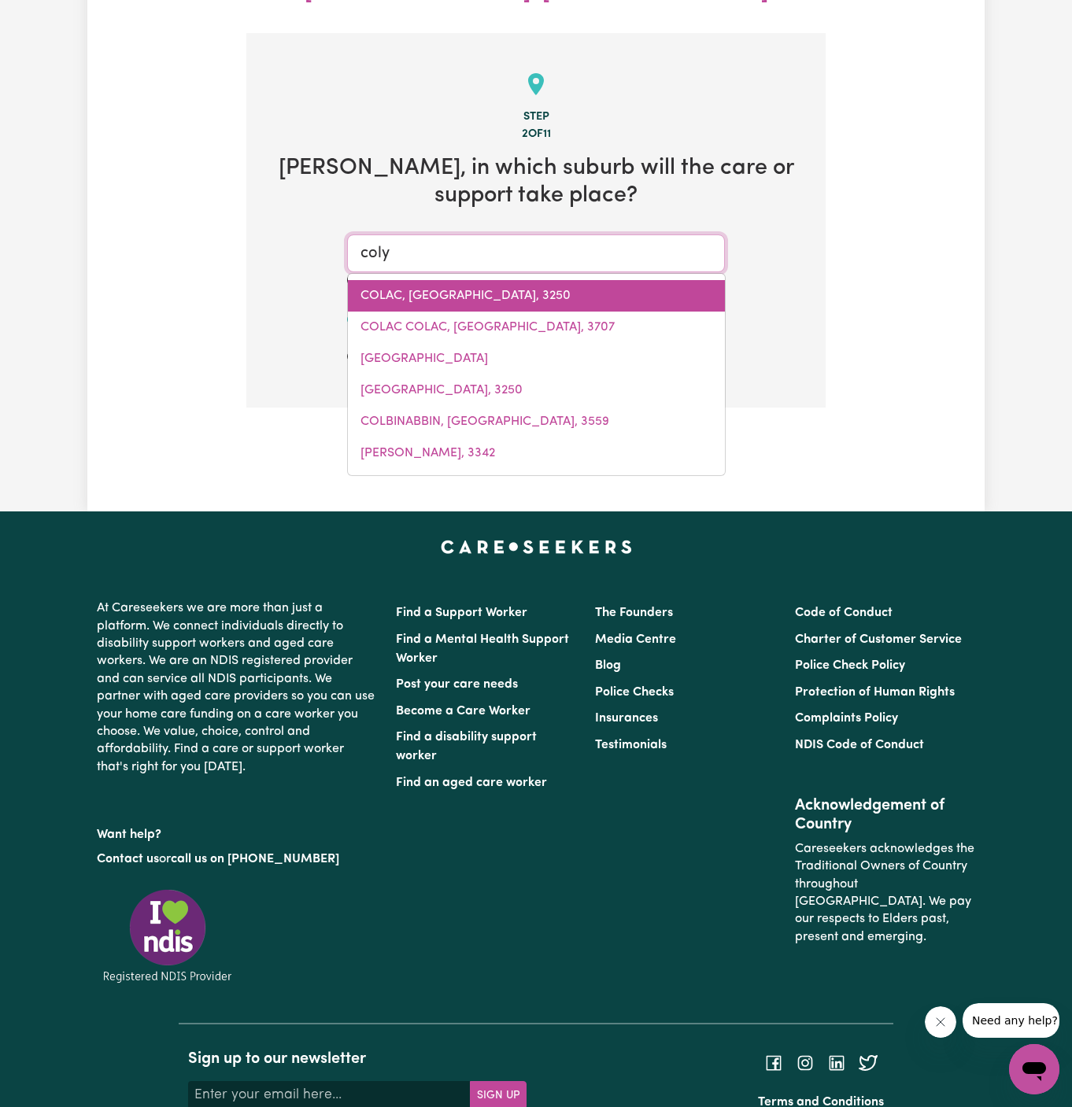
type input "colyTON, [GEOGRAPHIC_DATA], 2760"
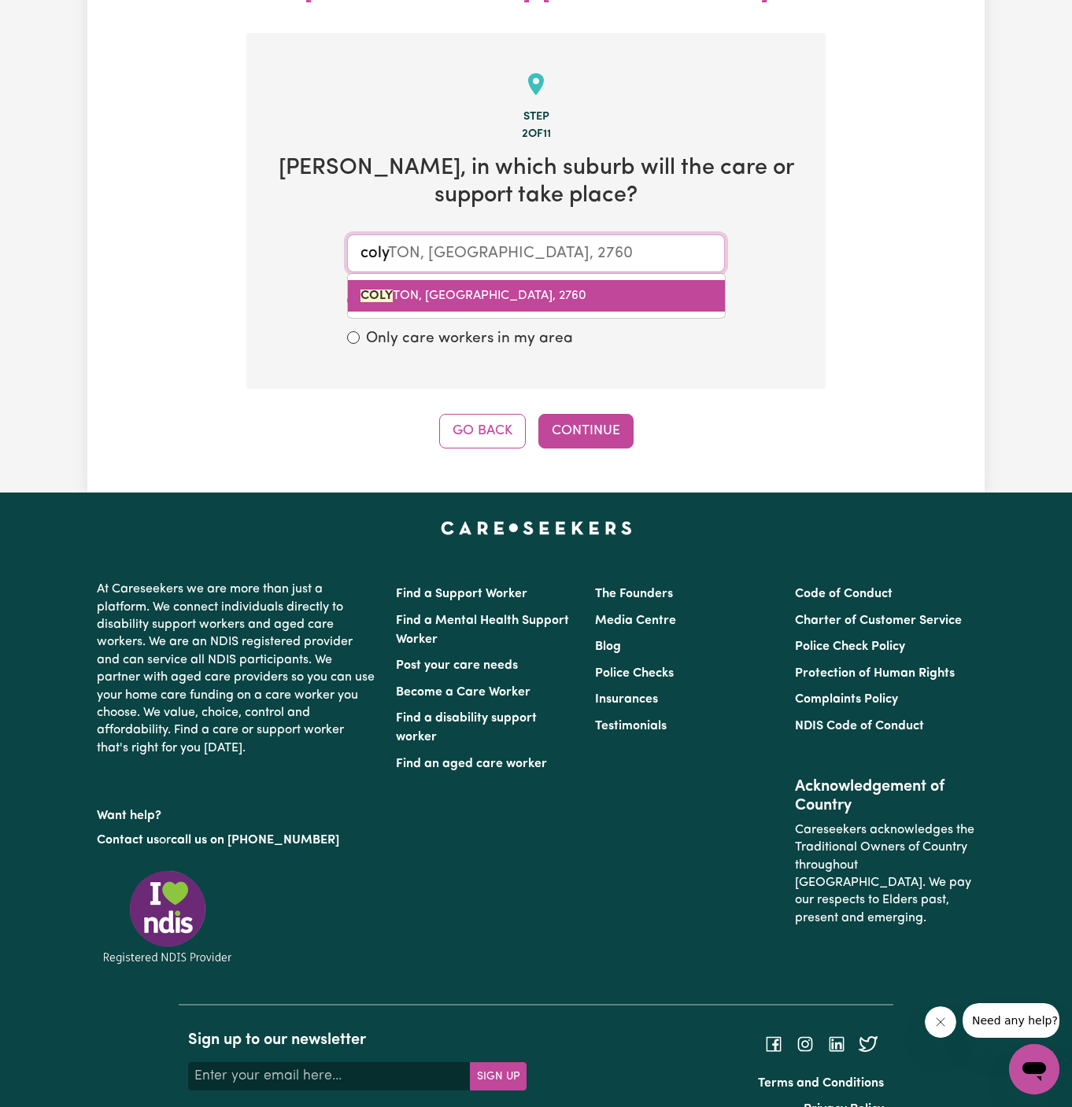
click at [455, 280] on link "COLY TON, [GEOGRAPHIC_DATA], 2760" at bounding box center [536, 295] width 377 height 31
type input "COLYTON, [GEOGRAPHIC_DATA], 2760"
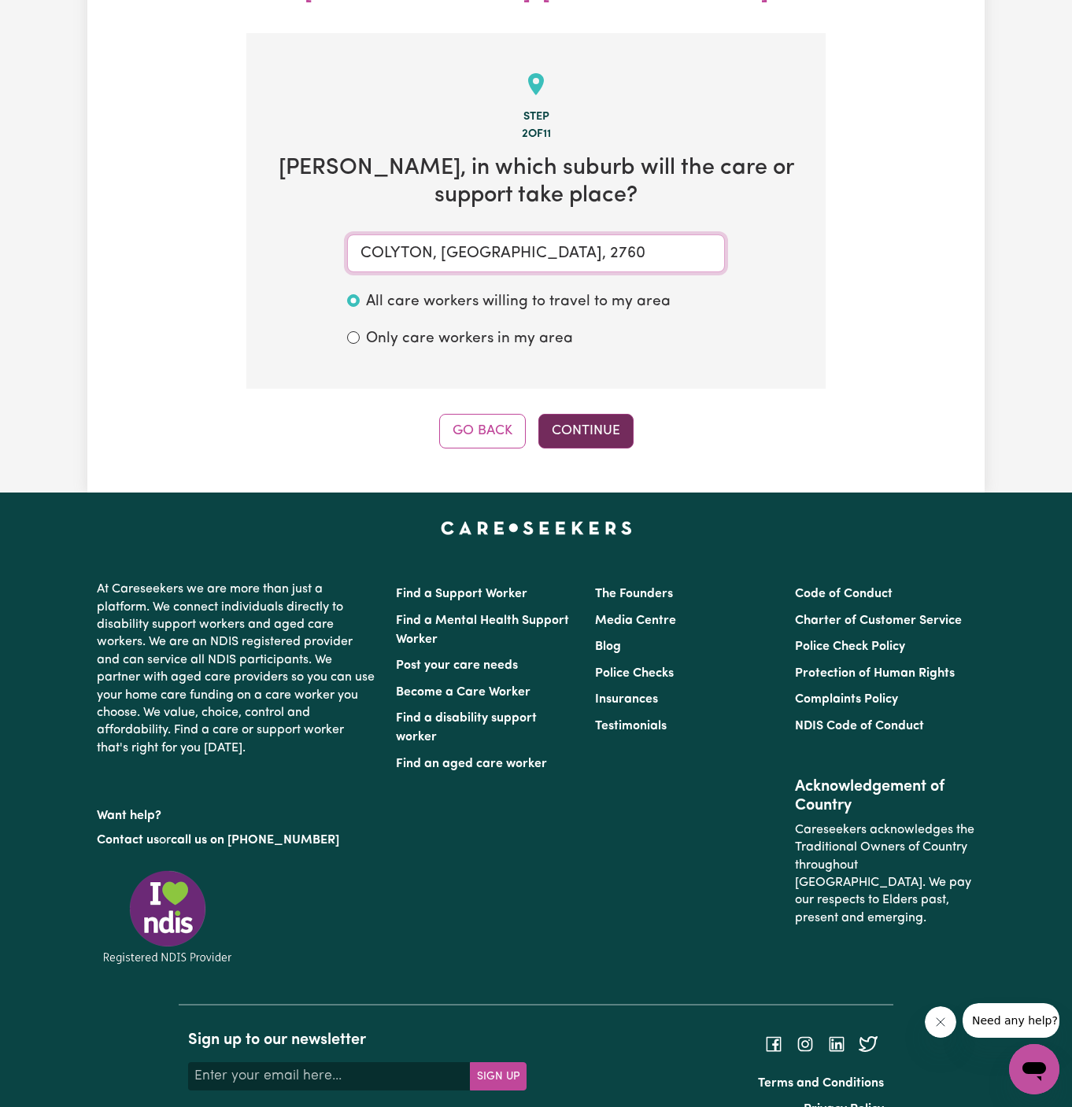
type input "COLYTON, [GEOGRAPHIC_DATA], 2760"
click at [582, 414] on button "Continue" at bounding box center [585, 431] width 95 height 35
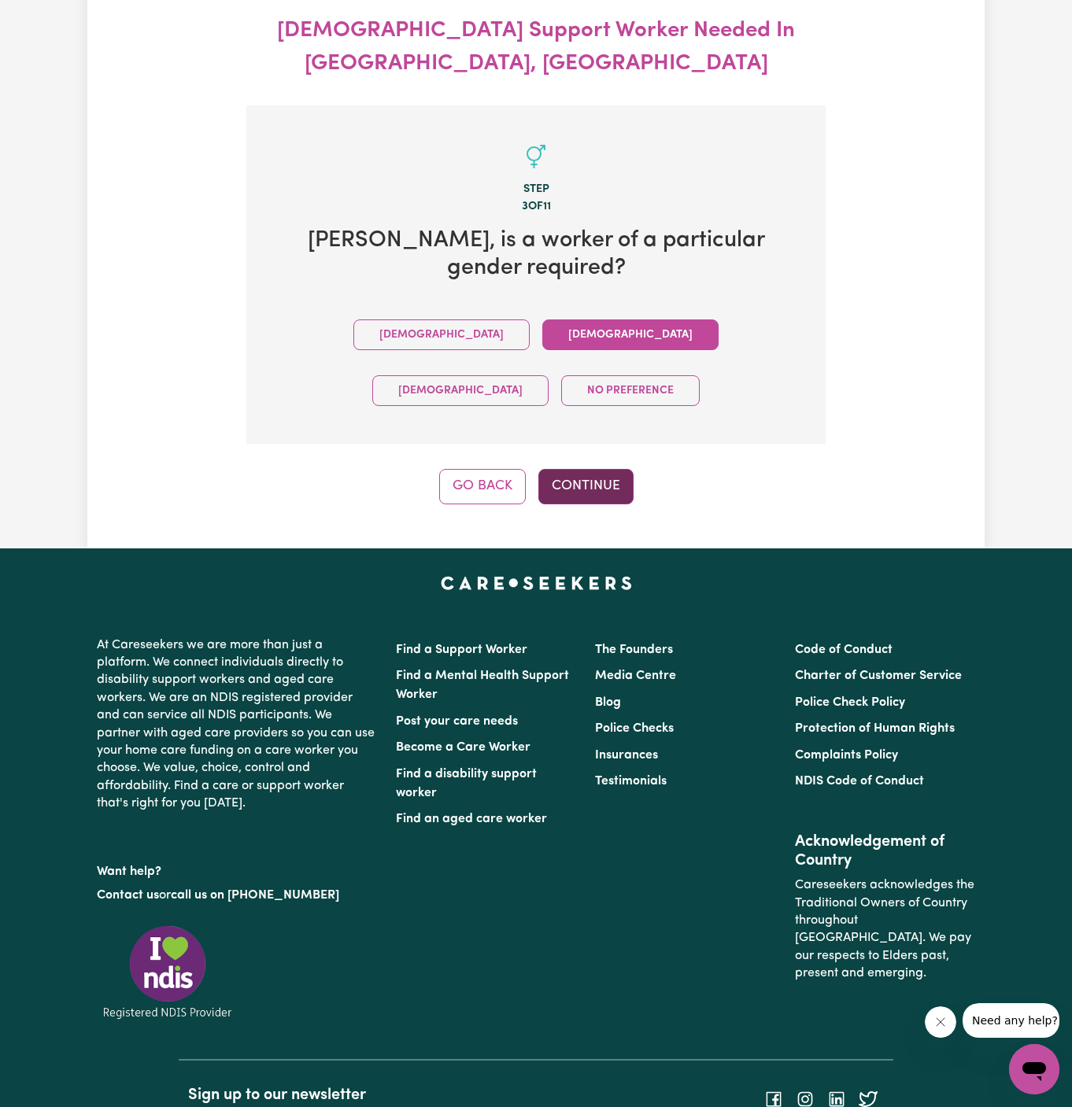
click at [573, 469] on button "Continue" at bounding box center [585, 486] width 95 height 35
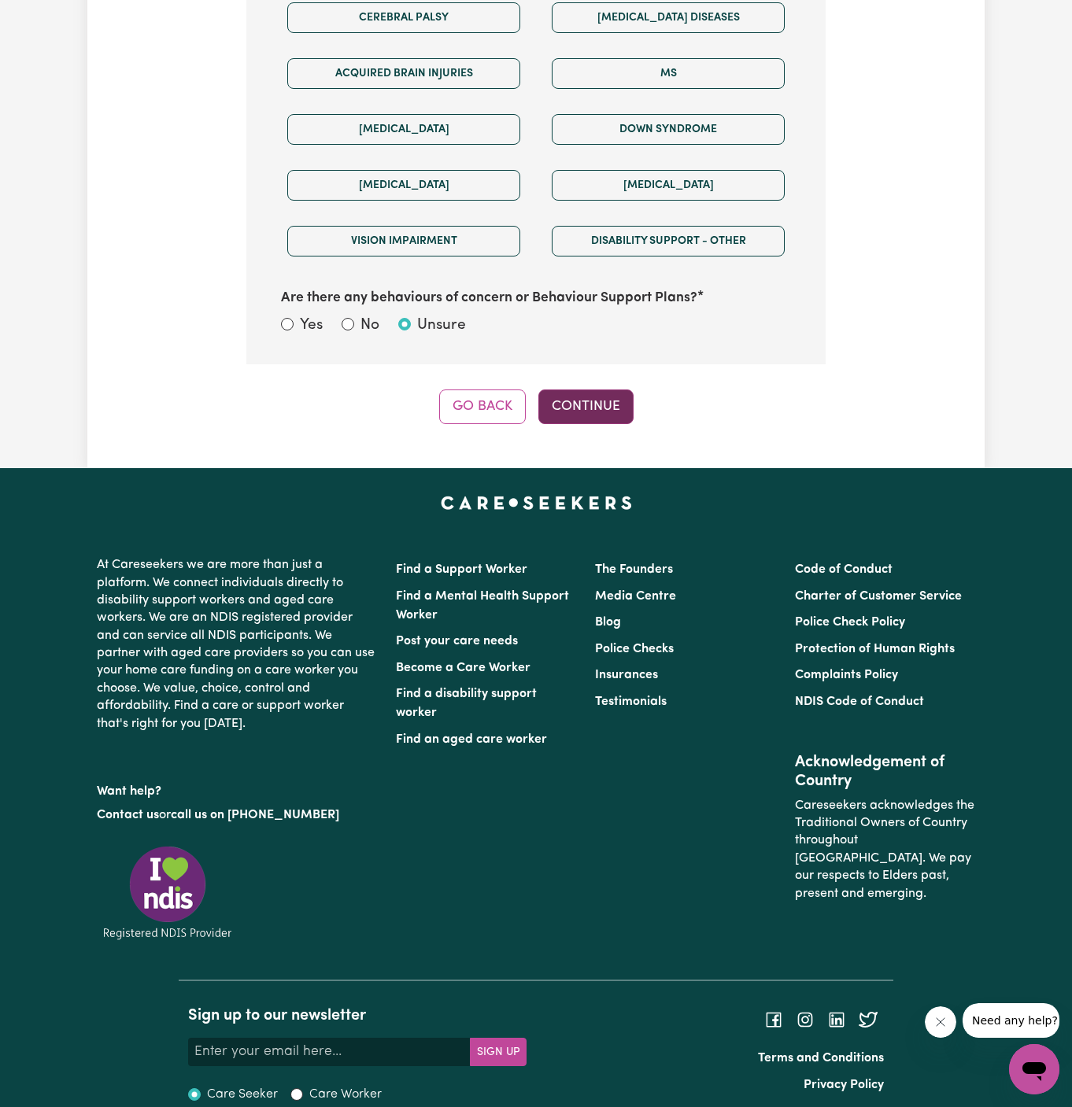
click at [564, 390] on button "Continue" at bounding box center [585, 407] width 95 height 35
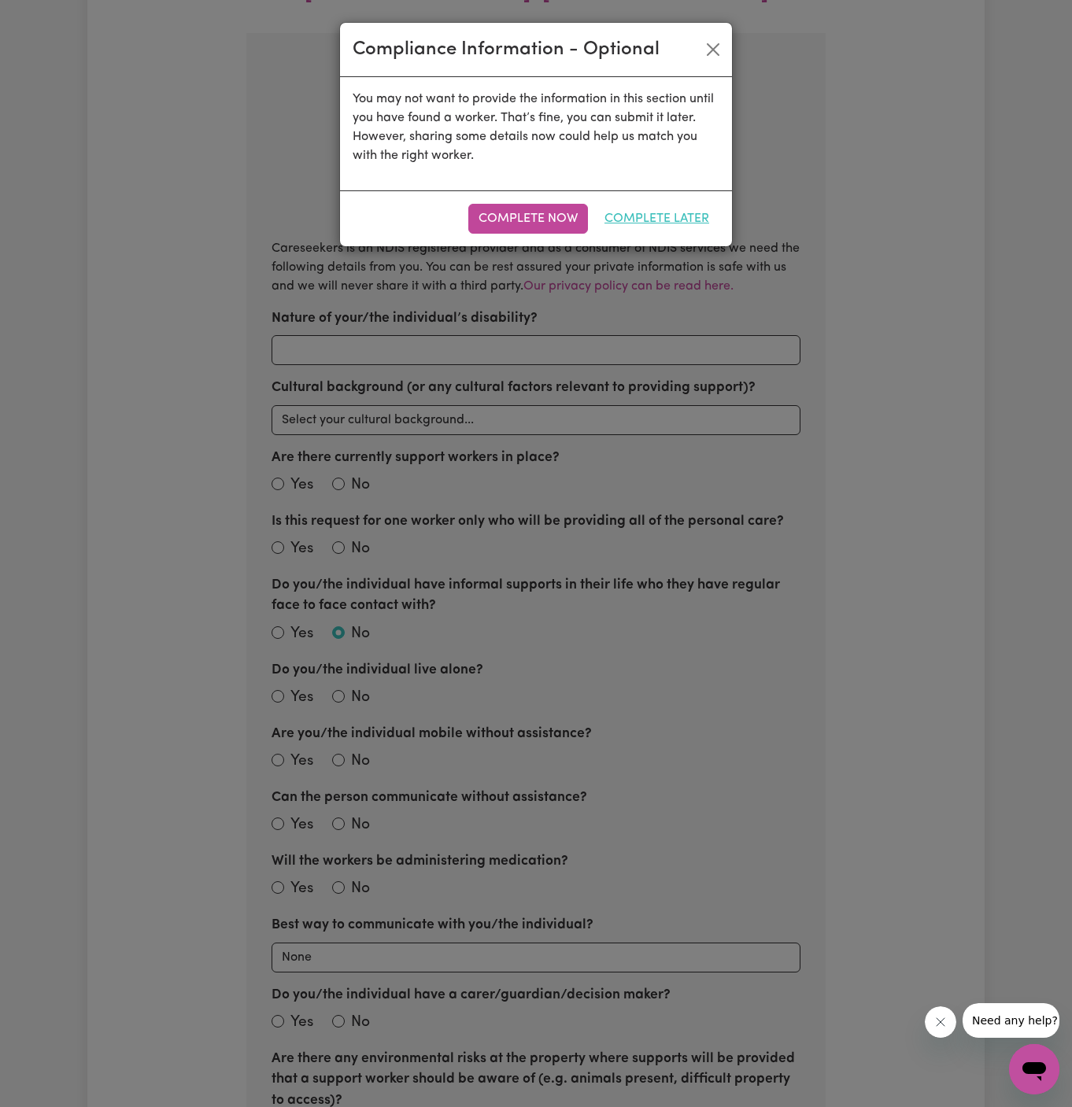
click at [685, 208] on button "Complete Later" at bounding box center [656, 219] width 125 height 30
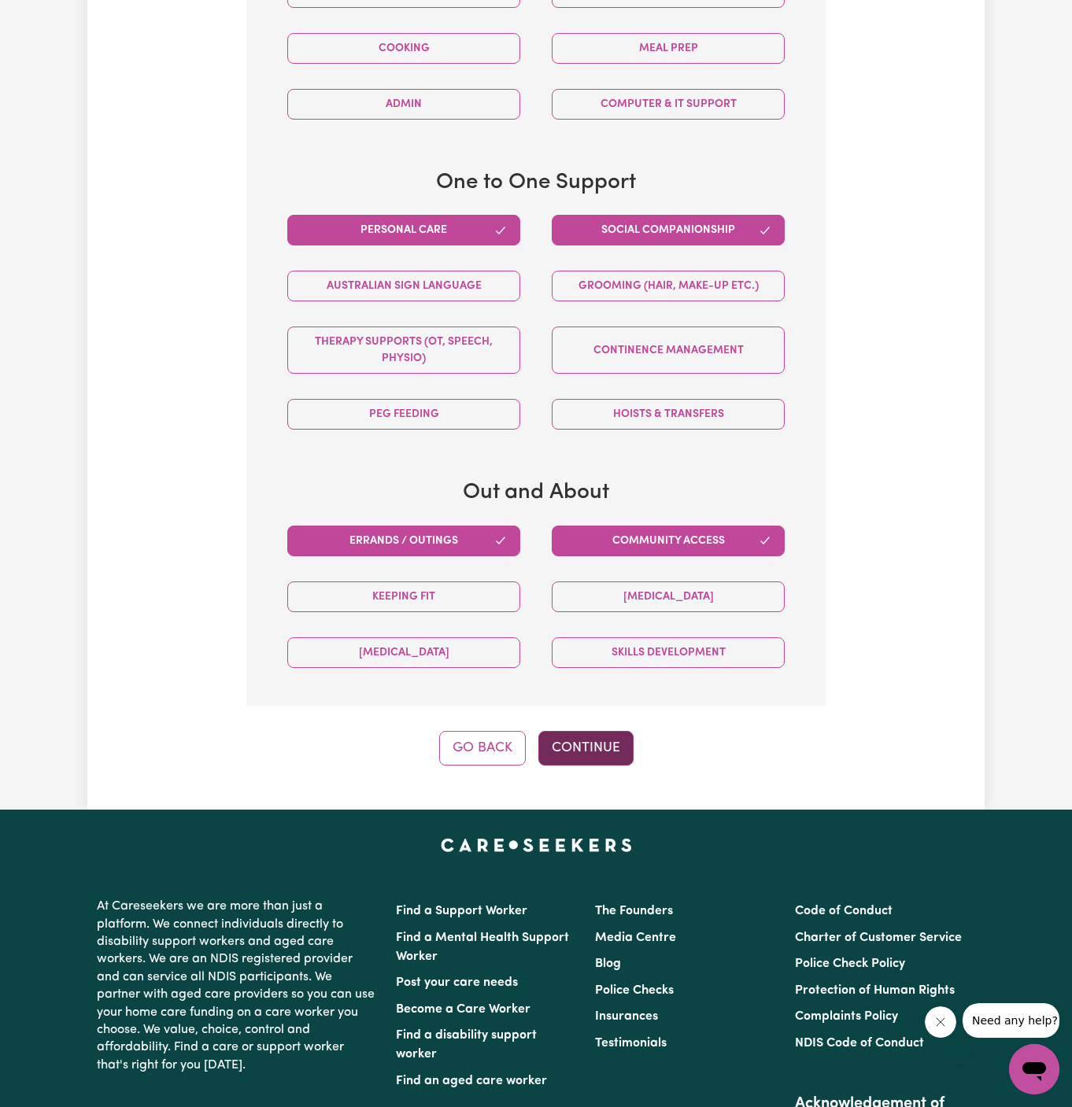
click at [564, 731] on button "Continue" at bounding box center [585, 748] width 95 height 35
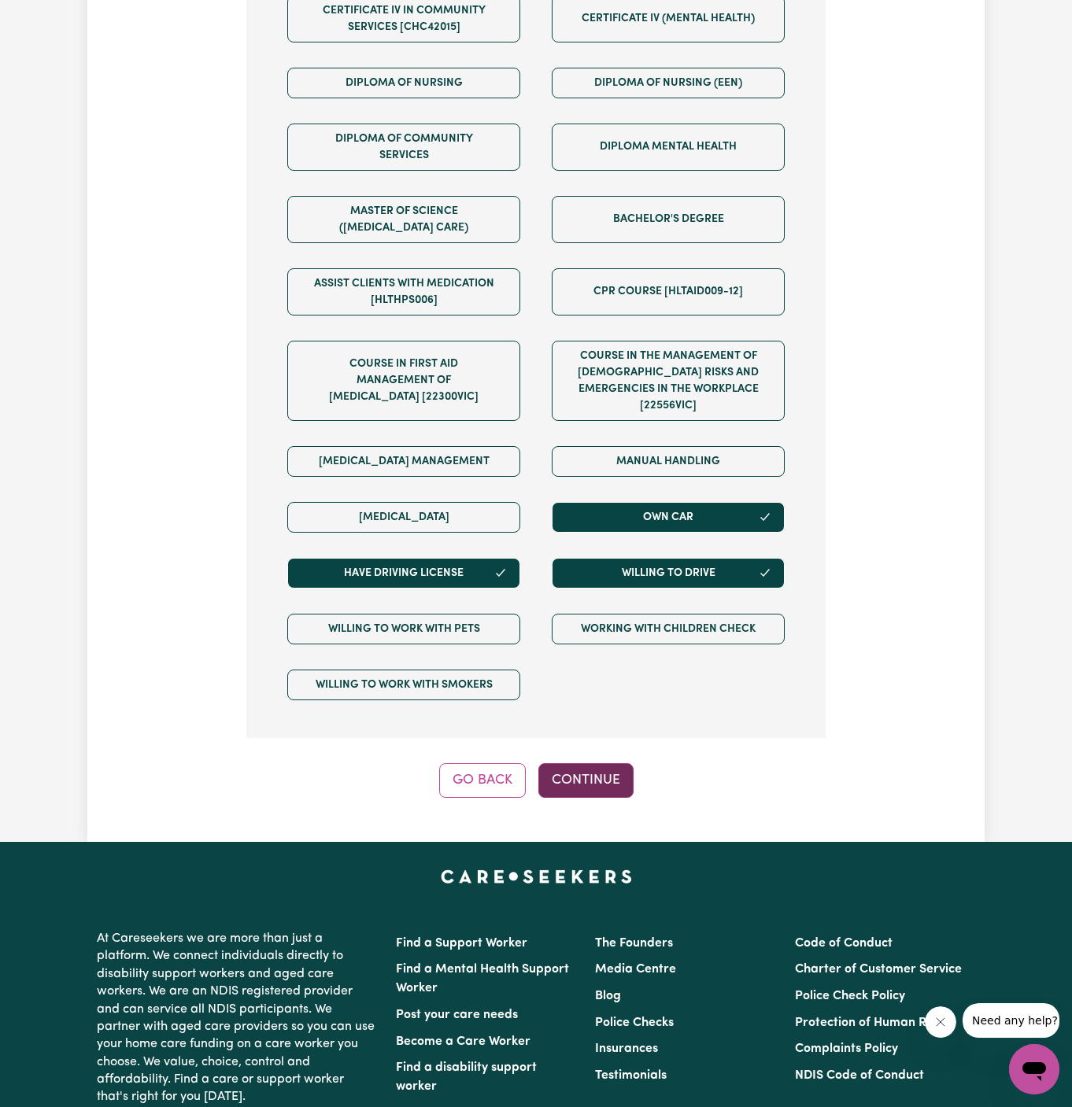
click at [602, 763] on button "Continue" at bounding box center [585, 780] width 95 height 35
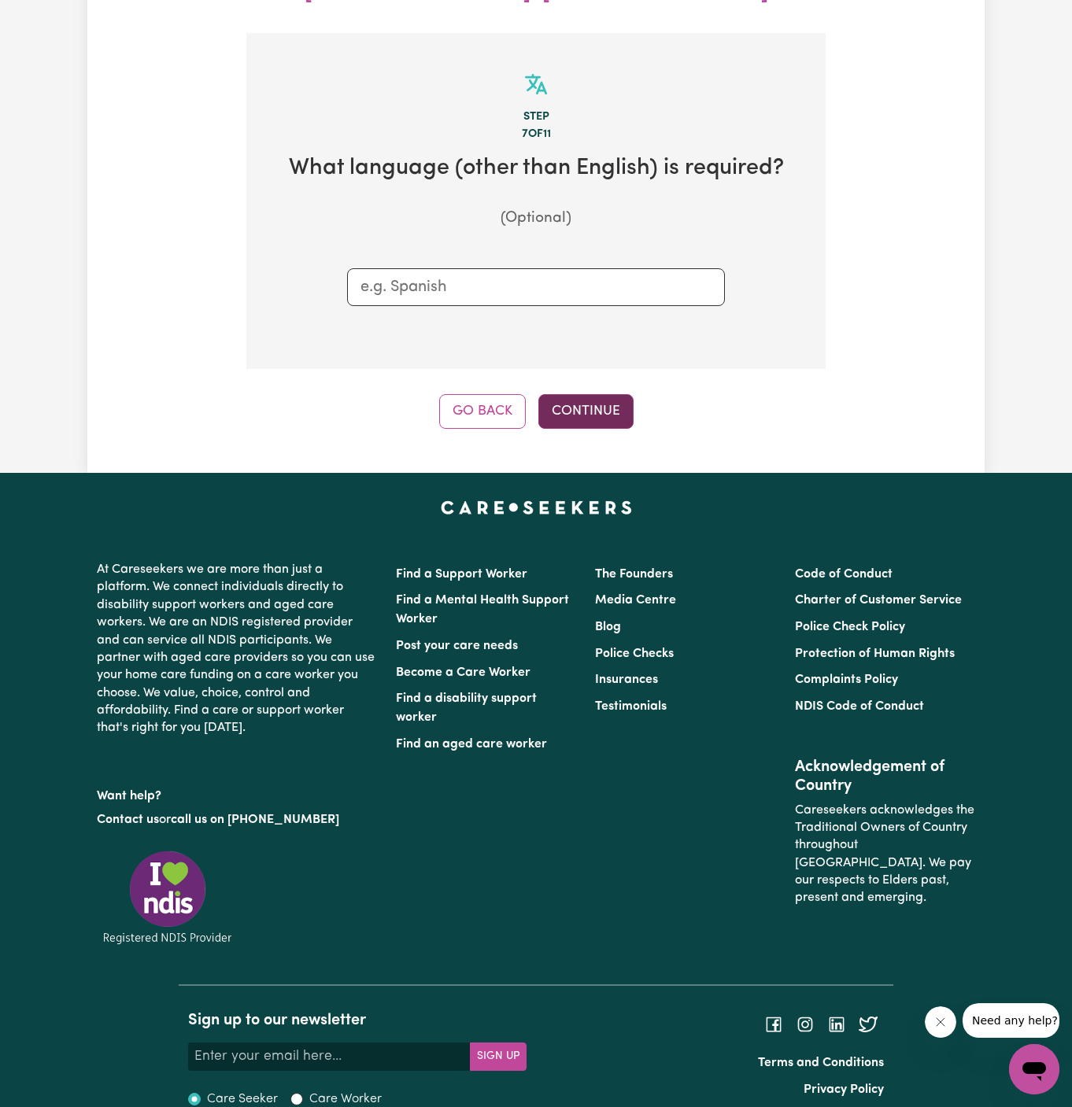
click at [578, 394] on button "Continue" at bounding box center [585, 411] width 95 height 35
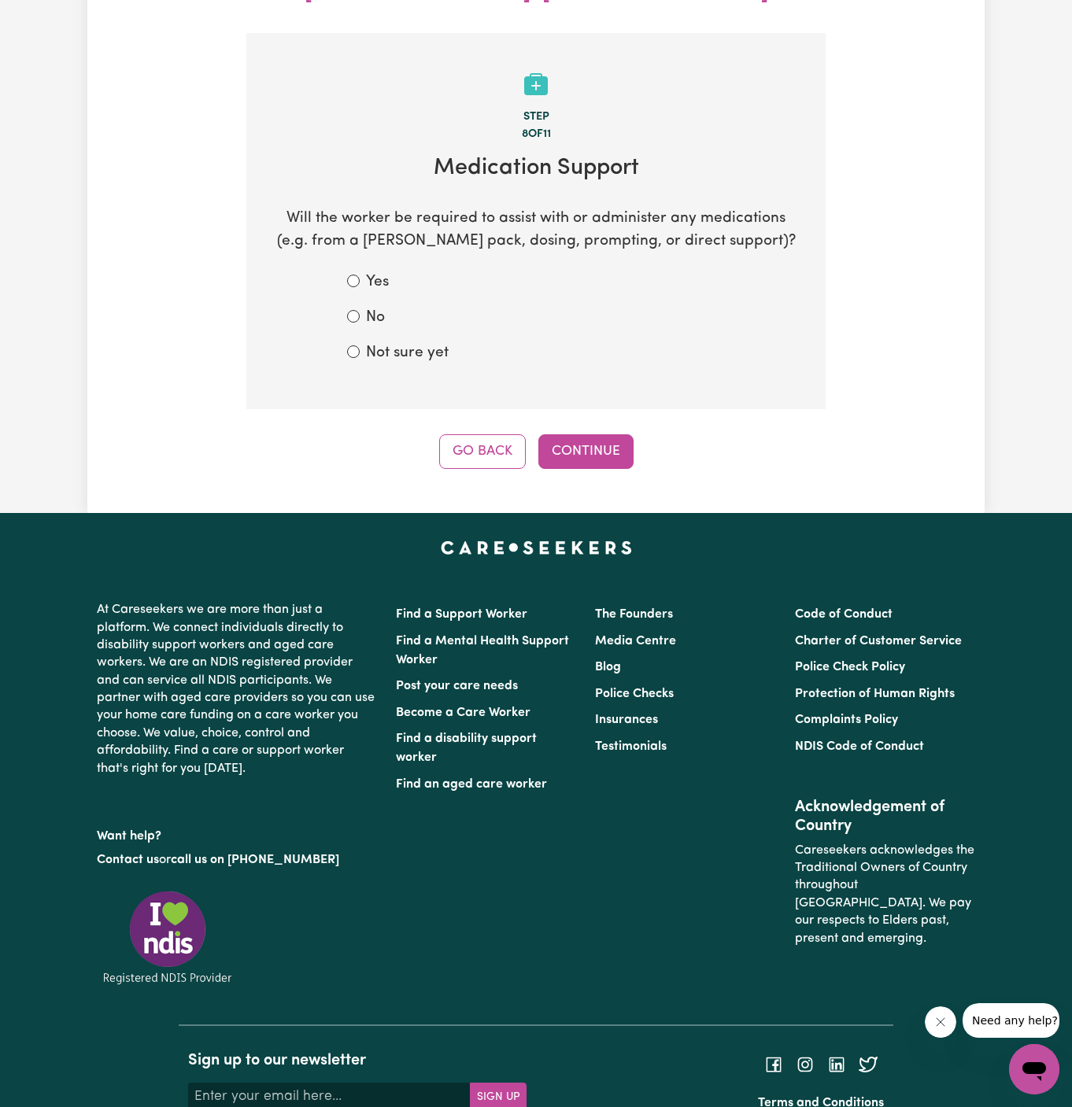
click at [477, 307] on div "No" at bounding box center [536, 318] width 378 height 23
click at [368, 307] on label "No" at bounding box center [375, 318] width 19 height 23
click at [360, 310] on input "No" at bounding box center [353, 316] width 13 height 13
radio input "true"
click at [571, 434] on button "Continue" at bounding box center [585, 451] width 95 height 35
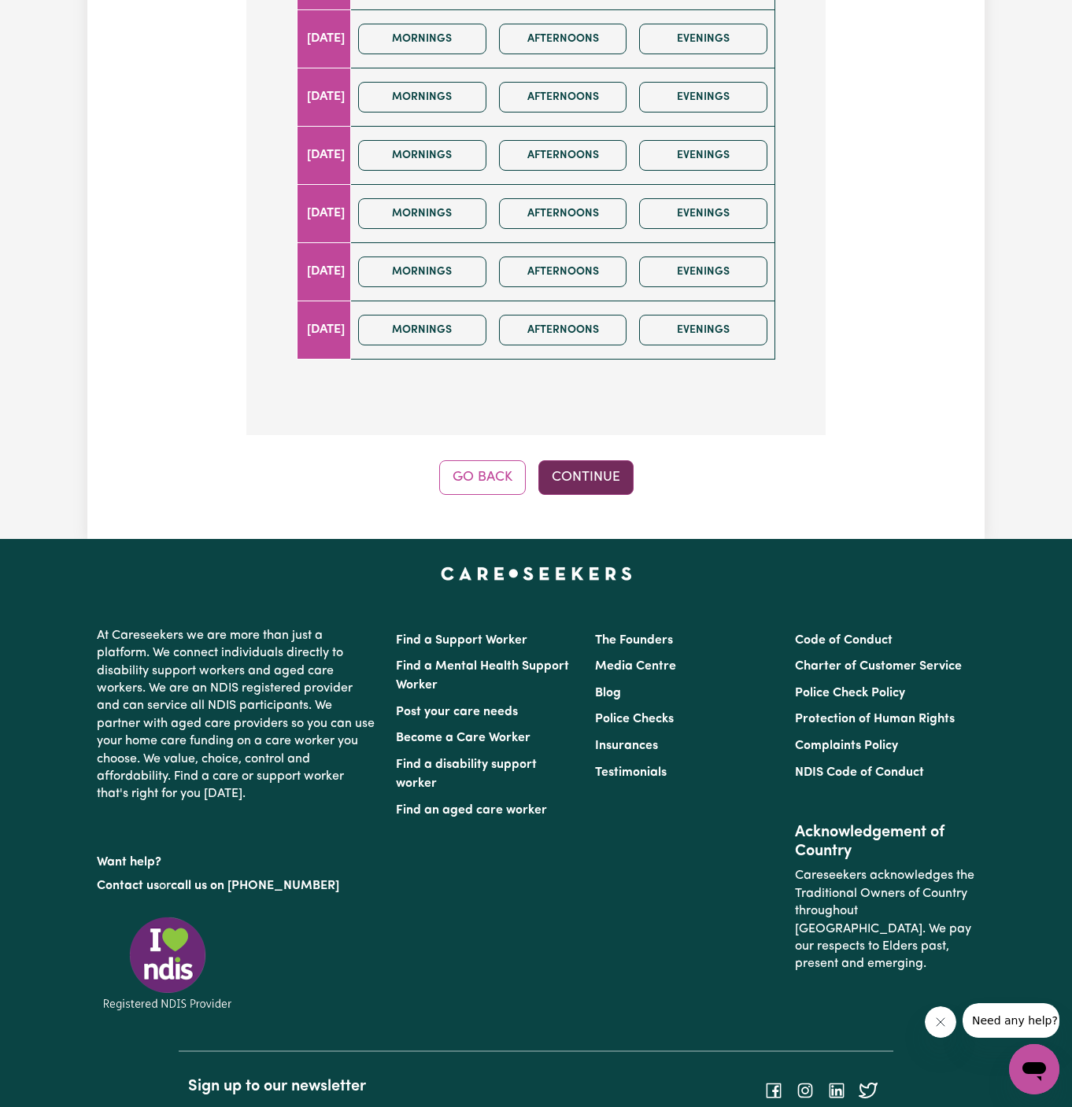
click at [593, 460] on button "Continue" at bounding box center [585, 477] width 95 height 35
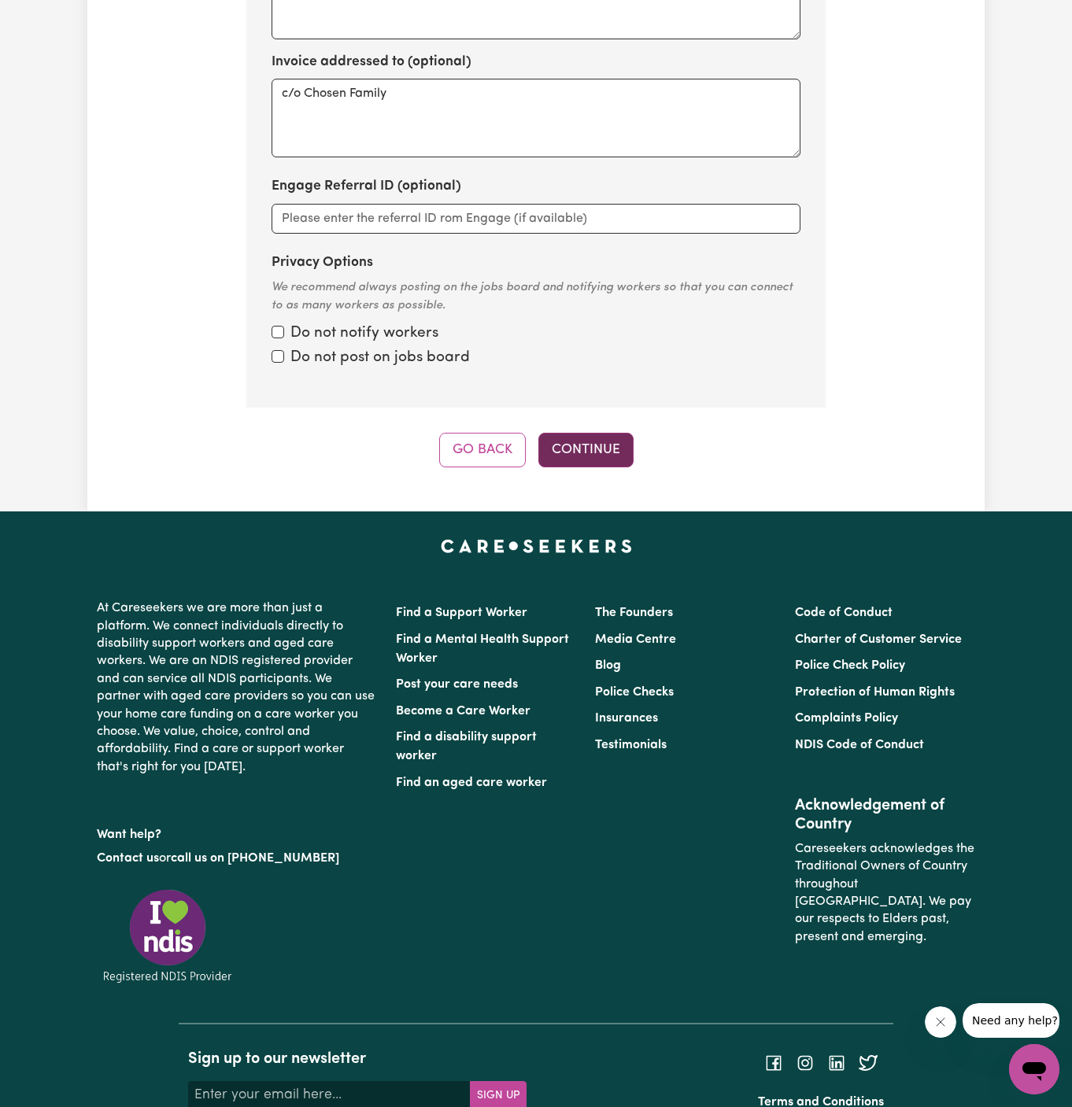
click at [597, 433] on button "Continue" at bounding box center [585, 450] width 95 height 35
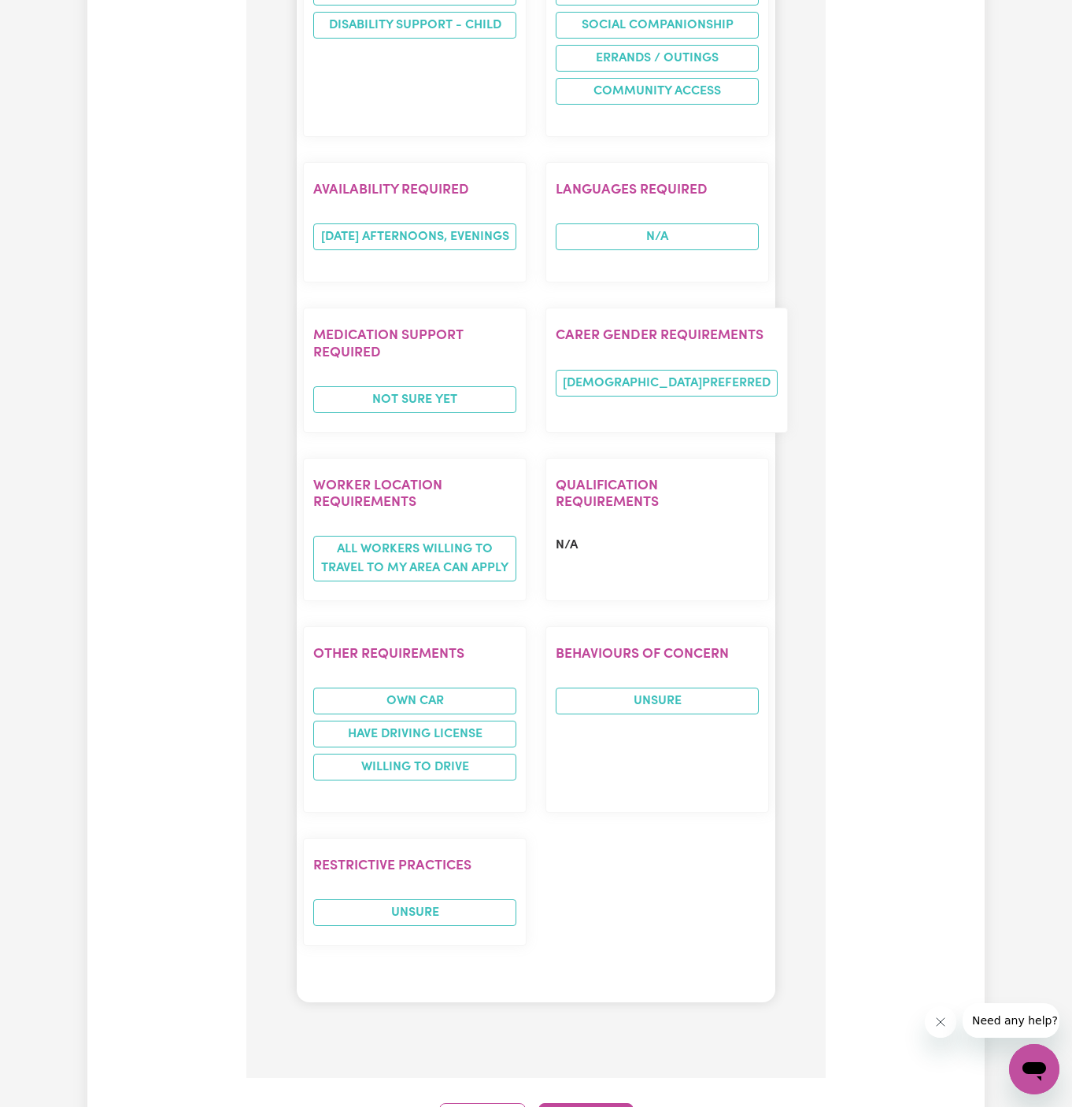
scroll to position [2006, 0]
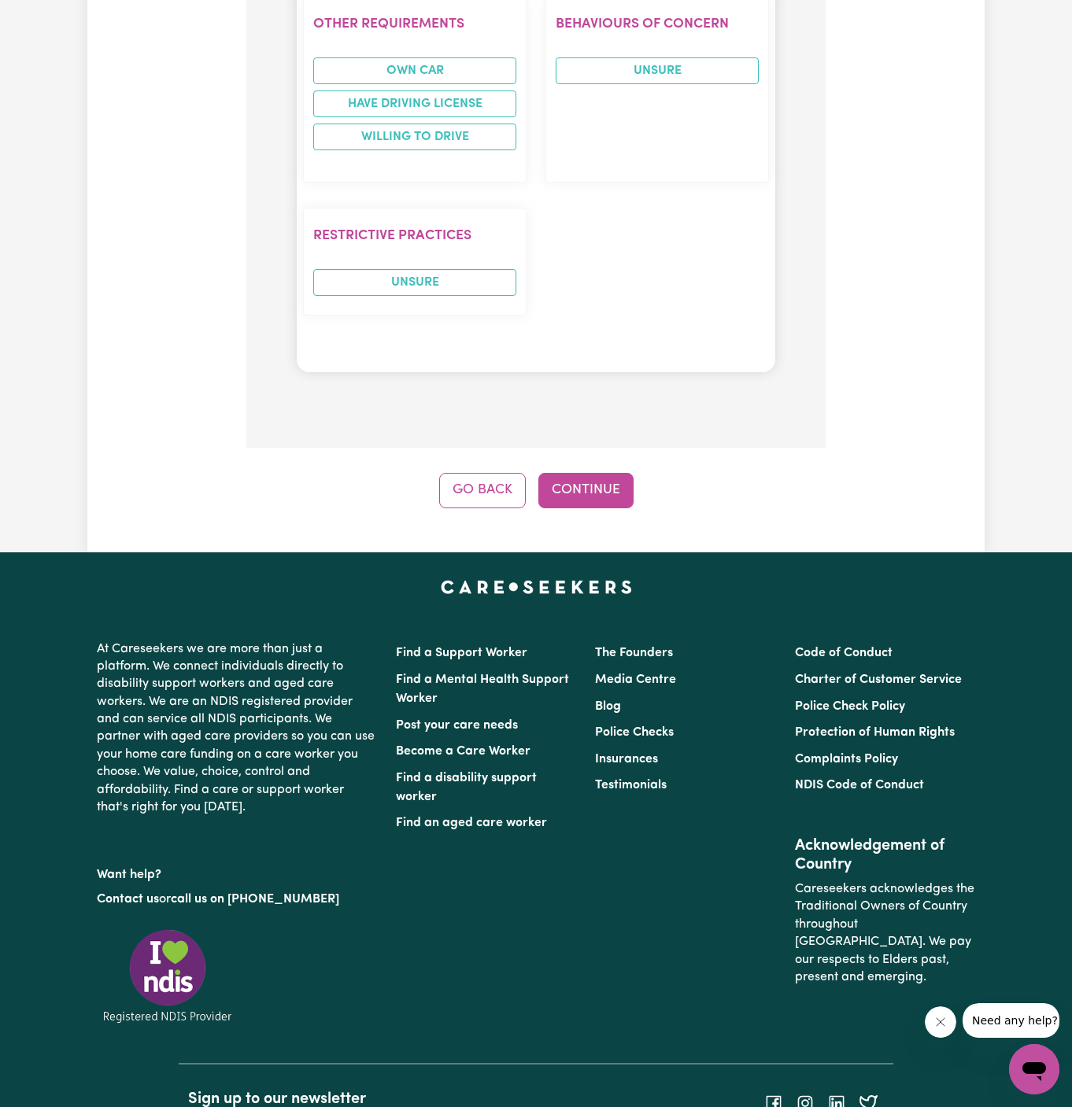
click at [595, 473] on button "Continue" at bounding box center [585, 490] width 95 height 35
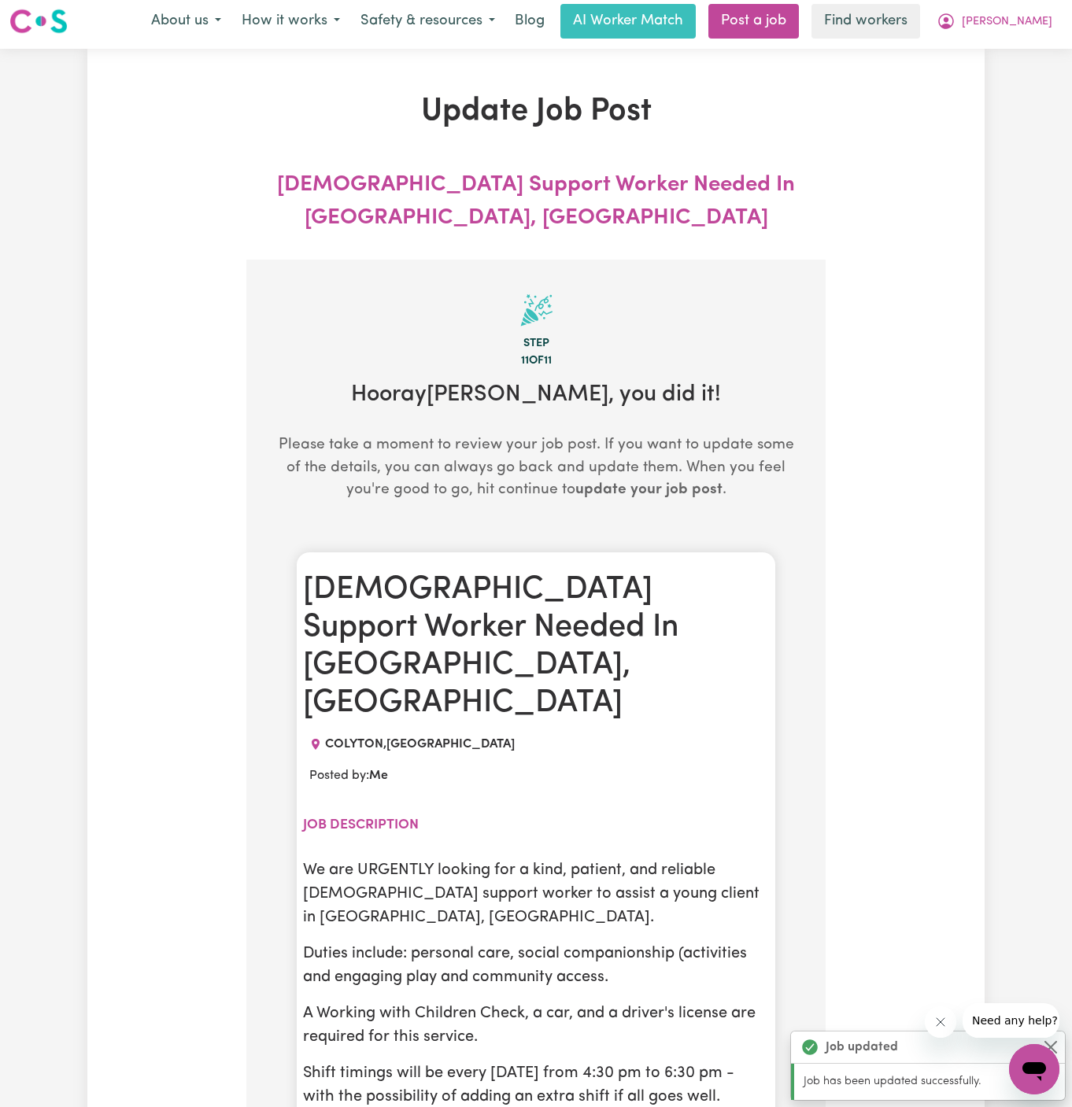
scroll to position [0, 0]
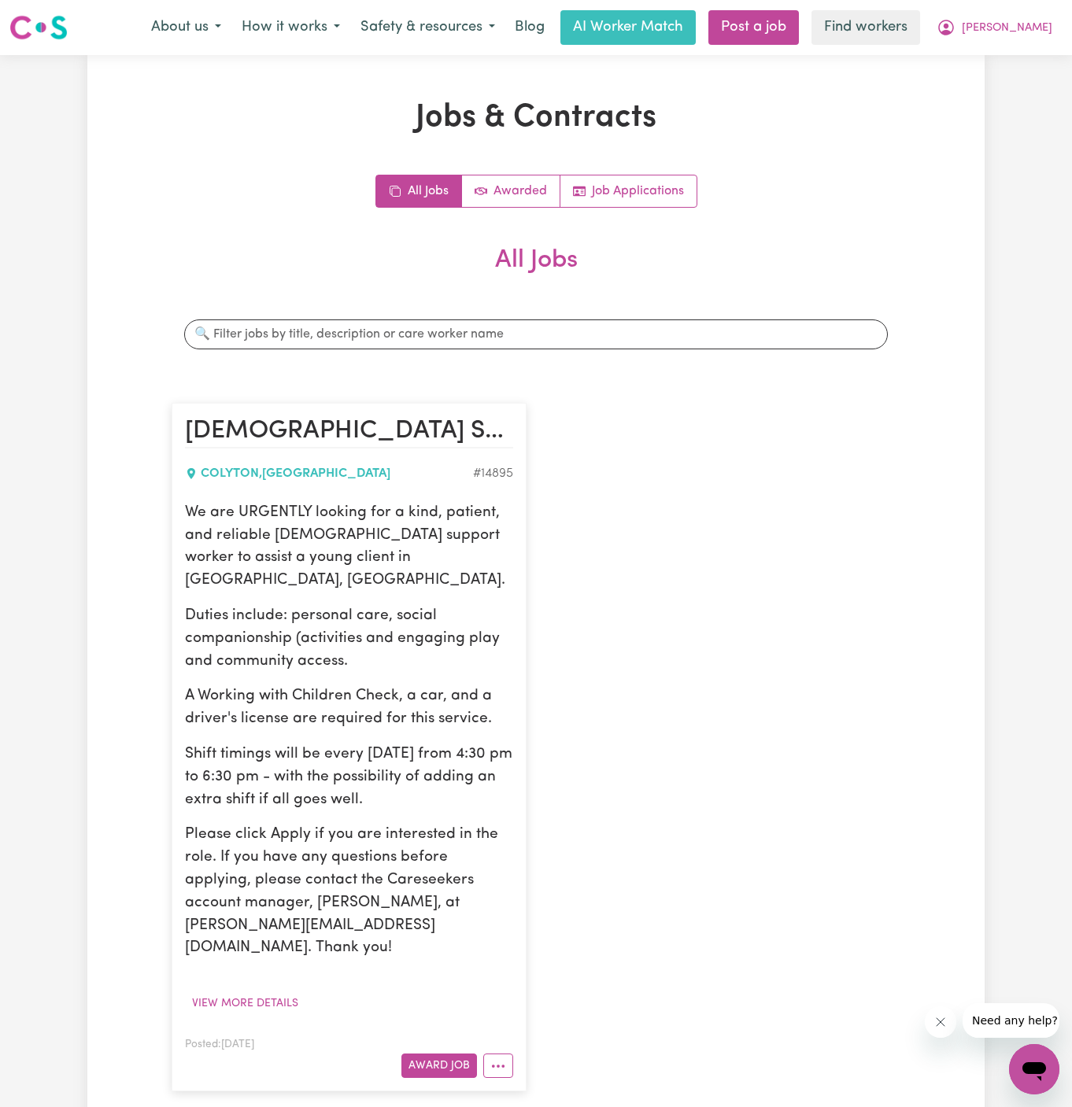
click at [261, 605] on p "Duties include: personal care, social companionship (activities and engaging pl…" at bounding box center [349, 639] width 328 height 68
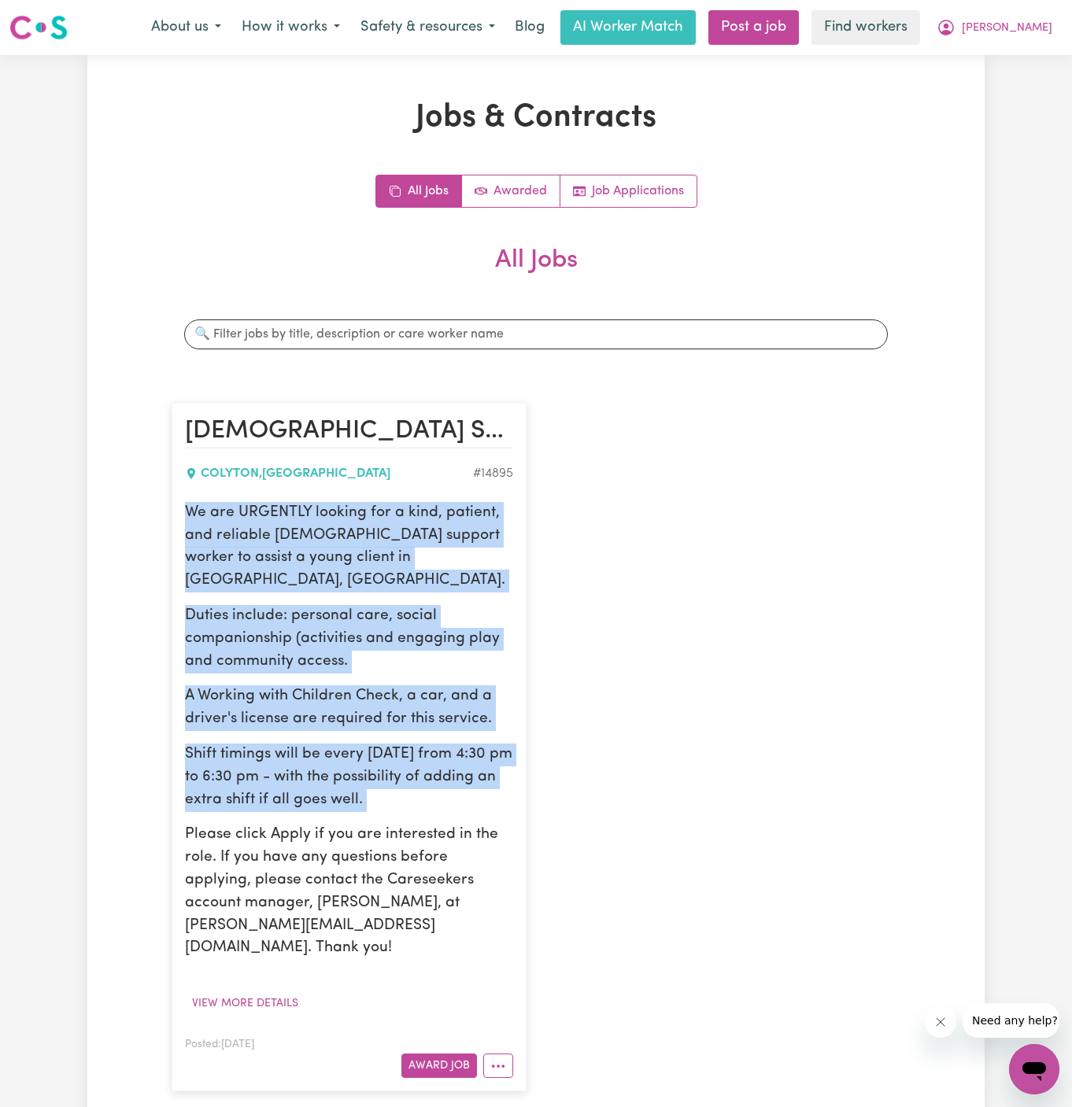
drag, startPoint x: 187, startPoint y: 506, endPoint x: 432, endPoint y: 789, distance: 374.5
click at [432, 789] on div "We are URGENTLY looking for a kind, patient, and reliable [DEMOGRAPHIC_DATA] su…" at bounding box center [349, 731] width 328 height 458
copy div "We are URGENTLY looking for a kind, patient, and reliable [DEMOGRAPHIC_DATA] su…"
click at [1027, 24] on span "[PERSON_NAME]" at bounding box center [1007, 28] width 91 height 17
click at [1026, 56] on link "My Dashboard" at bounding box center [999, 61] width 124 height 30
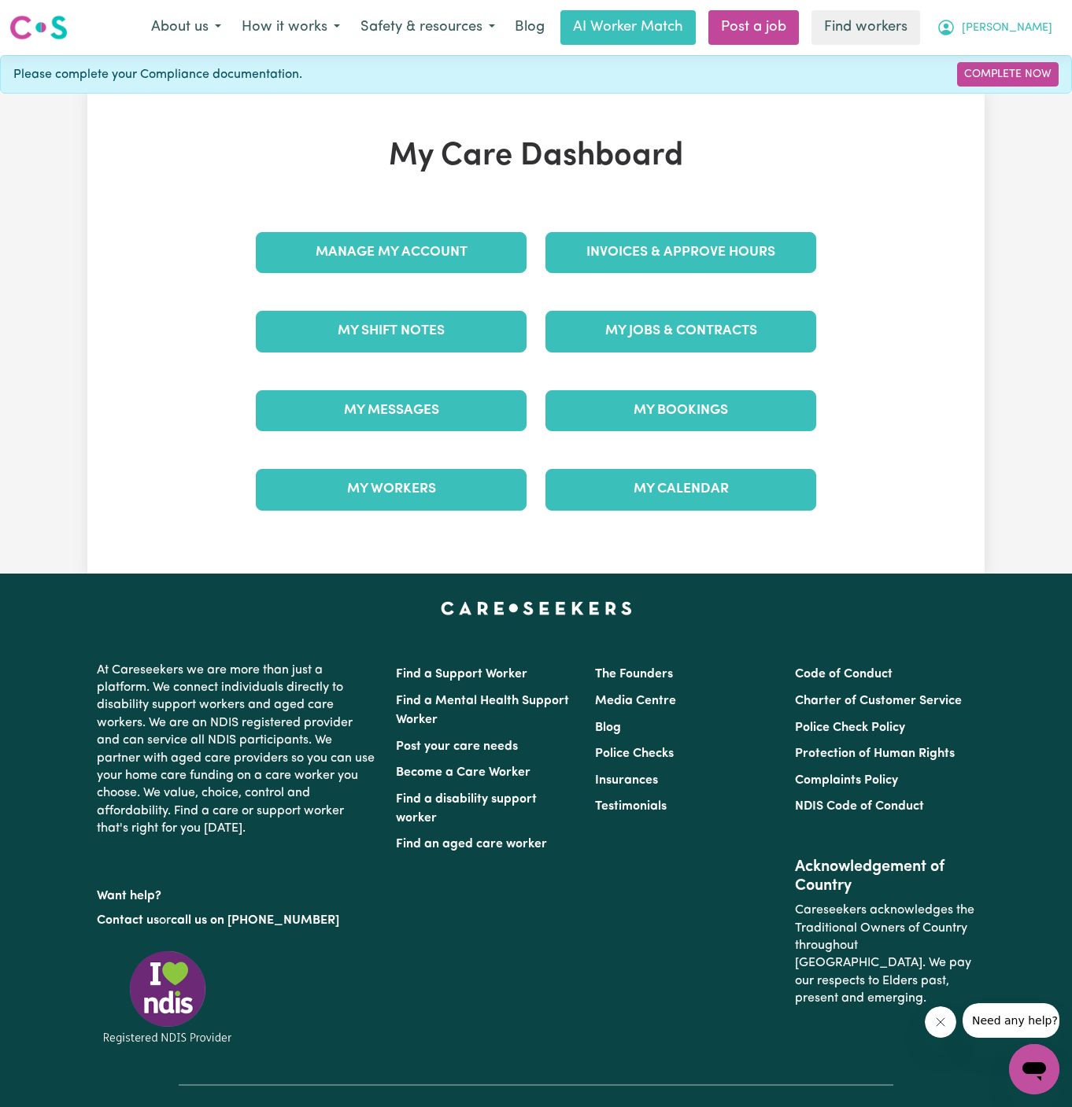
click at [1033, 42] on button "[PERSON_NAME]" at bounding box center [994, 27] width 136 height 33
click at [1035, 26] on span "[PERSON_NAME]" at bounding box center [1007, 28] width 91 height 17
click at [1032, 82] on link "Complete Now" at bounding box center [1008, 74] width 102 height 24
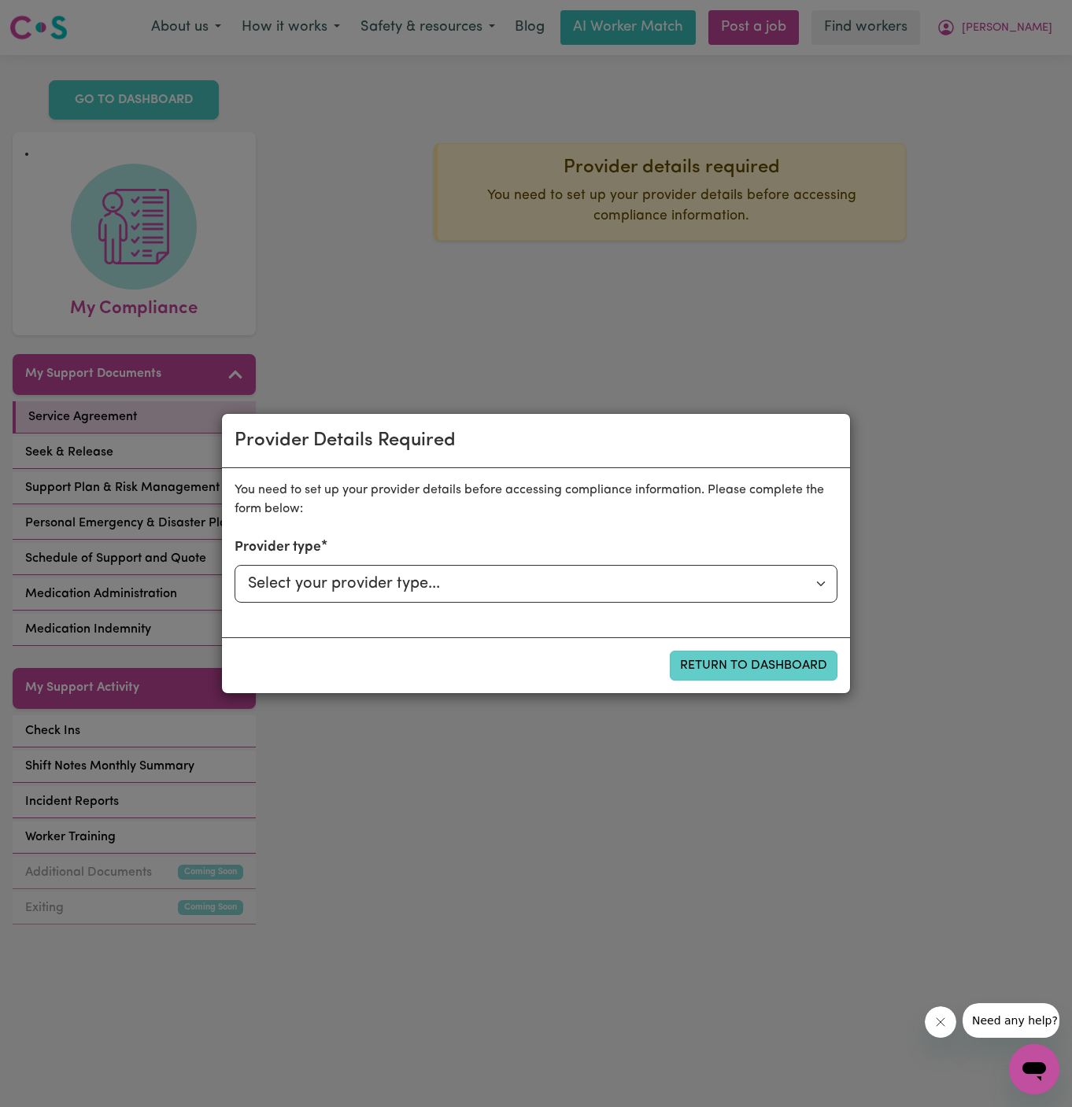
click at [761, 678] on button "Return to Dashboard" at bounding box center [754, 666] width 168 height 30
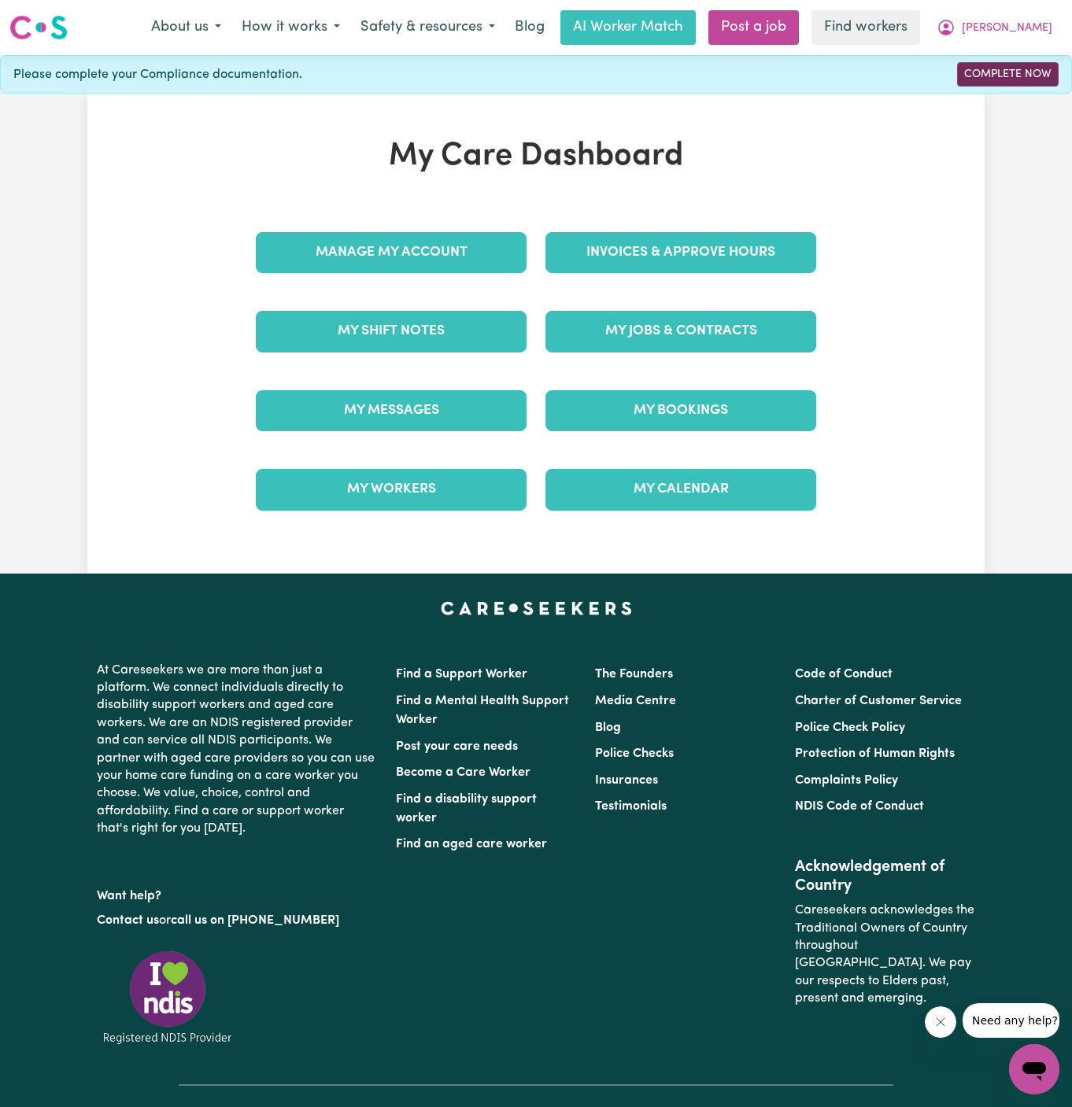
click at [1016, 67] on link "Complete Now" at bounding box center [1008, 74] width 102 height 24
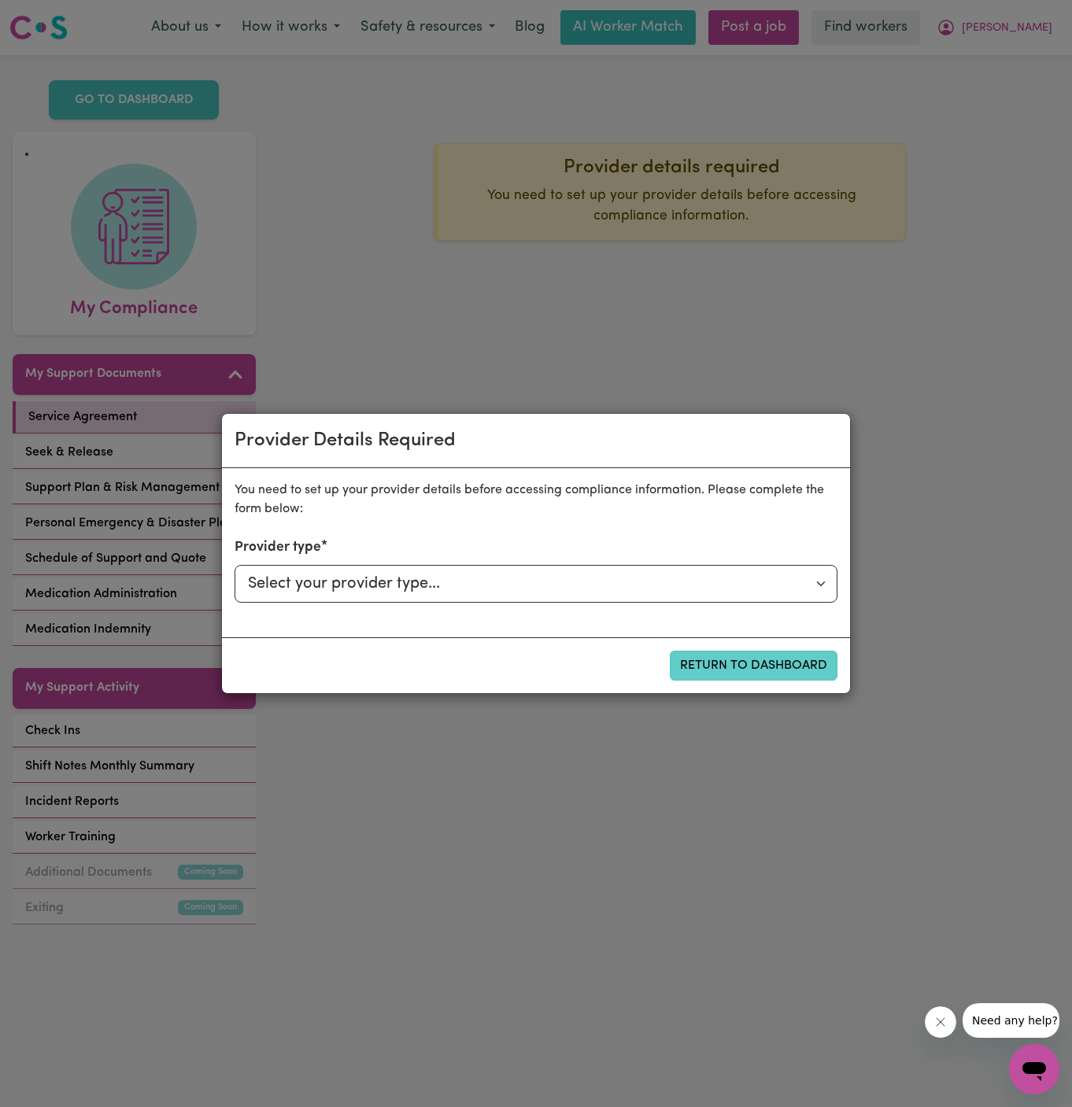
click at [752, 677] on button "Return to Dashboard" at bounding box center [754, 666] width 168 height 30
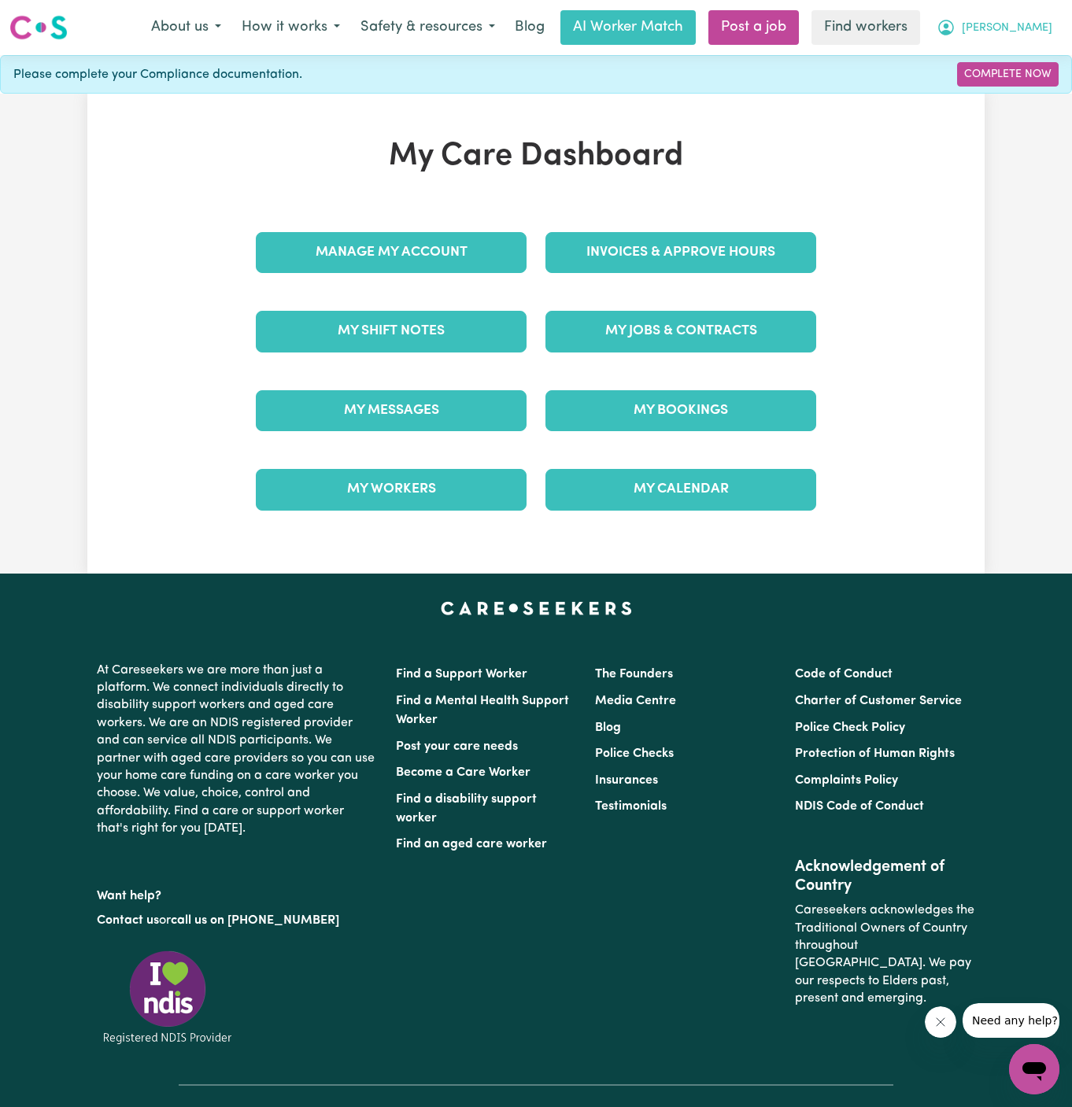
click at [1047, 23] on span "[PERSON_NAME]" at bounding box center [1007, 28] width 91 height 17
click at [1001, 90] on link "Logout" at bounding box center [999, 91] width 124 height 30
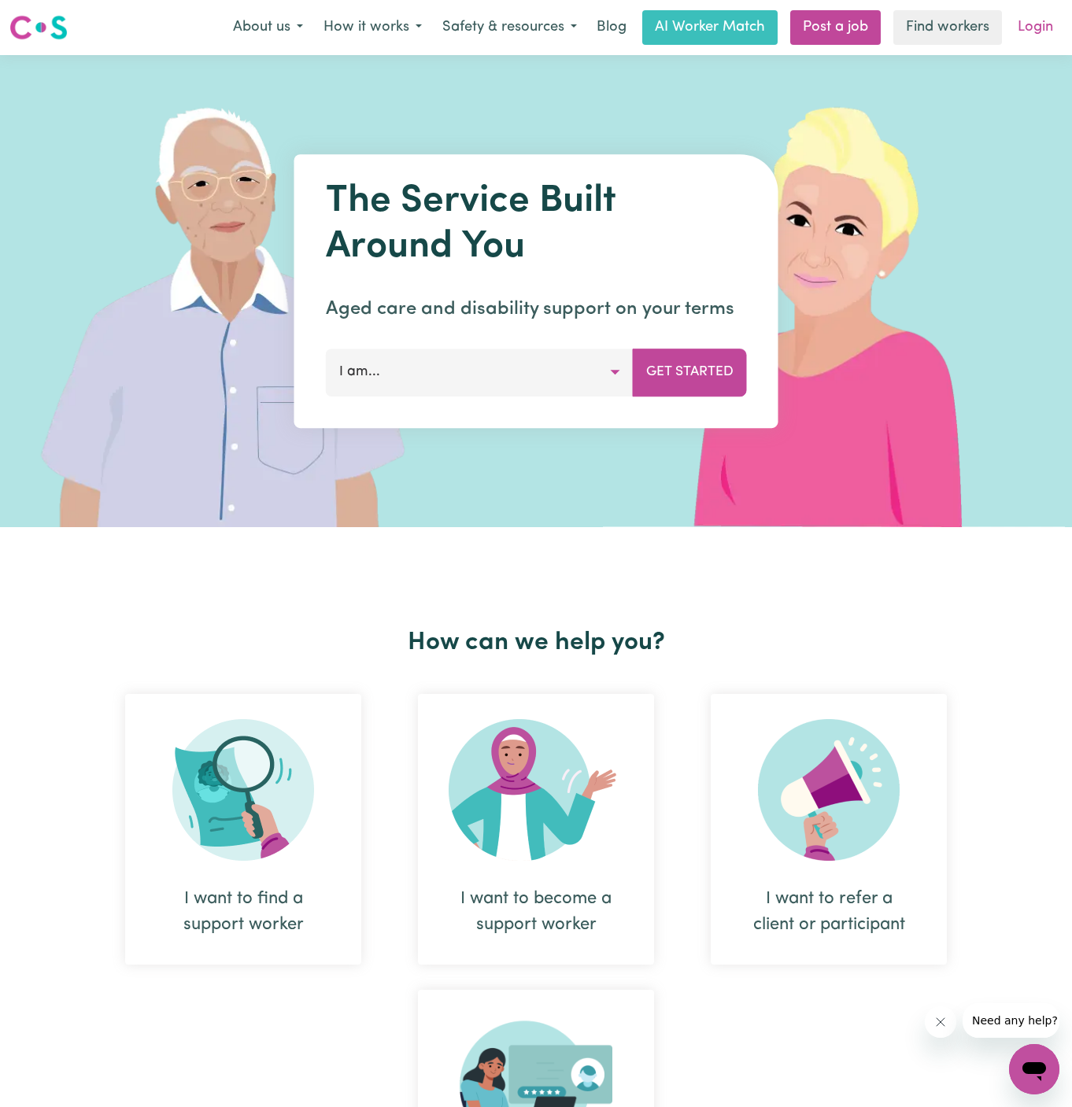
click at [1037, 35] on link "Login" at bounding box center [1035, 27] width 54 height 35
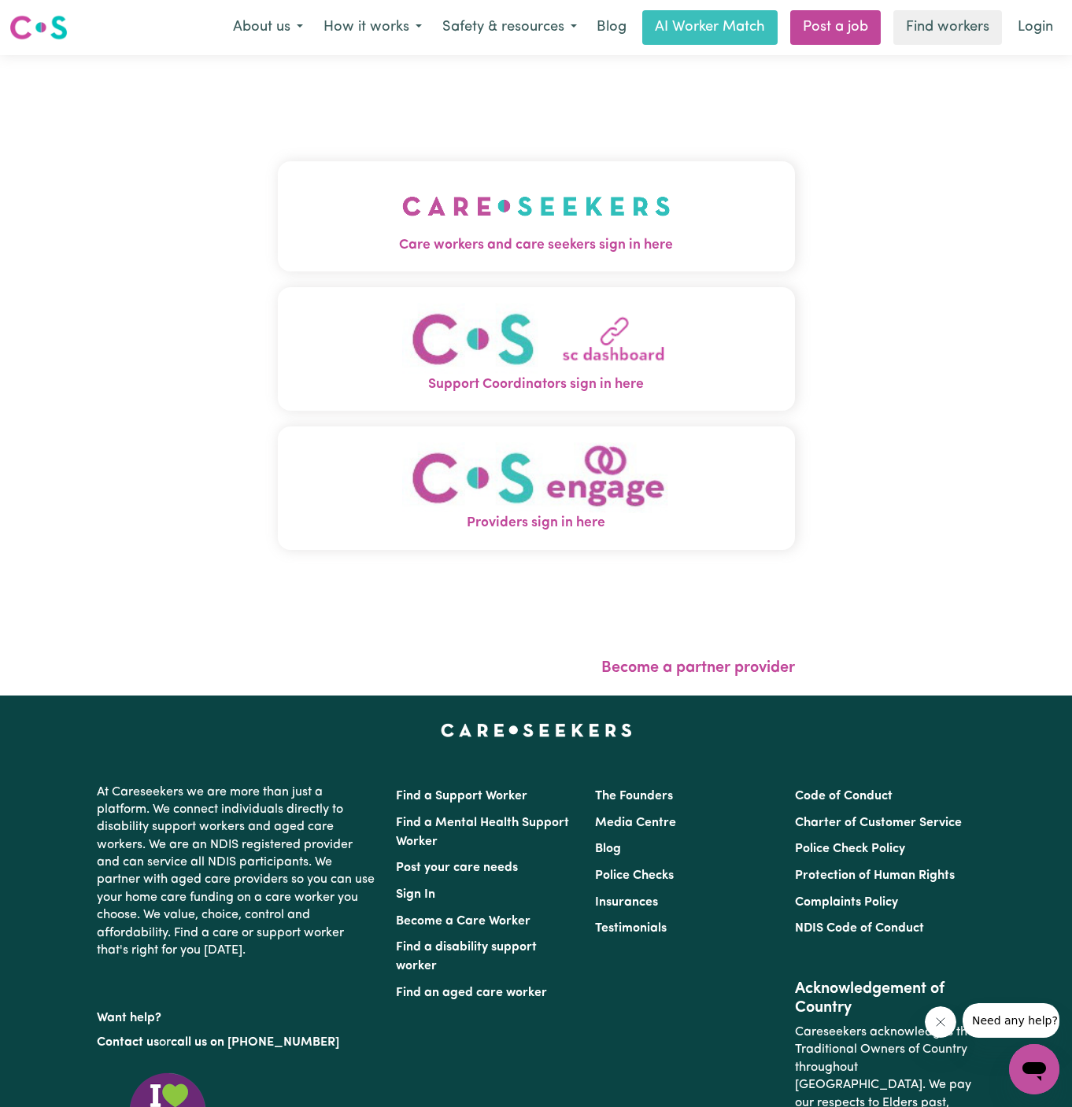
click at [505, 139] on div "Care workers and care seekers sign in here Support Coordinators sign in here Pr…" at bounding box center [536, 364] width 517 height 554
click at [508, 201] on img "Care workers and care seekers sign in here" at bounding box center [536, 206] width 268 height 58
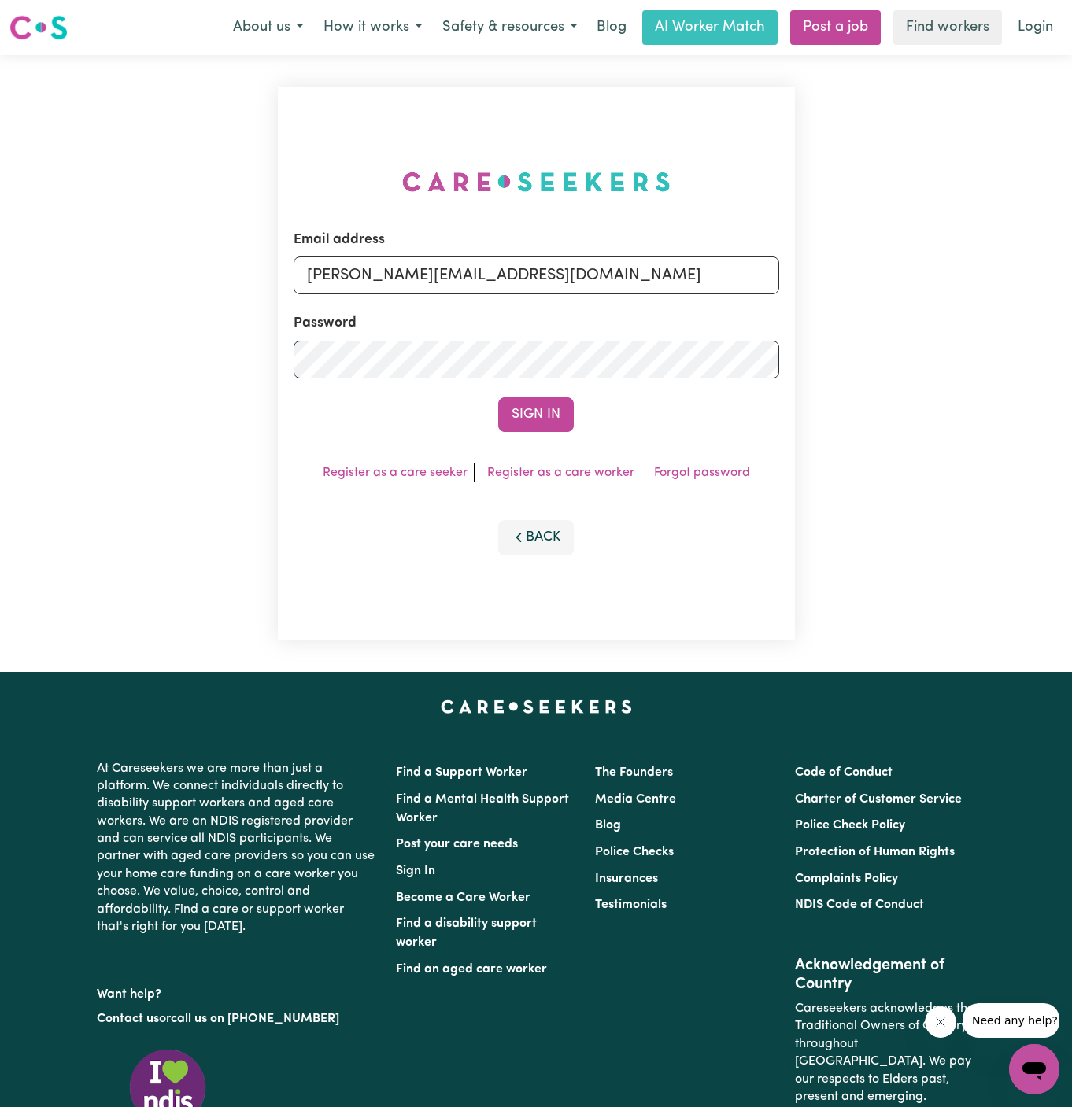
click at [619, 281] on input "[PERSON_NAME][EMAIL_ADDRESS][DOMAIN_NAME]" at bounding box center [537, 276] width 486 height 38
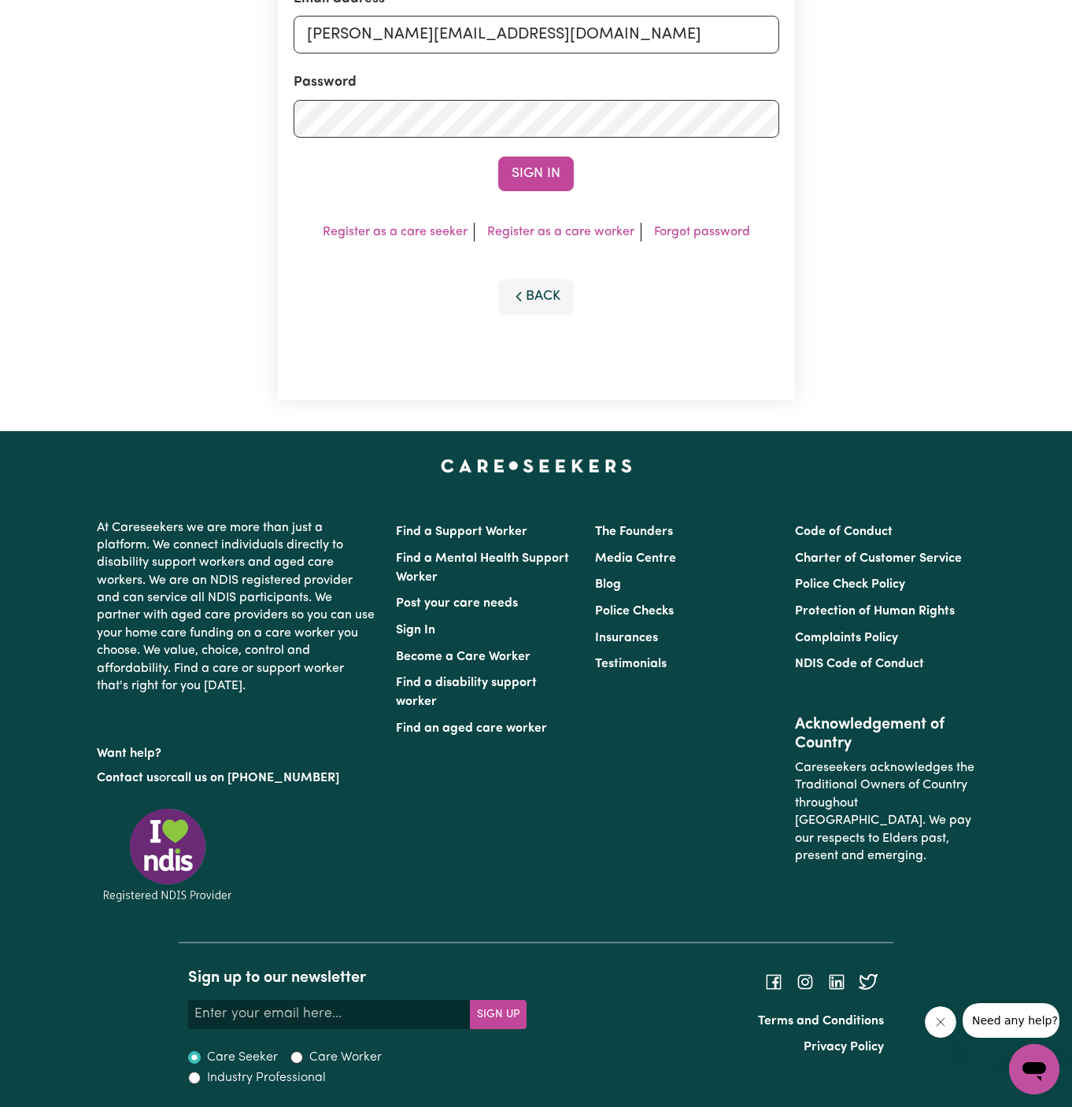
click at [516, 30] on input "[PERSON_NAME][EMAIL_ADDRESS][DOMAIN_NAME]" at bounding box center [537, 35] width 486 height 38
drag, startPoint x: 388, startPoint y: 35, endPoint x: 1018, endPoint y: 35, distance: 629.7
click at [1018, 35] on div "Email address [EMAIL_ADDRESS][DOMAIN_NAME] Password Sign In Register as a care …" at bounding box center [536, 122] width 1072 height 617
type input "[EMAIL_ADDRESS][DOMAIN_NAME]"
click at [498, 157] on button "Sign In" at bounding box center [536, 174] width 76 height 35
